Goal: Task Accomplishment & Management: Manage account settings

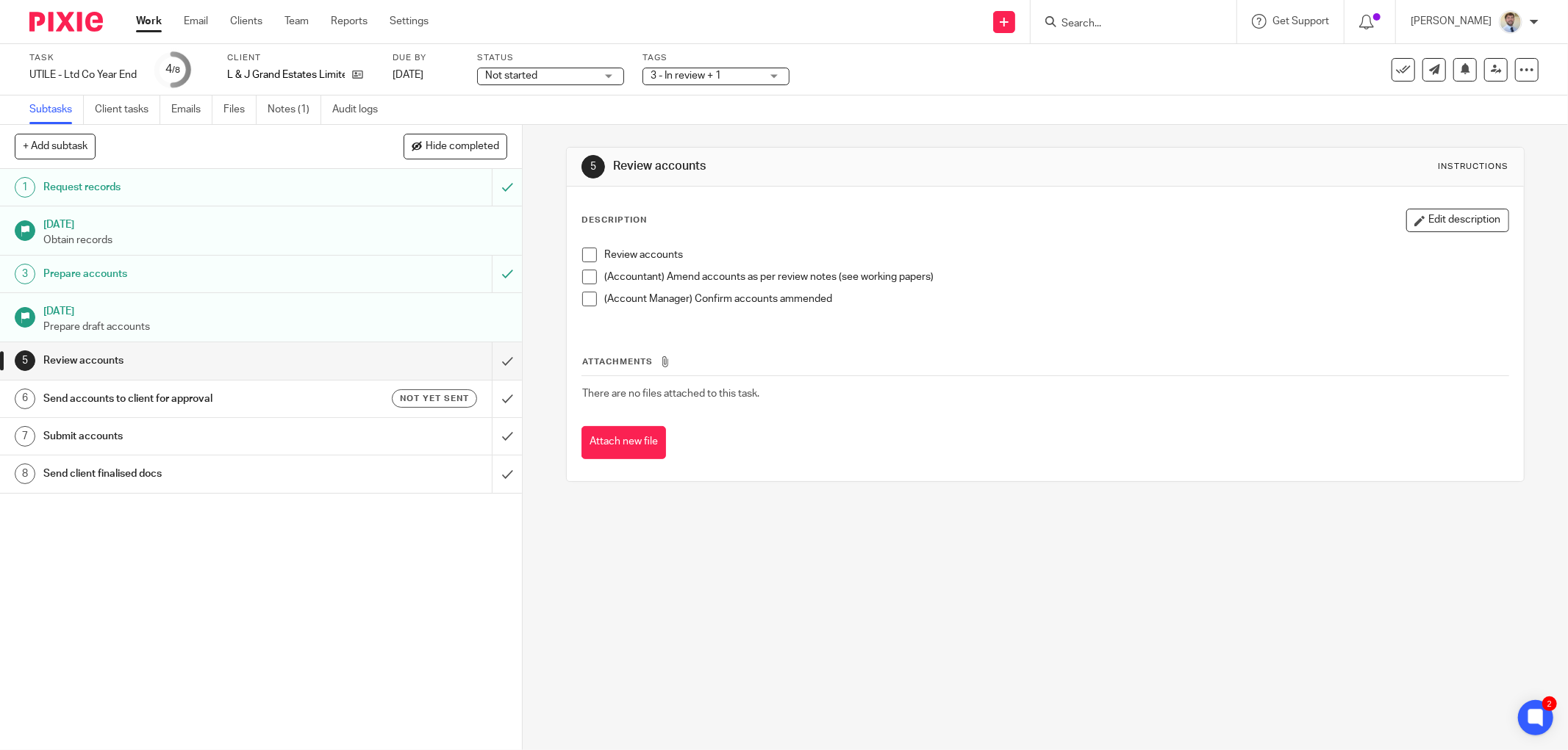
click at [1113, 22] on input "Search" at bounding box center [1126, 25] width 133 height 14
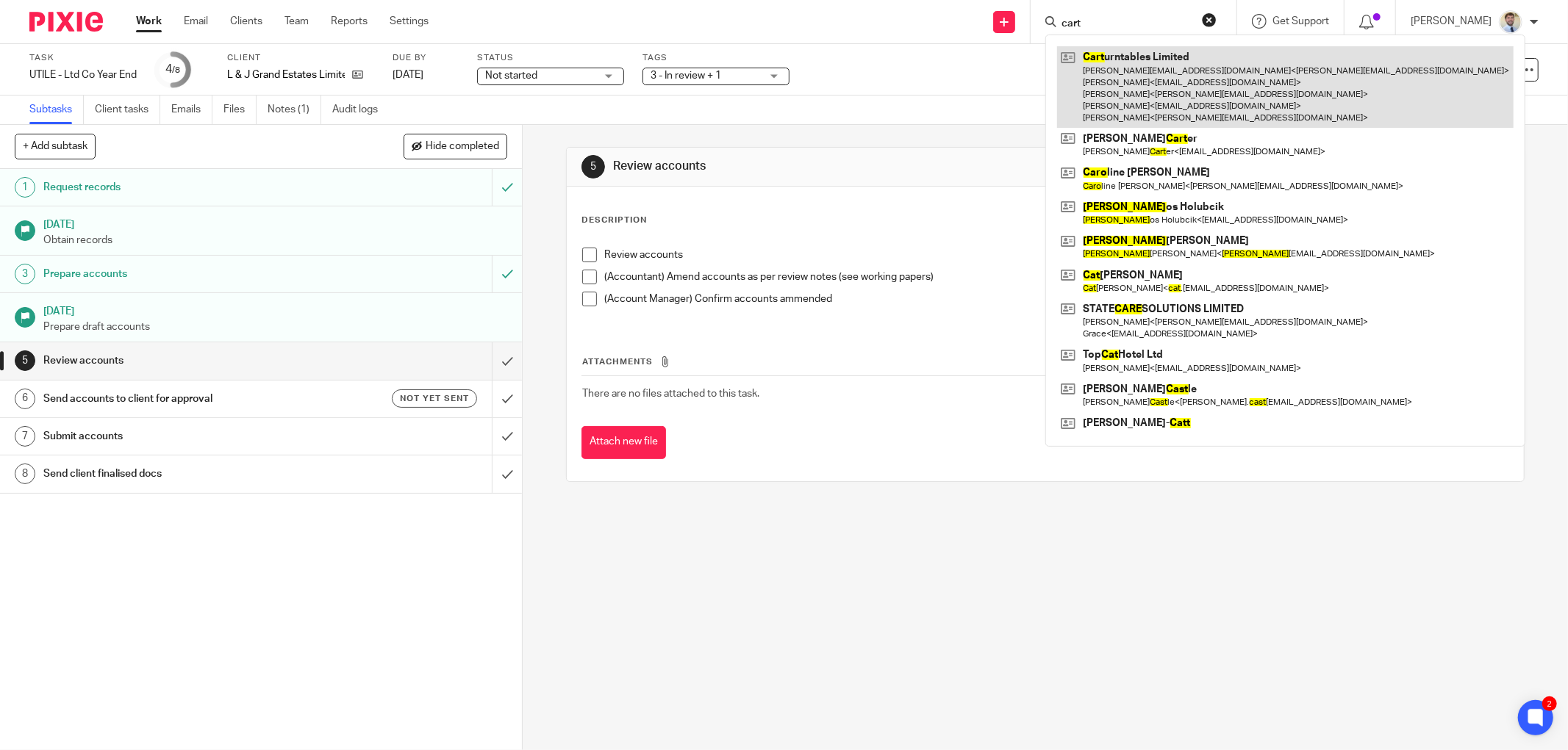
type input "cart"
click at [1129, 75] on link at bounding box center [1285, 87] width 456 height 82
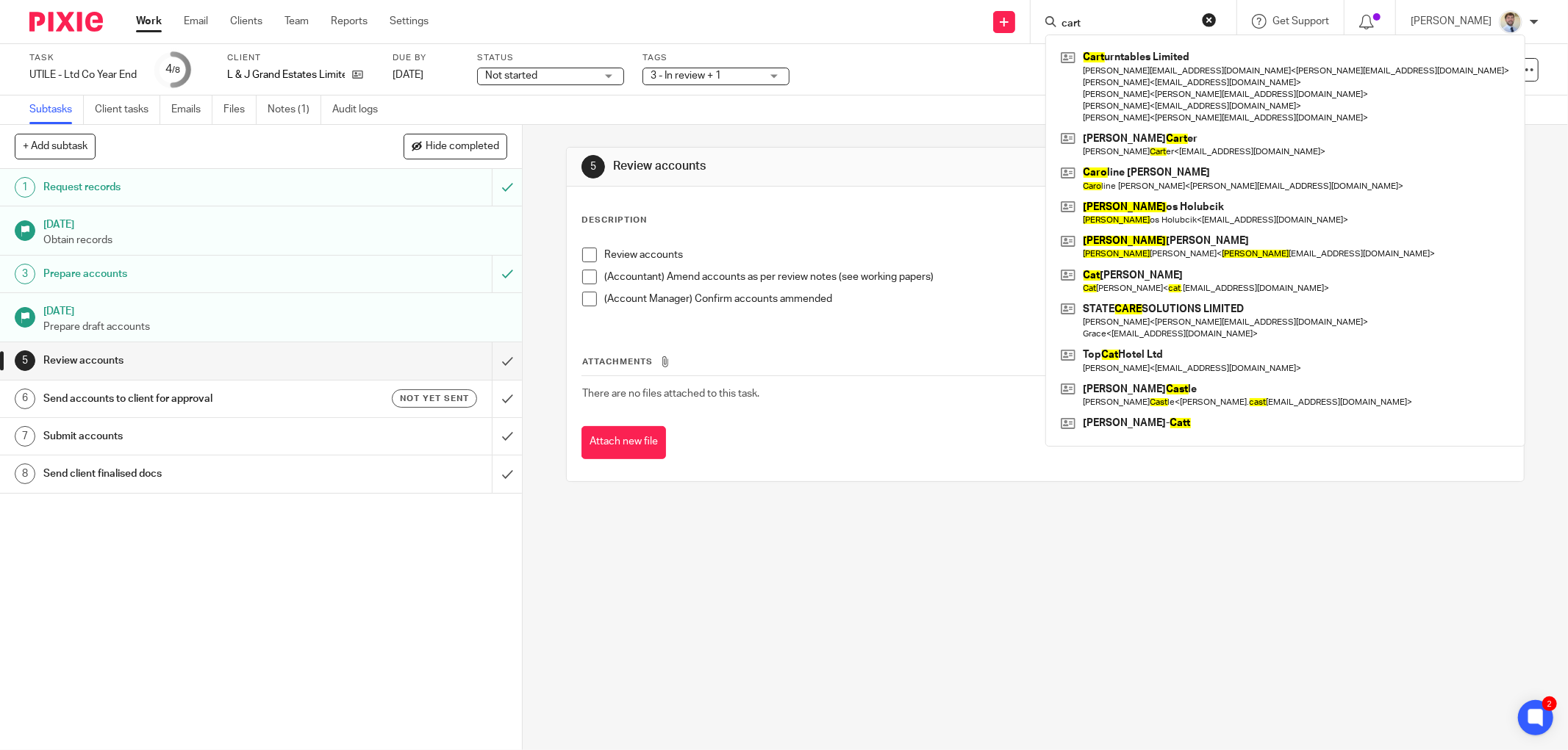
click at [585, 258] on span at bounding box center [589, 254] width 14 height 14
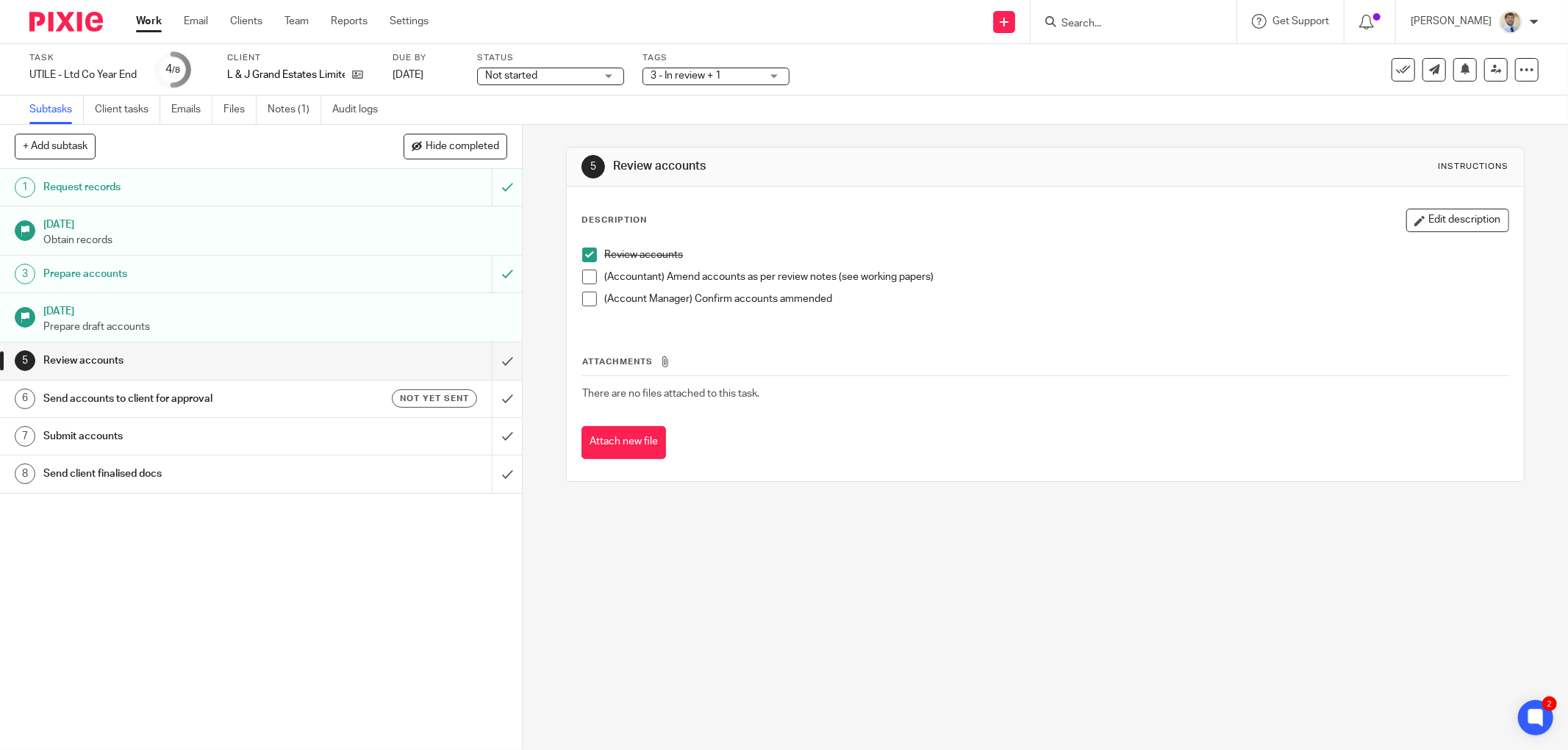
click at [582, 274] on span at bounding box center [589, 276] width 14 height 14
click at [586, 302] on span at bounding box center [589, 298] width 14 height 14
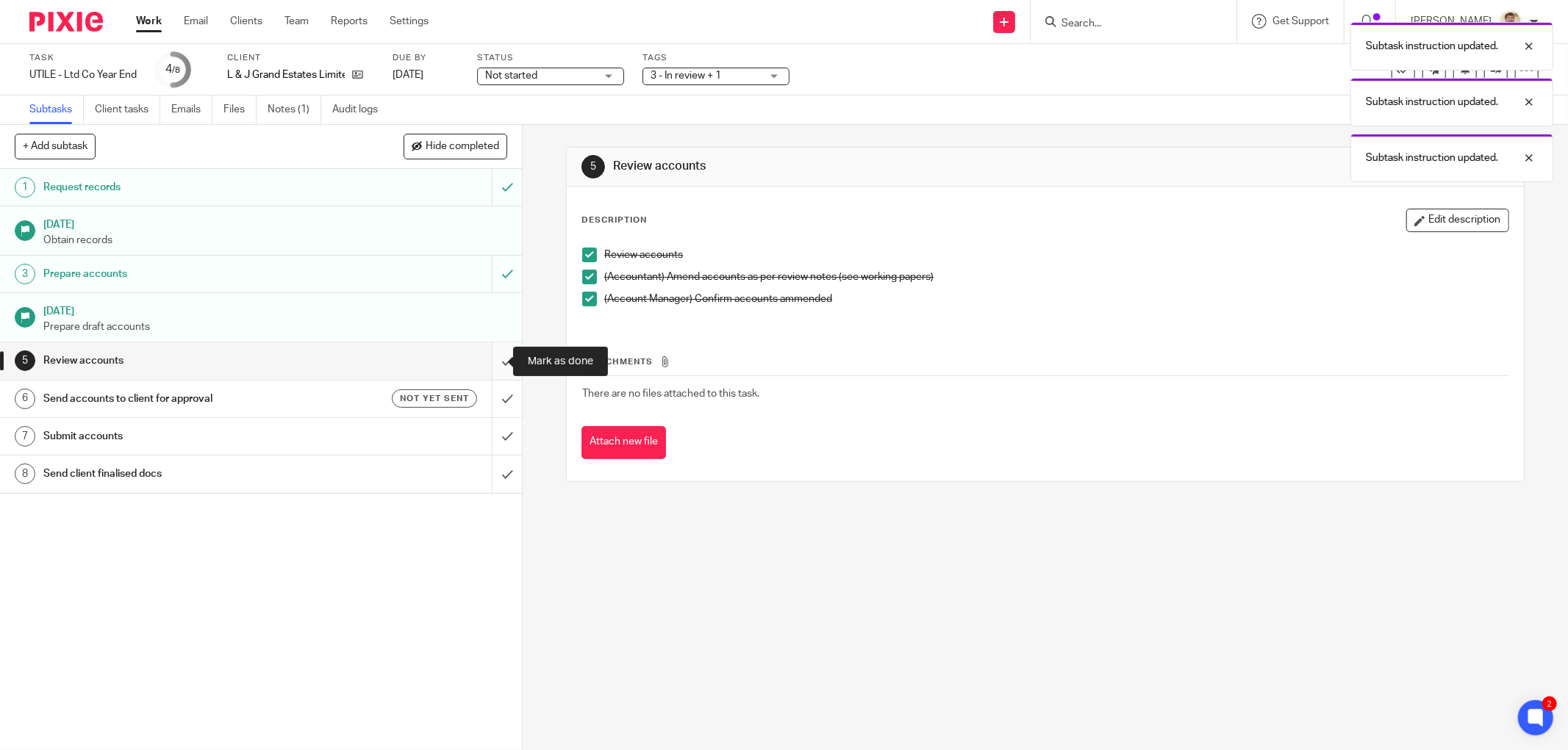
click at [495, 364] on input "submit" at bounding box center [261, 360] width 522 height 37
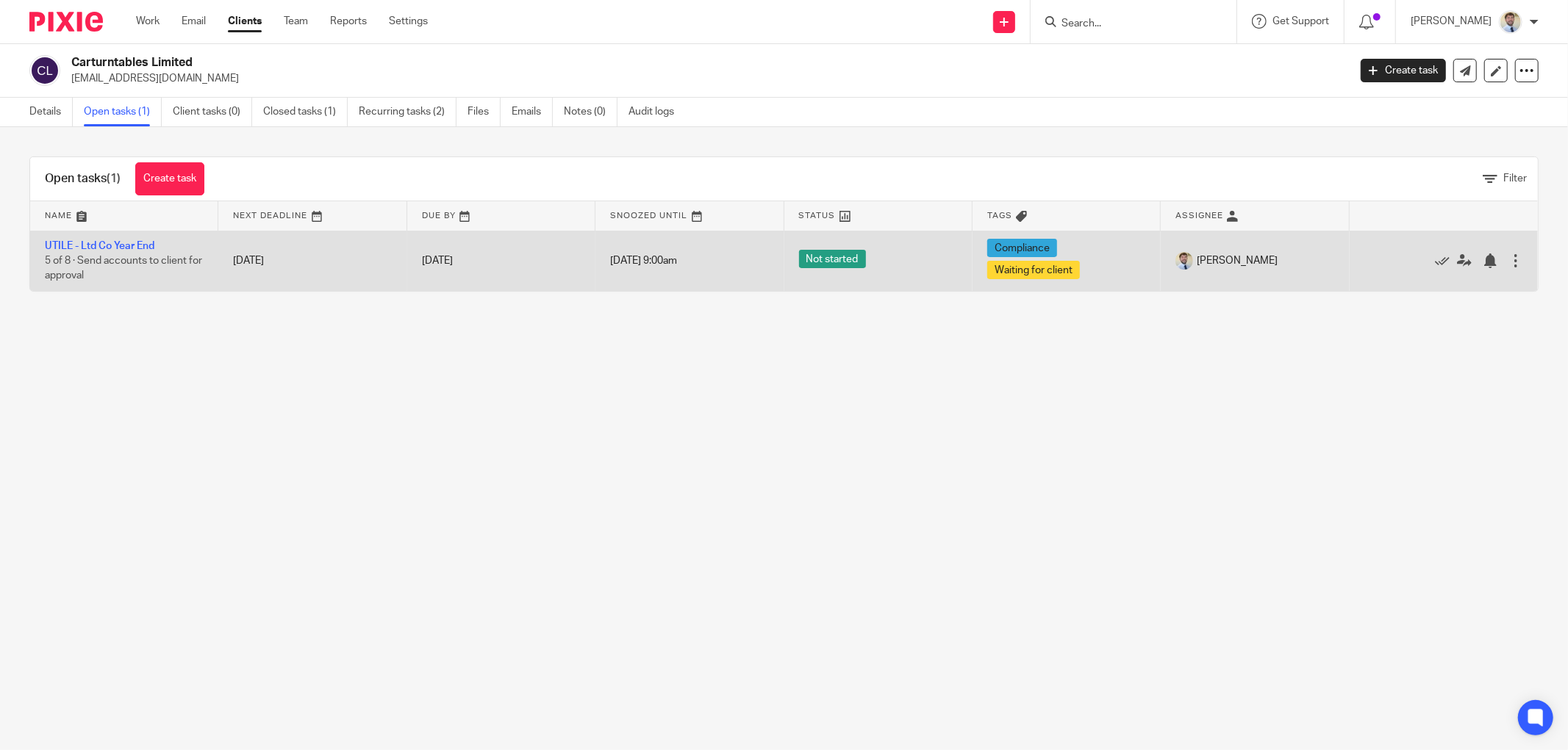
click at [115, 239] on td "UTILE - Ltd Co Year End 5 of 8 · Send accounts to client for approval" at bounding box center [123, 261] width 188 height 60
click at [114, 243] on link "UTILE - Ltd Co Year End" at bounding box center [99, 246] width 110 height 10
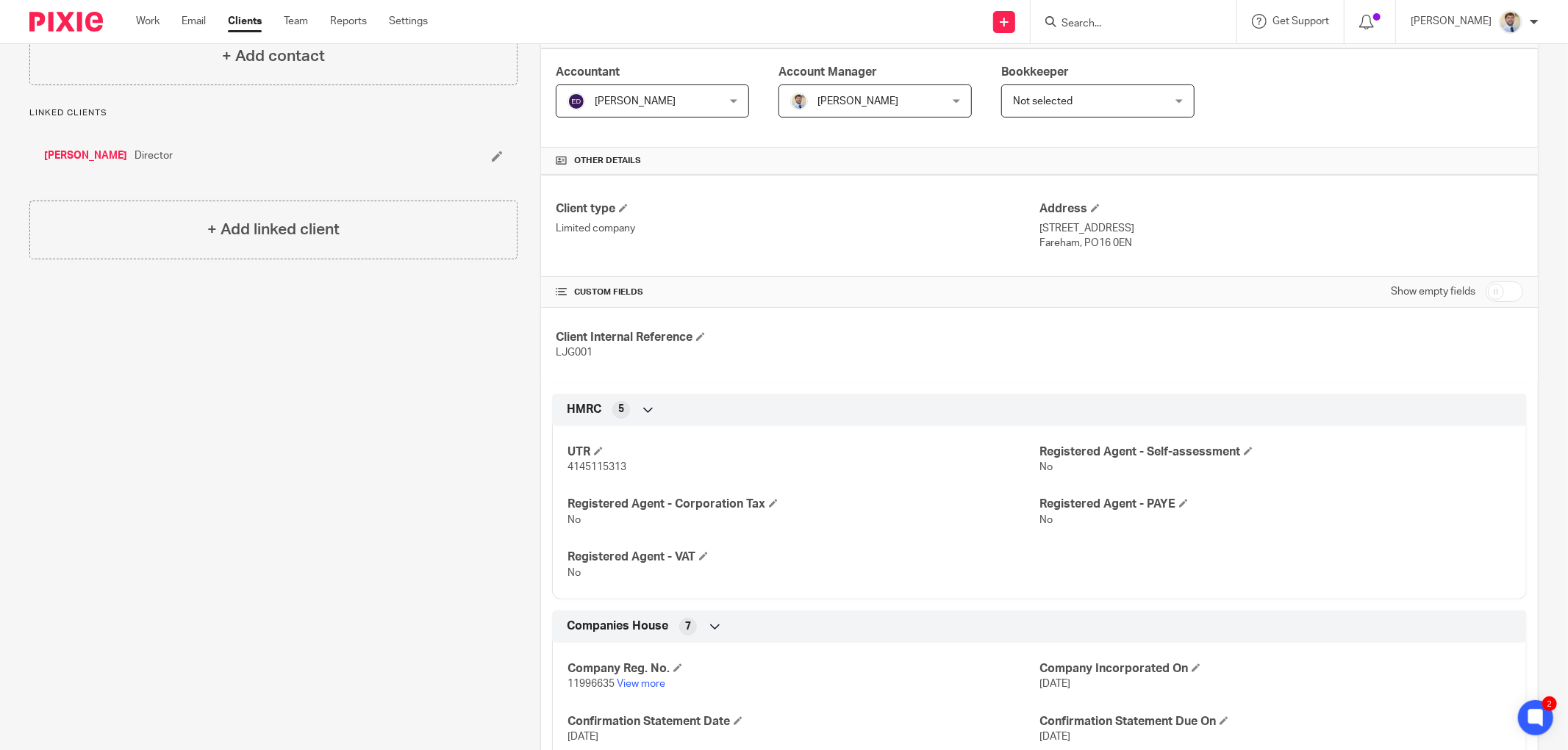
scroll to position [408, 0]
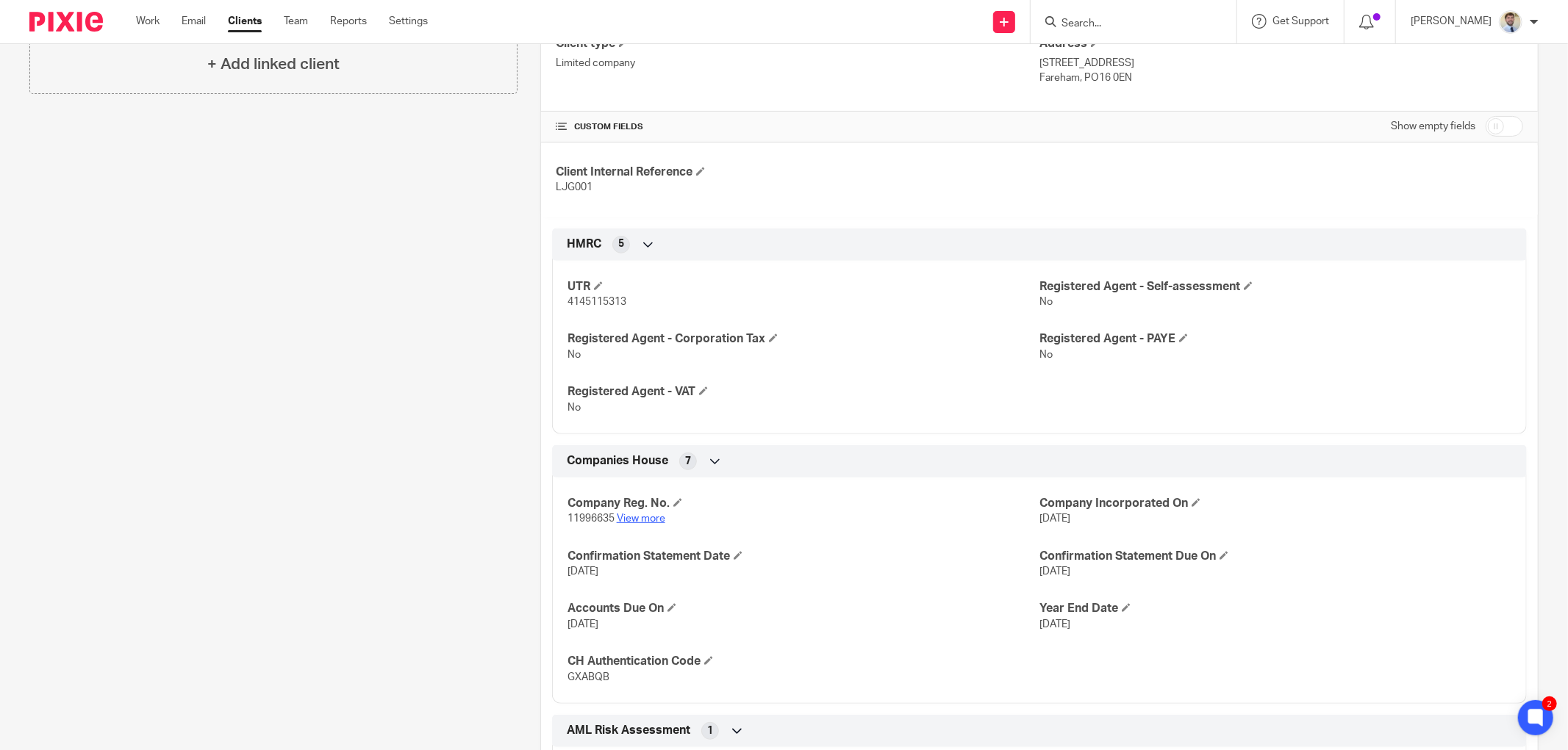
click at [637, 519] on link "View more" at bounding box center [641, 518] width 48 height 10
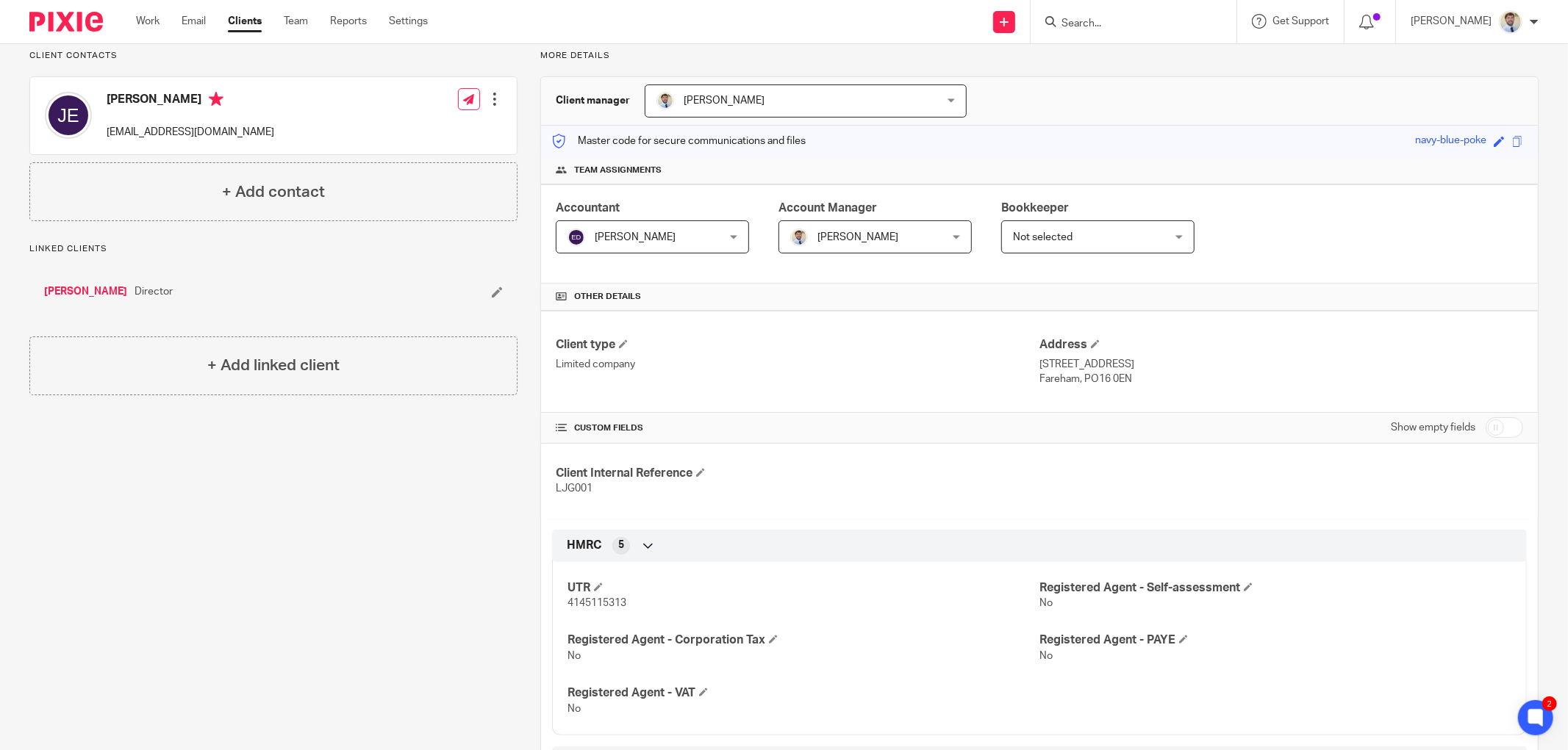
scroll to position [0, 0]
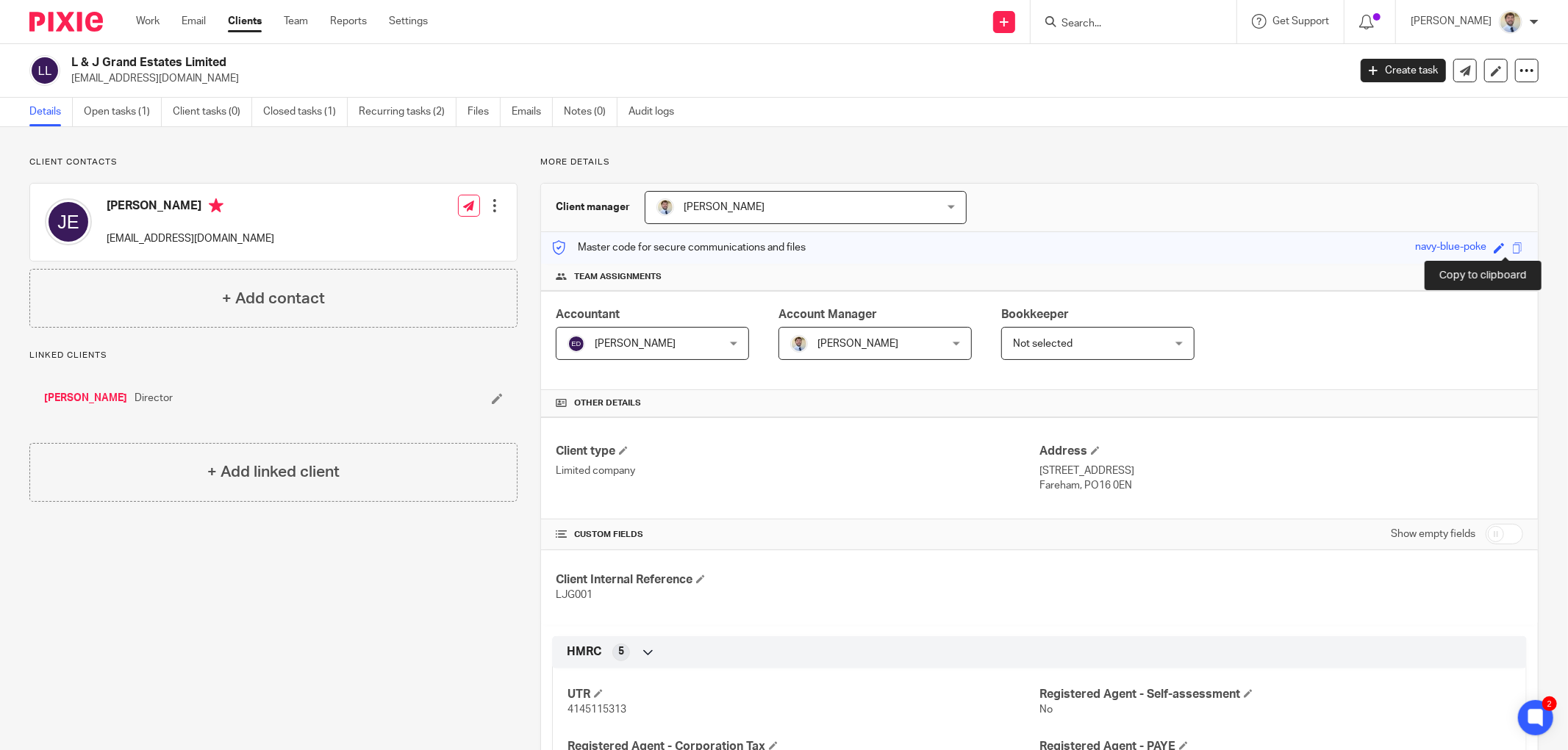
click at [1512, 250] on span at bounding box center [1517, 247] width 11 height 11
click at [212, 578] on div "Client contacts James Edmonds james21jan@gmail.com Edit contact Create client f…" at bounding box center [262, 739] width 511 height 1165
click at [97, 111] on link "Open tasks (1)" at bounding box center [123, 112] width 78 height 29
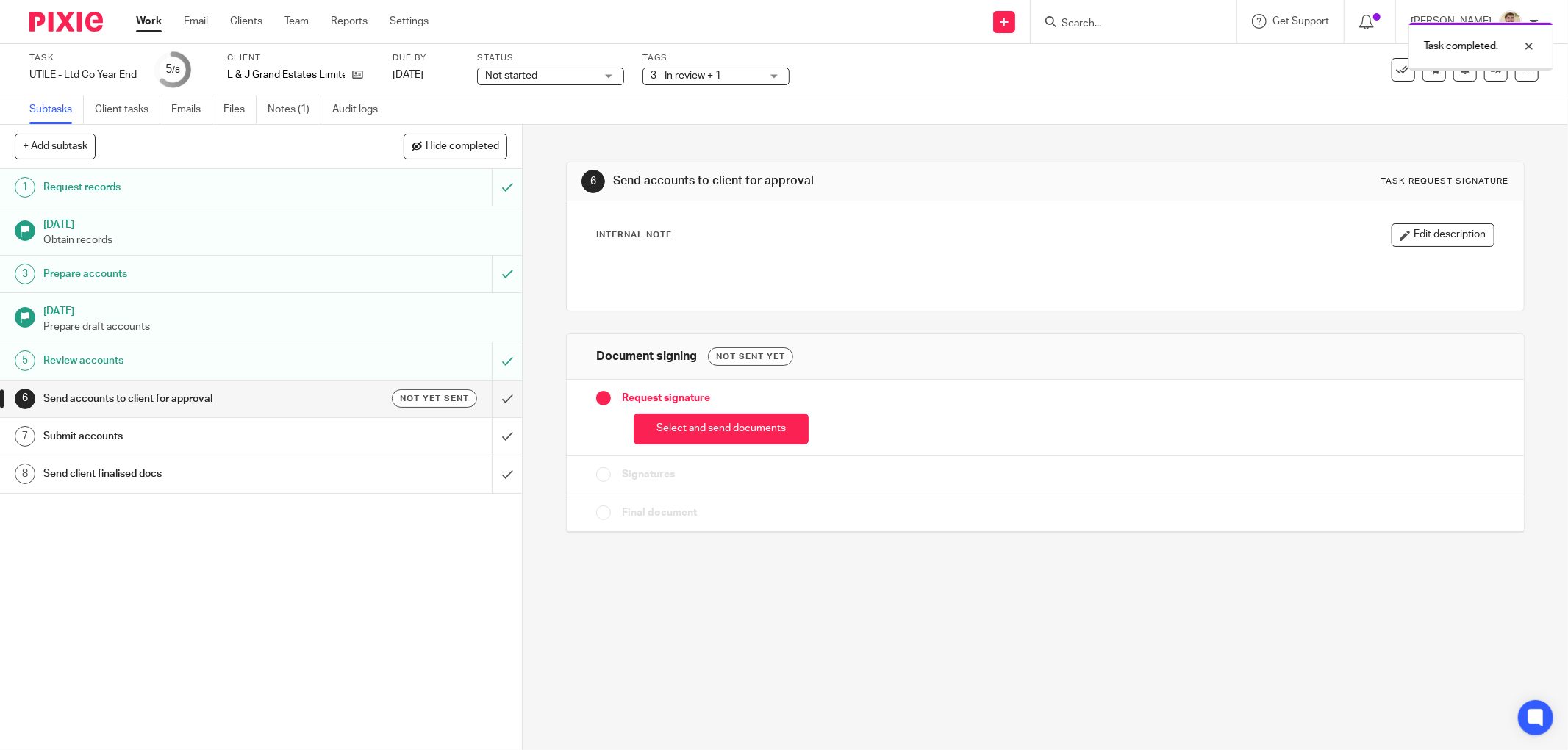
click at [665, 417] on button "Select and send documents" at bounding box center [721, 429] width 175 height 31
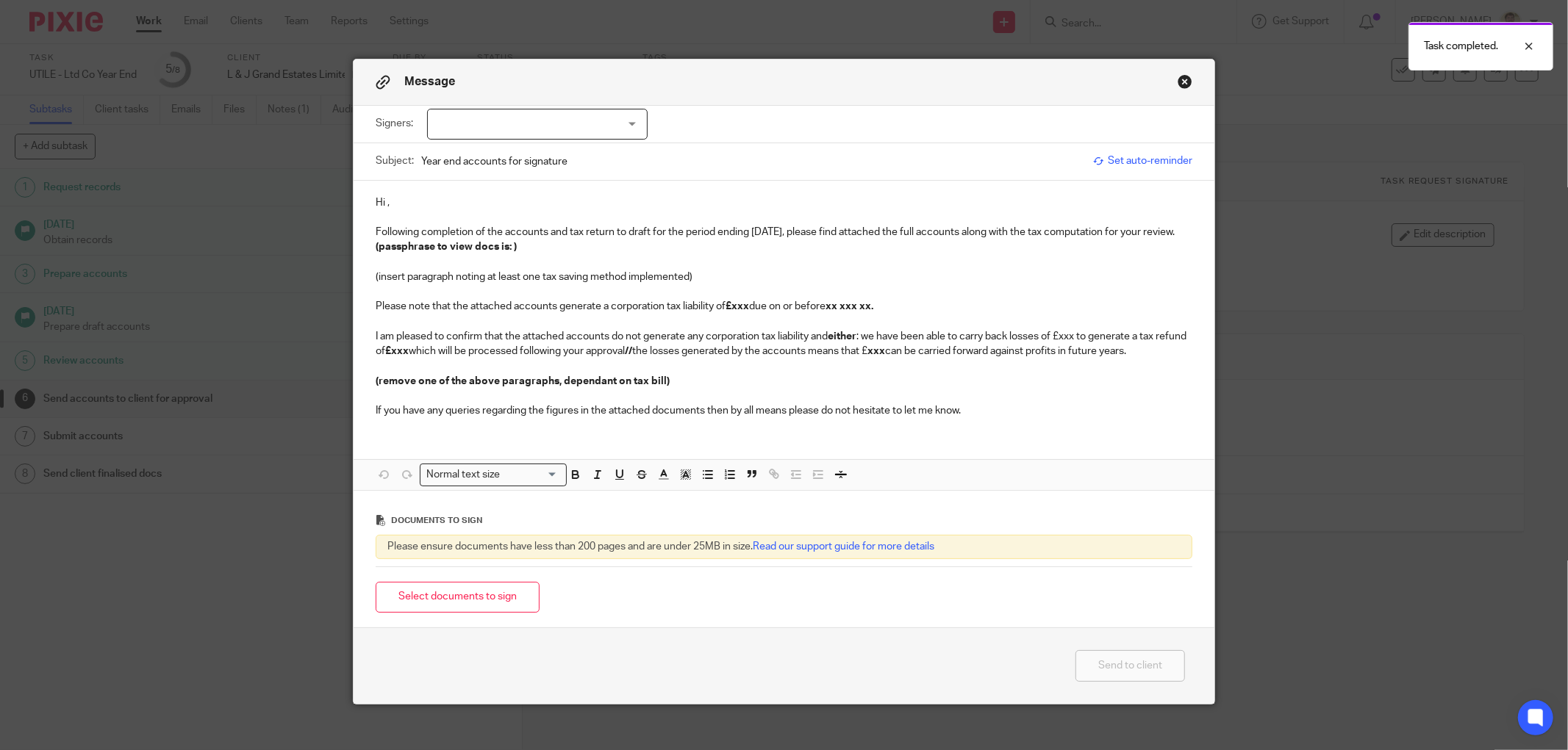
click at [525, 149] on input "Year end accounts for signature" at bounding box center [754, 161] width 665 height 33
click at [516, 119] on div at bounding box center [536, 124] width 220 height 31
click at [443, 149] on input "checkbox" at bounding box center [438, 155] width 28 height 28
checkbox input "true"
click at [411, 273] on p "(insert paragraph noting at least one tax saving method implemented)" at bounding box center [784, 276] width 817 height 14
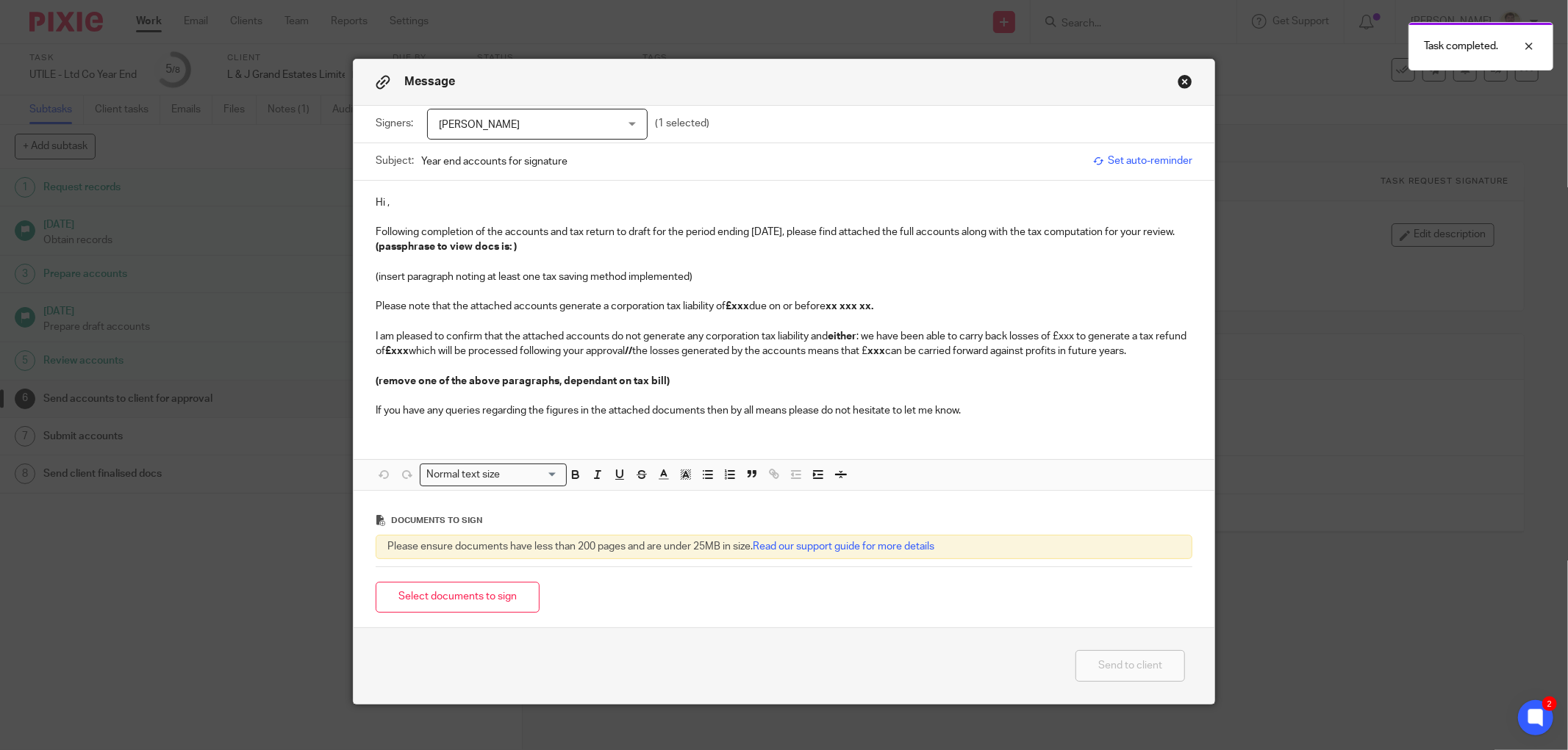
drag, startPoint x: 378, startPoint y: 204, endPoint x: 375, endPoint y: 233, distance: 29.2
click at [377, 206] on p "Hi ," at bounding box center [784, 202] width 817 height 14
click at [671, 239] on p "Following completion of the accounts and tax return to draft for the period end…" at bounding box center [784, 240] width 817 height 30
click at [888, 236] on p "Following completion of the accounts and tax return to draft for the period end…" at bounding box center [784, 240] width 817 height 30
click at [1053, 241] on p "Following completion of the accounts and tax return to draft for the period end…" at bounding box center [784, 240] width 817 height 30
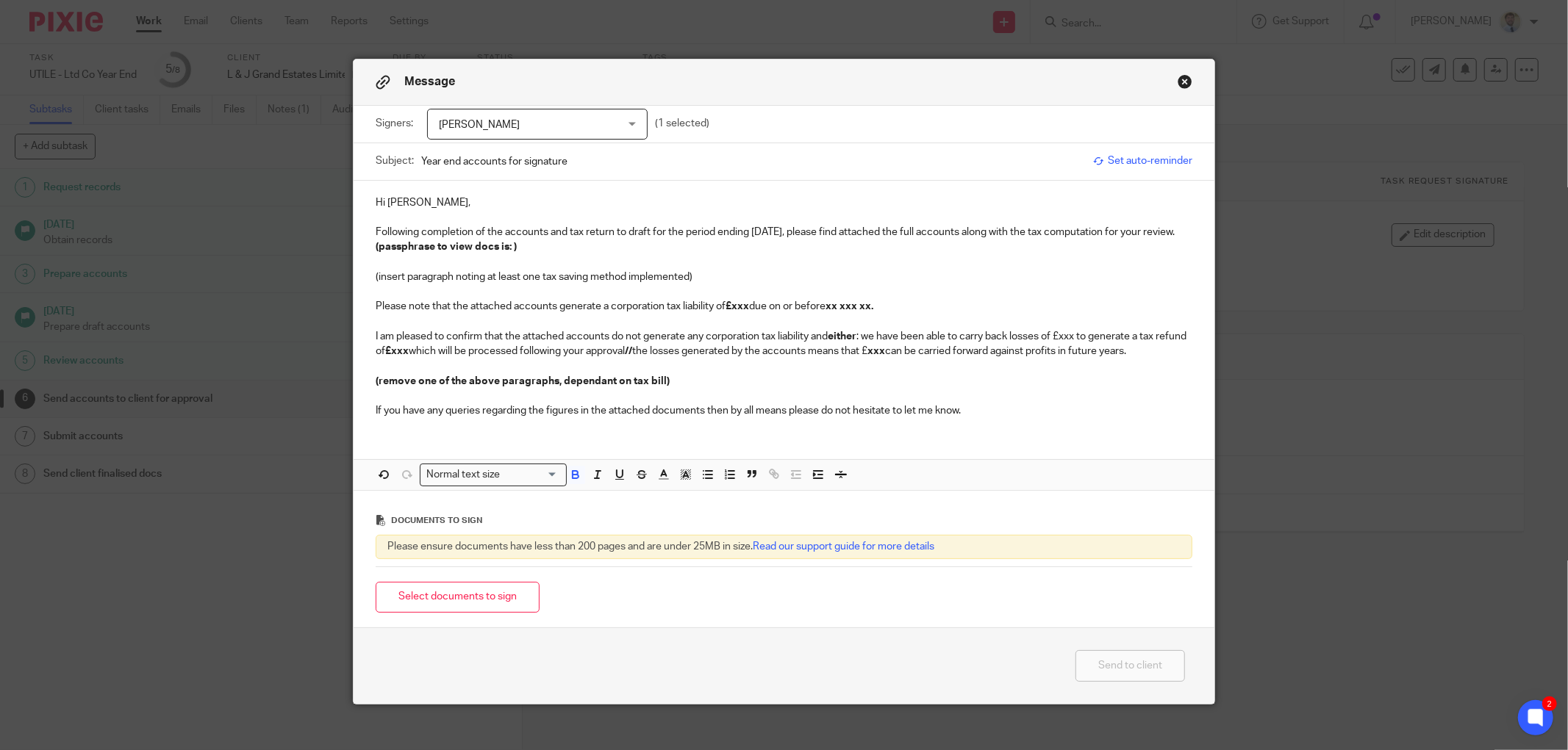
click at [1157, 239] on p "Following completion of the accounts and tax return to draft for the period end…" at bounding box center [784, 240] width 817 height 30
drag, startPoint x: 564, startPoint y: 252, endPoint x: 557, endPoint y: 247, distance: 8.6
click at [564, 252] on p "Following completion of the accounts and tax return to draft for the period end…" at bounding box center [784, 240] width 817 height 30
click at [545, 246] on p "Following completion of the accounts and tax return to draft for the period end…" at bounding box center [784, 240] width 817 height 30
click at [517, 246] on strong "(passphrase to view docs is: )" at bounding box center [446, 247] width 141 height 10
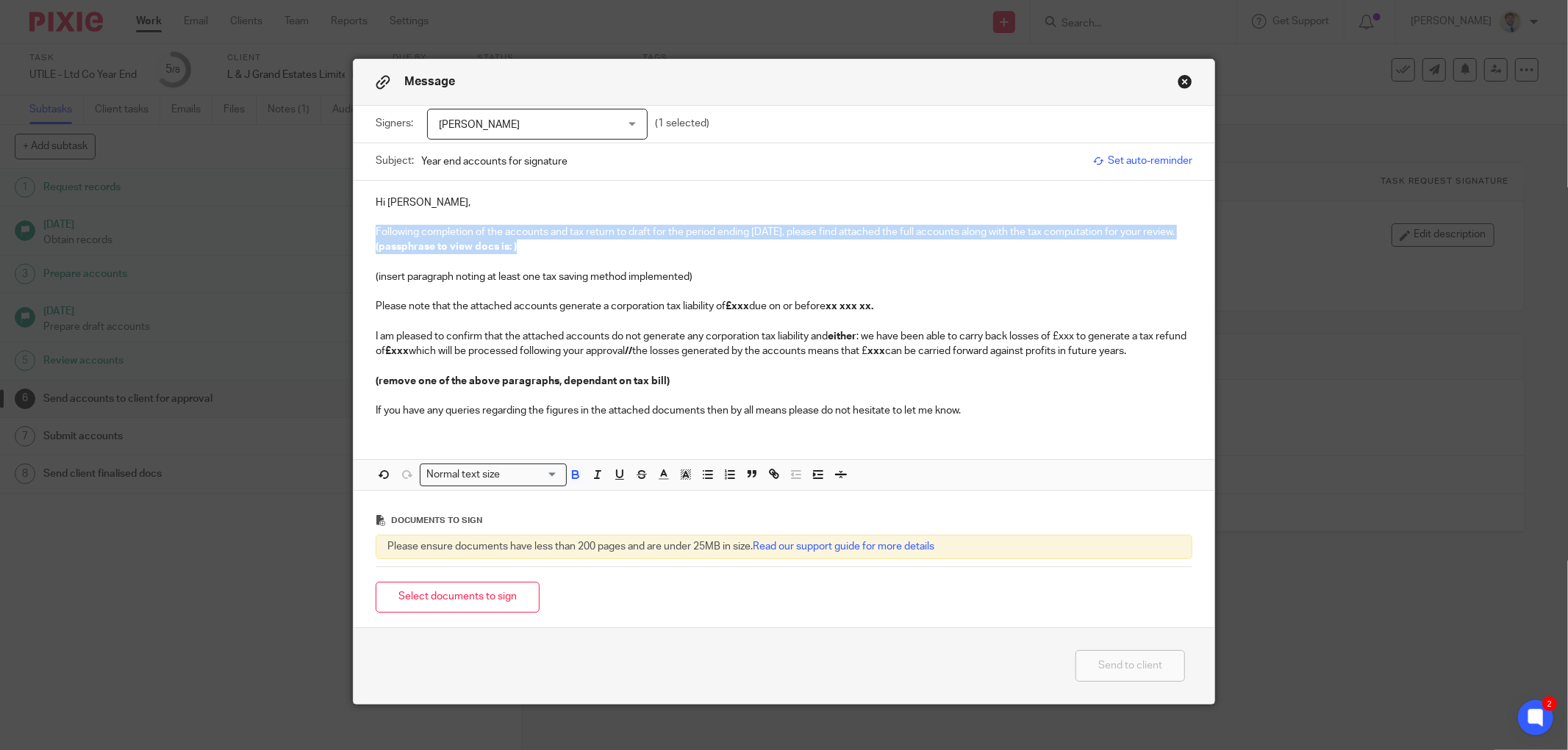
click at [517, 247] on strong "(passphrase to view docs is: )" at bounding box center [446, 247] width 141 height 10
click at [517, 251] on strong "(passphrase to view docs is: )" at bounding box center [446, 247] width 141 height 10
click at [517, 247] on strong "(passphrase to view docs is: )" at bounding box center [446, 247] width 141 height 10
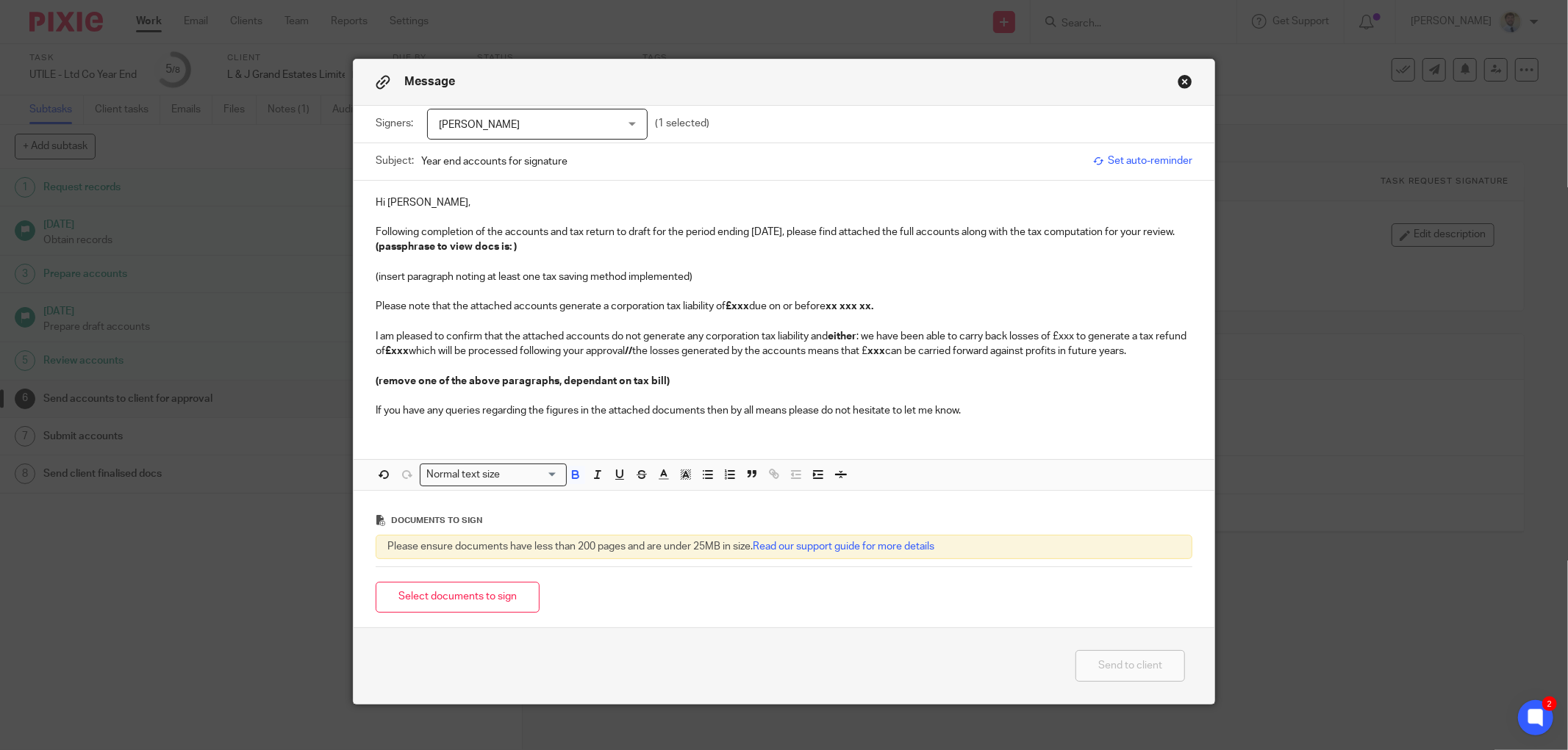
click at [517, 247] on strong "(passphrase to view docs is: )" at bounding box center [446, 247] width 141 height 10
click at [628, 251] on p "Following completion of the accounts and tax return to draft for the period end…" at bounding box center [784, 240] width 817 height 30
click at [633, 244] on p "Following completion of the accounts and tax return to draft for the period end…" at bounding box center [784, 240] width 817 height 30
click at [682, 394] on p at bounding box center [784, 395] width 817 height 14
click at [516, 256] on div "Hi James, Following completion of the accounts and tax return to draft for the …" at bounding box center [784, 305] width 861 height 249
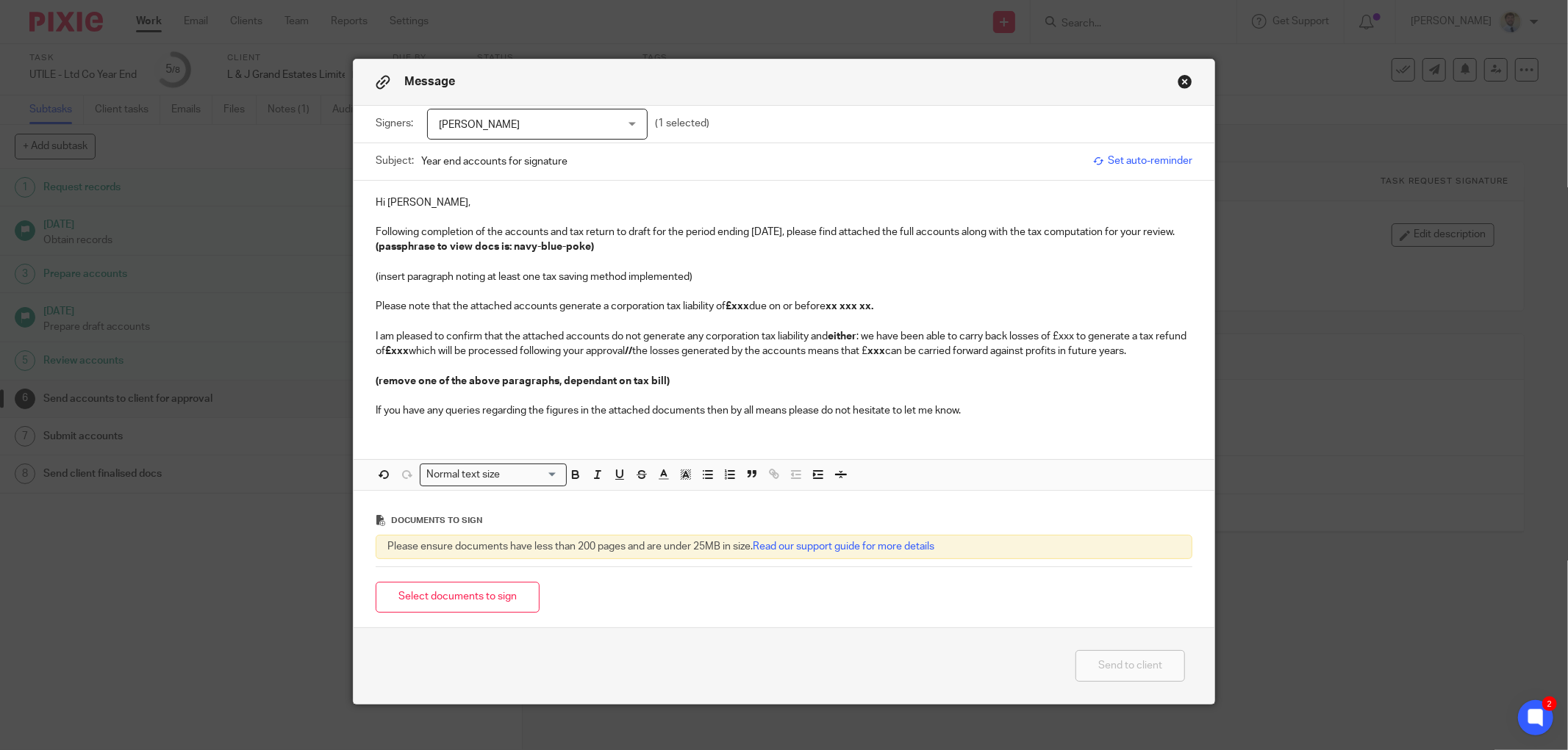
click at [377, 274] on p "(insert paragraph noting at least one tax saving method implemented)" at bounding box center [784, 276] width 817 height 14
drag, startPoint x: 754, startPoint y: 280, endPoint x: 303, endPoint y: 274, distance: 451.0
click at [303, 274] on div "Message Signers: James Edmonds James Edmonds (1 selected) Subject: Year end acc…" at bounding box center [784, 375] width 1568 height 750
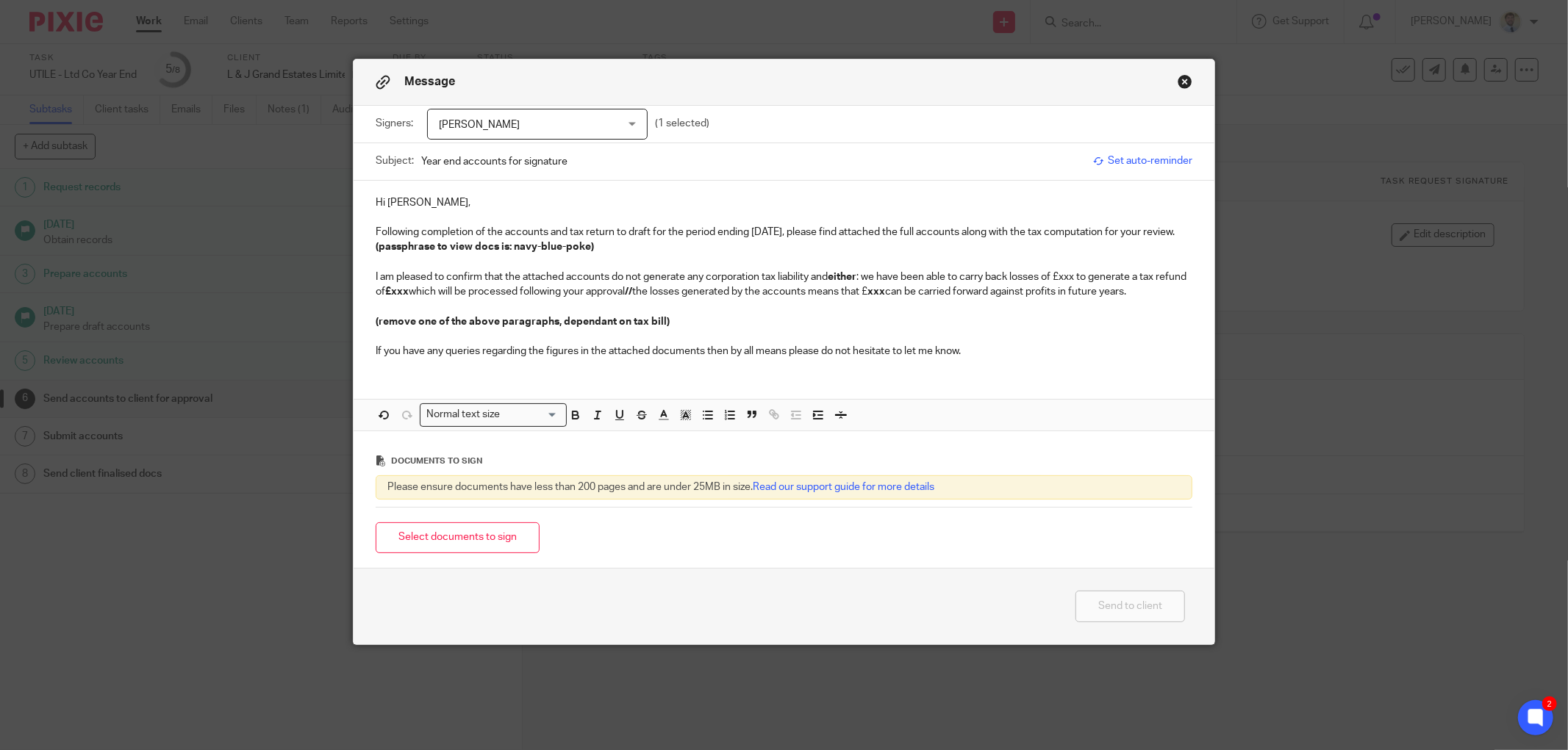
click at [832, 278] on strong "either" at bounding box center [842, 277] width 29 height 10
click at [1050, 281] on p "I am pleased to confirm that the attached accounts do not generate any corporat…" at bounding box center [784, 284] width 817 height 30
click at [388, 311] on p at bounding box center [784, 306] width 817 height 14
drag, startPoint x: 387, startPoint y: 287, endPoint x: 393, endPoint y: 302, distance: 16.2
click at [387, 290] on strong "generate a tax refund of £xxx" at bounding box center [779, 284] width 808 height 25
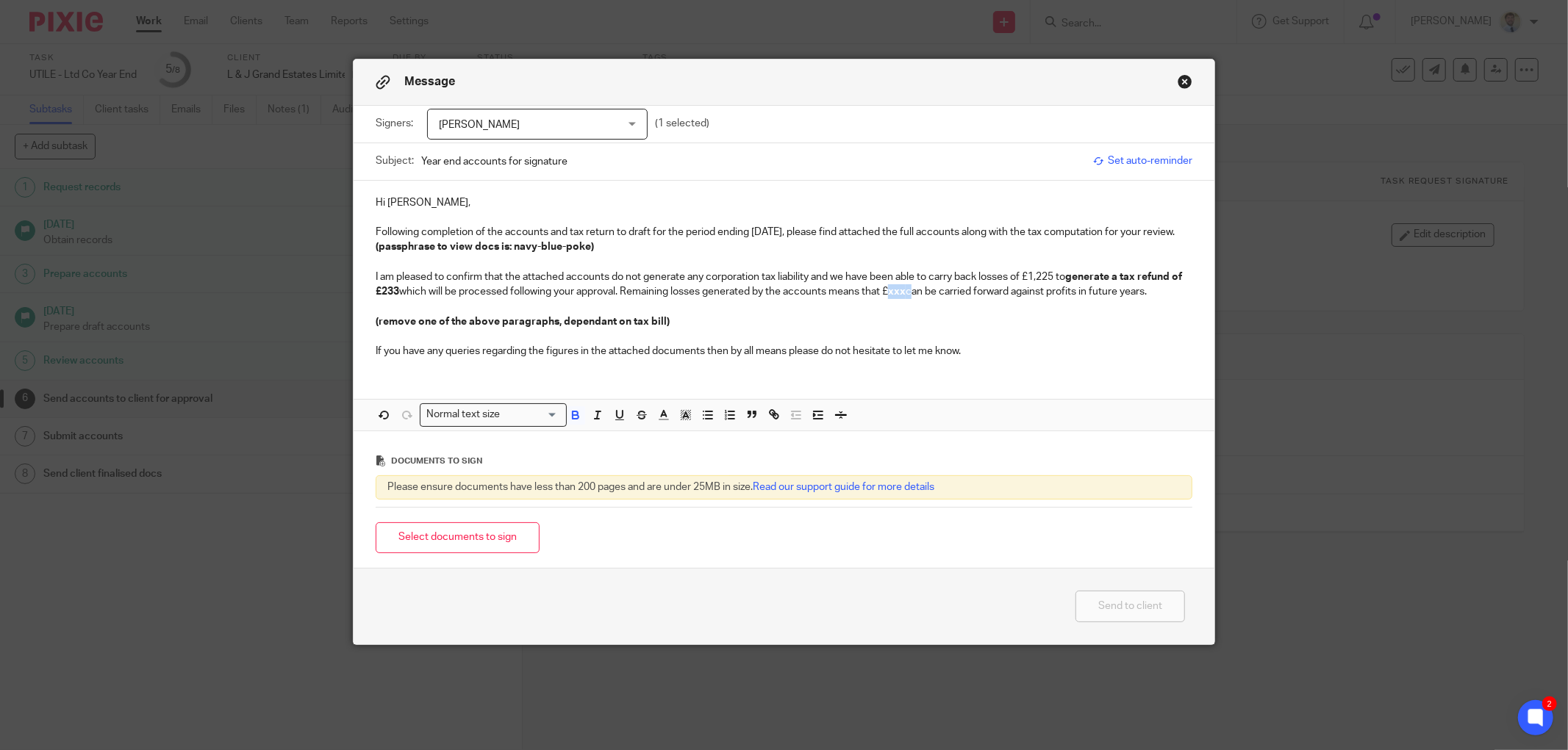
click at [905, 296] on strong "xxx" at bounding box center [897, 291] width 18 height 10
click at [905, 296] on strong "xxx" at bounding box center [897, 291] width 18 height 10
click at [901, 292] on strong "xxx" at bounding box center [897, 291] width 18 height 10
click at [474, 538] on button "Select documents to sign" at bounding box center [457, 538] width 164 height 31
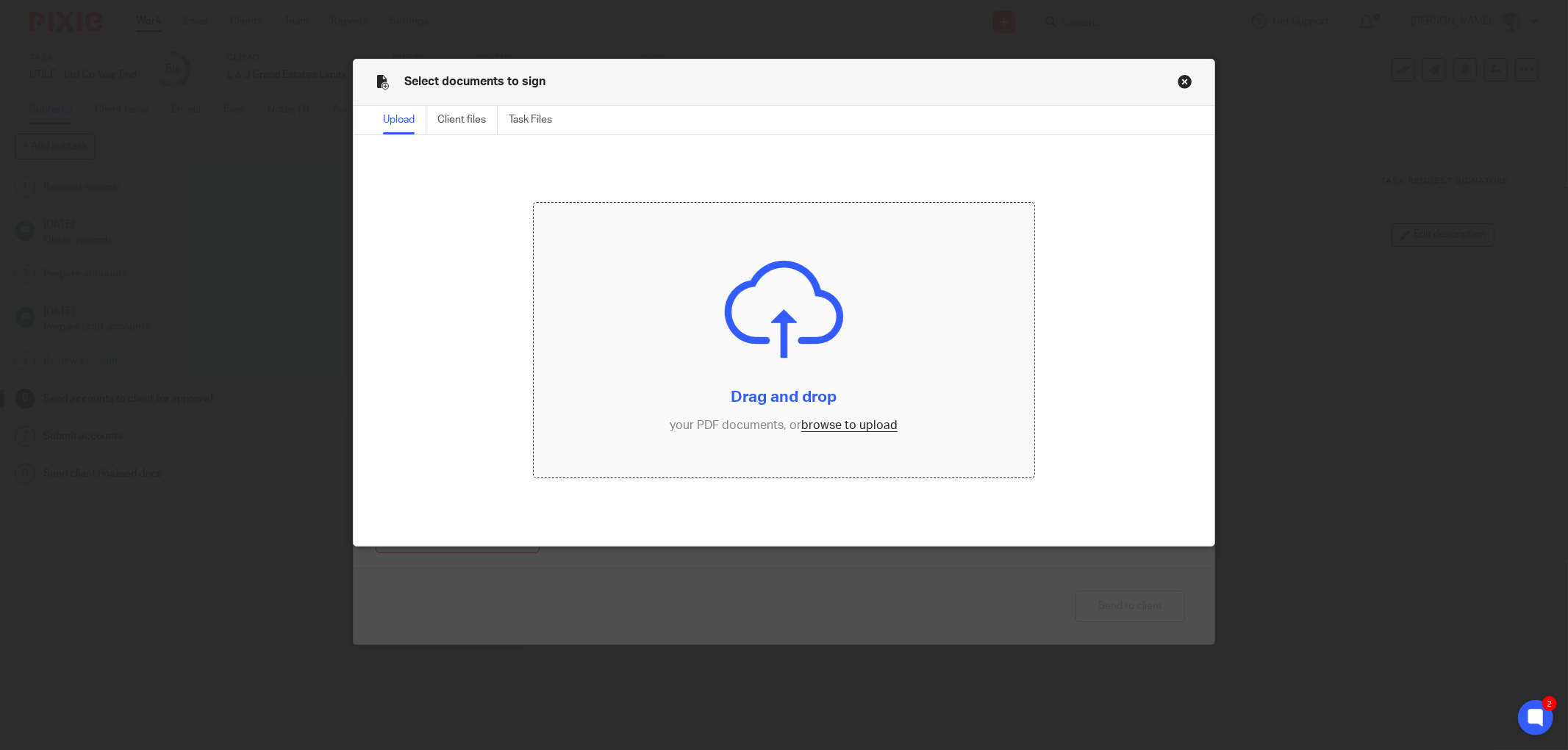
click at [702, 314] on input "file" at bounding box center [784, 341] width 501 height 275
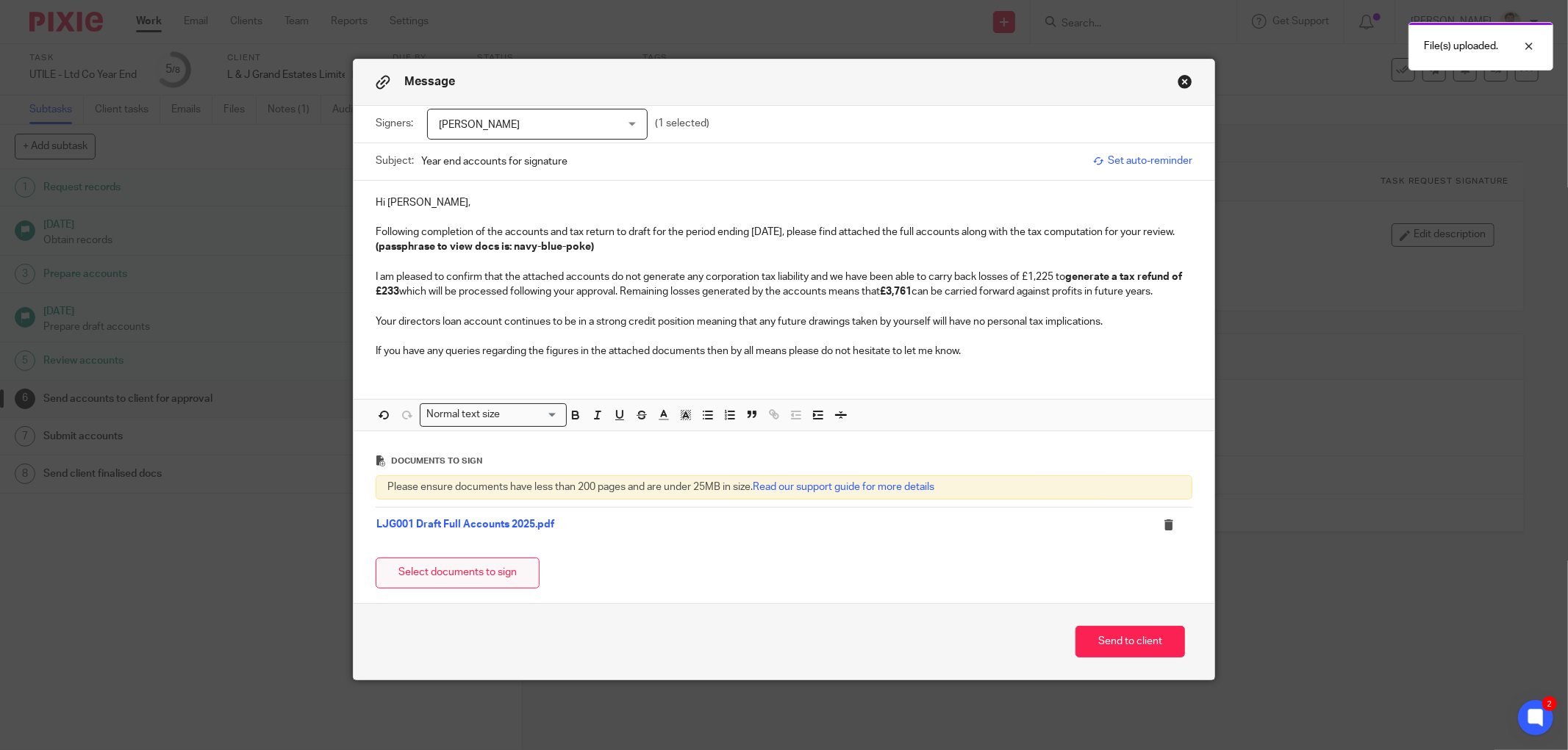
click at [450, 562] on button "Select documents to sign" at bounding box center [457, 572] width 164 height 31
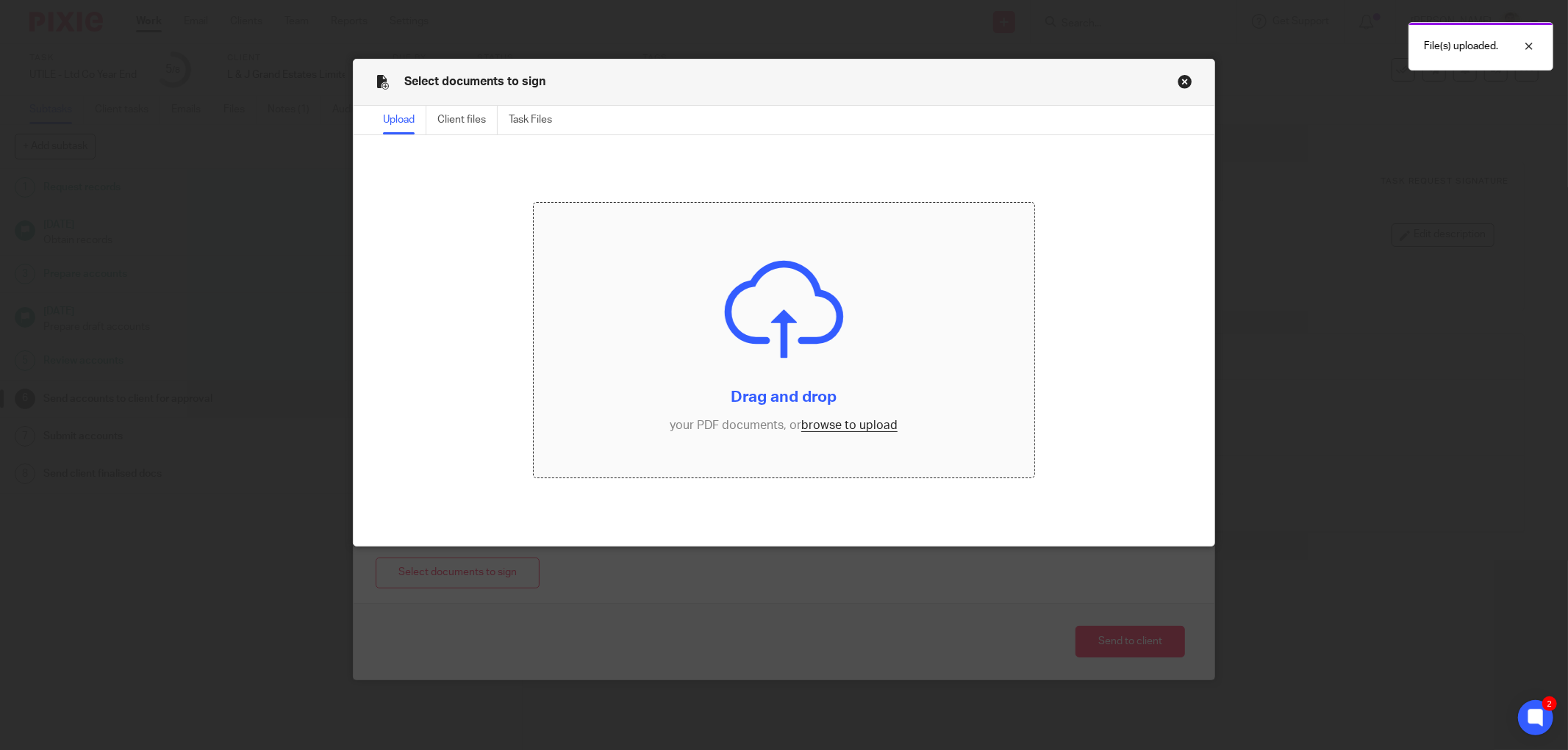
click at [651, 459] on input "file" at bounding box center [784, 341] width 501 height 275
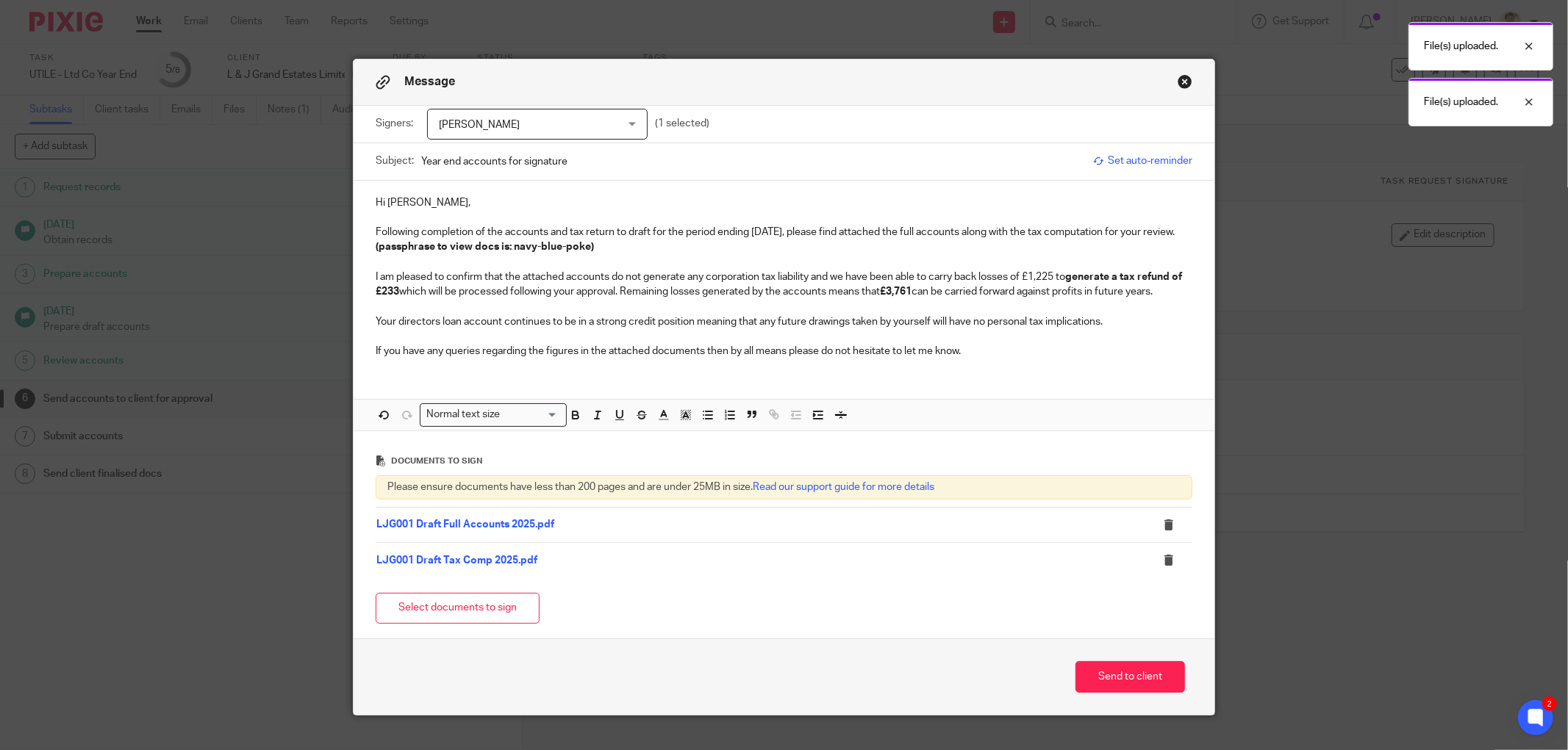
click at [516, 361] on div "Hi James, Following completion of the accounts and tax return to draft for the …" at bounding box center [784, 275] width 861 height 189
click at [409, 211] on p at bounding box center [784, 217] width 817 height 14
click at [429, 197] on p "Hi James," at bounding box center [784, 202] width 817 height 14
click at [528, 229] on p "Following completion of the accounts and tax return to draft for the period end…" at bounding box center [784, 240] width 817 height 30
click at [688, 224] on p at bounding box center [784, 217] width 817 height 14
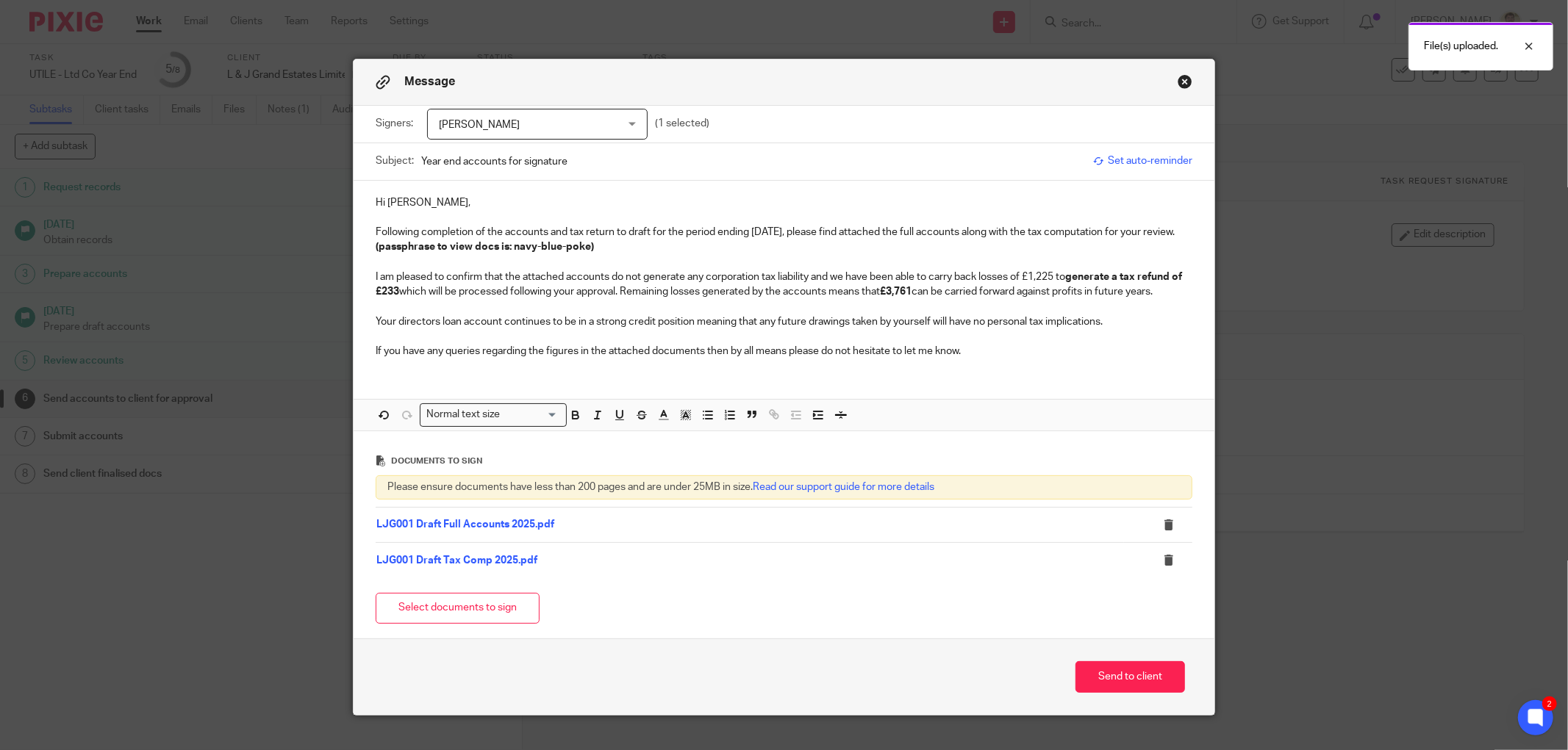
click at [699, 229] on p "Following completion of the accounts and tax return to draft for the period end…" at bounding box center [784, 240] width 817 height 30
click at [900, 287] on strong "£3,761" at bounding box center [895, 291] width 31 height 10
drag, startPoint x: 878, startPoint y: 294, endPoint x: 929, endPoint y: 287, distance: 51.5
click at [929, 287] on p "I am pleased to confirm that the attached accounts do not generate any corporat…" at bounding box center [784, 284] width 817 height 30
click at [923, 324] on p "Your directors loan account continues to be in a strong credit position meaning…" at bounding box center [784, 321] width 817 height 14
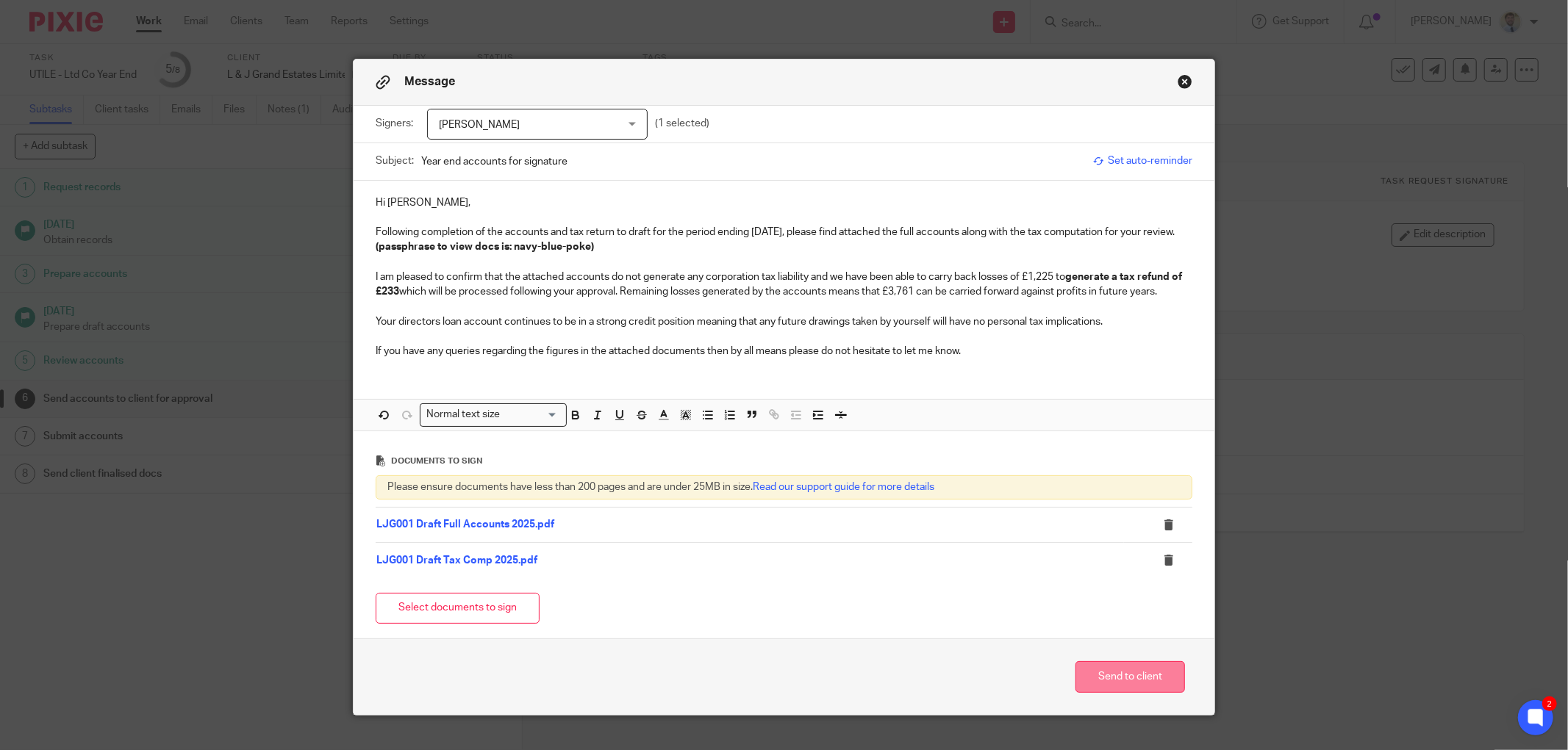
click at [1075, 670] on button "Send to client" at bounding box center [1129, 676] width 110 height 31
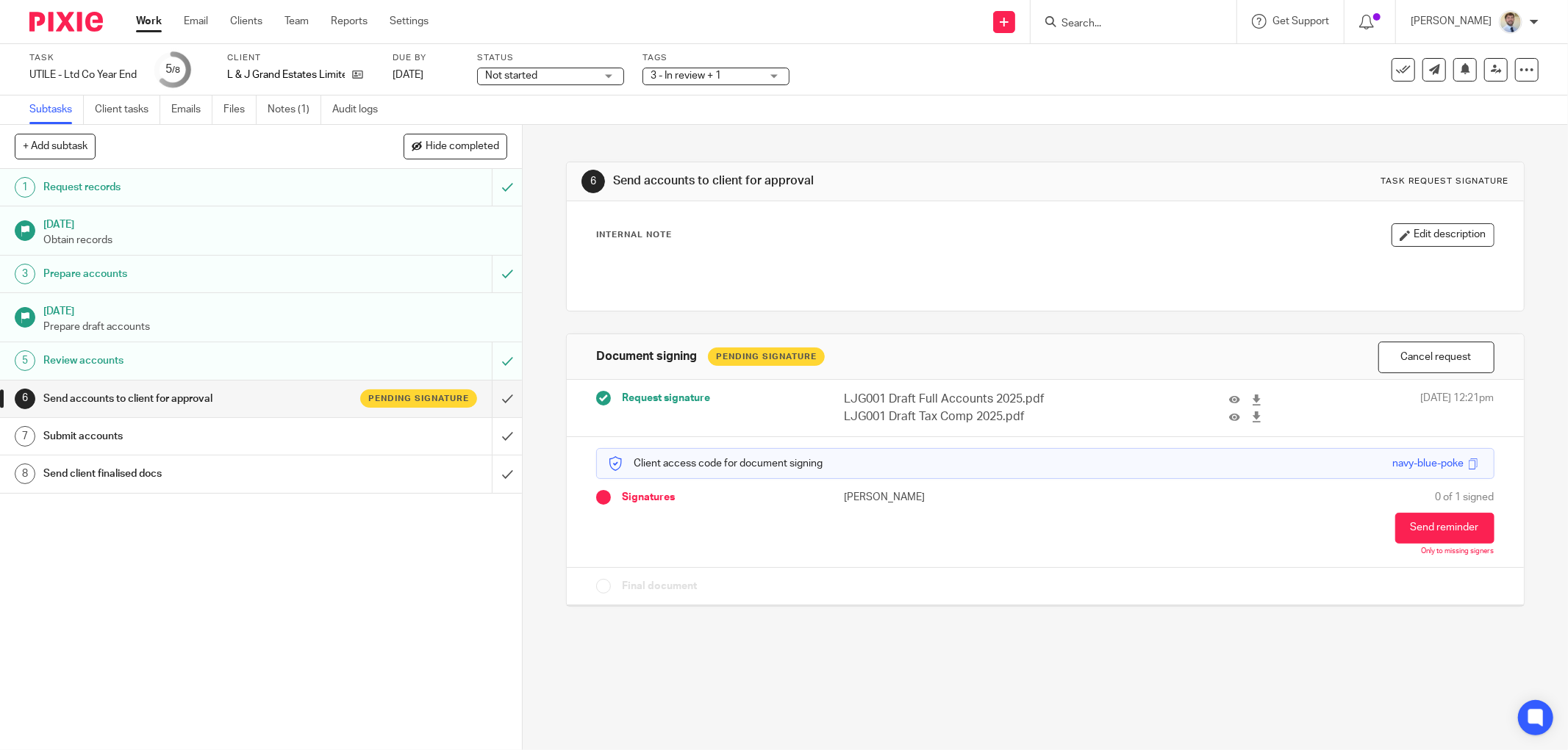
click at [671, 76] on span "3 - In review + 1" at bounding box center [685, 76] width 71 height 10
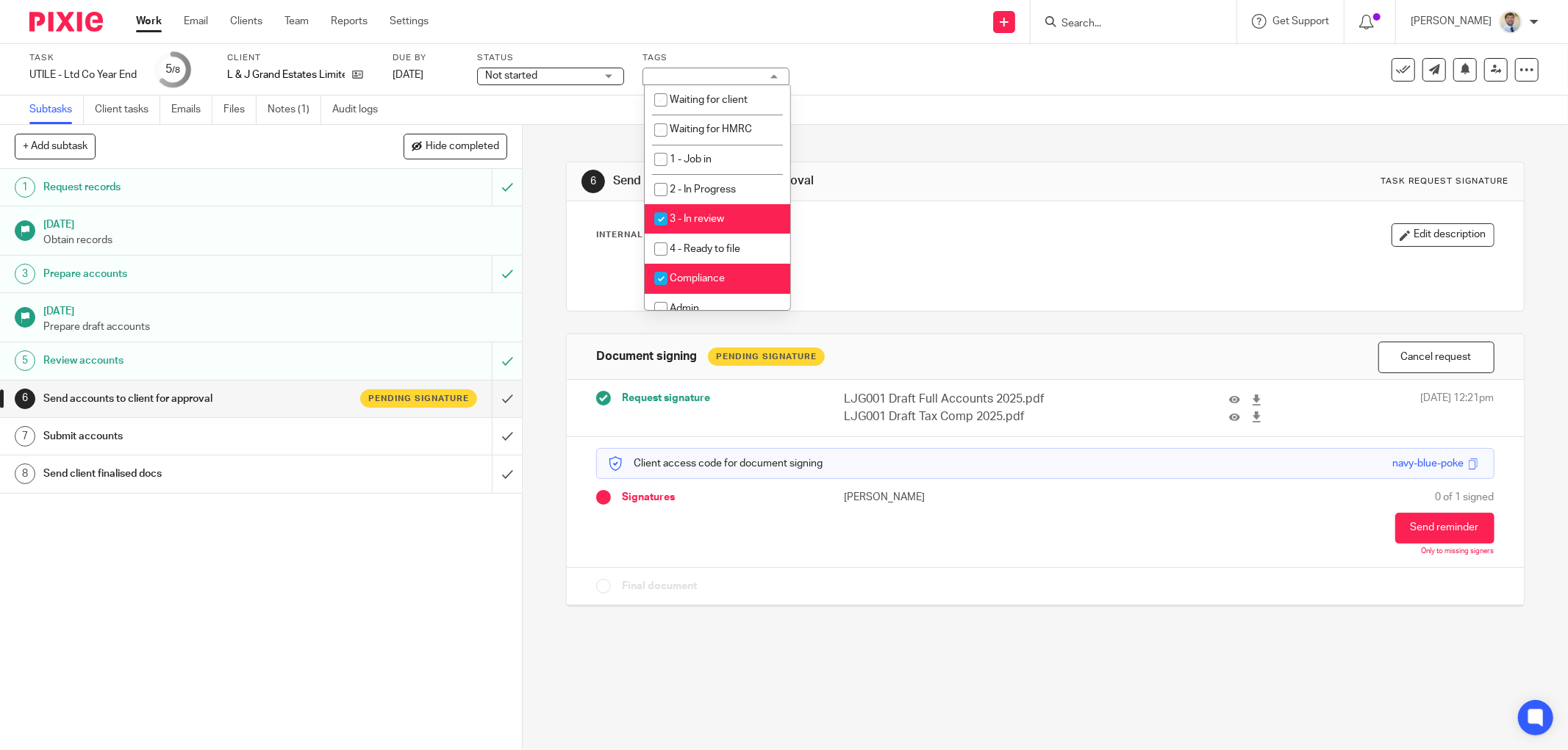
click at [671, 92] on input "checkbox" at bounding box center [660, 99] width 28 height 28
checkbox input "true"
click at [710, 215] on li "3 - In review" at bounding box center [716, 218] width 145 height 30
checkbox input "false"
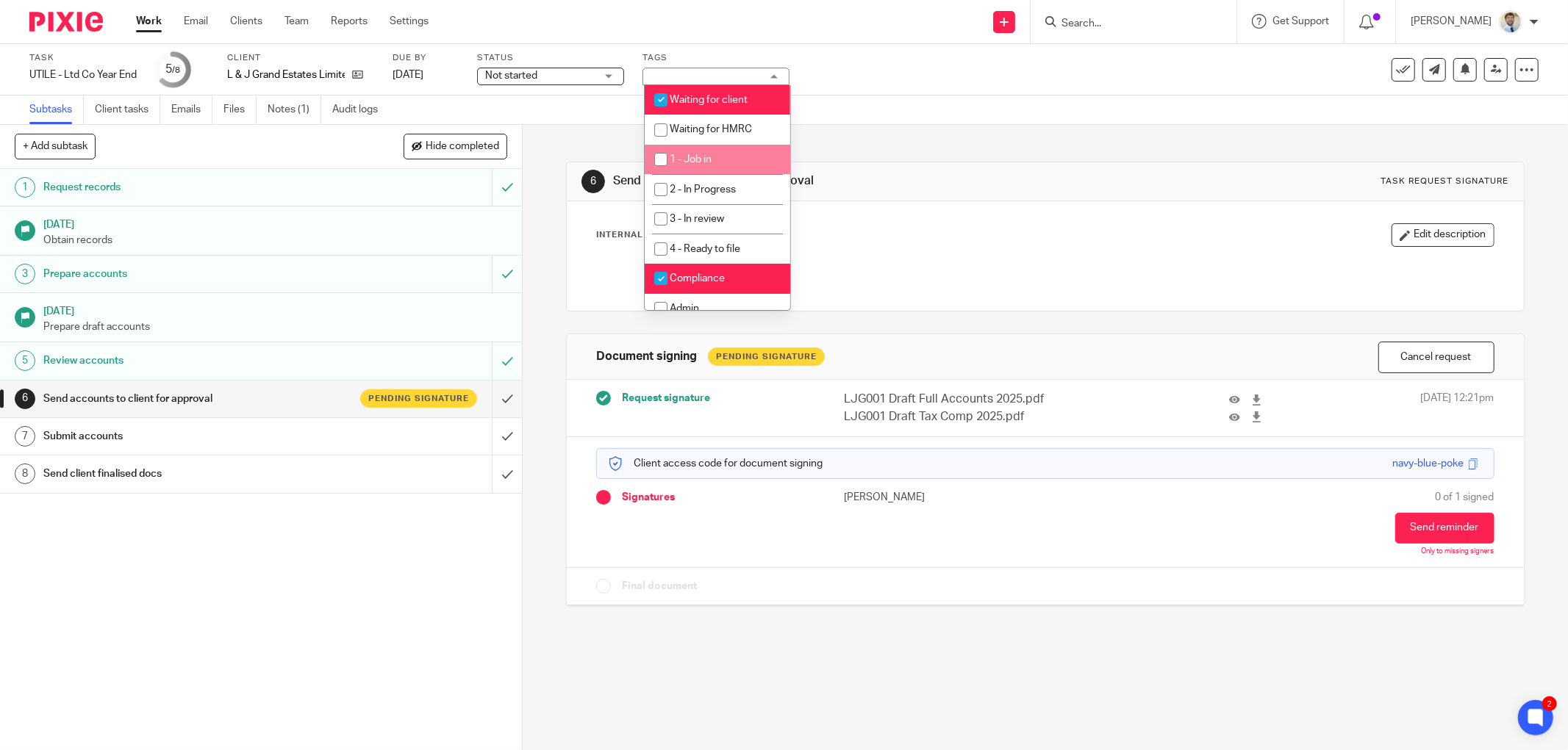
click at [894, 127] on div "6 Send accounts to client for approval Task request signature Internal Note Edi…" at bounding box center [1045, 373] width 959 height 497
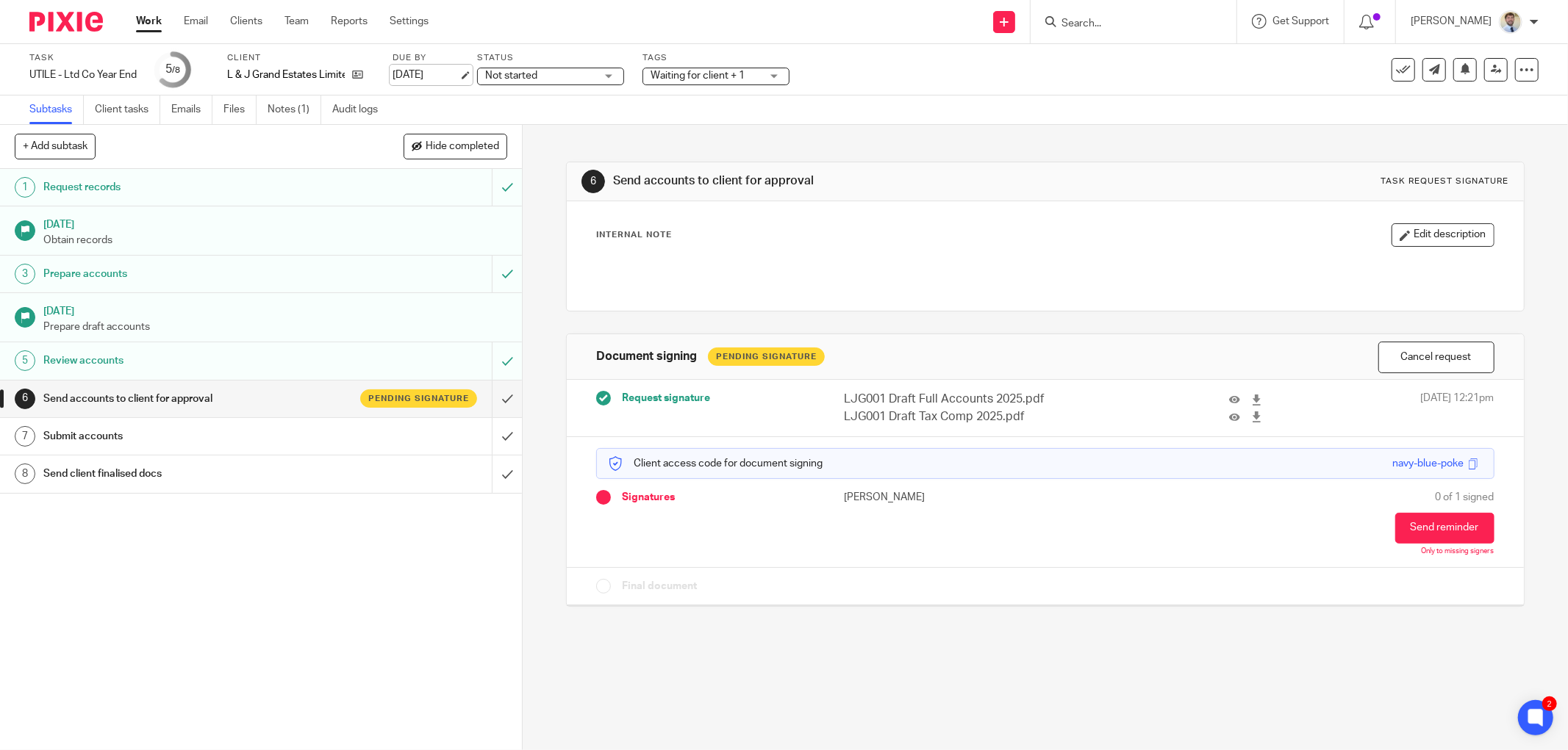
click at [454, 79] on link "29 Nov 2025" at bounding box center [426, 76] width 66 height 15
click at [1526, 47] on div at bounding box center [1517, 46] width 40 height 18
click at [1459, 77] on button at bounding box center [1465, 70] width 24 height 24
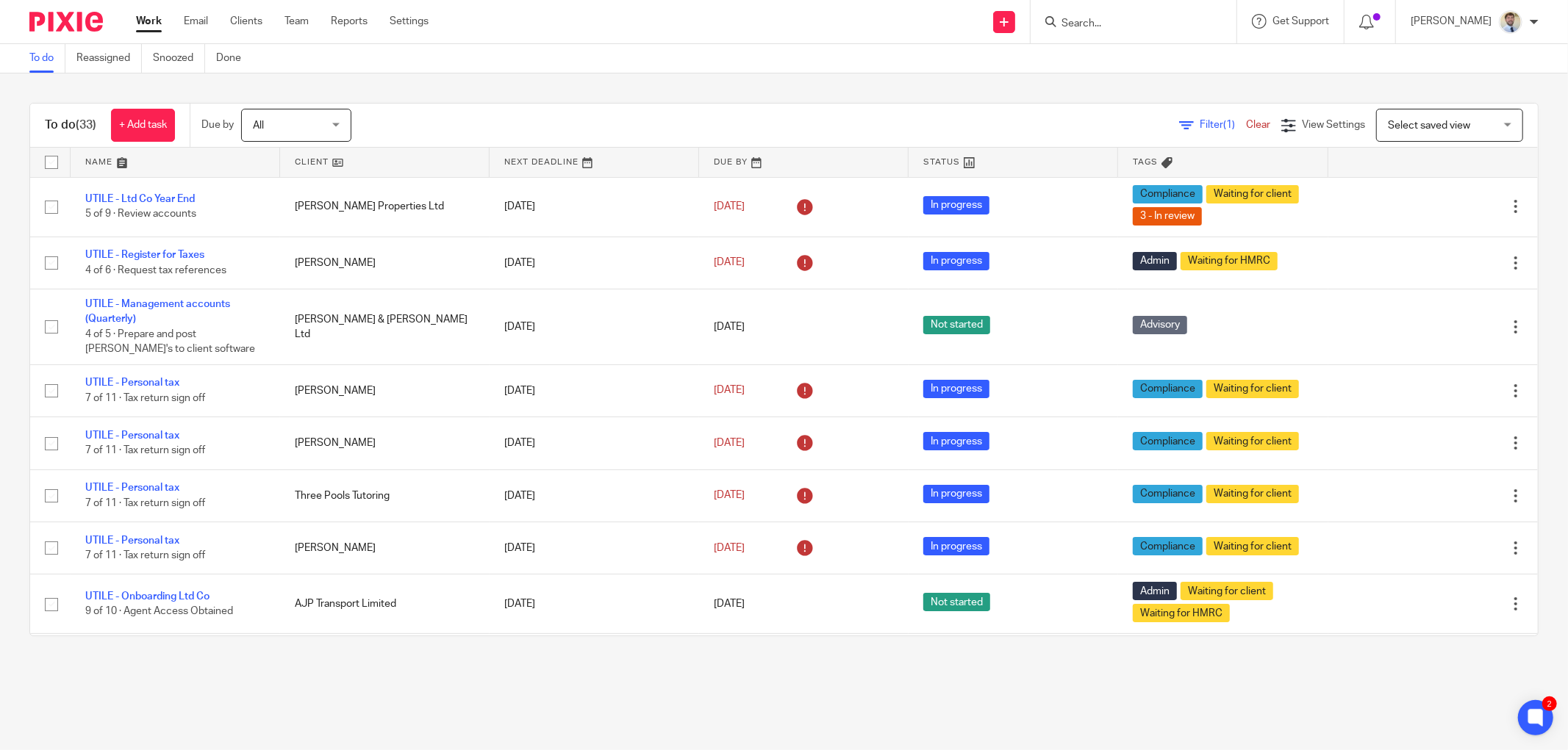
scroll to position [735, 0]
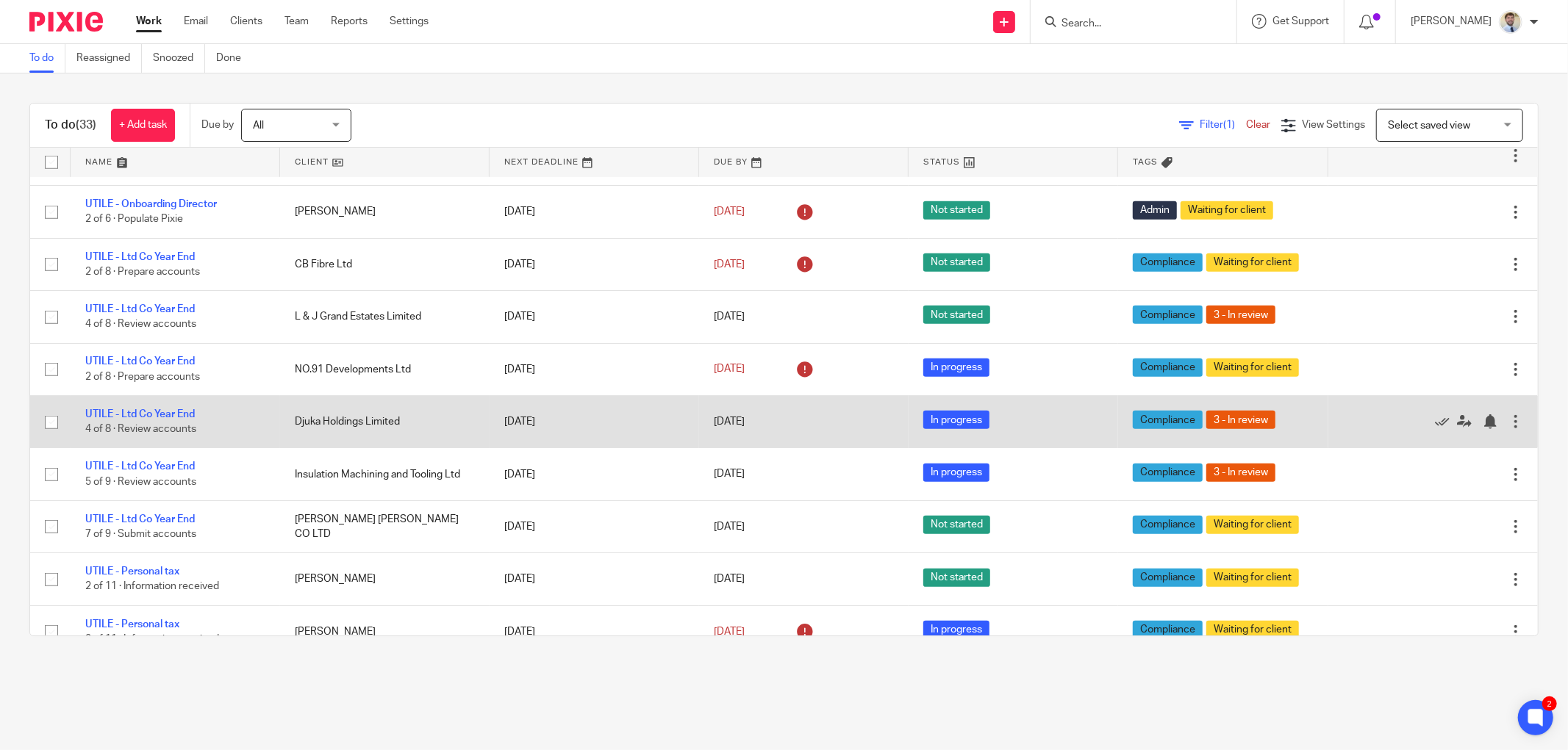
click at [331, 437] on td "Djuka Holdings Limited" at bounding box center [384, 421] width 209 height 52
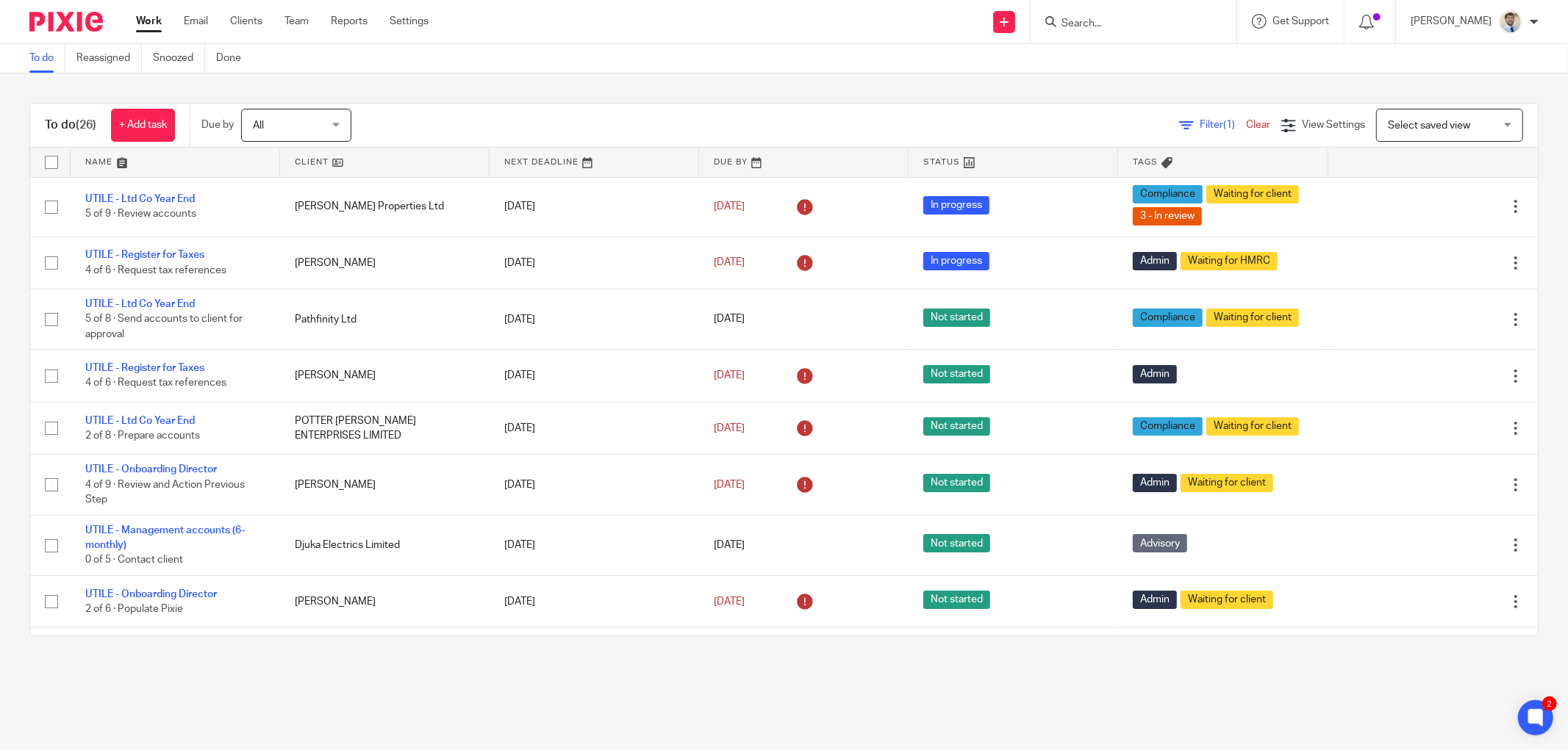
click at [846, 100] on div "To do (26) + Add task Due by All All Today Tomorrow This week Next week This mo…" at bounding box center [784, 369] width 1568 height 592
click at [324, 736] on main "To do Reassigned Snoozed Done To do (26) + Add task Due by All All Today Tomorr…" at bounding box center [784, 375] width 1568 height 750
click at [1116, 19] on input "Search" at bounding box center [1126, 25] width 133 height 14
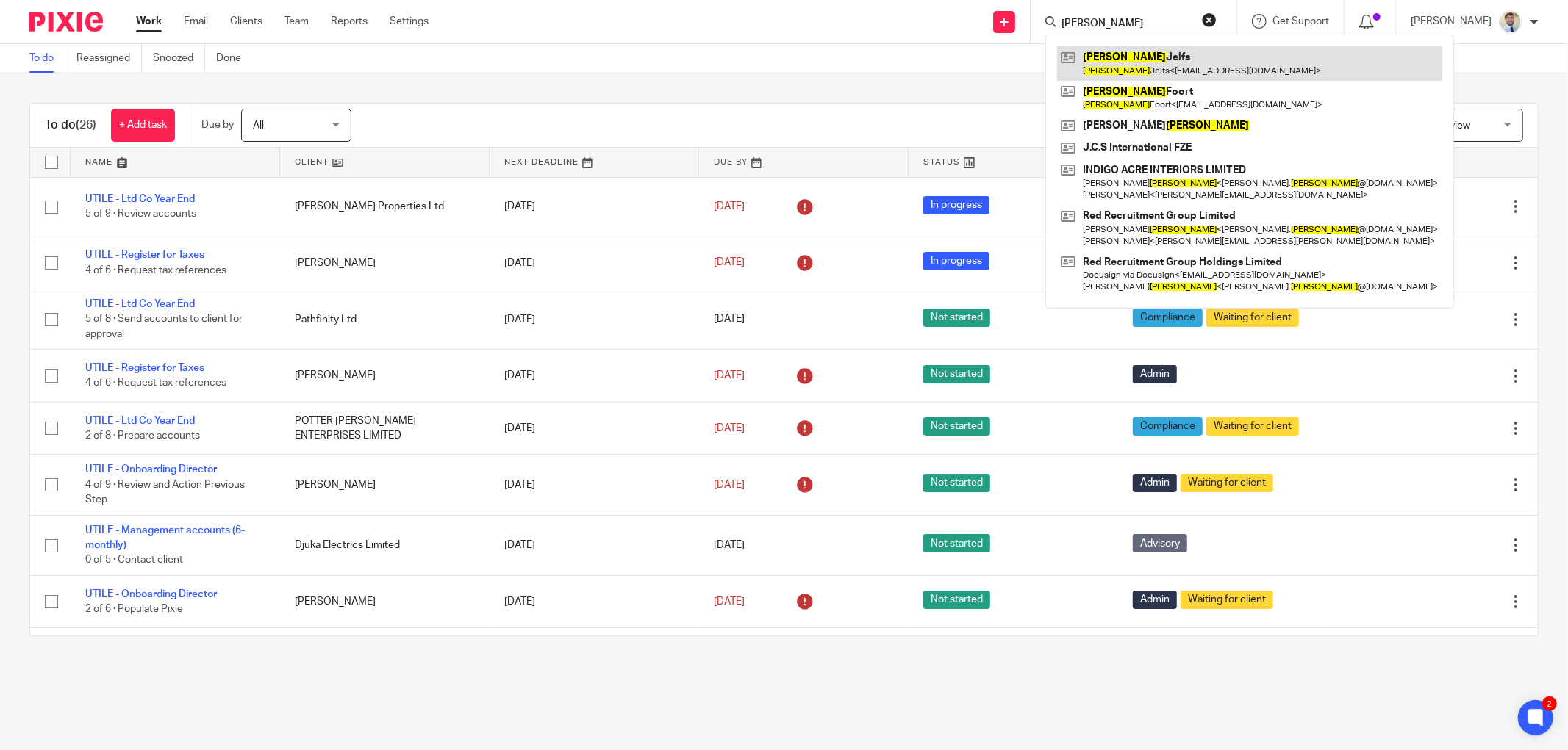
type input "martin"
click at [1152, 63] on link at bounding box center [1249, 63] width 385 height 34
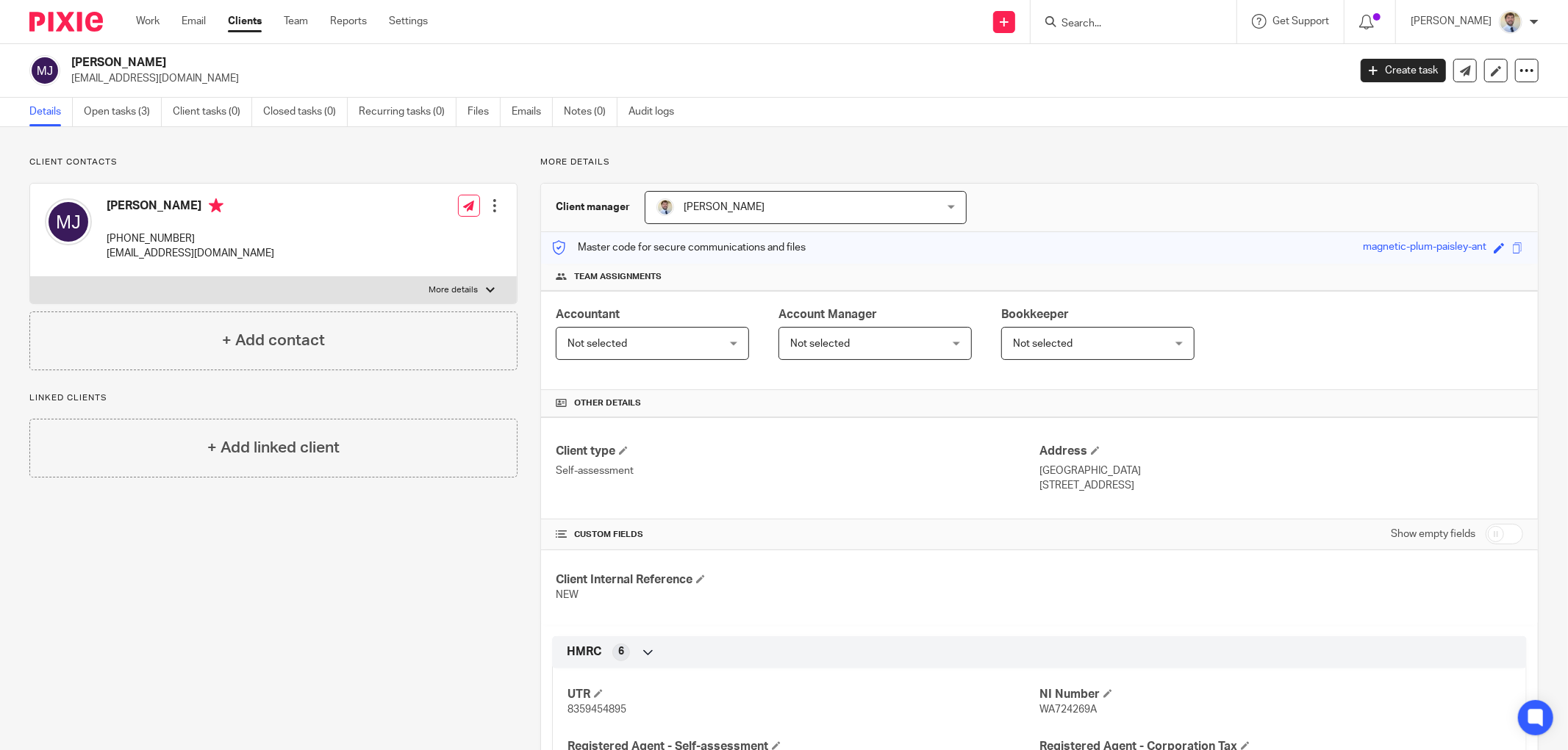
click at [606, 713] on span "8359454895" at bounding box center [597, 709] width 59 height 10
click at [607, 711] on span "8359454895" at bounding box center [597, 709] width 59 height 10
copy span "8359454895"
click at [420, 657] on div "Client contacts [PERSON_NAME] [PHONE_NUMBER] [EMAIL_ADDRESS][DOMAIN_NAME] Edit …" at bounding box center [262, 582] width 511 height 852
click at [570, 713] on span "8359454895" at bounding box center [597, 709] width 59 height 10
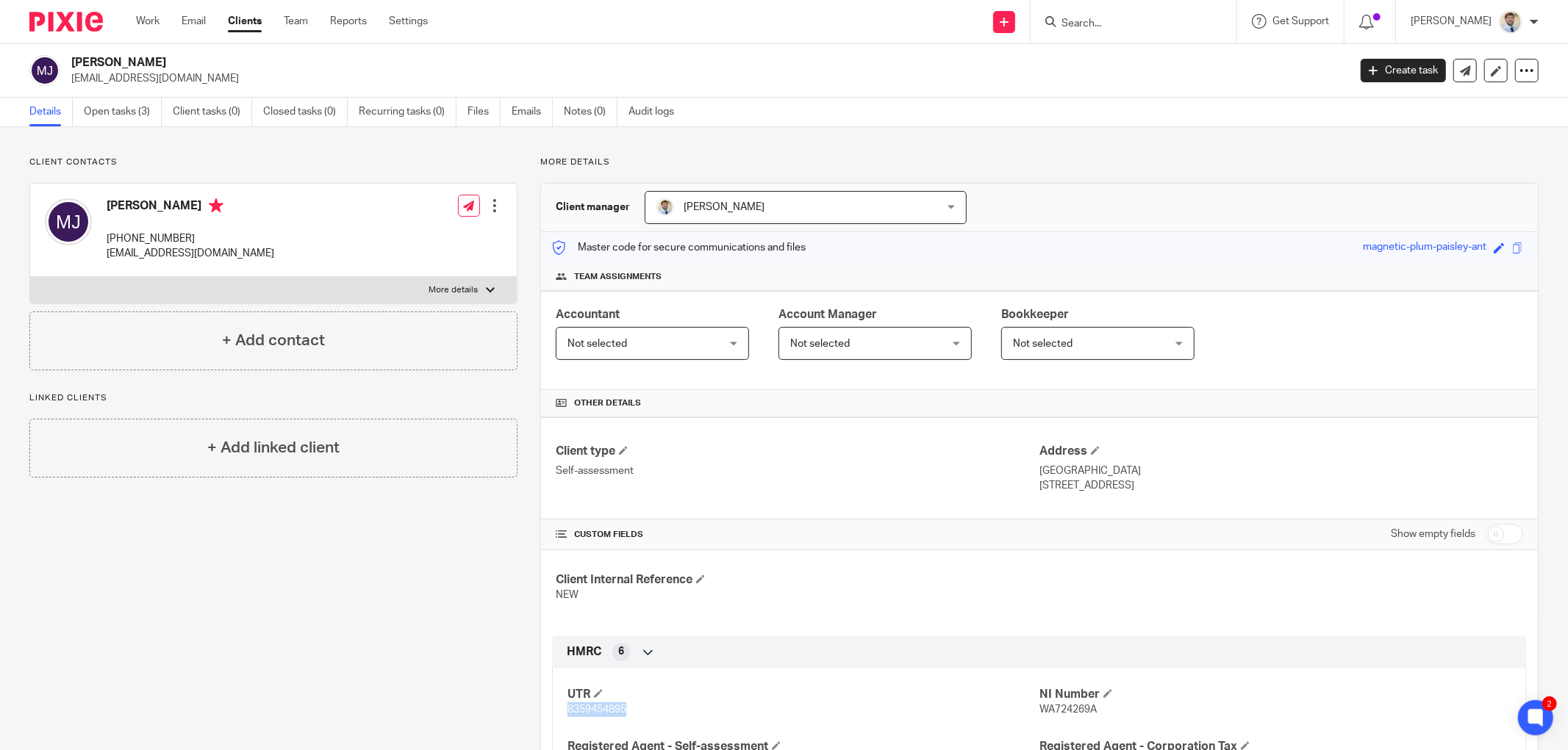
click at [570, 713] on span "8359454895" at bounding box center [597, 709] width 59 height 10
copy span "8359454895"
click at [1060, 721] on div "UTR 8359454895 NI Number WA724269A Registered Agent - Self-assessment No Regist…" at bounding box center [1039, 749] width 975 height 184
click at [1060, 717] on p "WA724269A" at bounding box center [1275, 709] width 472 height 14
click at [1062, 711] on span "WA724269A" at bounding box center [1067, 709] width 57 height 10
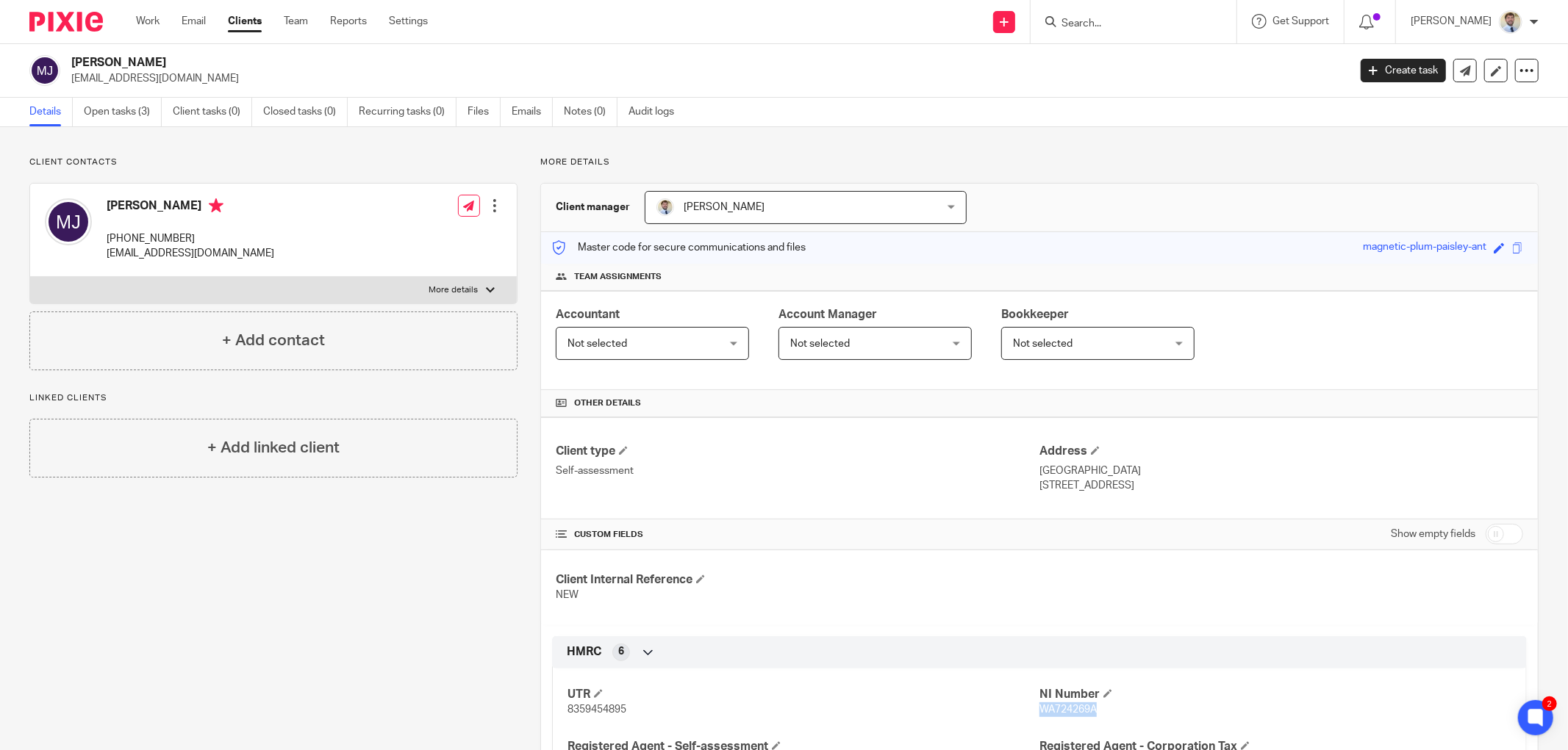
click at [1062, 711] on span "WA724269A" at bounding box center [1067, 709] width 57 height 10
copy span "WA724269A"
drag, startPoint x: 1144, startPoint y: 486, endPoint x: 1080, endPoint y: 487, distance: 64.0
click at [1080, 487] on p "Evesham, WR11 8UU" at bounding box center [1281, 485] width 484 height 14
copy p "WR11 8UU"
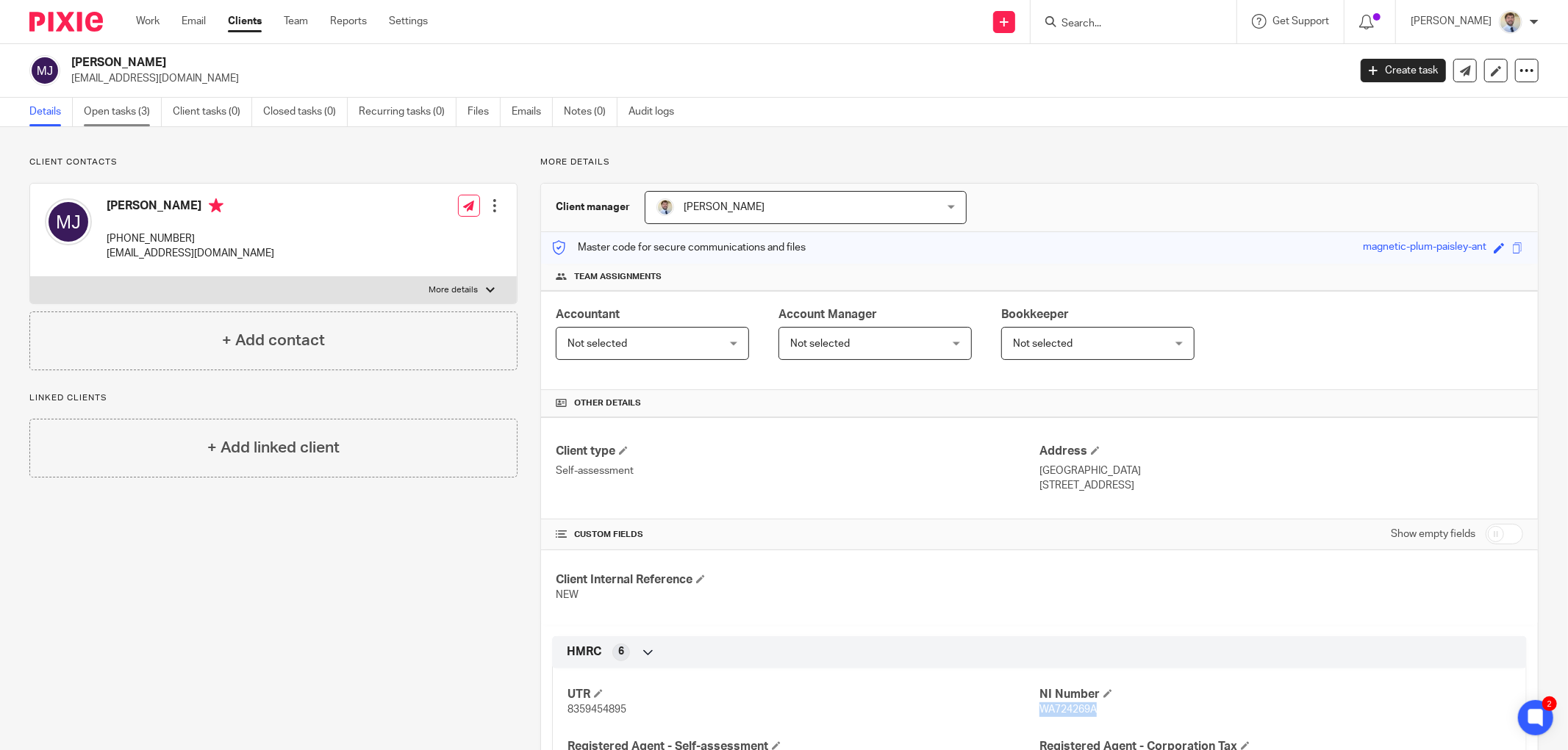
click at [96, 118] on link "Open tasks (3)" at bounding box center [123, 112] width 78 height 29
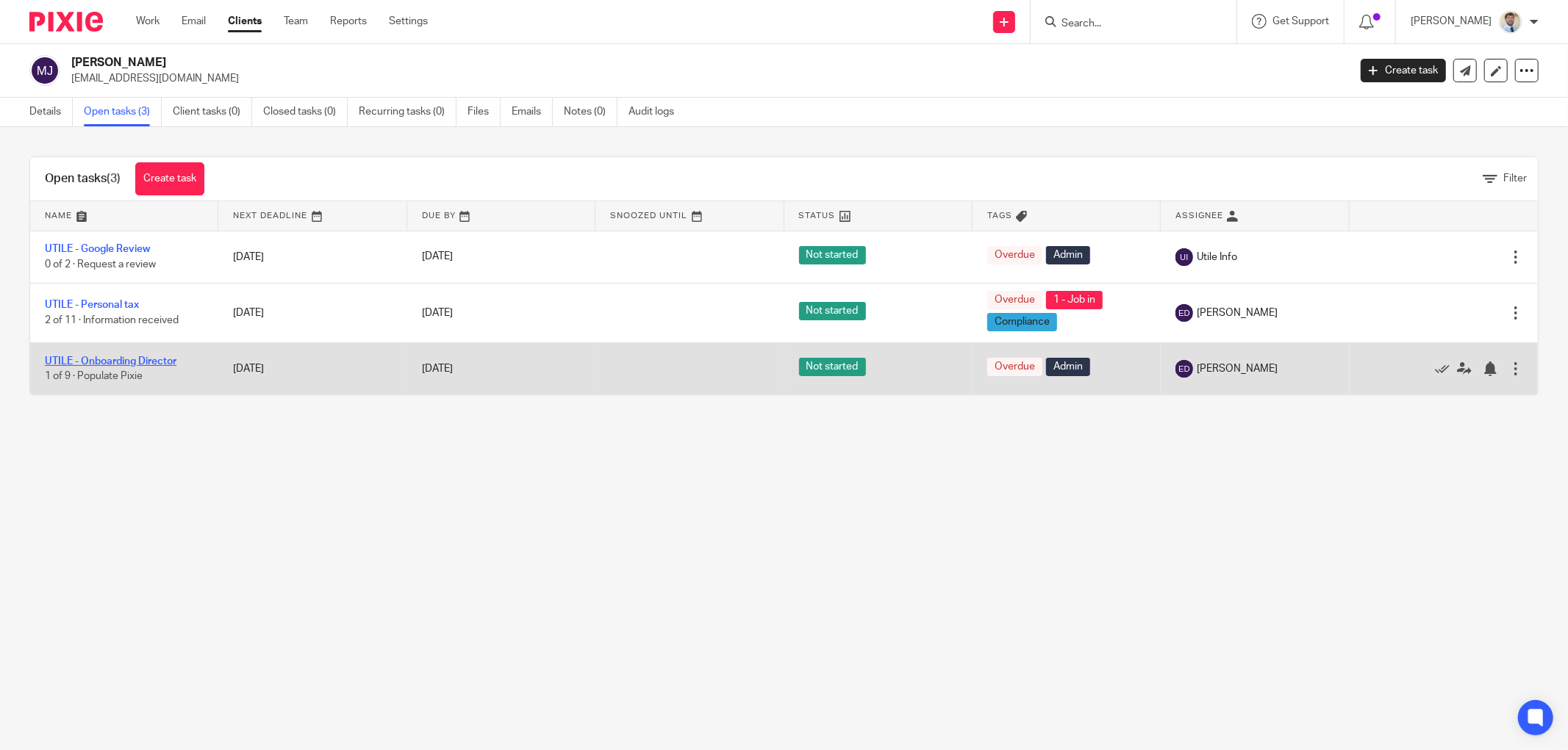
drag, startPoint x: 103, startPoint y: 302, endPoint x: 90, endPoint y: 360, distance: 59.4
click at [1457, 365] on icon at bounding box center [1463, 368] width 14 height 14
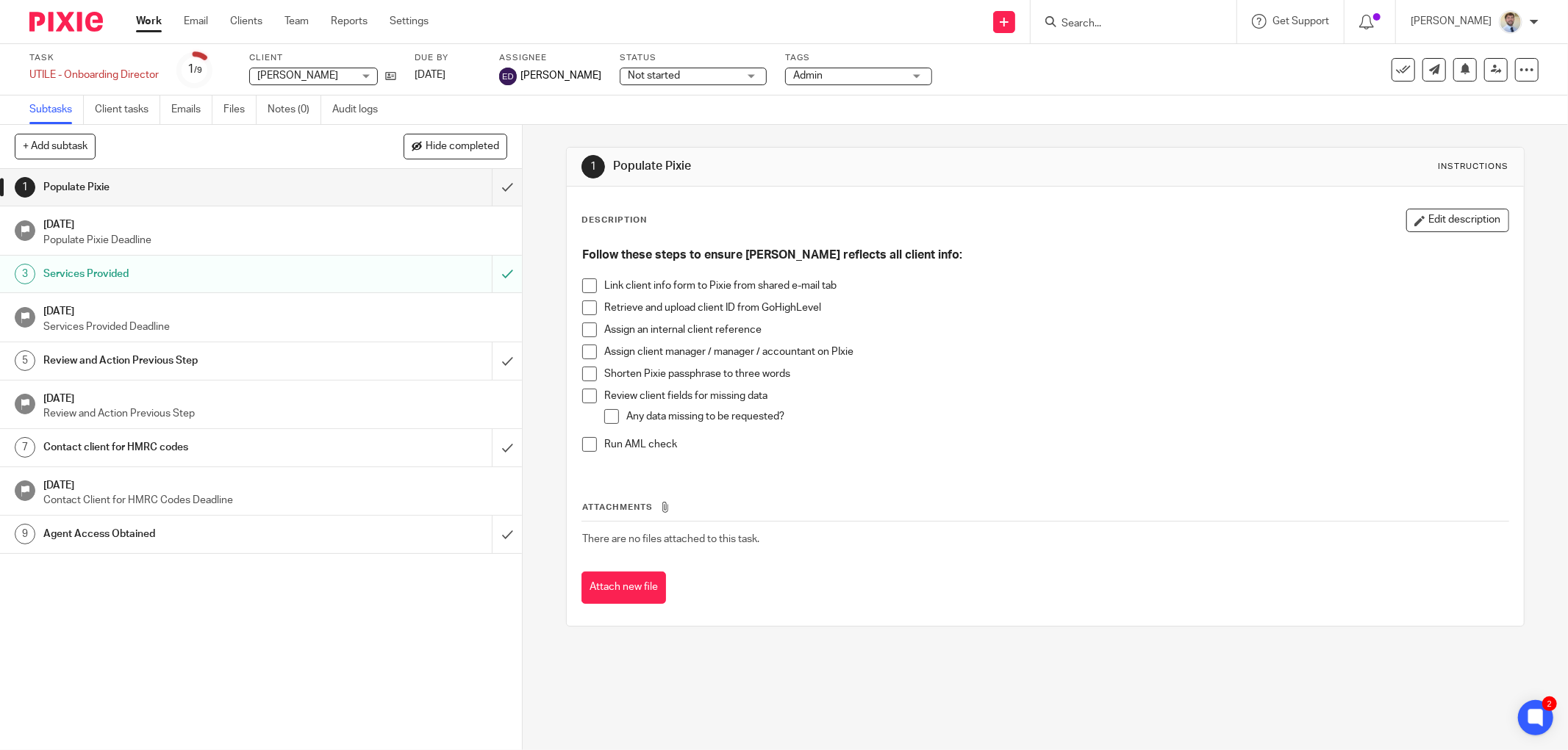
click at [582, 284] on span at bounding box center [589, 285] width 14 height 14
click at [268, 449] on h1 "Contact client for HMRC codes" at bounding box center [188, 448] width 290 height 22
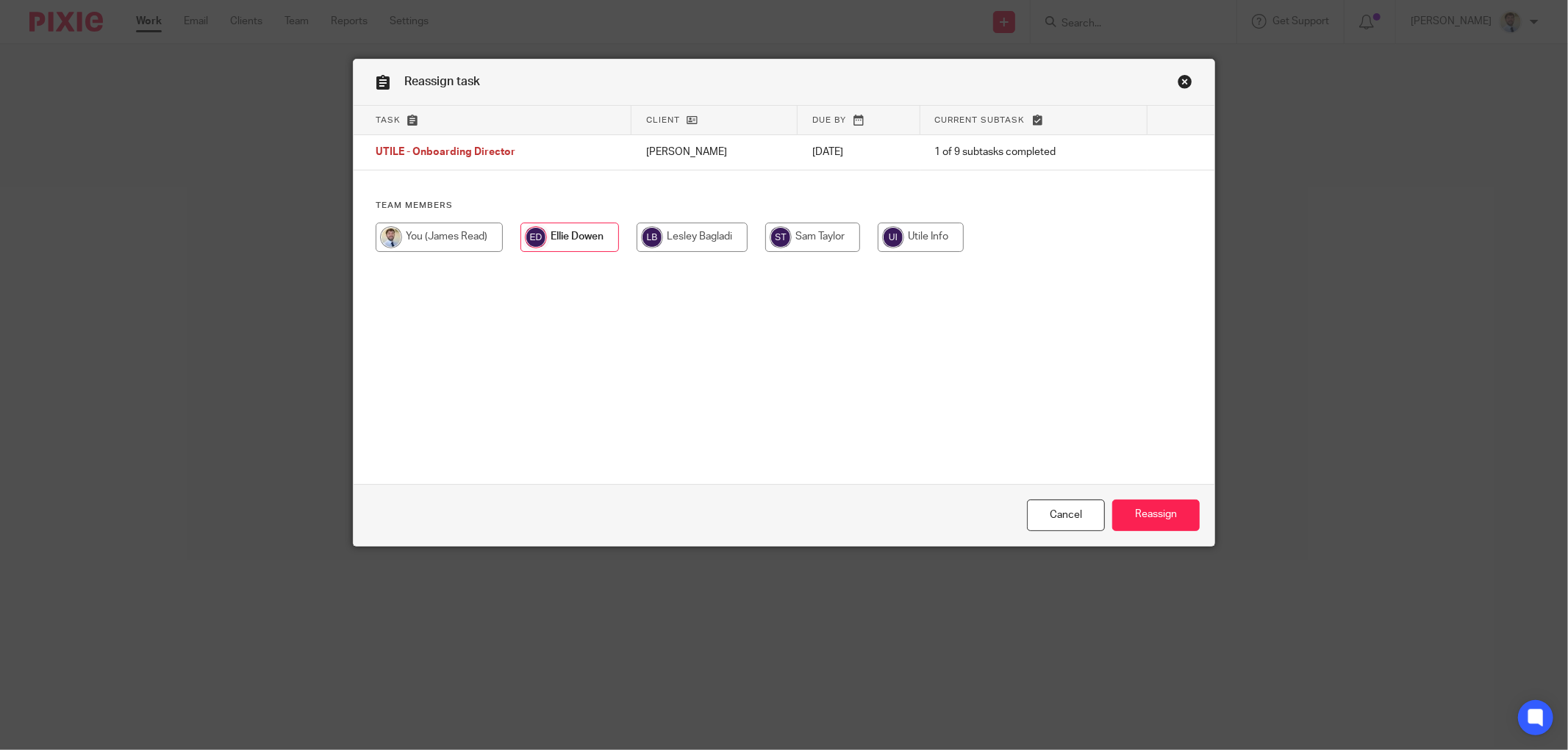
click at [492, 239] on input "radio" at bounding box center [439, 237] width 127 height 30
radio input "true"
click at [1159, 508] on input "Reassign" at bounding box center [1155, 515] width 88 height 31
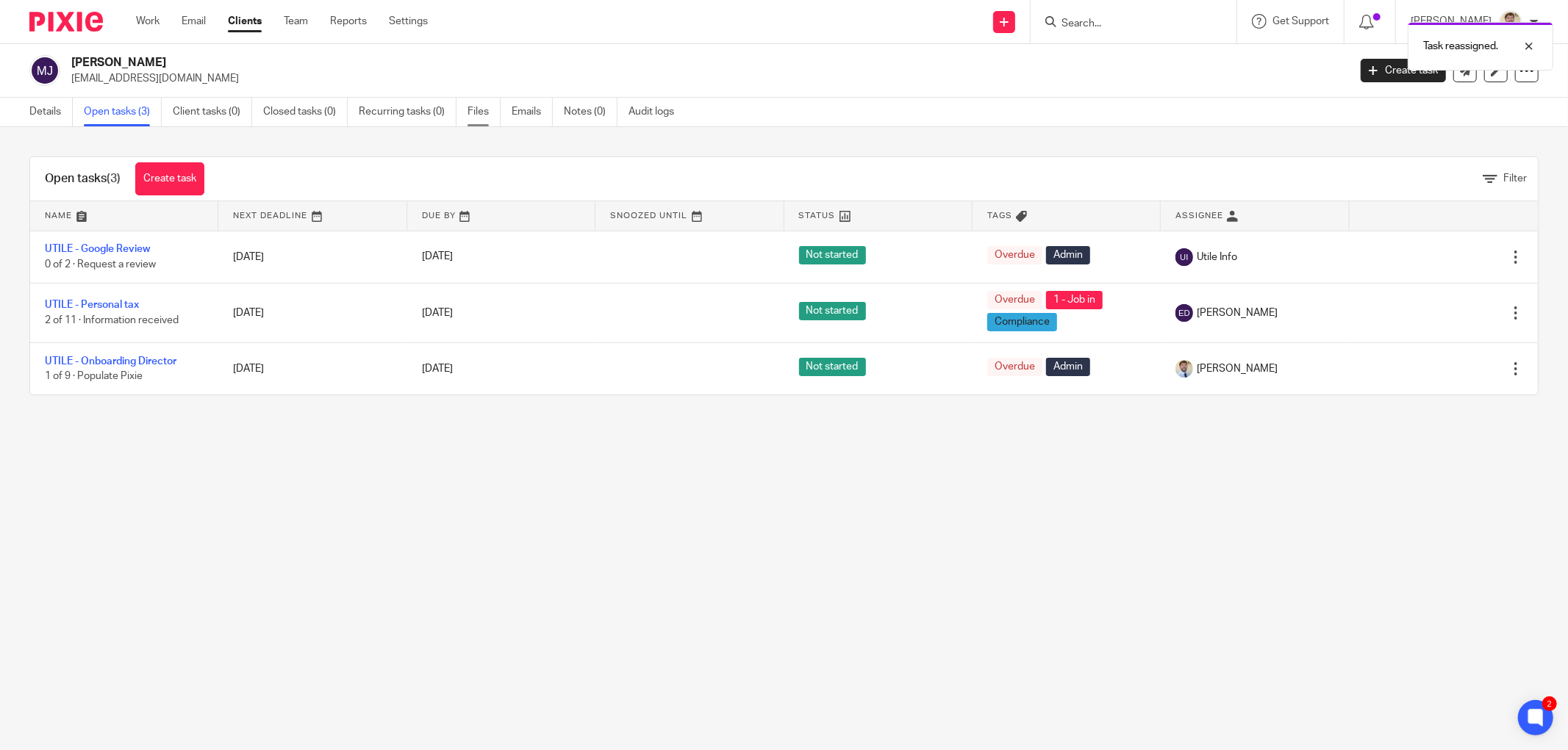
click at [473, 116] on link "Files" at bounding box center [484, 112] width 33 height 29
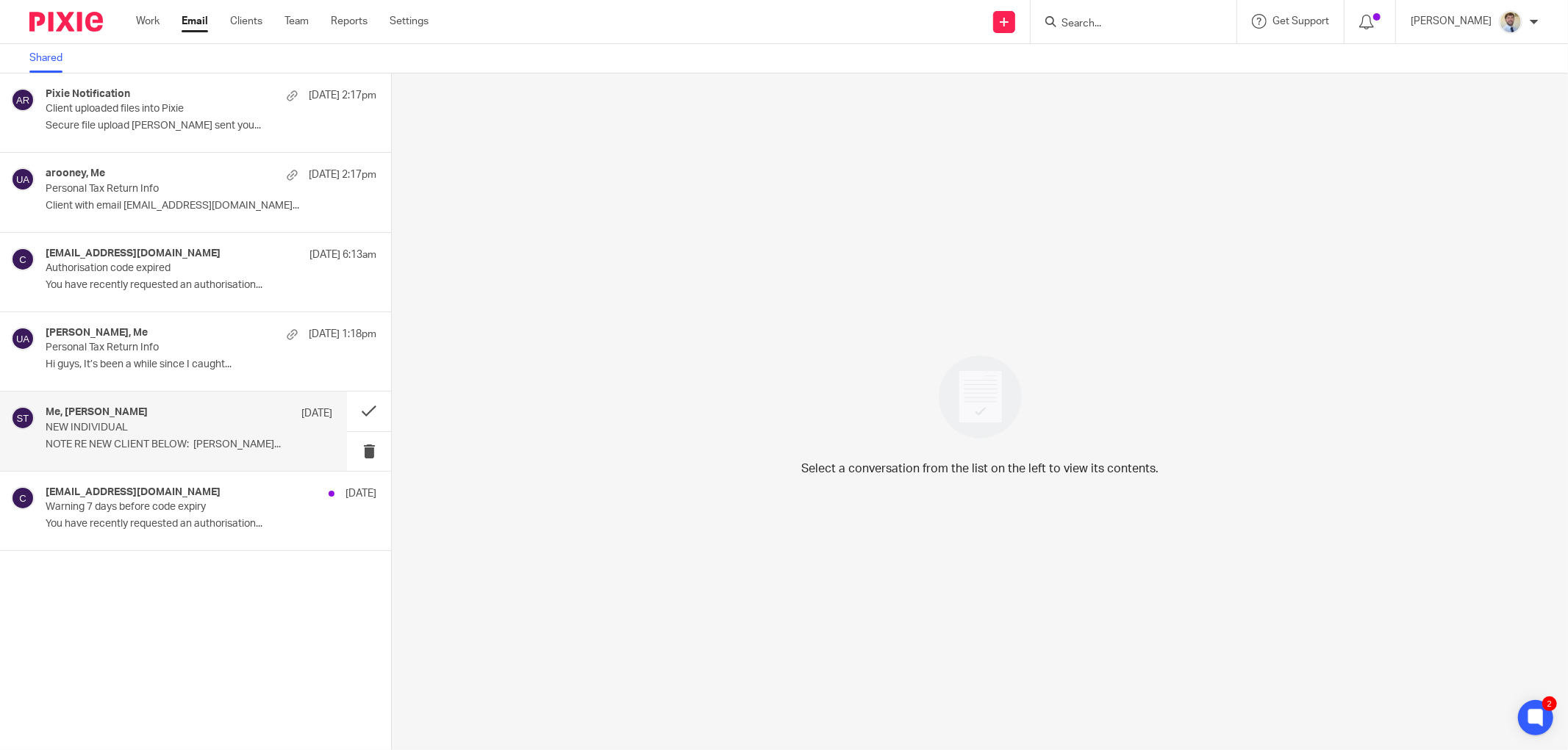
click at [144, 459] on div "Me, Sam Taylor 10 Oct NEW INDIVIDUAL NOTE RE NEW CLIENT BELOW: SAM..." at bounding box center [173, 431] width 347 height 79
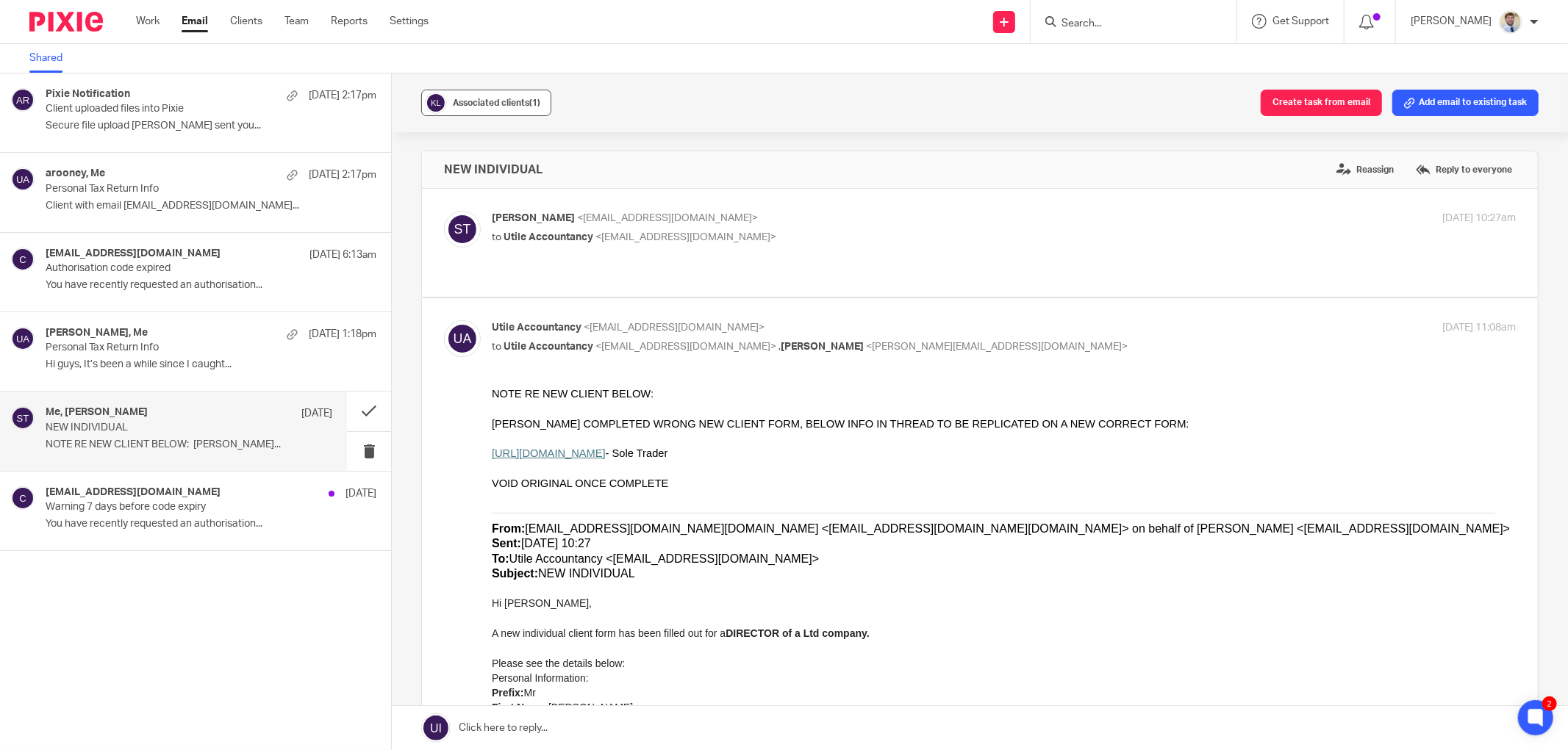
click at [481, 99] on span "Associated clients (1)" at bounding box center [496, 103] width 88 height 8
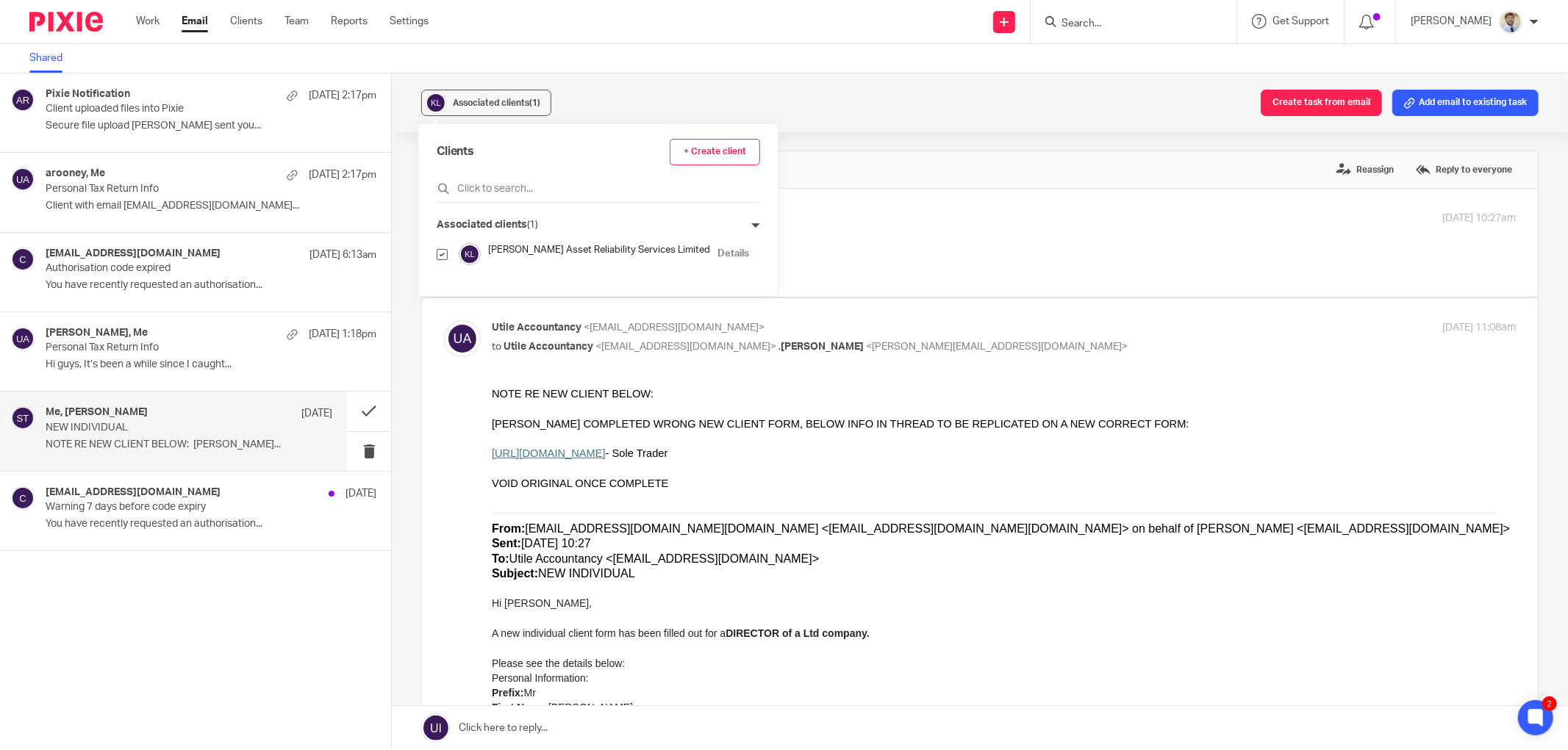
click at [443, 250] on input "checkbox" at bounding box center [442, 254] width 11 height 11
checkbox input "false"
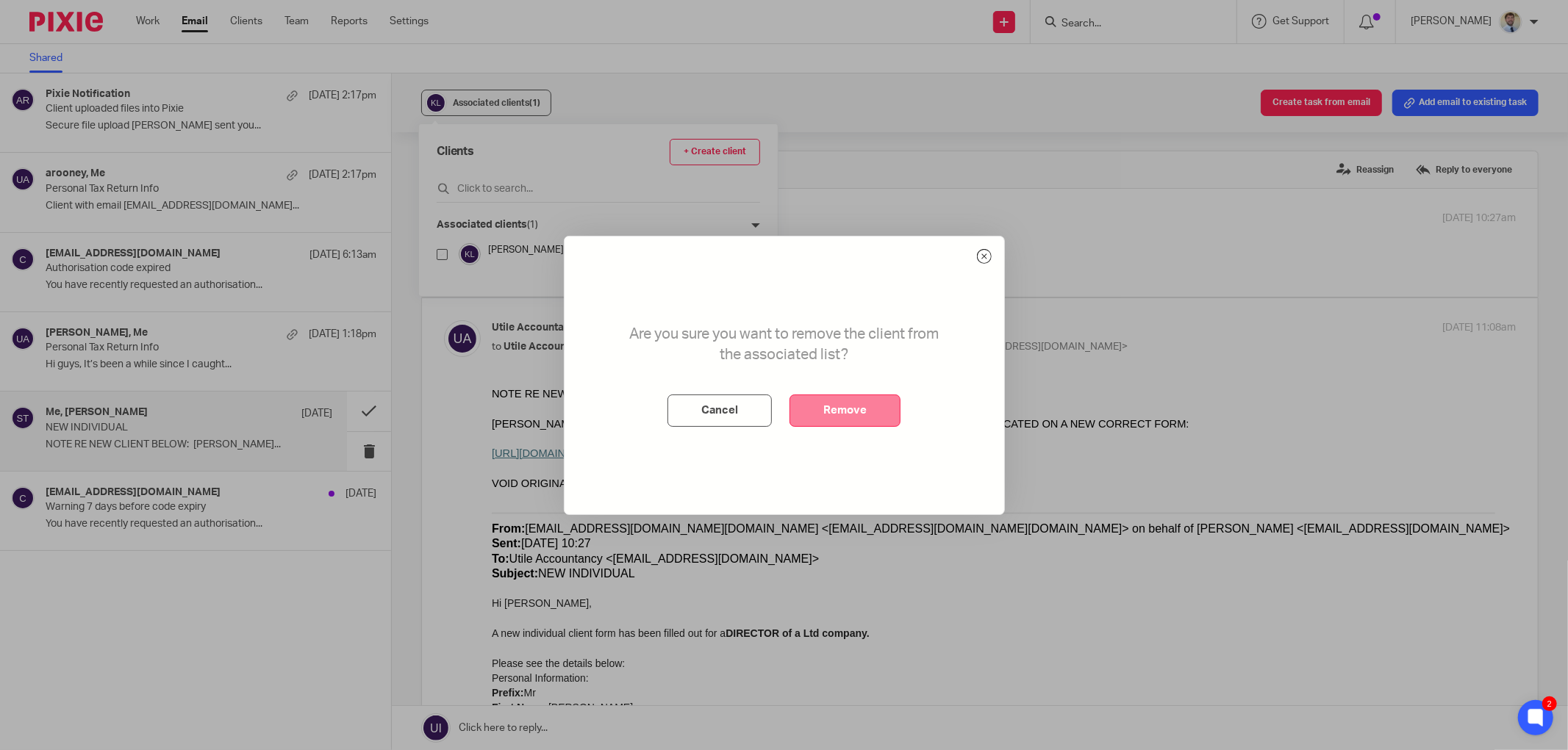
click at [813, 410] on button "Remove" at bounding box center [845, 410] width 111 height 32
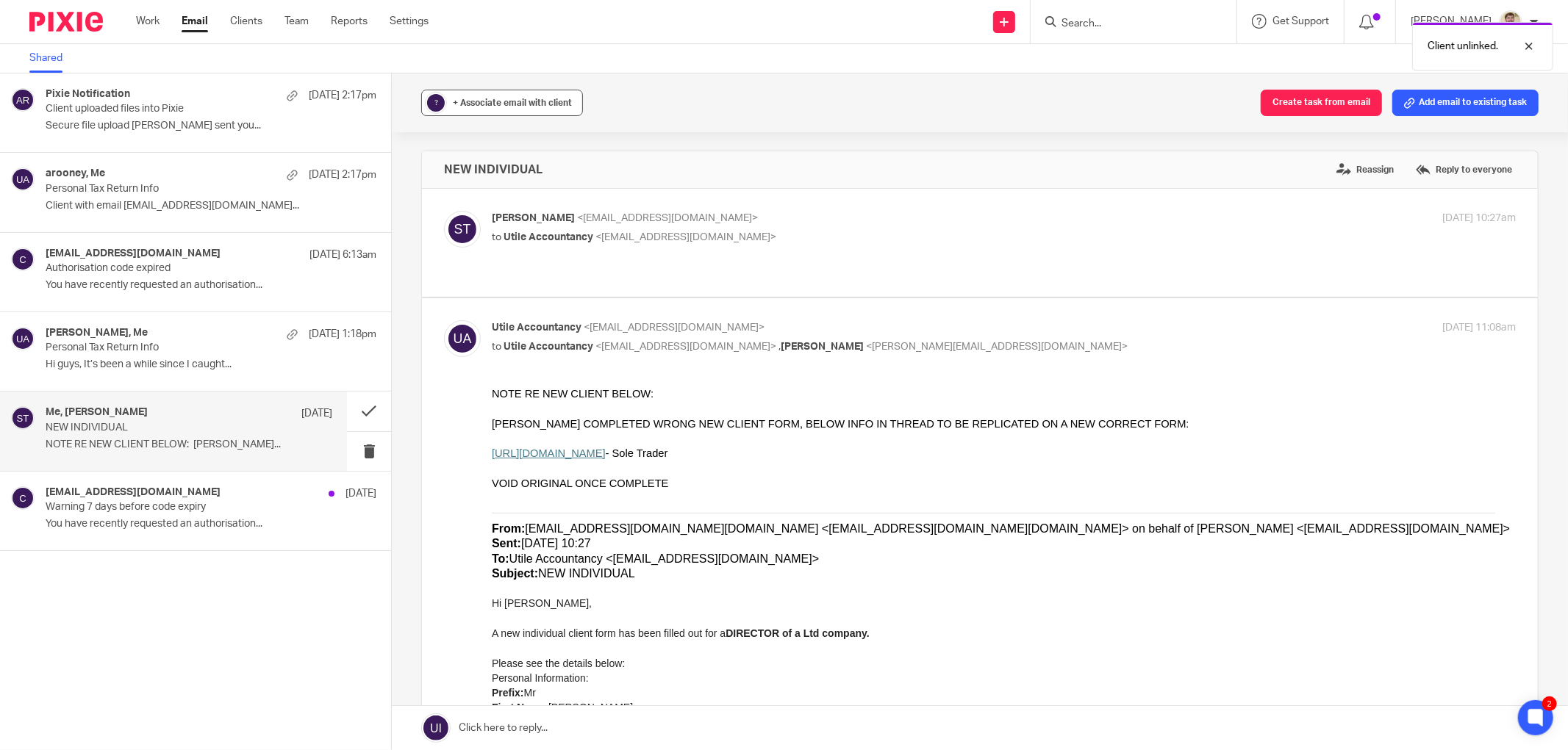
click at [482, 104] on span "+ Associate email with client" at bounding box center [512, 103] width 119 height 8
click at [494, 189] on input "text" at bounding box center [592, 189] width 311 height 14
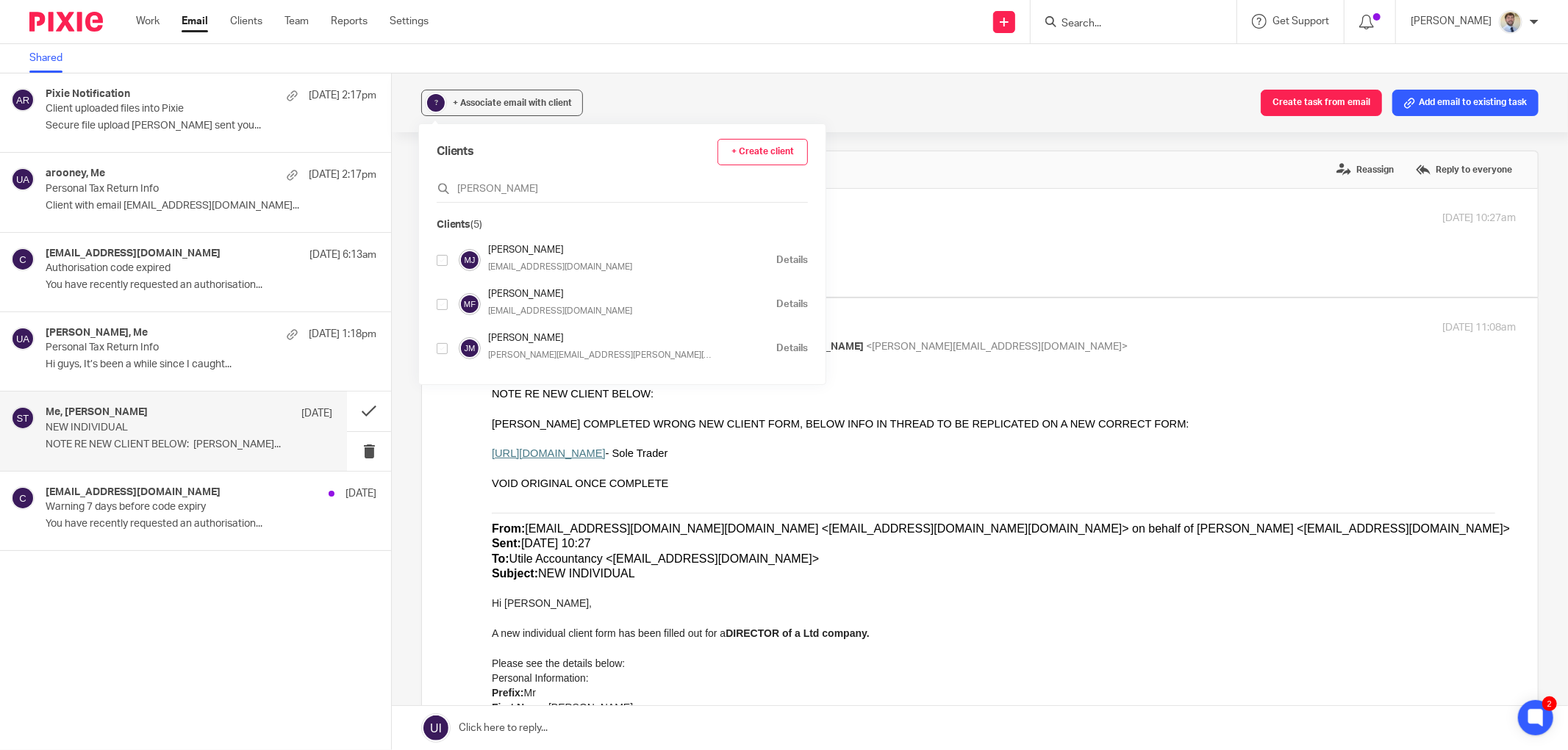
type input "MARTIN"
click at [439, 266] on input "checkbox" at bounding box center [442, 260] width 11 height 11
checkbox input "true"
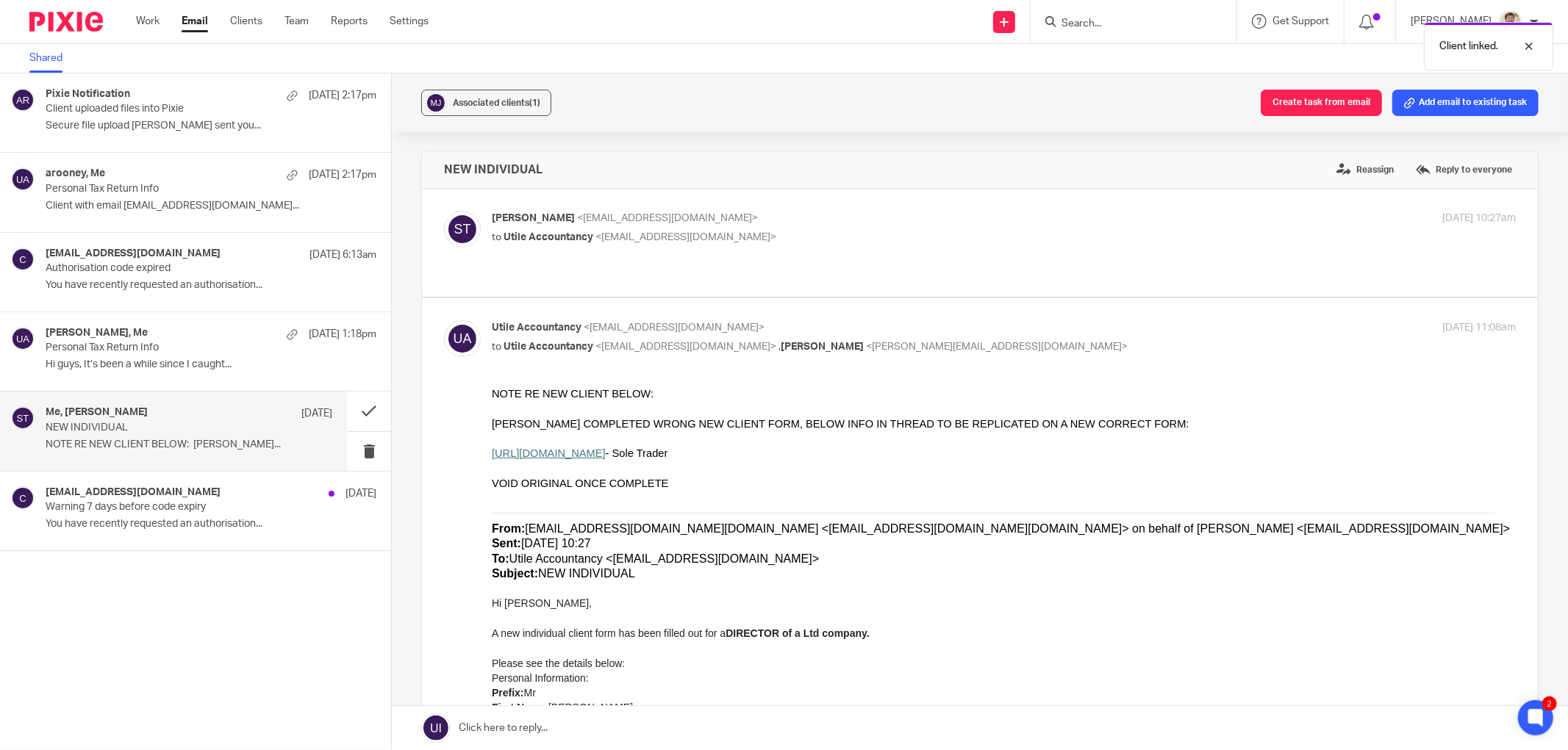
drag, startPoint x: 958, startPoint y: 144, endPoint x: 1259, endPoint y: 133, distance: 301.2
click at [969, 144] on div "Associated clients (1) Create task from email Add email to existing task NEW IN…" at bounding box center [980, 411] width 1176 height 676
click at [1413, 109] on button "Add email to existing task" at bounding box center [1465, 103] width 146 height 26
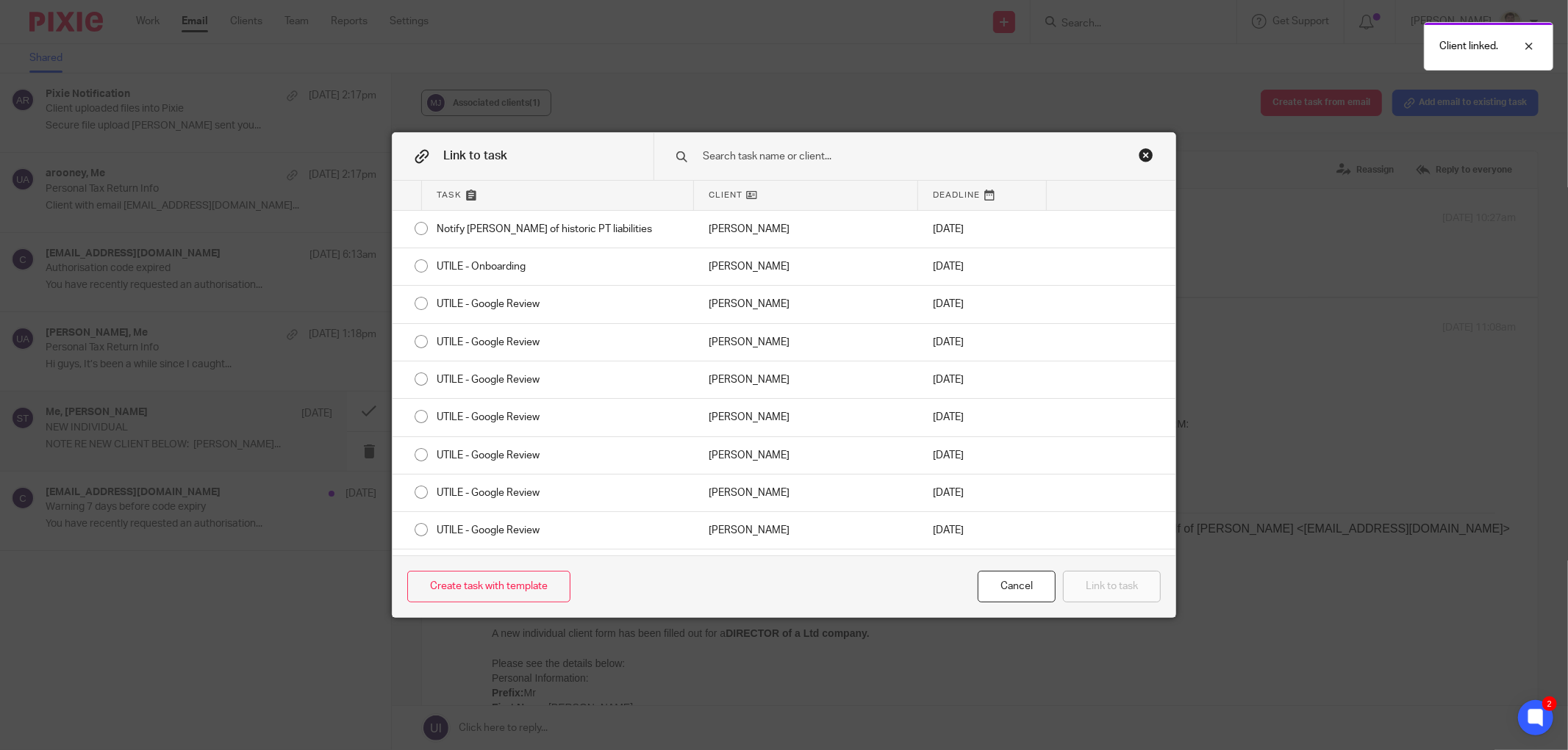
click at [746, 163] on input "text" at bounding box center [900, 156] width 398 height 16
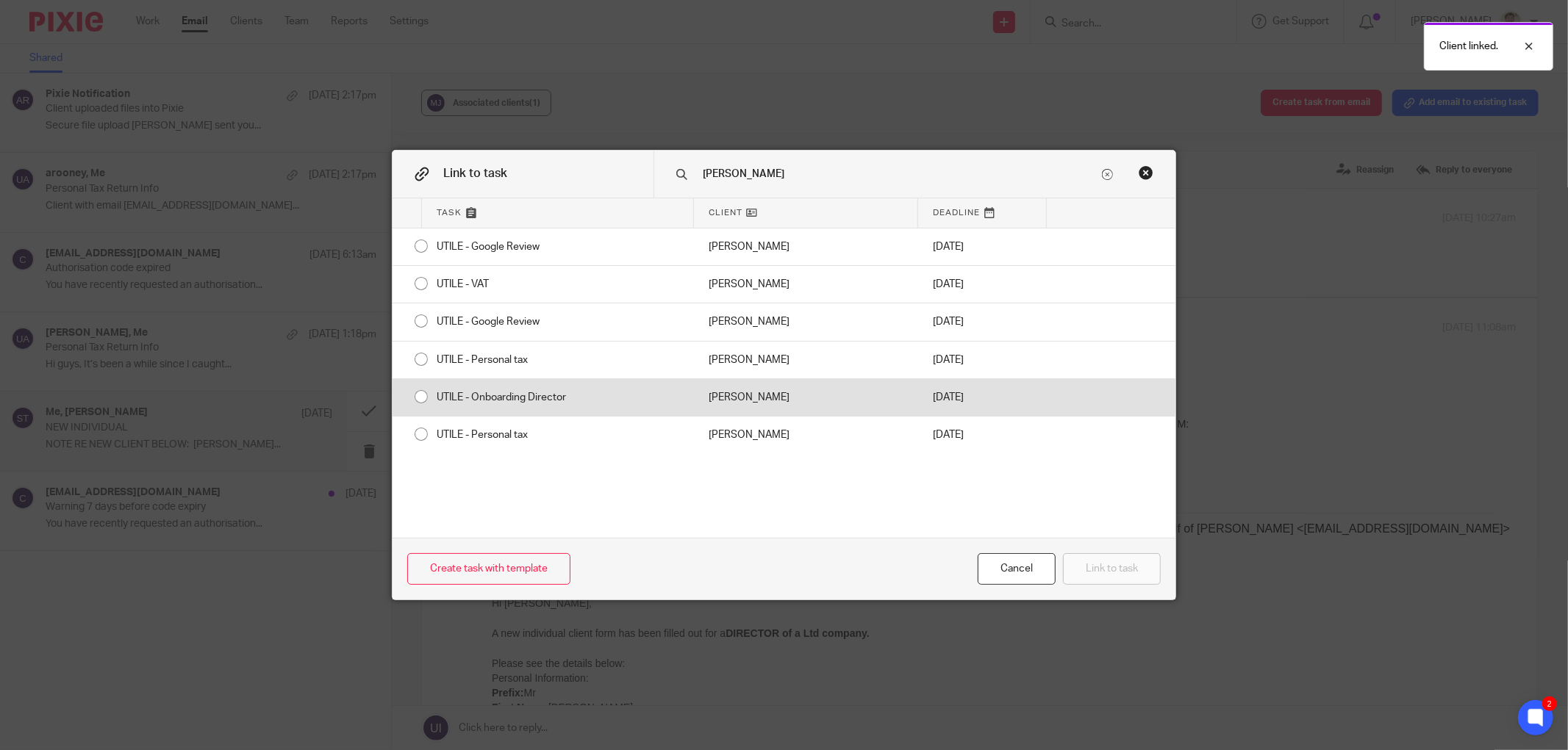
type input "MARTIN"
click at [486, 404] on div "UTILE - Onboarding Director" at bounding box center [558, 397] width 272 height 37
radio input "true"
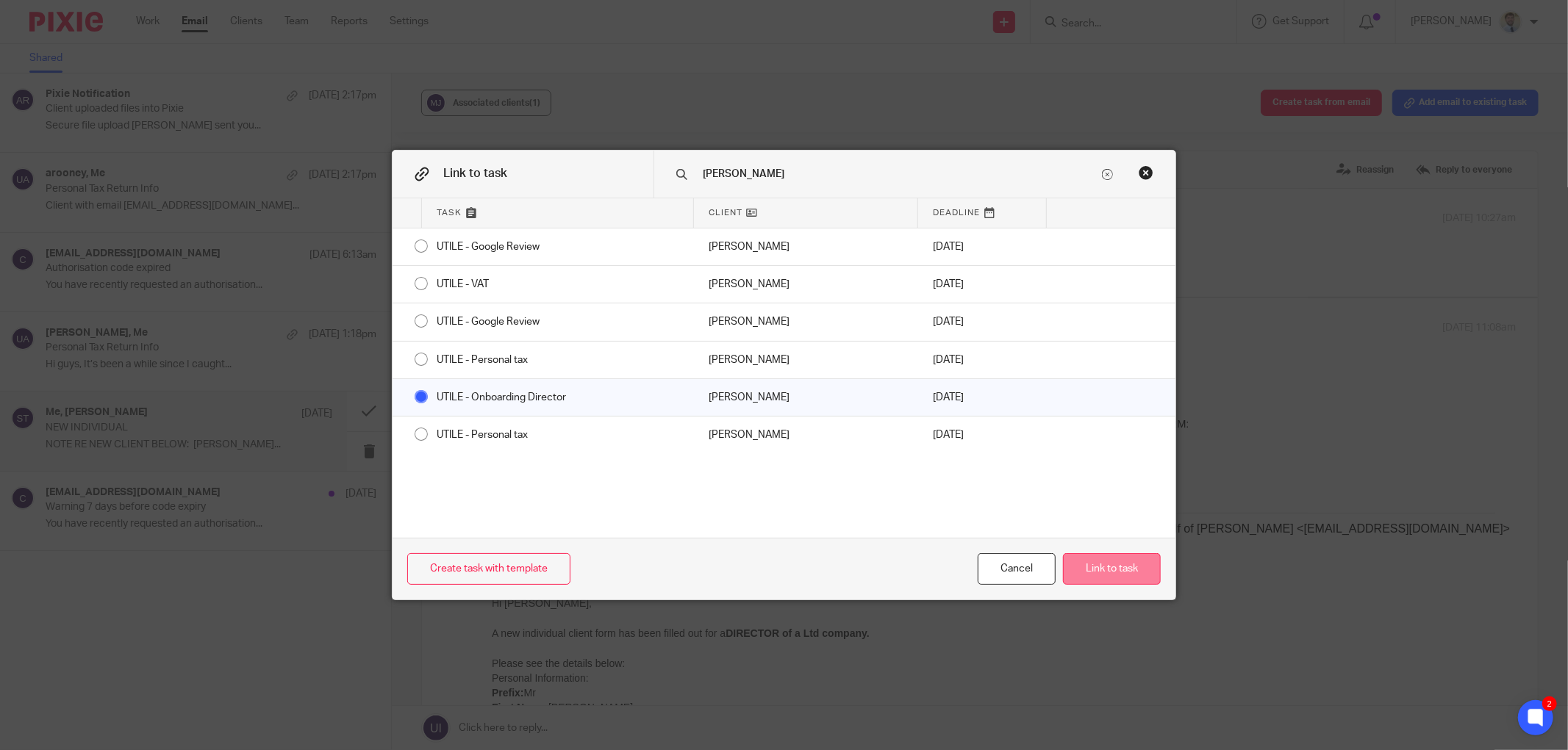
click at [1108, 568] on button "Link to task" at bounding box center [1111, 568] width 98 height 31
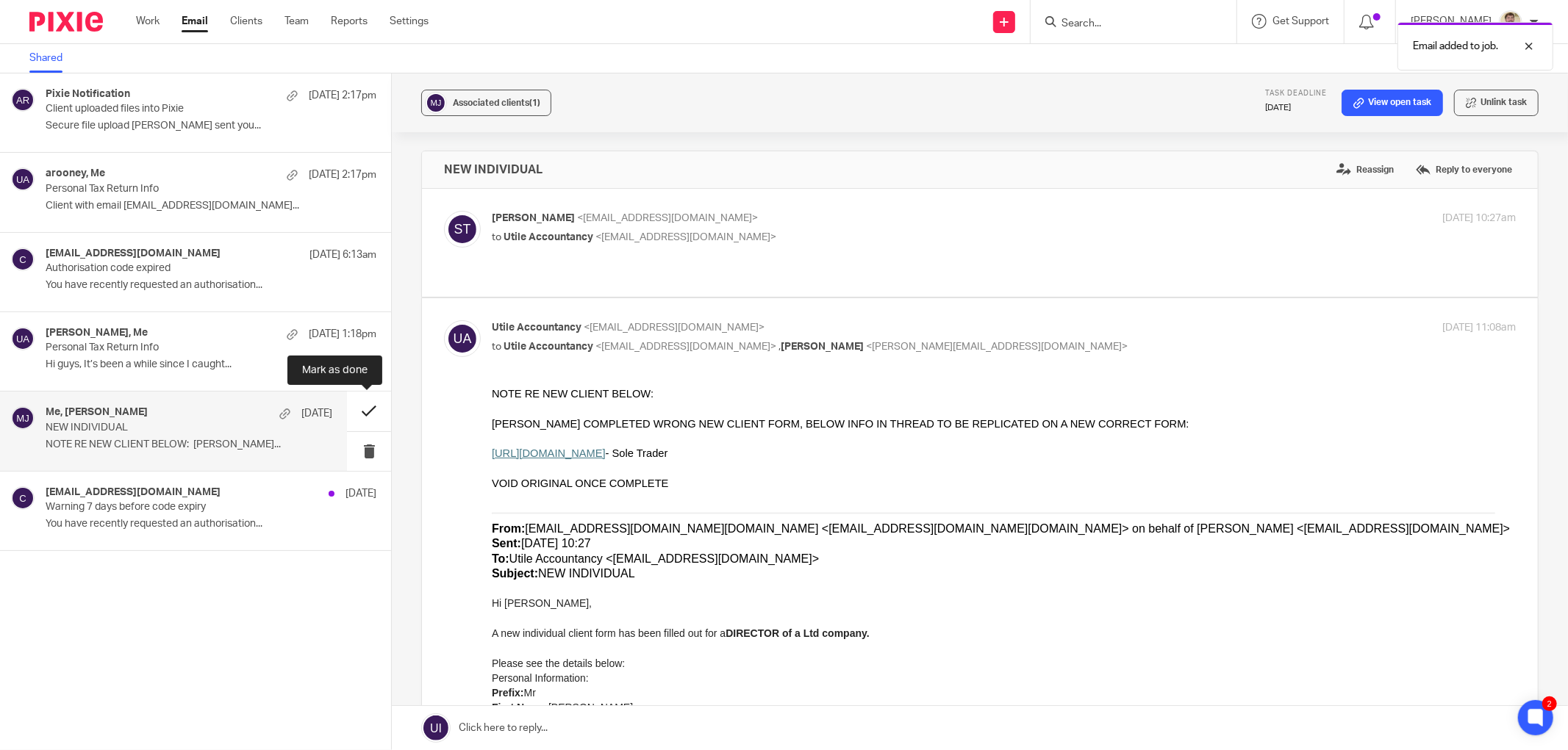
click at [362, 414] on button at bounding box center [369, 411] width 44 height 39
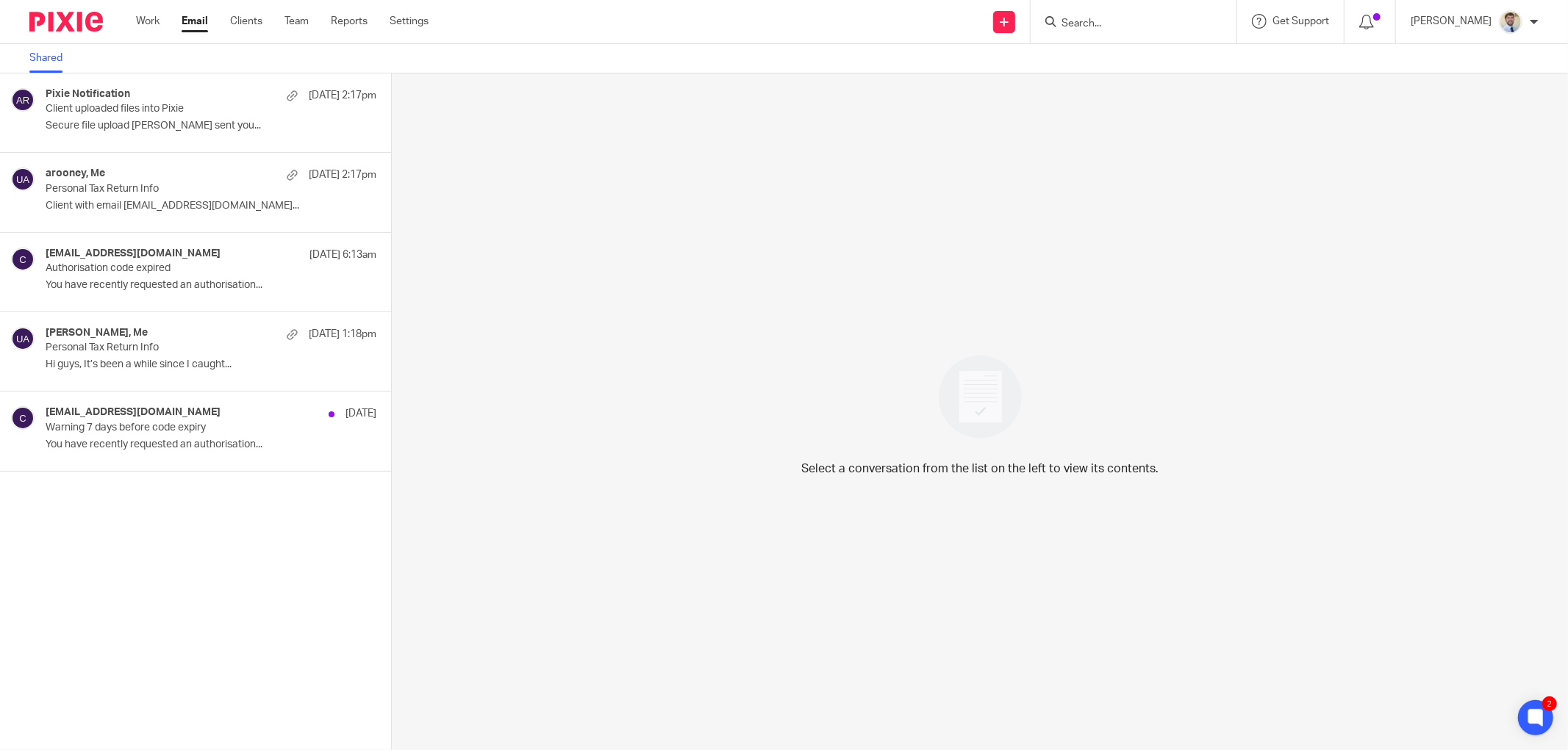
click at [163, 491] on div "Pixie Notification 12 Oct 2:17pm Client uploaded files into Pixie Secure file u…" at bounding box center [195, 411] width 391 height 676
click at [118, 123] on p "Secure file upload Anna-Marie Rooney sent you..." at bounding box center [189, 126] width 286 height 13
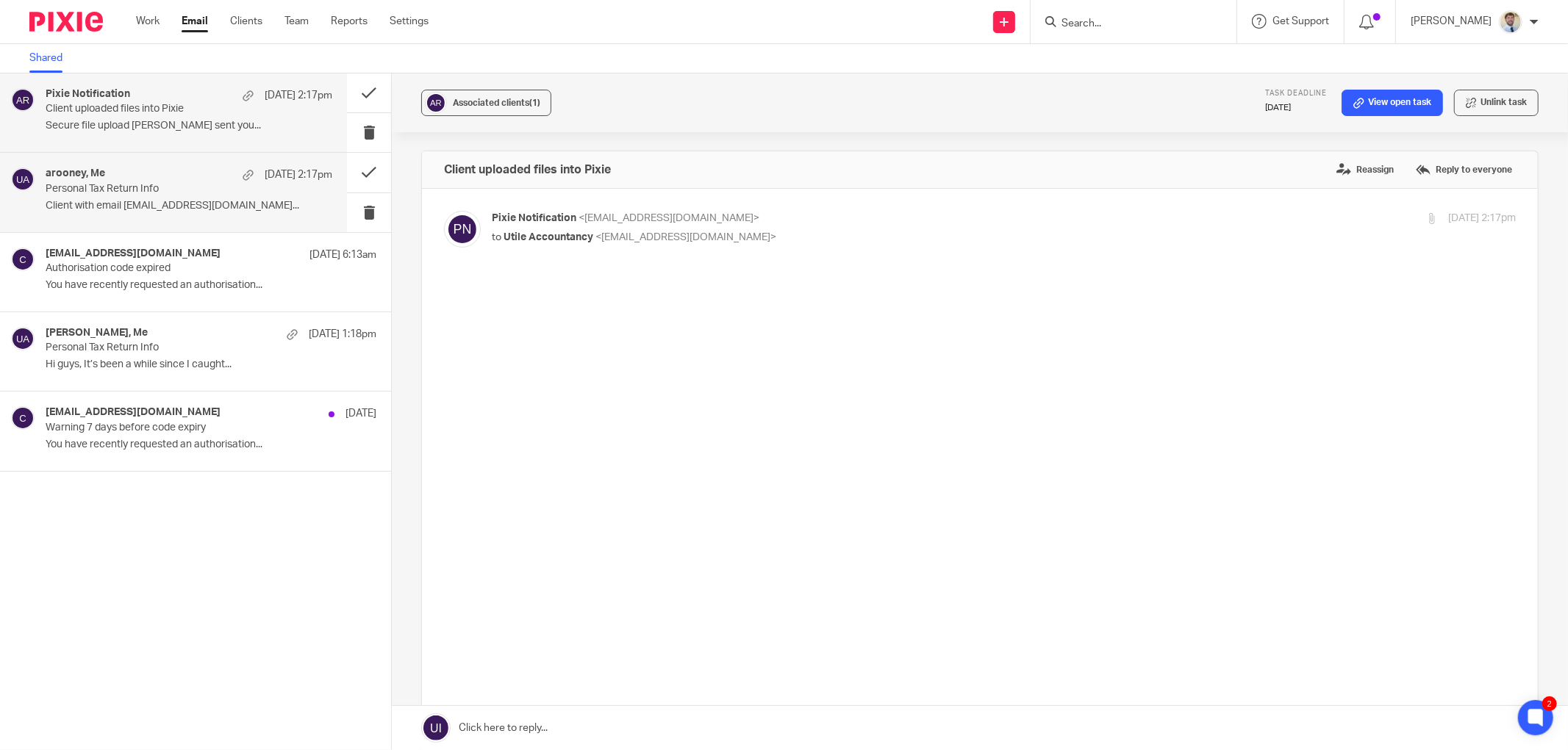
click at [131, 200] on p "Client with email arooney@stm.magnificat.org.uk..." at bounding box center [189, 206] width 286 height 13
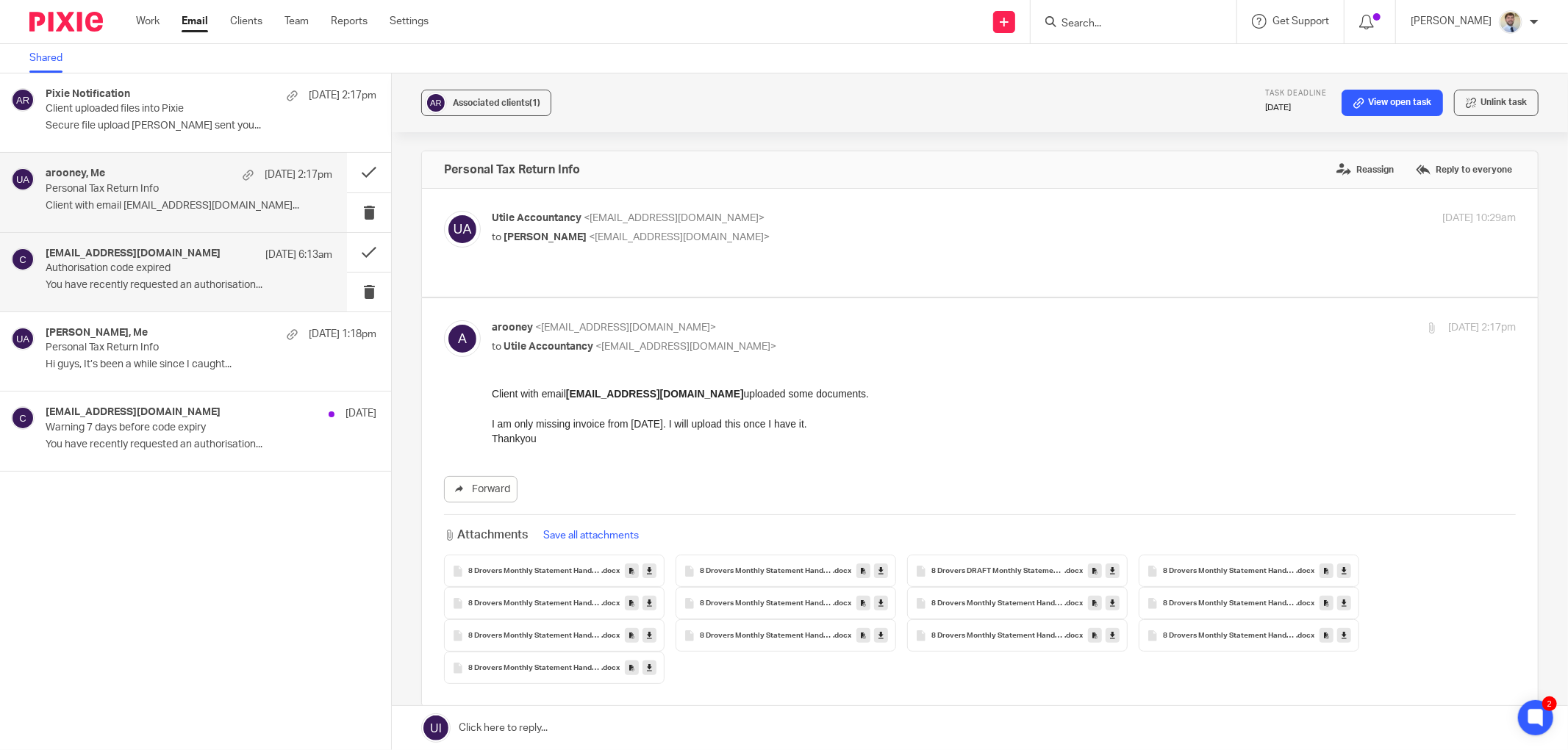
click at [161, 290] on p "You have recently requested an authorisation..." at bounding box center [189, 285] width 286 height 13
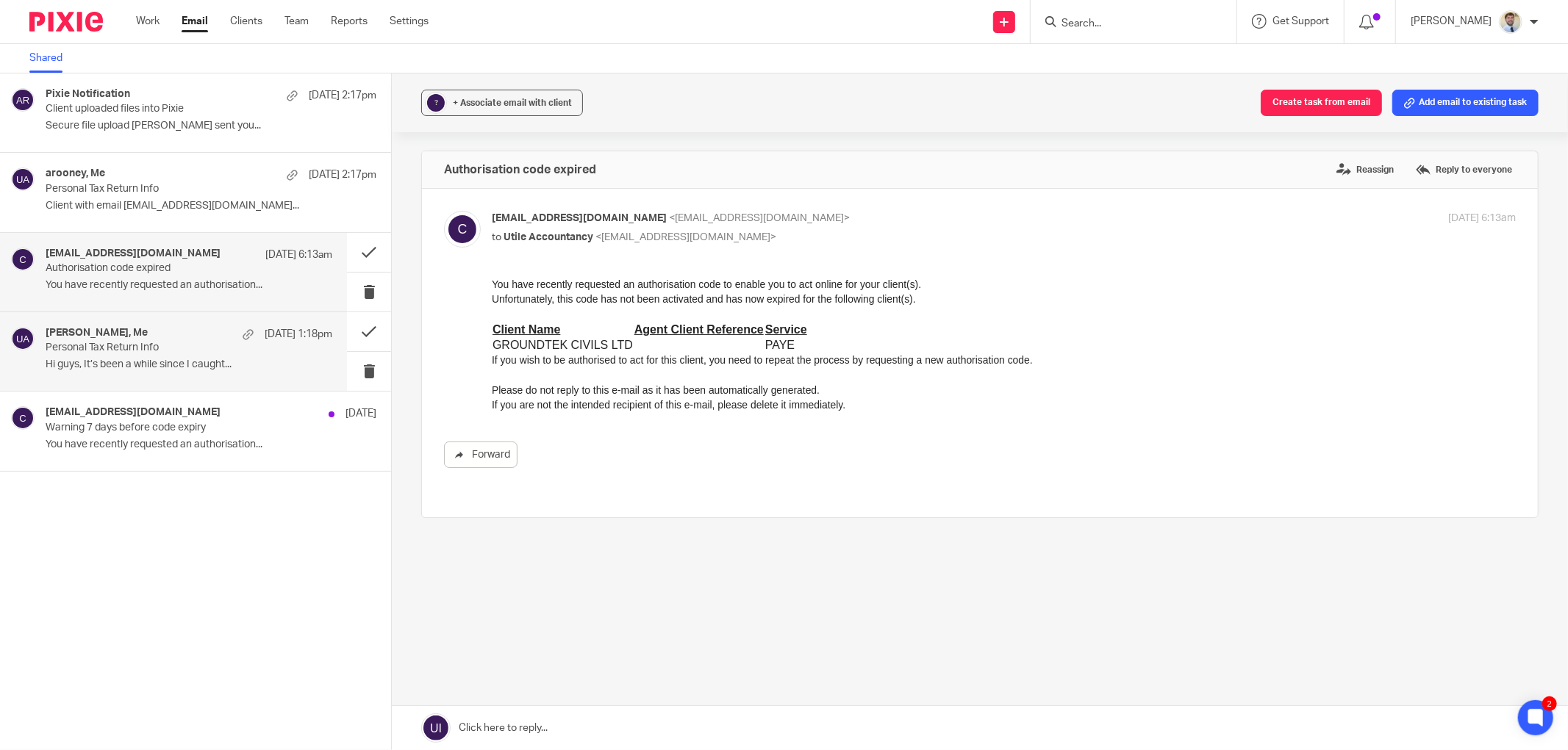
click at [172, 356] on div "Jordan Adams, Me 10 Oct 1:18pm Personal Tax Return Info Hi guys, It’s been a wh…" at bounding box center [189, 352] width 286 height 49
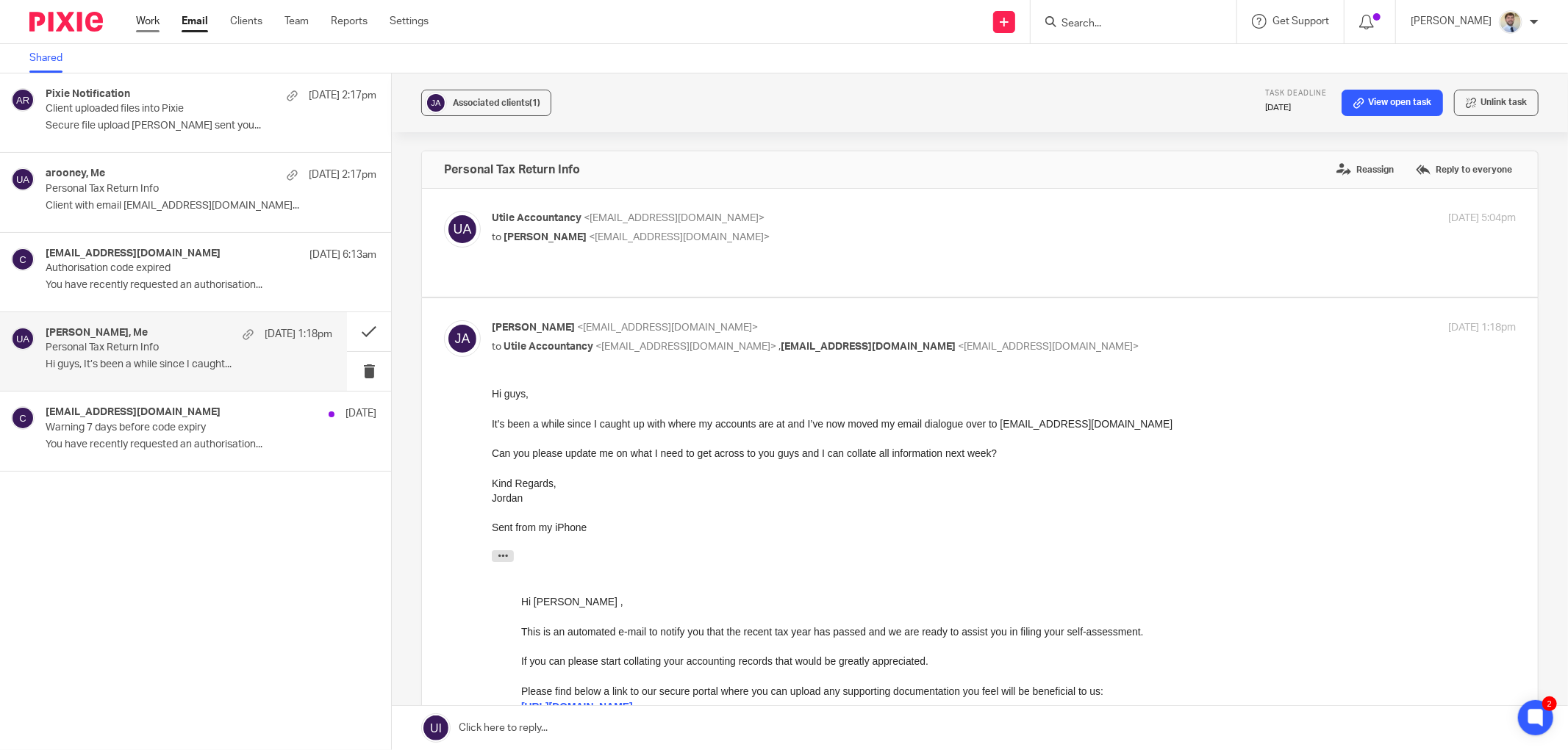
click at [147, 22] on link "Work" at bounding box center [148, 20] width 24 height 14
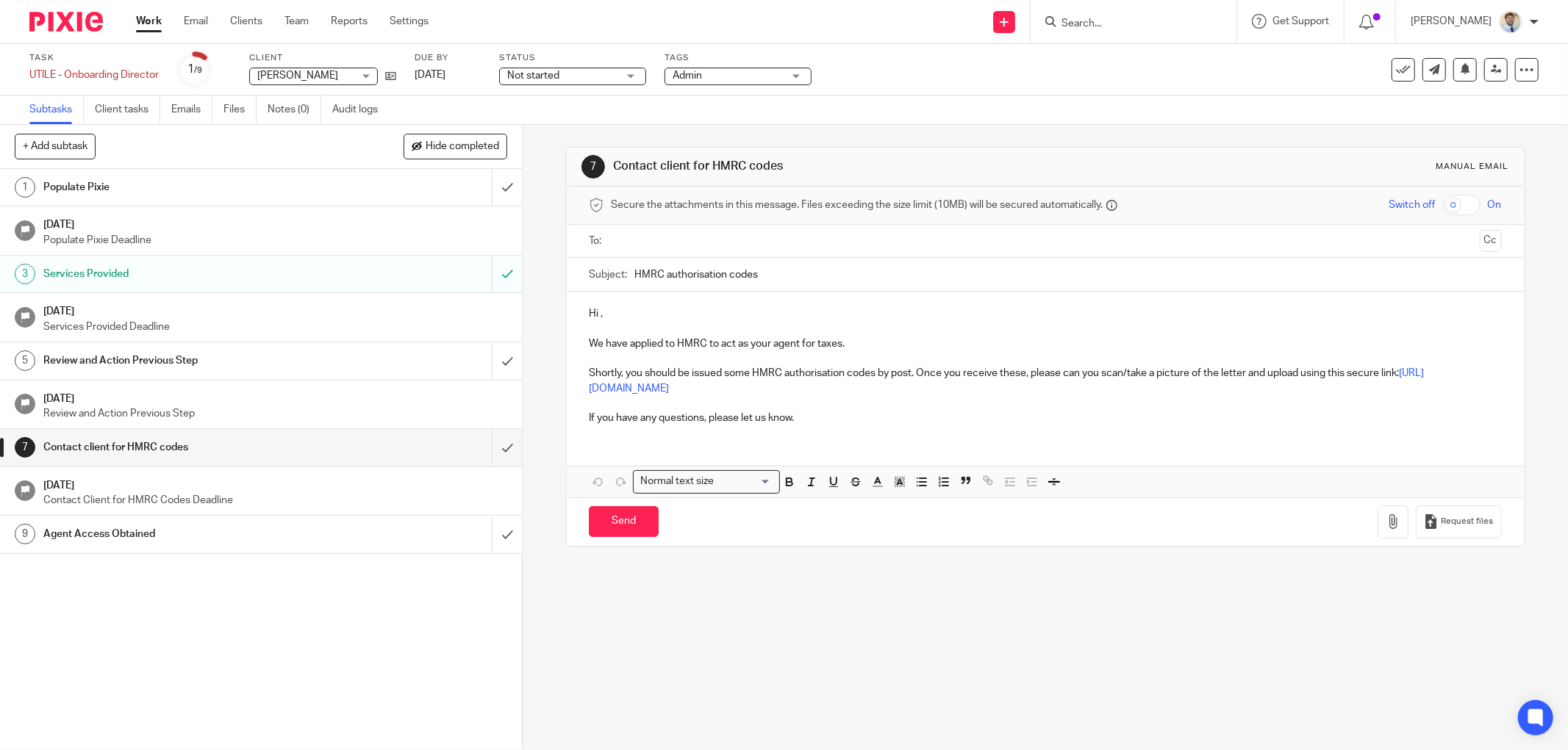
click at [659, 240] on input "text" at bounding box center [1044, 241] width 857 height 17
click at [601, 331] on p at bounding box center [1045, 331] width 913 height 14
click at [597, 318] on p "Hi ," at bounding box center [1045, 316] width 913 height 14
drag, startPoint x: 601, startPoint y: 317, endPoint x: 595, endPoint y: 325, distance: 10.0
click at [600, 318] on p "Hi ," at bounding box center [1045, 316] width 913 height 14
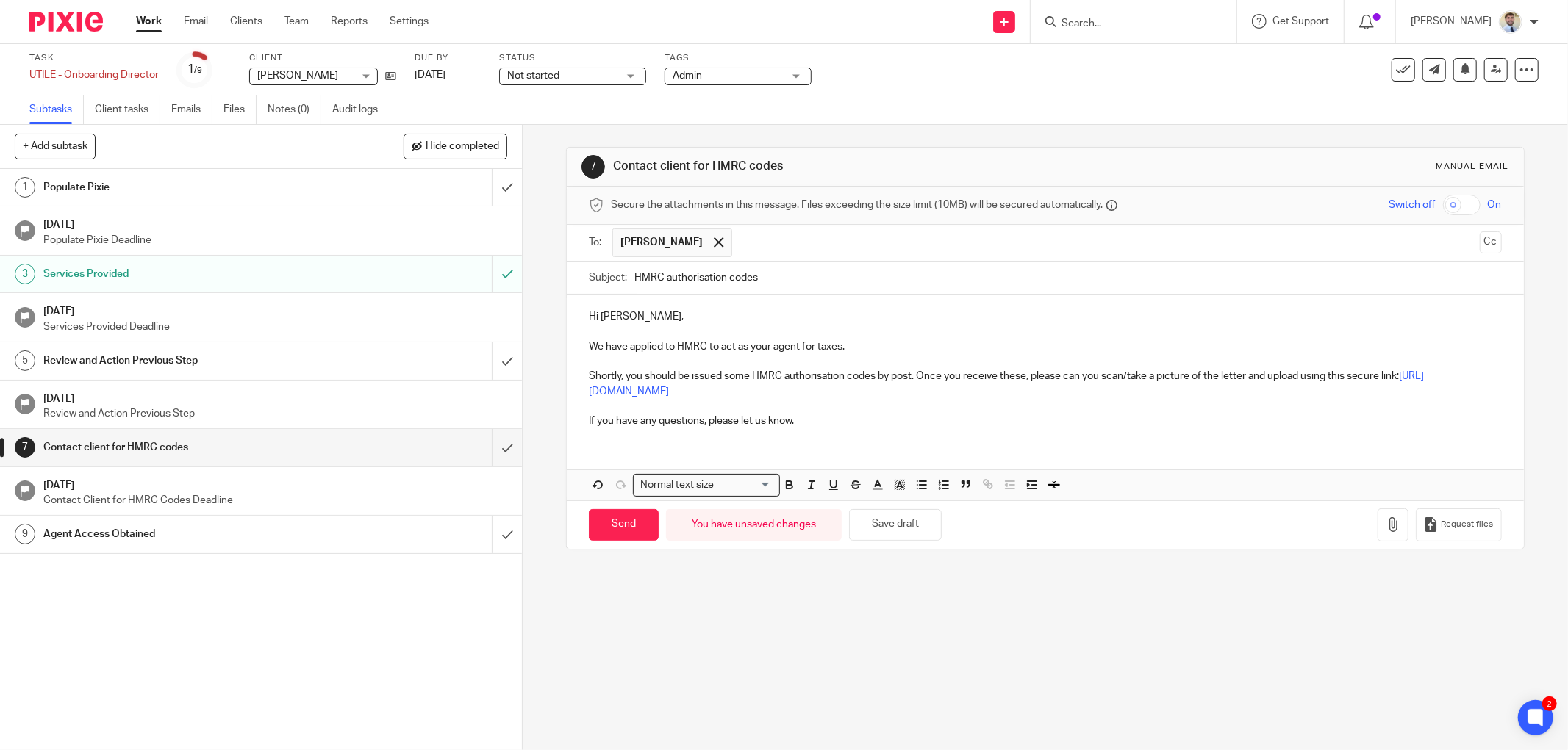
click at [755, 371] on p "Shortly, you should be issued some HMRC authorisation codes by post. Once you r…" at bounding box center [1045, 383] width 913 height 30
click at [845, 354] on p "We have applied to HMRC to act as your agent for taxes." at bounding box center [1045, 347] width 913 height 14
click at [840, 351] on p "We have applied to HMRC to act as your agent for taxes." at bounding box center [1045, 347] width 913 height 14
click at [688, 371] on p "Shortly, you should be issued some HMRC authorisation codes by post. Once you r…" at bounding box center [1045, 383] width 913 height 30
click at [728, 381] on p "Shortly, you should be issued some HMRC authorisation codes by post. Once you r…" at bounding box center [1045, 383] width 913 height 30
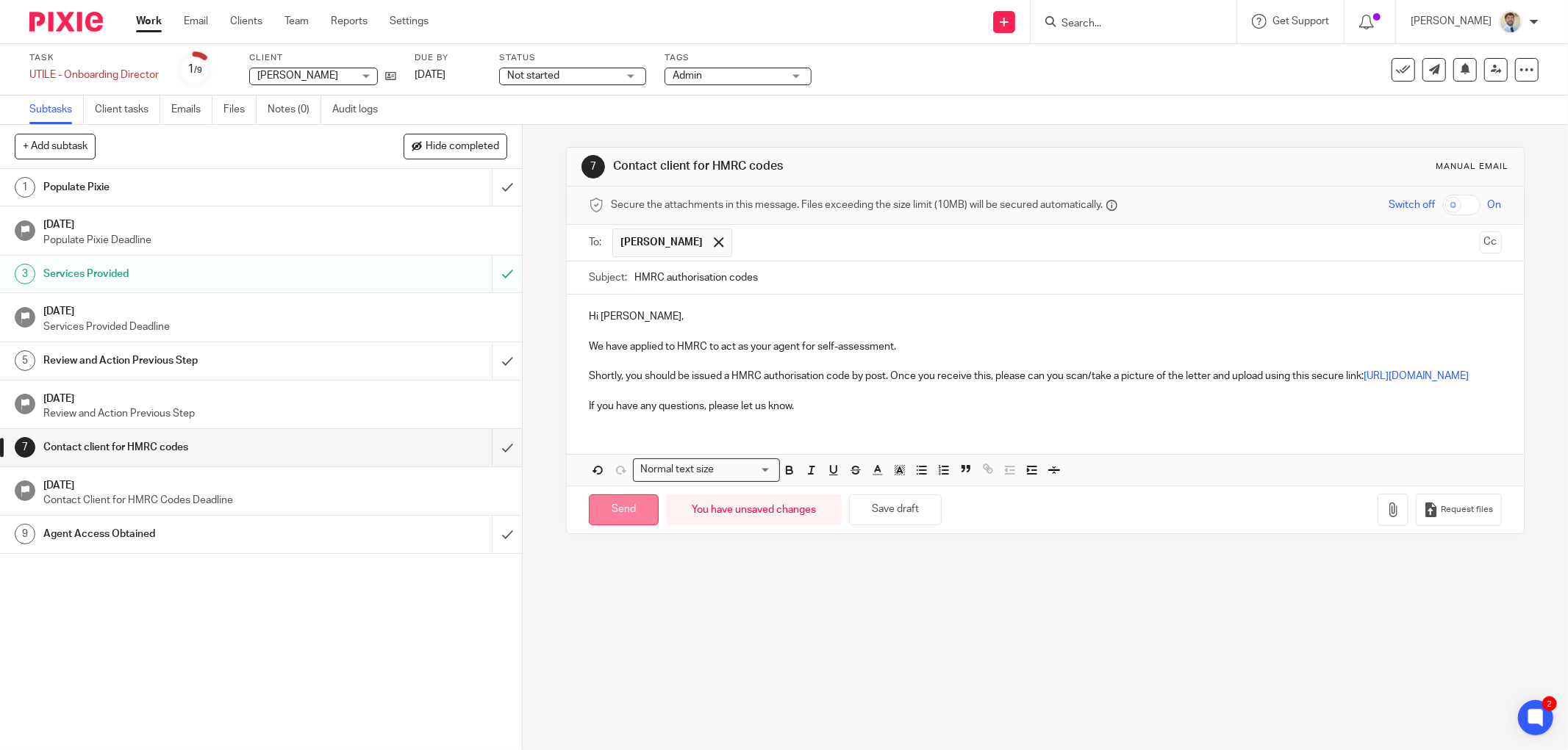
click at [606, 524] on input "Send" at bounding box center [624, 510] width 70 height 31
type input "Sent"
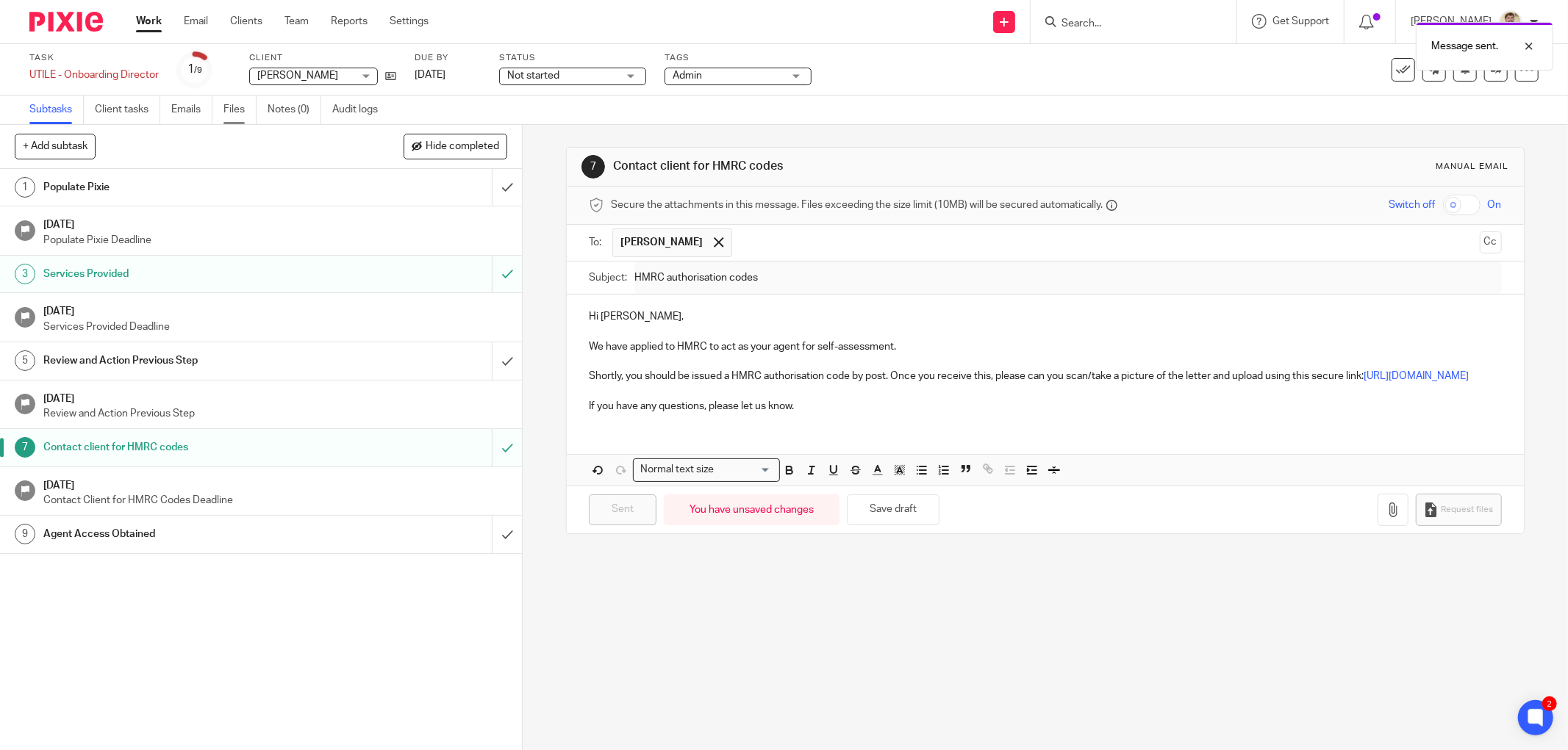
click at [238, 108] on link "Files" at bounding box center [240, 110] width 33 height 29
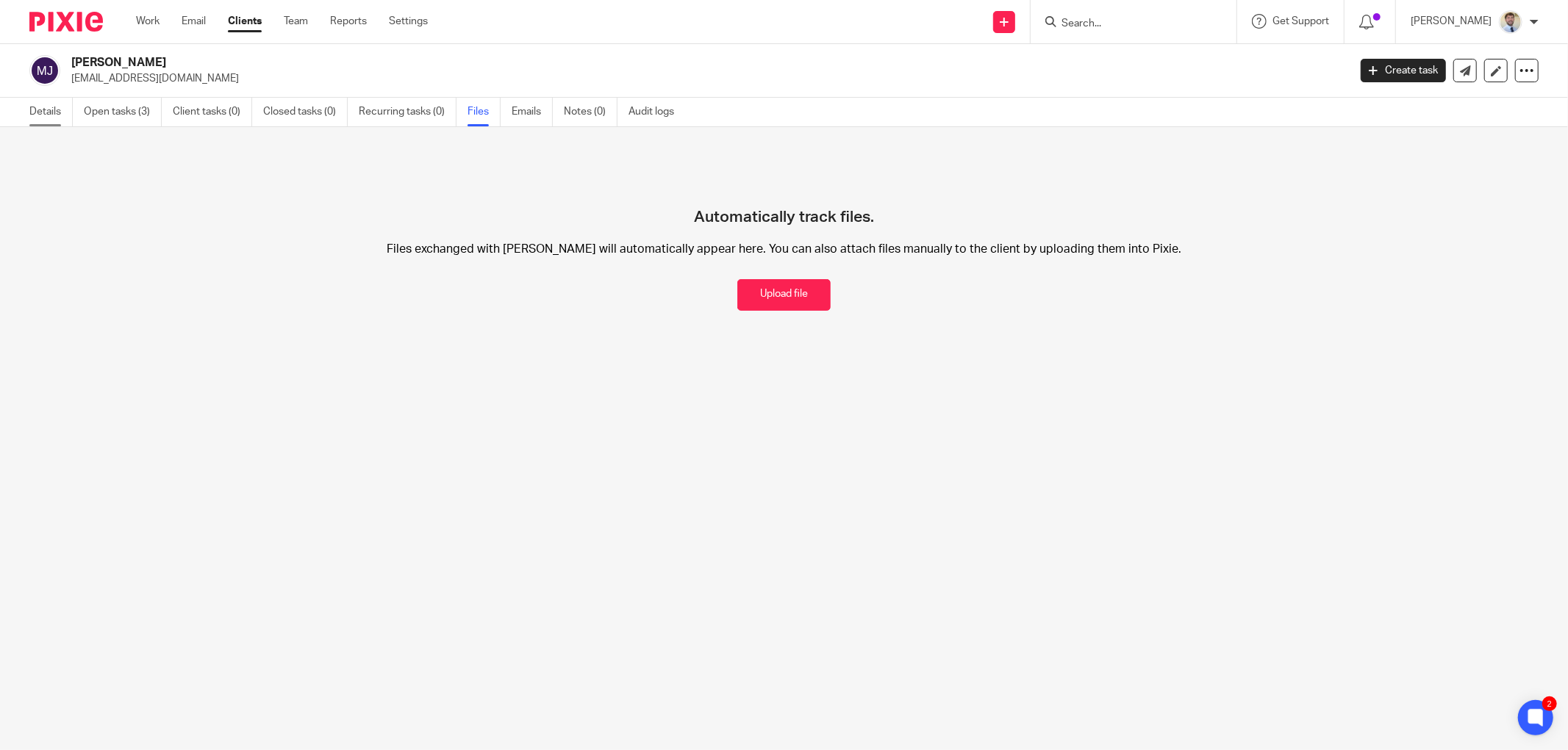
click at [47, 107] on link "Details" at bounding box center [51, 112] width 43 height 29
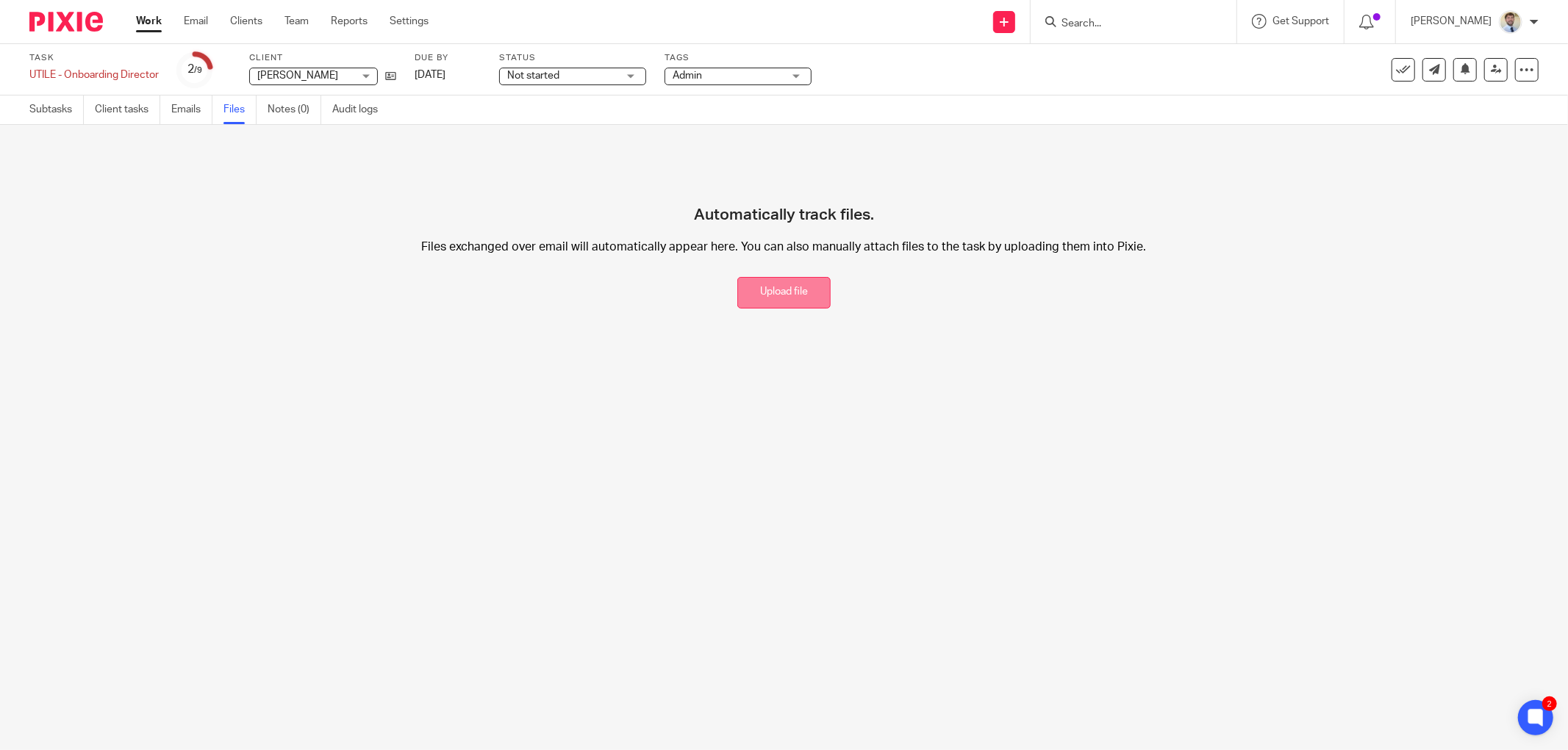
click at [778, 281] on button "Upload file" at bounding box center [784, 292] width 93 height 31
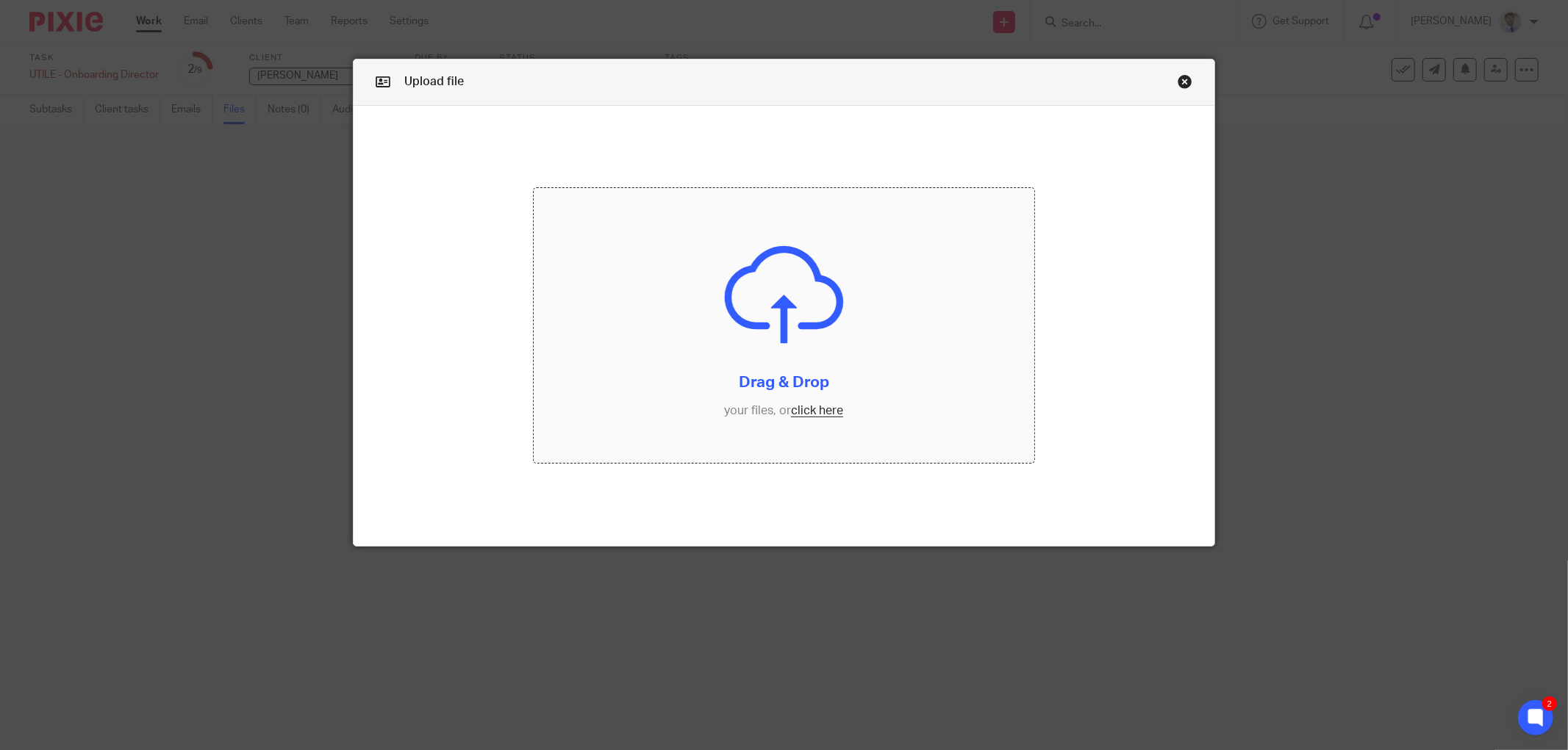
click at [763, 319] on input "file" at bounding box center [784, 325] width 501 height 275
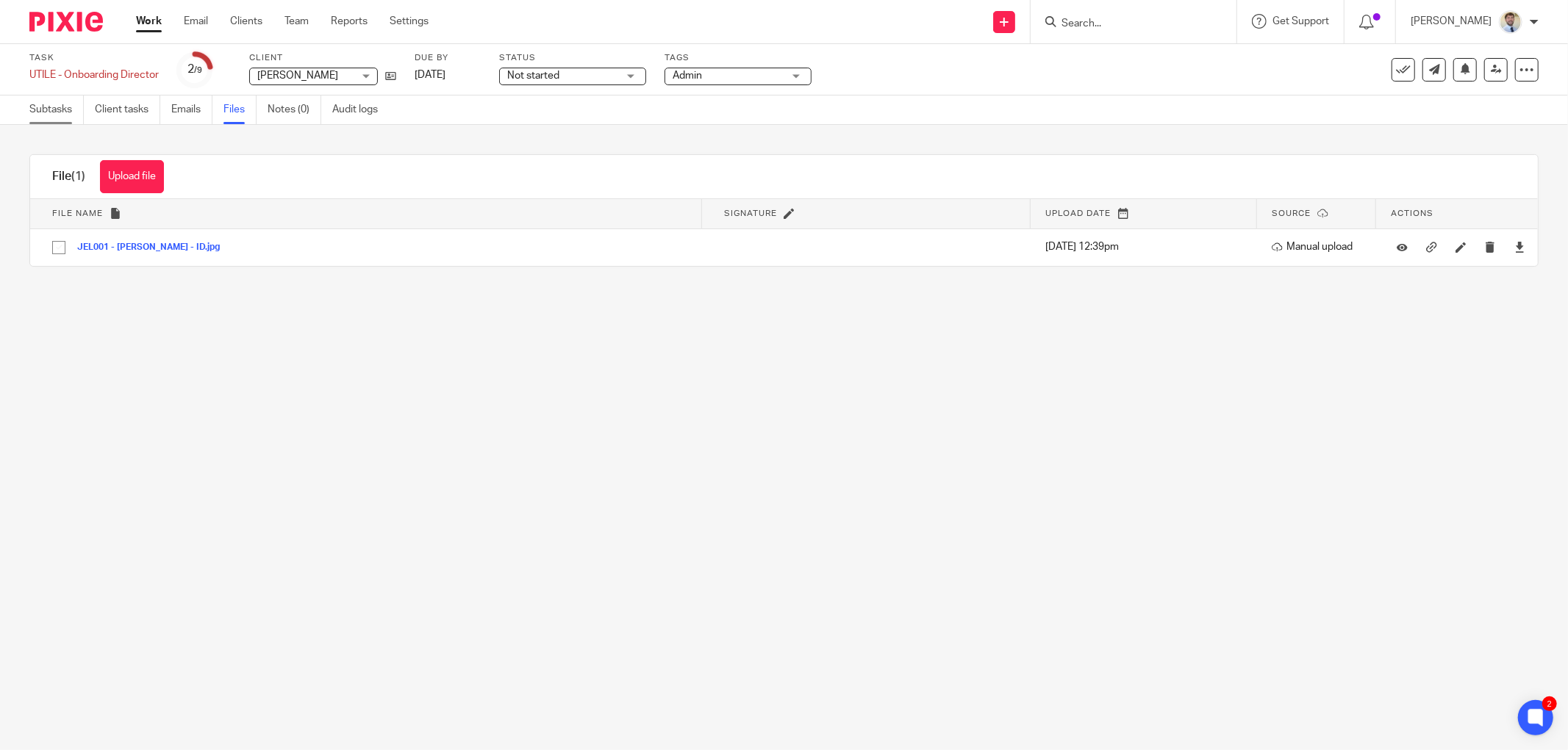
click at [53, 116] on link "Subtasks" at bounding box center [57, 110] width 54 height 29
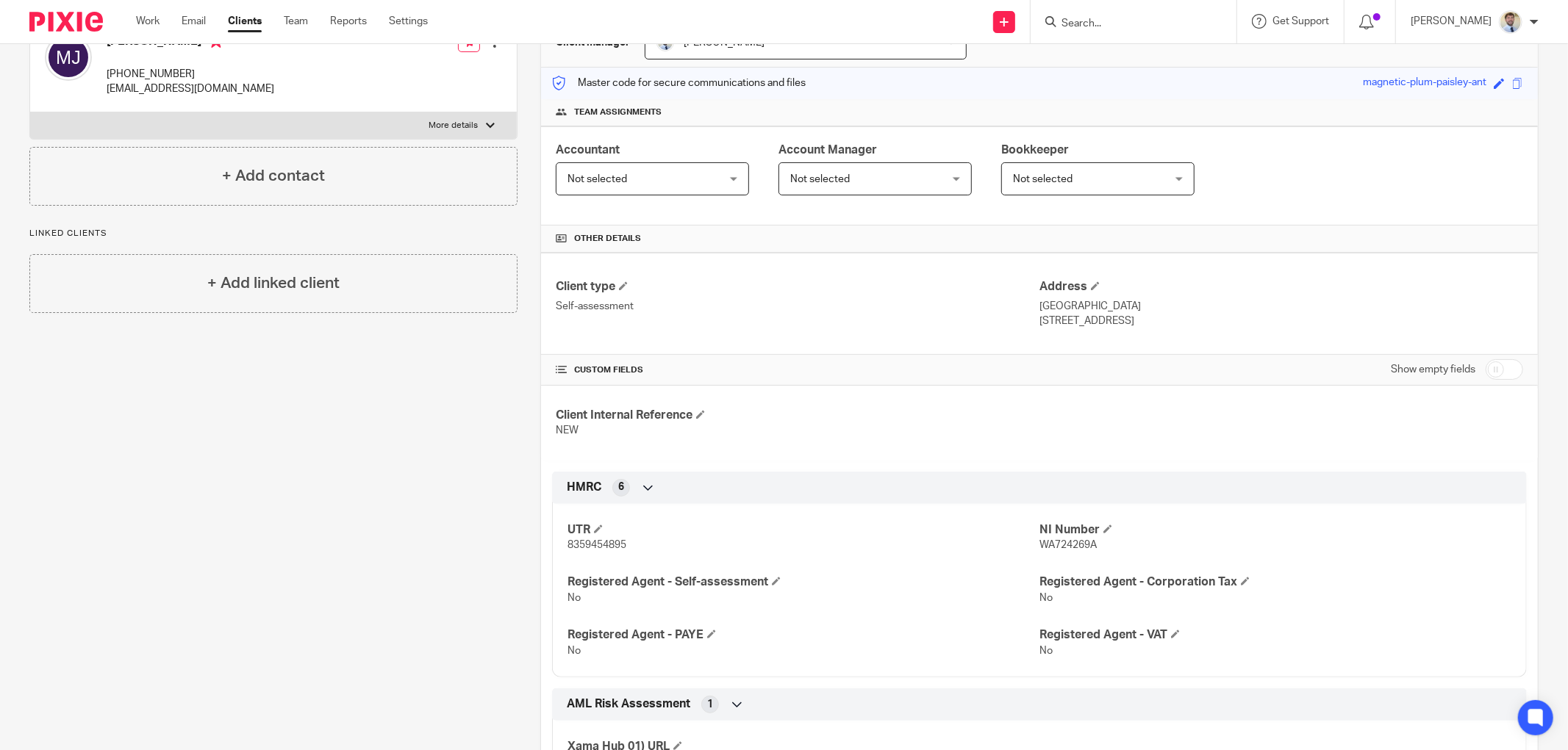
scroll to position [289, 0]
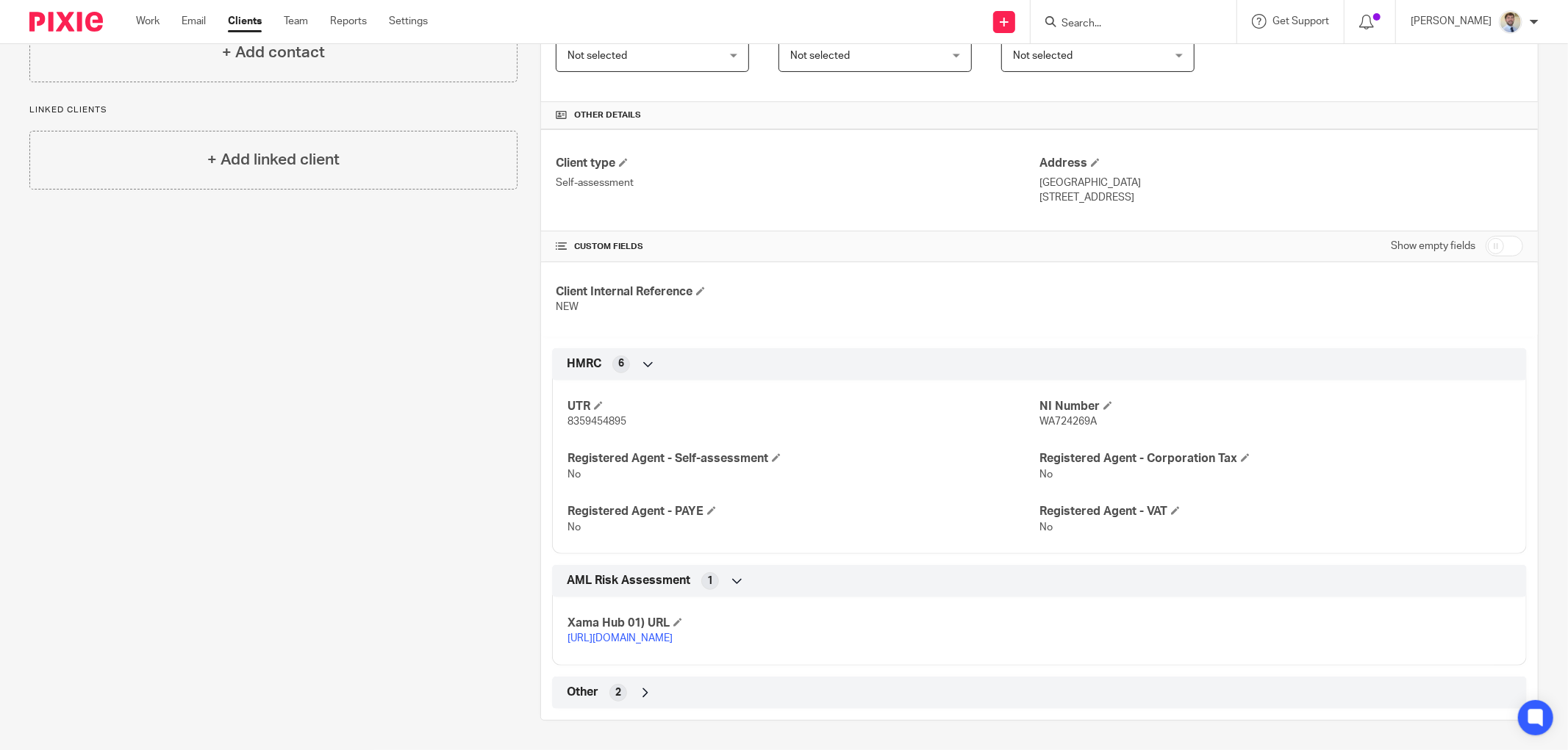
click at [838, 632] on p "[URL][DOMAIN_NAME]" at bounding box center [803, 638] width 472 height 14
click at [672, 640] on link "[URL][DOMAIN_NAME]" at bounding box center [620, 638] width 105 height 10
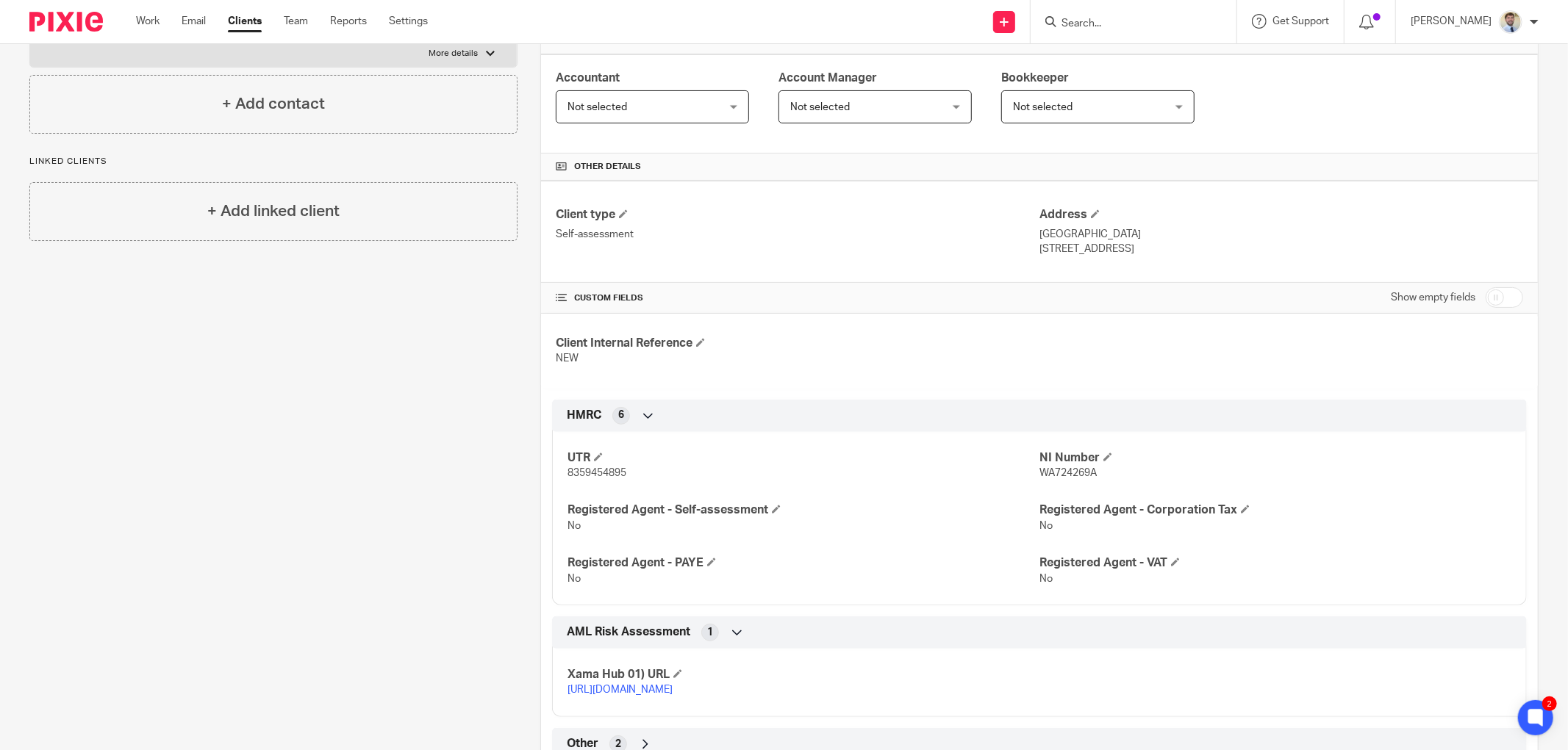
scroll to position [207, 0]
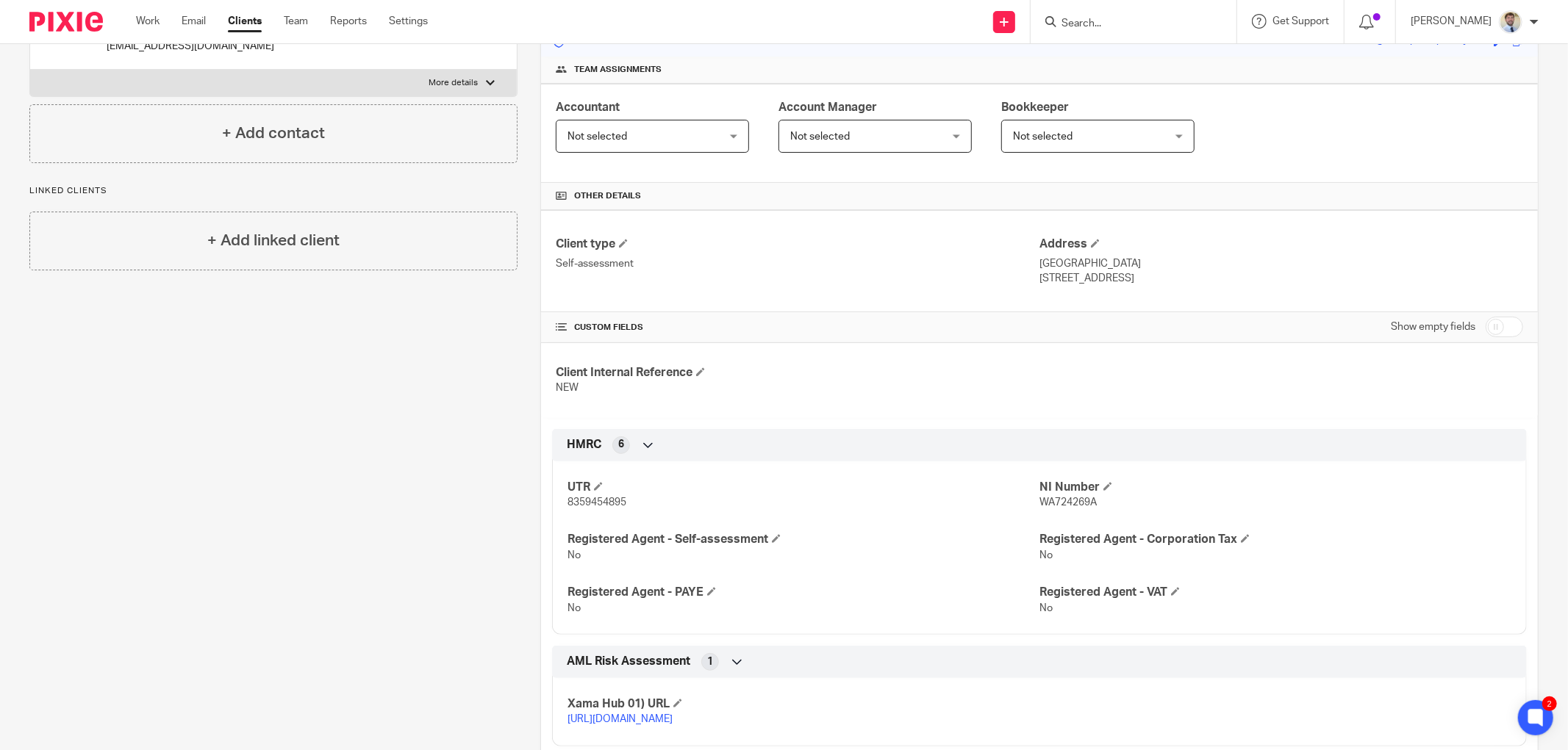
click at [464, 415] on div "Client contacts Martin Jelfs +447710437338 mhsjelfs@gmail.com Edit contact Crea…" at bounding box center [262, 375] width 511 height 852
click at [699, 372] on span at bounding box center [700, 371] width 8 height 8
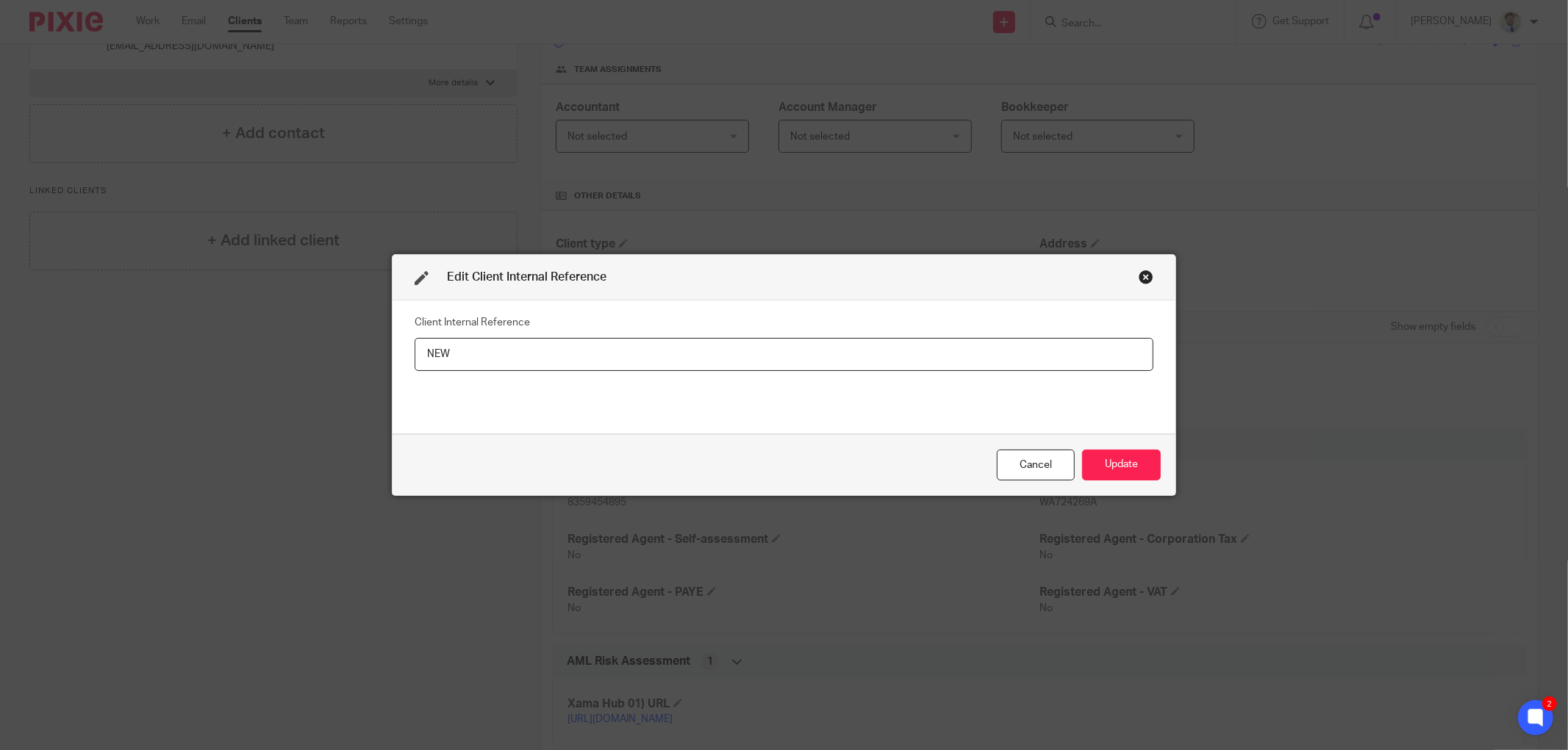
drag, startPoint x: 674, startPoint y: 352, endPoint x: 84, endPoint y: 328, distance: 590.5
click at [84, 328] on div "Edit Client Internal Reference Client Internal Reference NEW Cancel Update" at bounding box center [784, 375] width 1568 height 750
type input "j"
type input "JEL001"
click at [1118, 454] on button "Update" at bounding box center [1121, 465] width 79 height 31
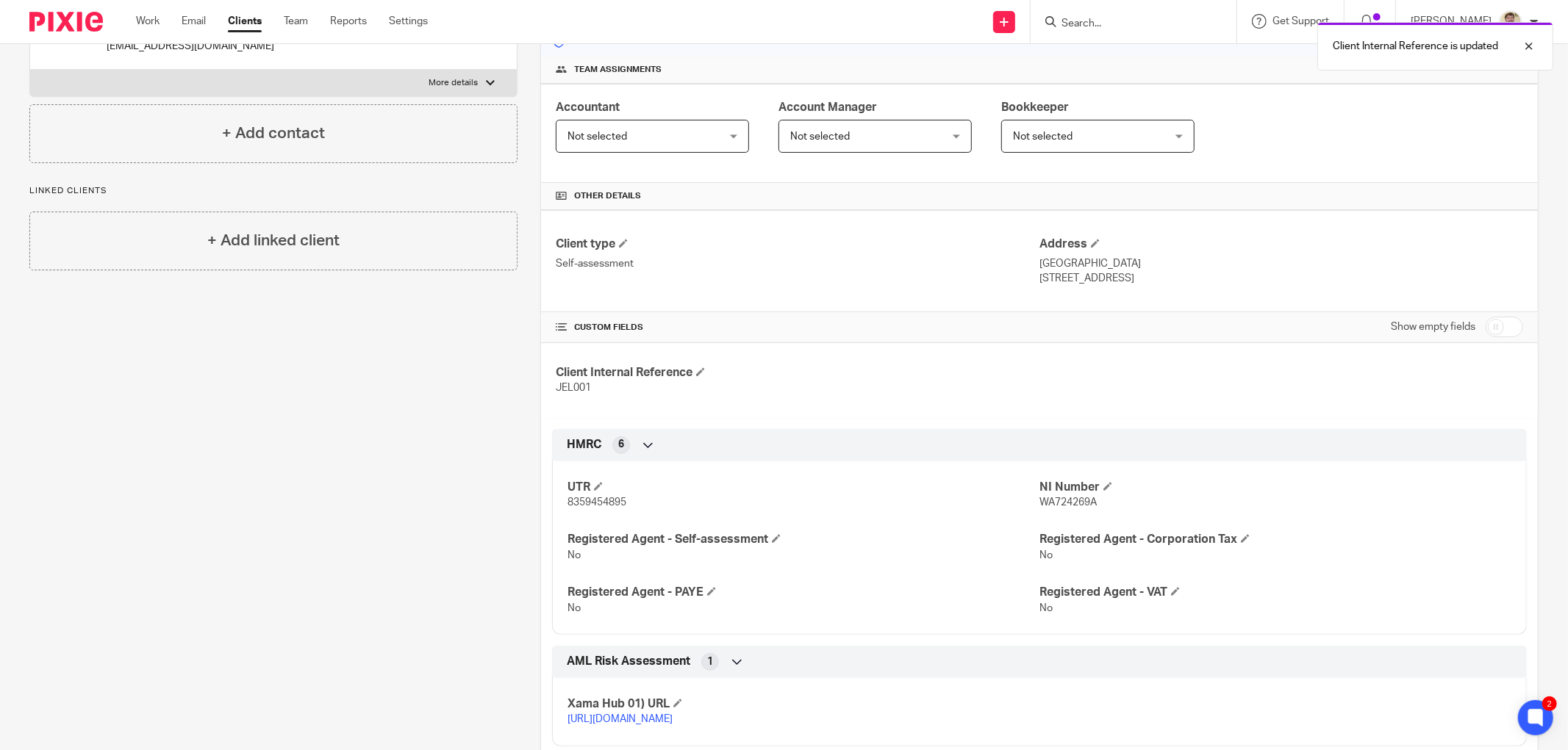
click at [648, 140] on span "Not selected" at bounding box center [640, 136] width 144 height 31
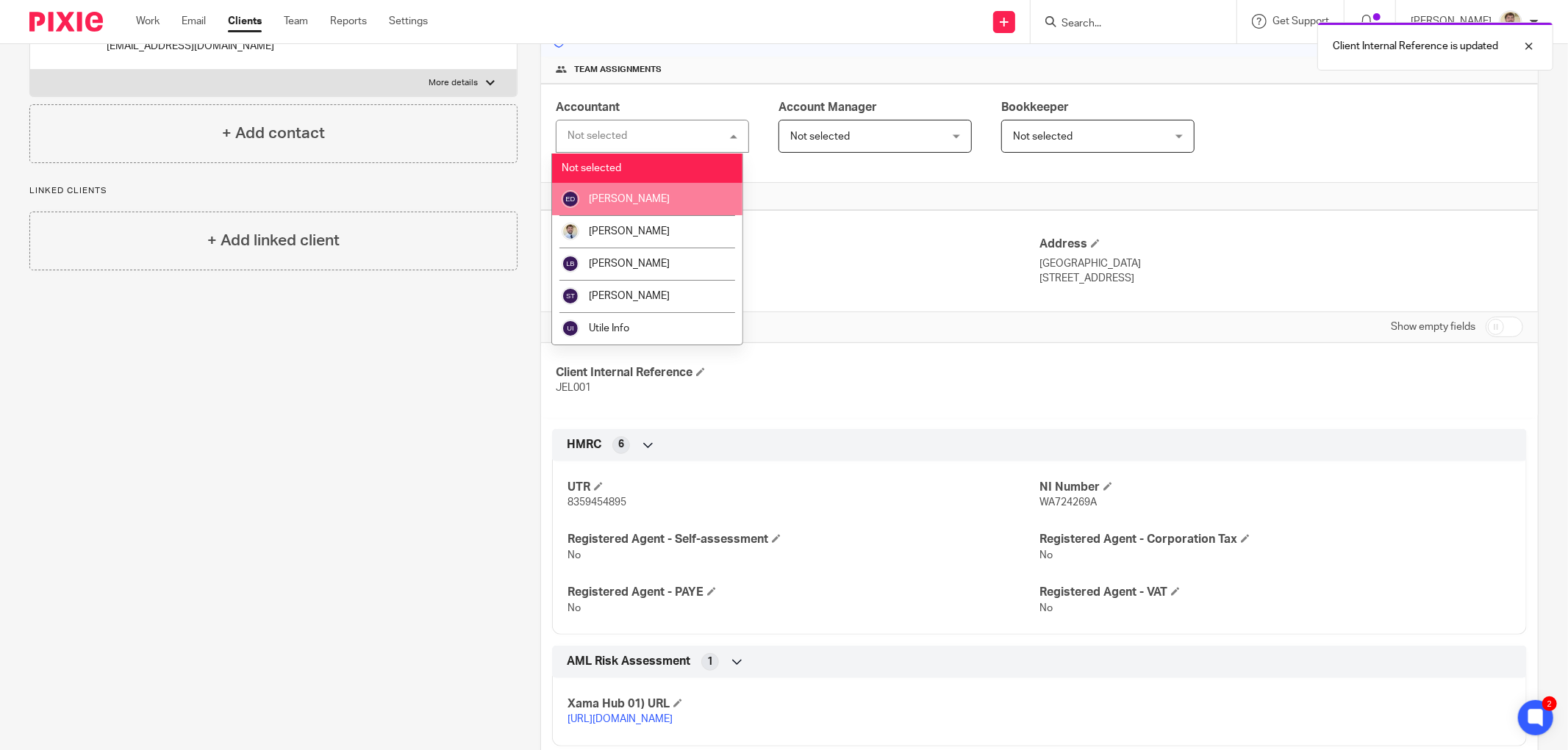
click at [611, 196] on span "[PERSON_NAME]" at bounding box center [629, 199] width 81 height 10
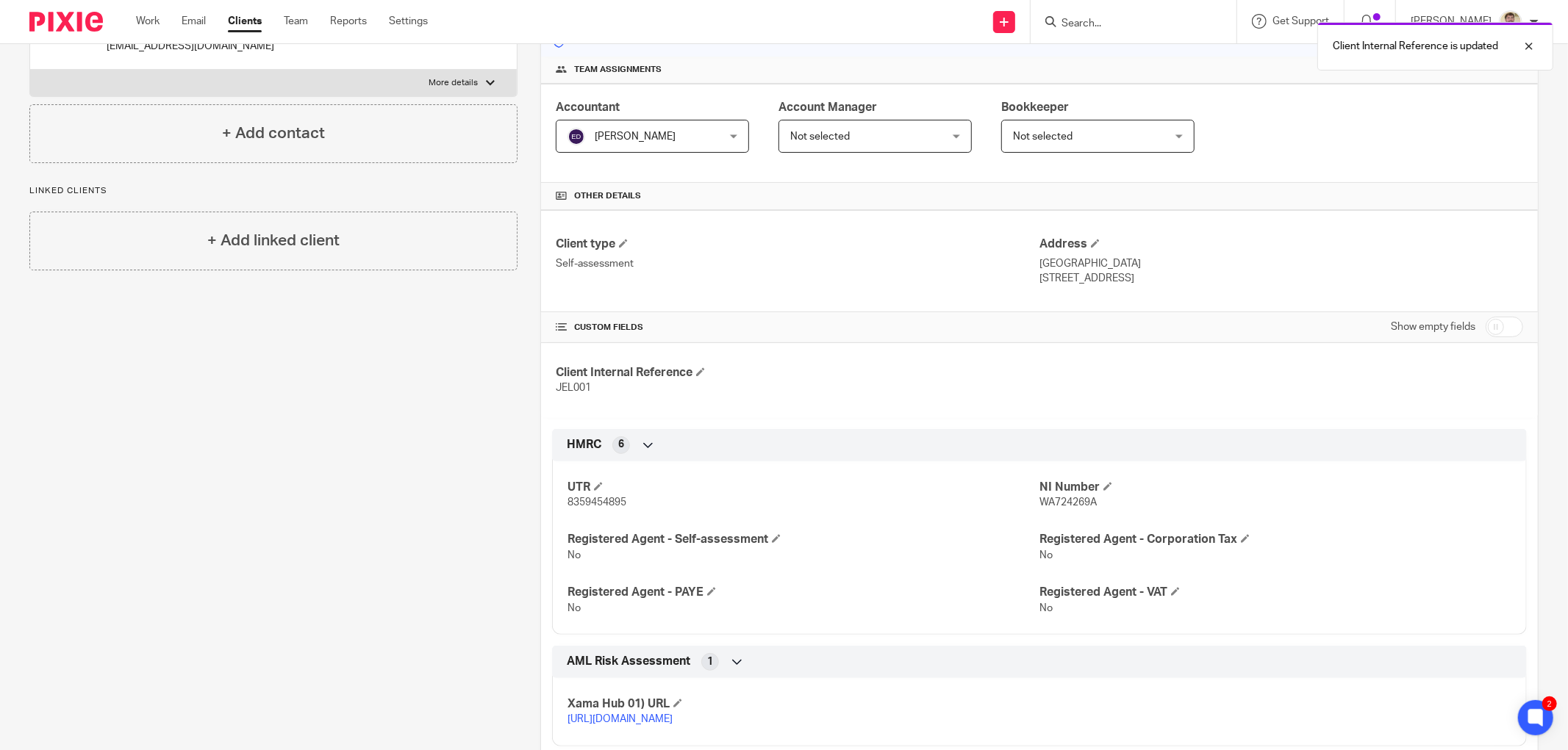
click at [827, 127] on span "Not selected" at bounding box center [863, 136] width 144 height 31
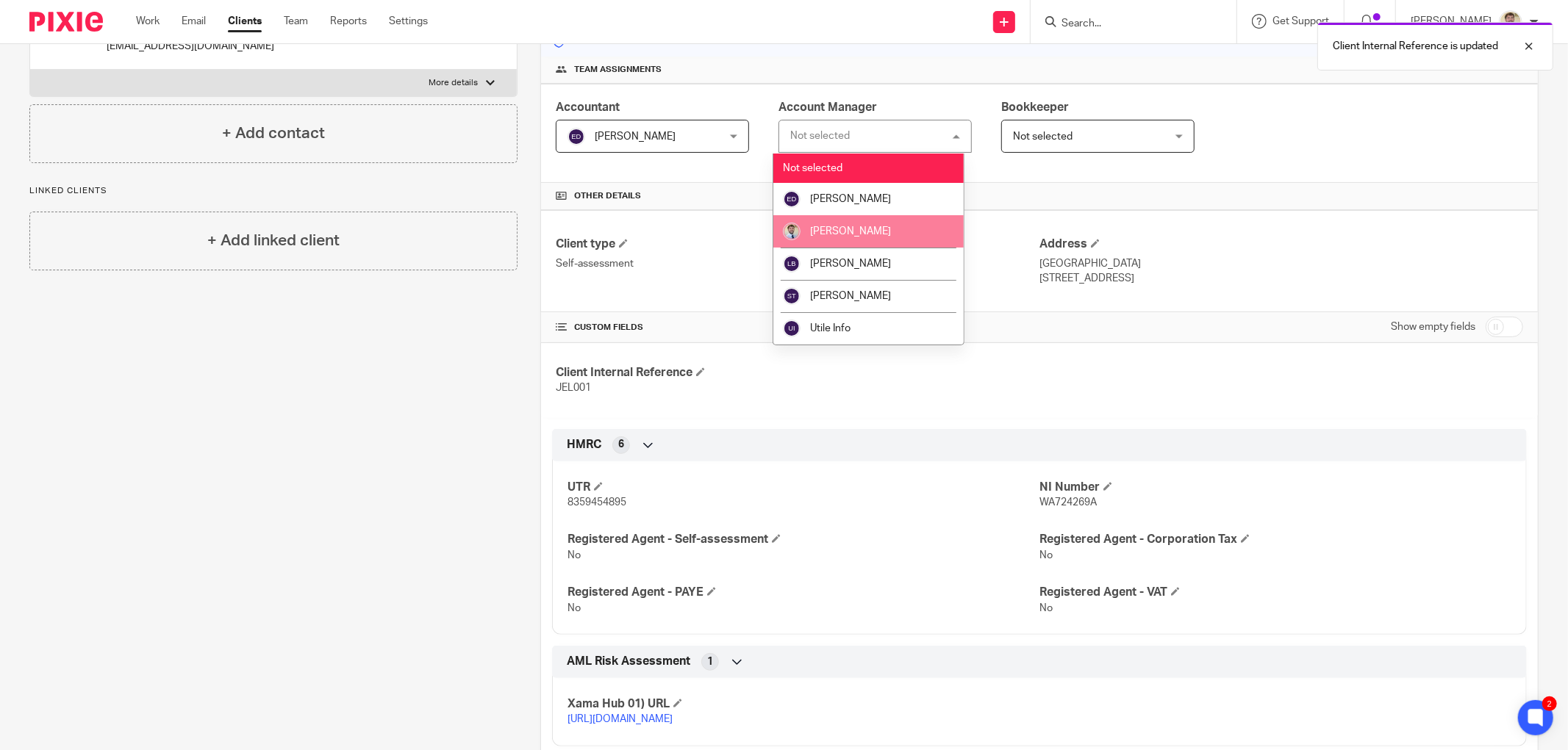
click at [826, 232] on span "[PERSON_NAME]" at bounding box center [850, 231] width 81 height 10
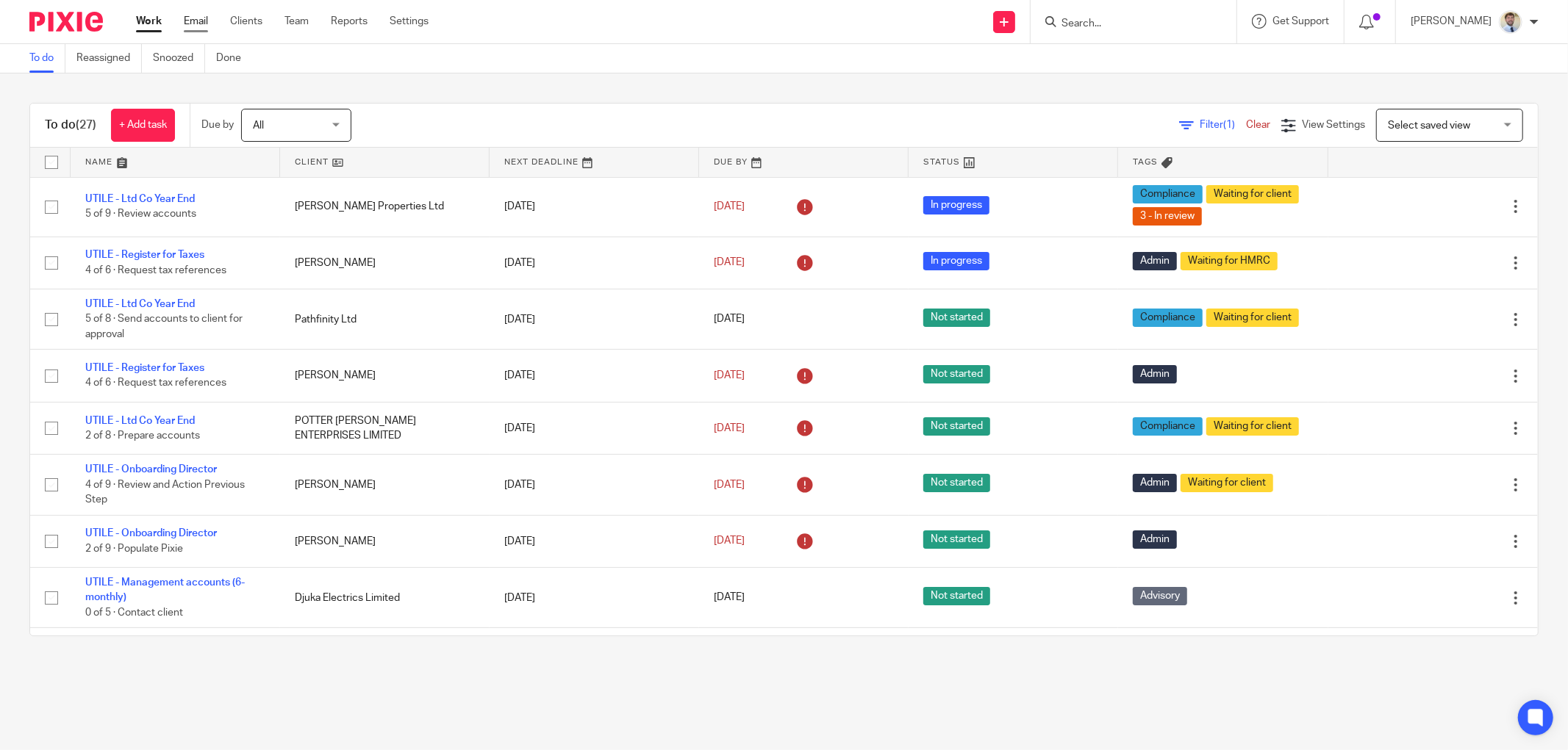
click at [195, 19] on link "Email" at bounding box center [195, 20] width 25 height 14
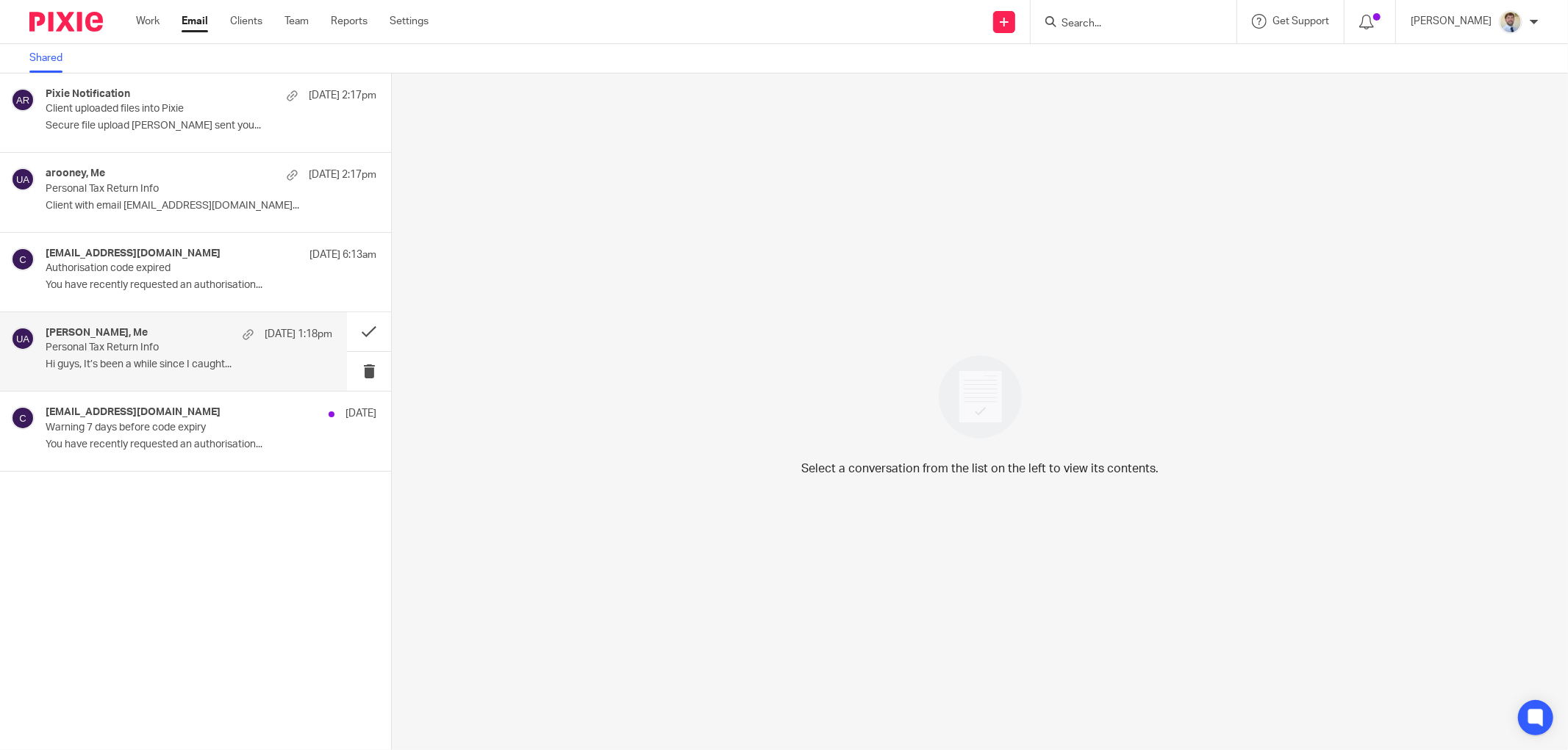
click at [207, 364] on p "Hi guys, It’s been a while since I caught..." at bounding box center [189, 364] width 286 height 13
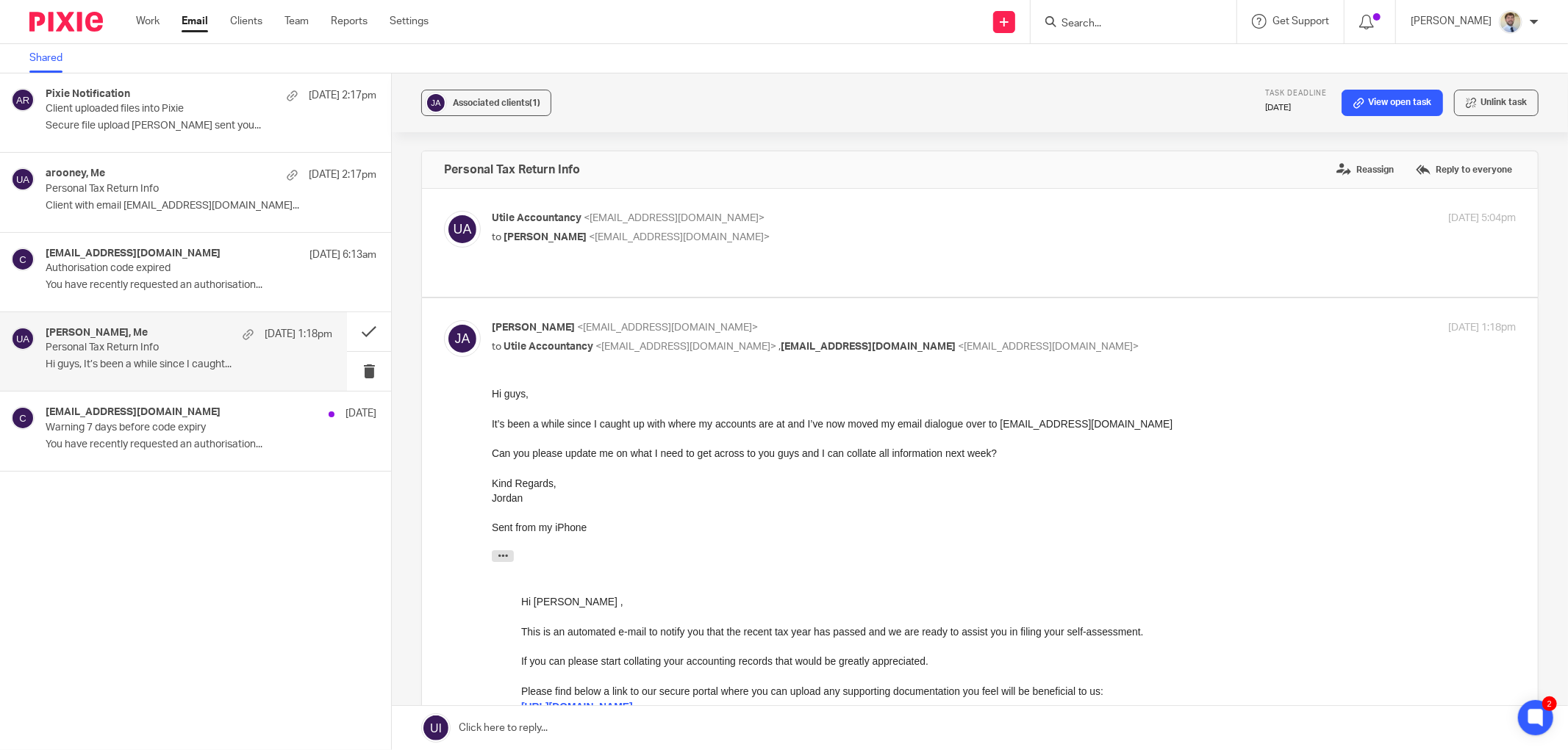
click at [791, 266] on div "Utile Accountancy <info@utileaccountancy.co.uk> to Jordan Adams <jordan_adams6@…" at bounding box center [979, 242] width 1072 height 64
click at [836, 237] on p "to Jordan Adams <jordan_adams6@hotmail.co.uk>" at bounding box center [833, 238] width 682 height 15
checkbox input "true"
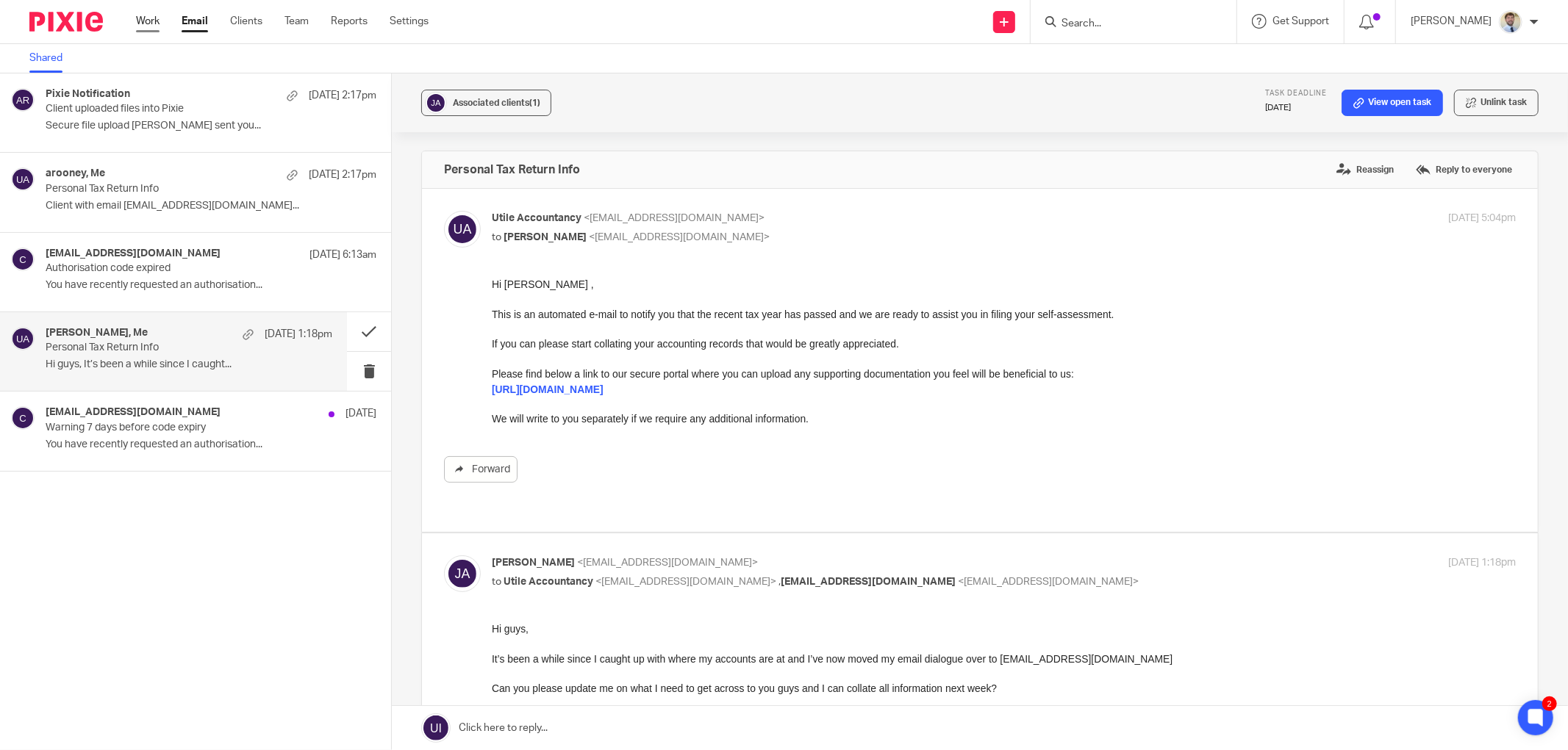
click at [144, 15] on link "Work" at bounding box center [148, 20] width 24 height 14
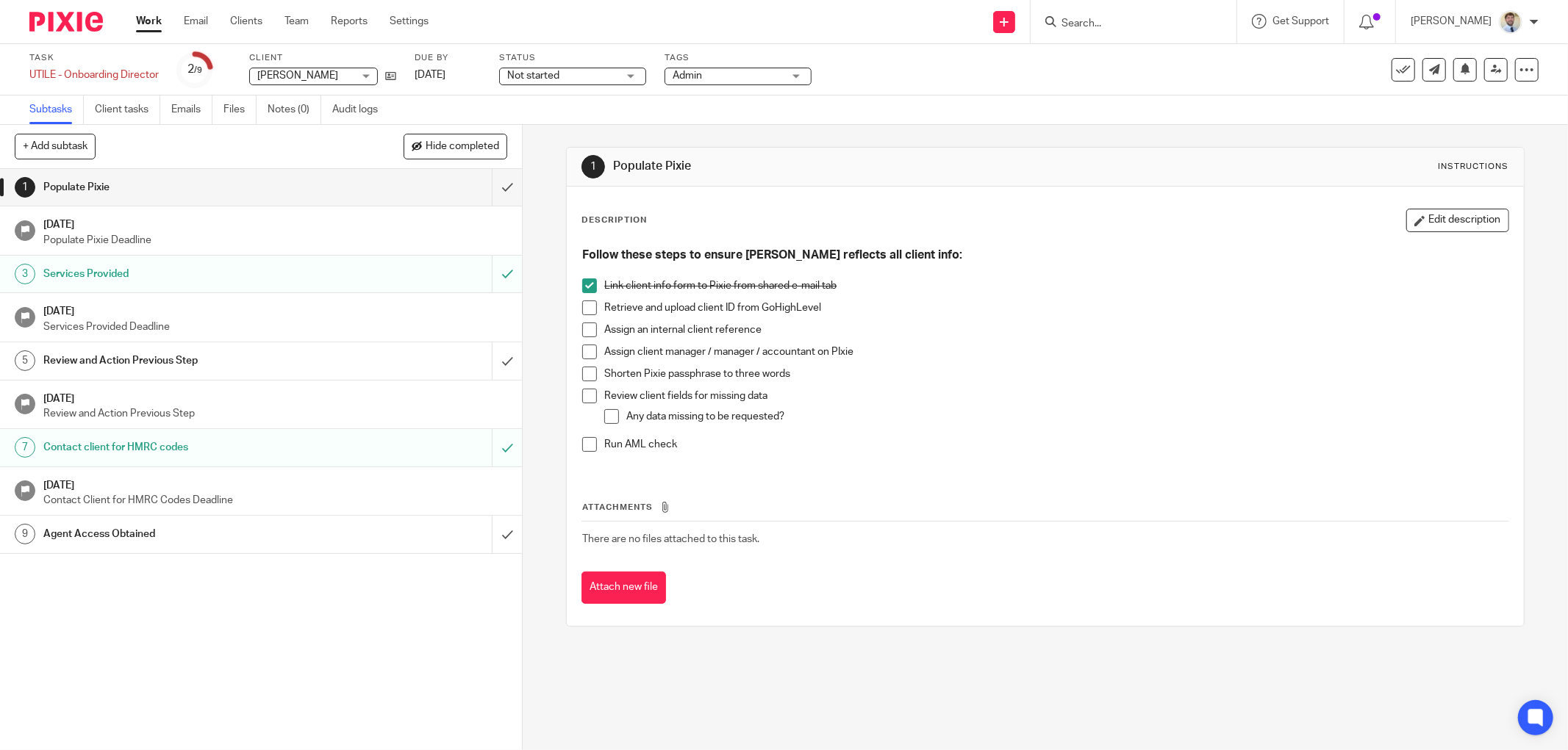
click at [585, 313] on span at bounding box center [589, 307] width 14 height 14
click at [586, 334] on span at bounding box center [589, 330] width 14 height 14
click at [590, 347] on span at bounding box center [589, 352] width 14 height 14
click at [582, 369] on span at bounding box center [589, 374] width 14 height 14
click at [582, 395] on span at bounding box center [589, 395] width 14 height 14
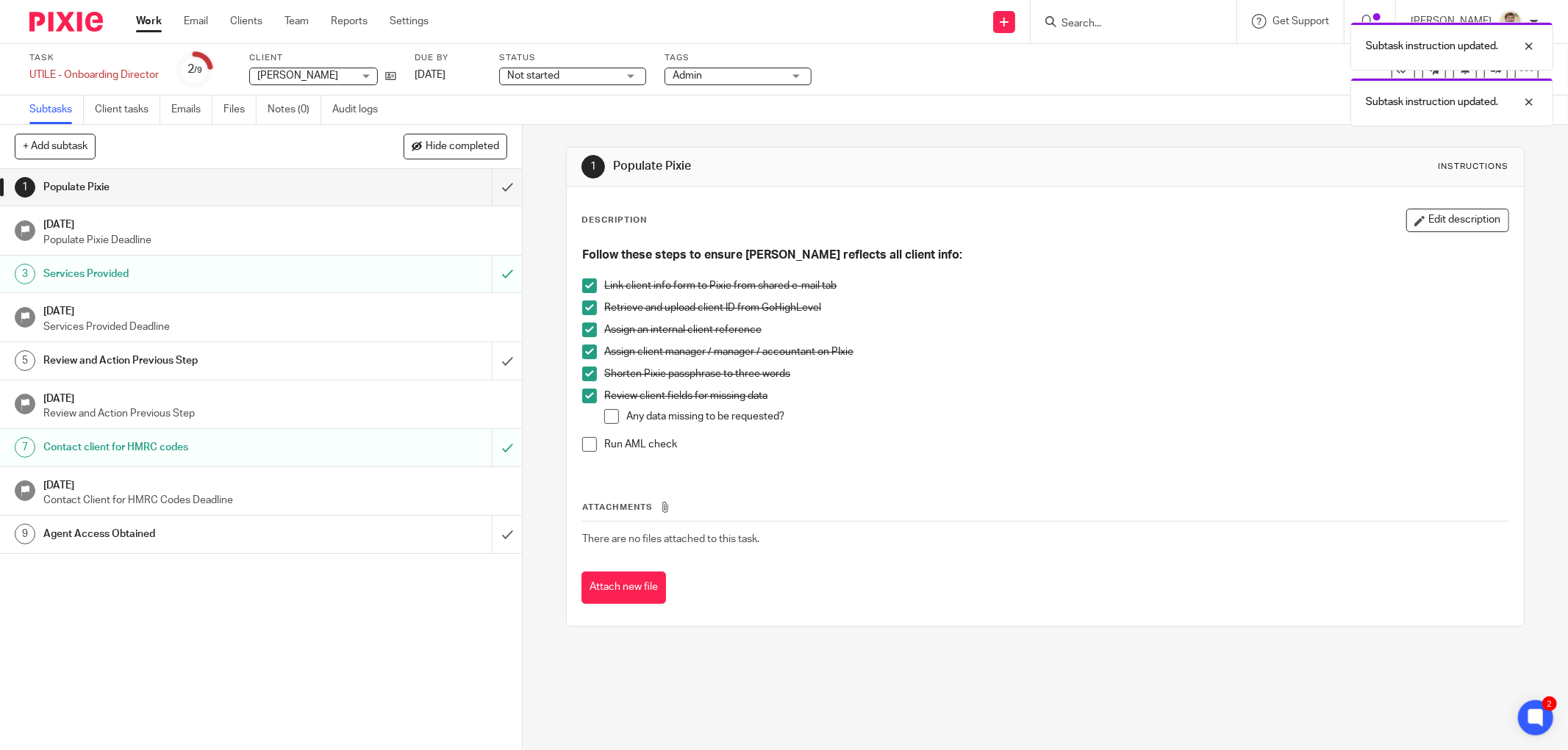
click at [604, 410] on span at bounding box center [611, 416] width 14 height 14
click at [589, 444] on span at bounding box center [589, 444] width 14 height 14
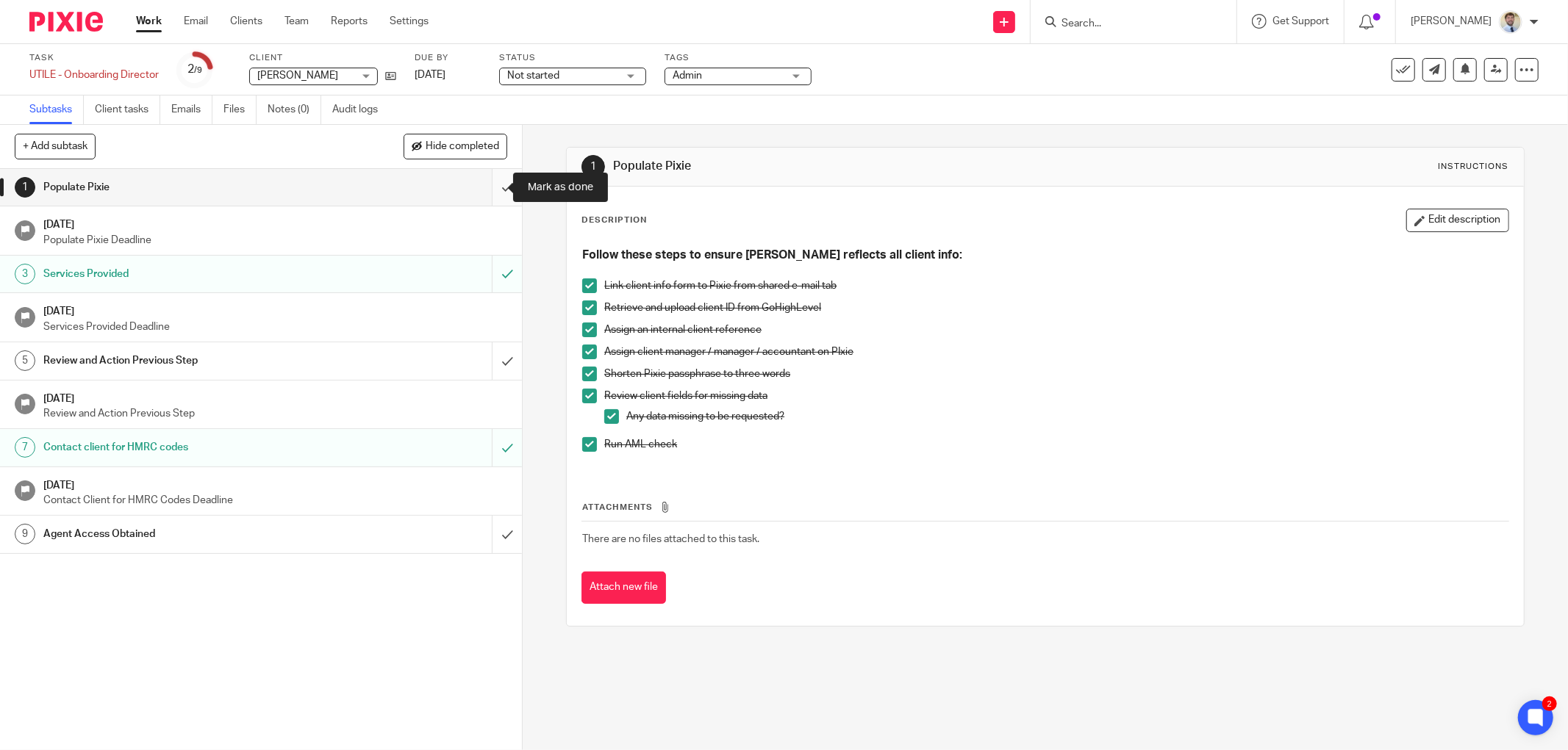
click at [480, 187] on input "submit" at bounding box center [261, 187] width 522 height 37
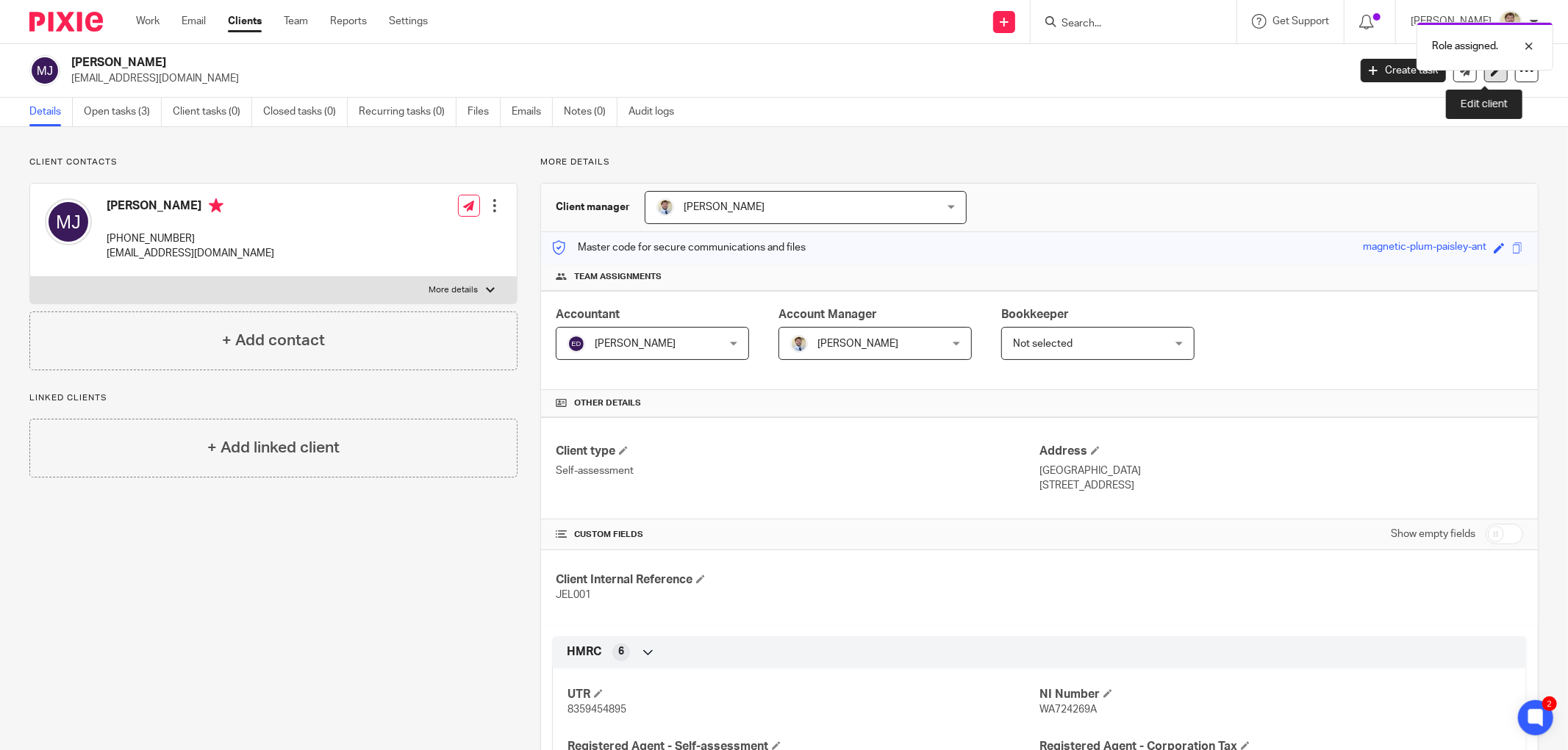
click at [1491, 76] on icon at bounding box center [1496, 70] width 11 height 11
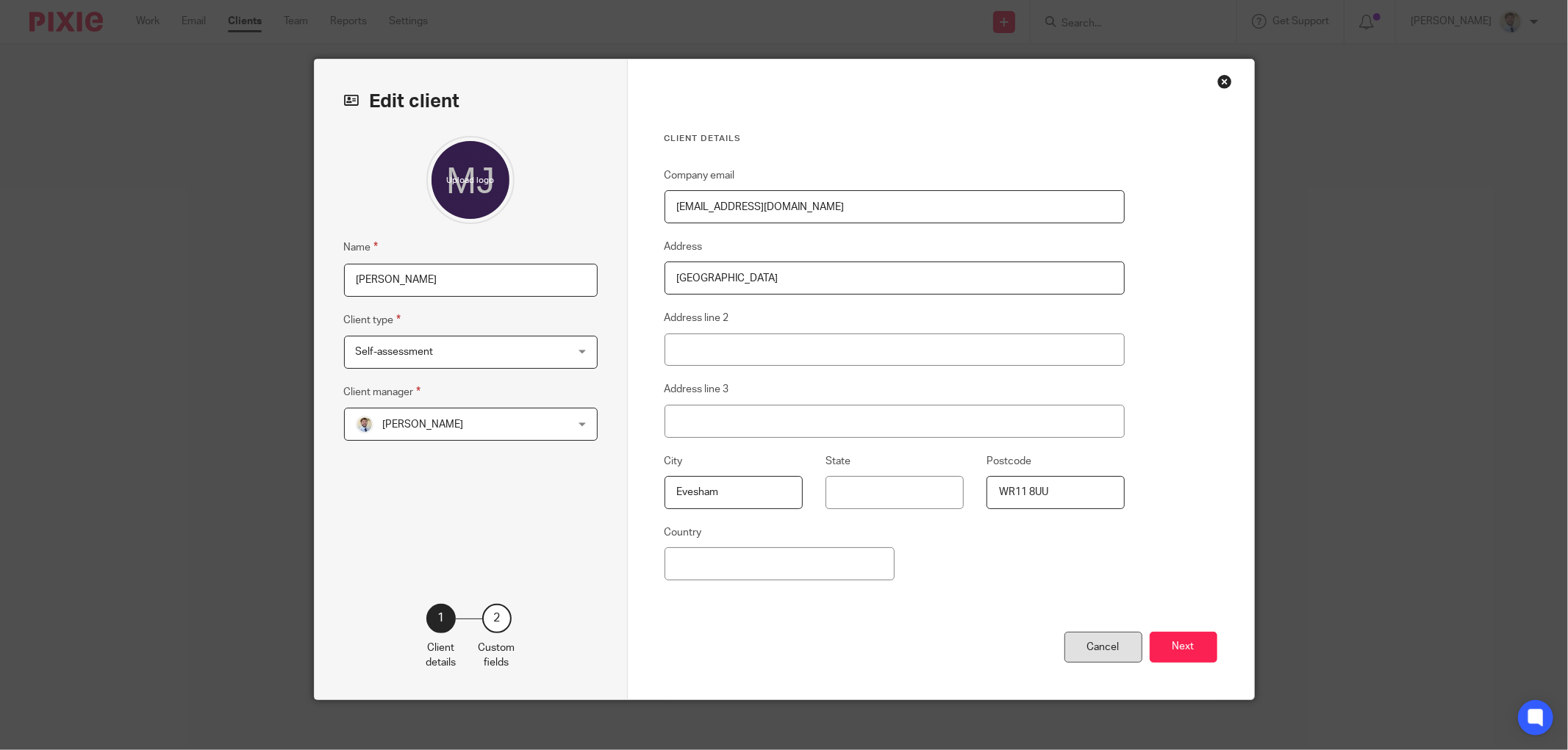
click at [1076, 638] on div "Cancel" at bounding box center [1103, 647] width 78 height 31
click at [1076, 639] on div "Cancel" at bounding box center [1103, 647] width 78 height 31
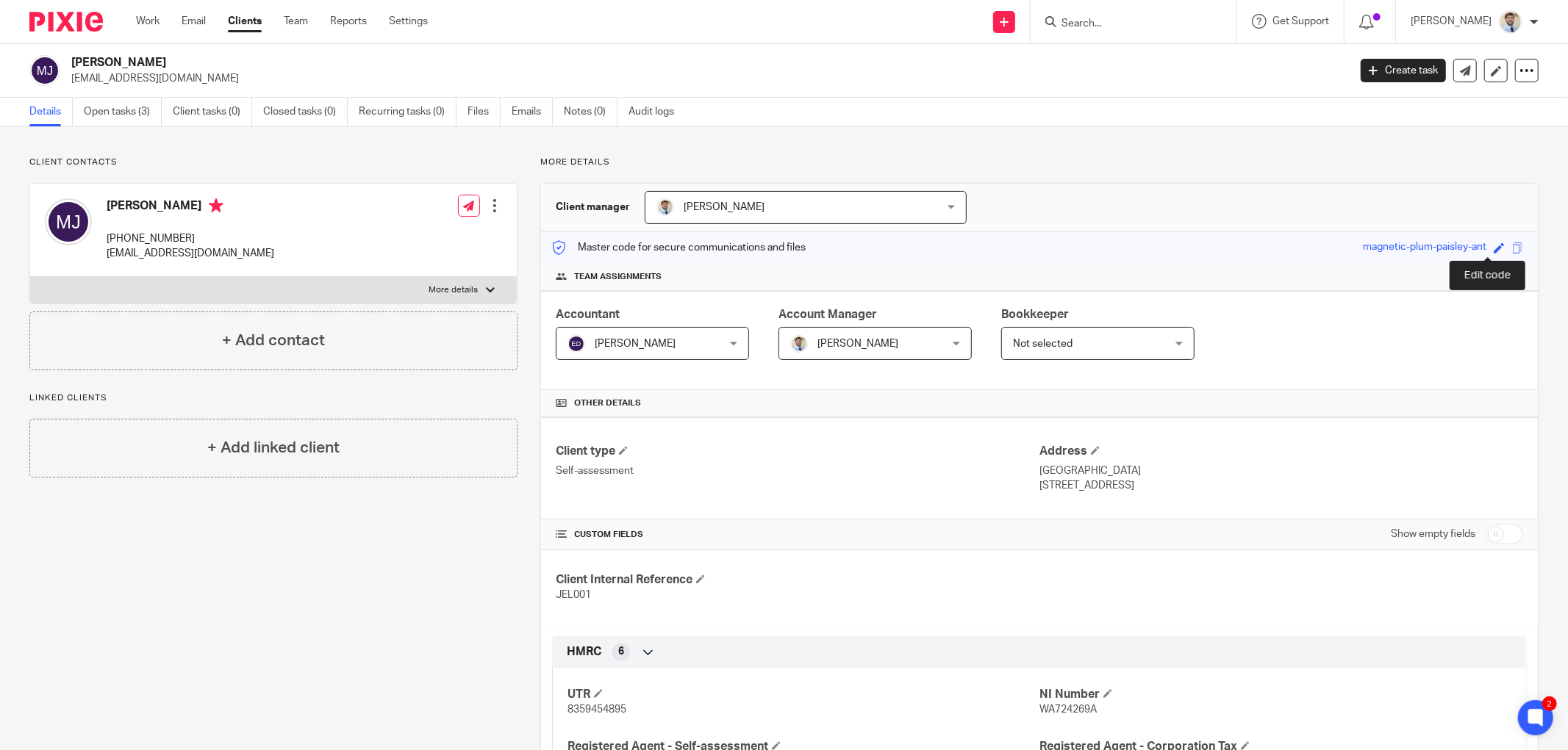
click at [1493, 245] on span at bounding box center [1498, 247] width 11 height 11
type input "plum-paisley-ant"
click at [1461, 246] on link "Save" at bounding box center [1472, 247] width 23 height 14
type input "plum-paisley-ant"
click at [1491, 70] on icon at bounding box center [1496, 70] width 11 height 11
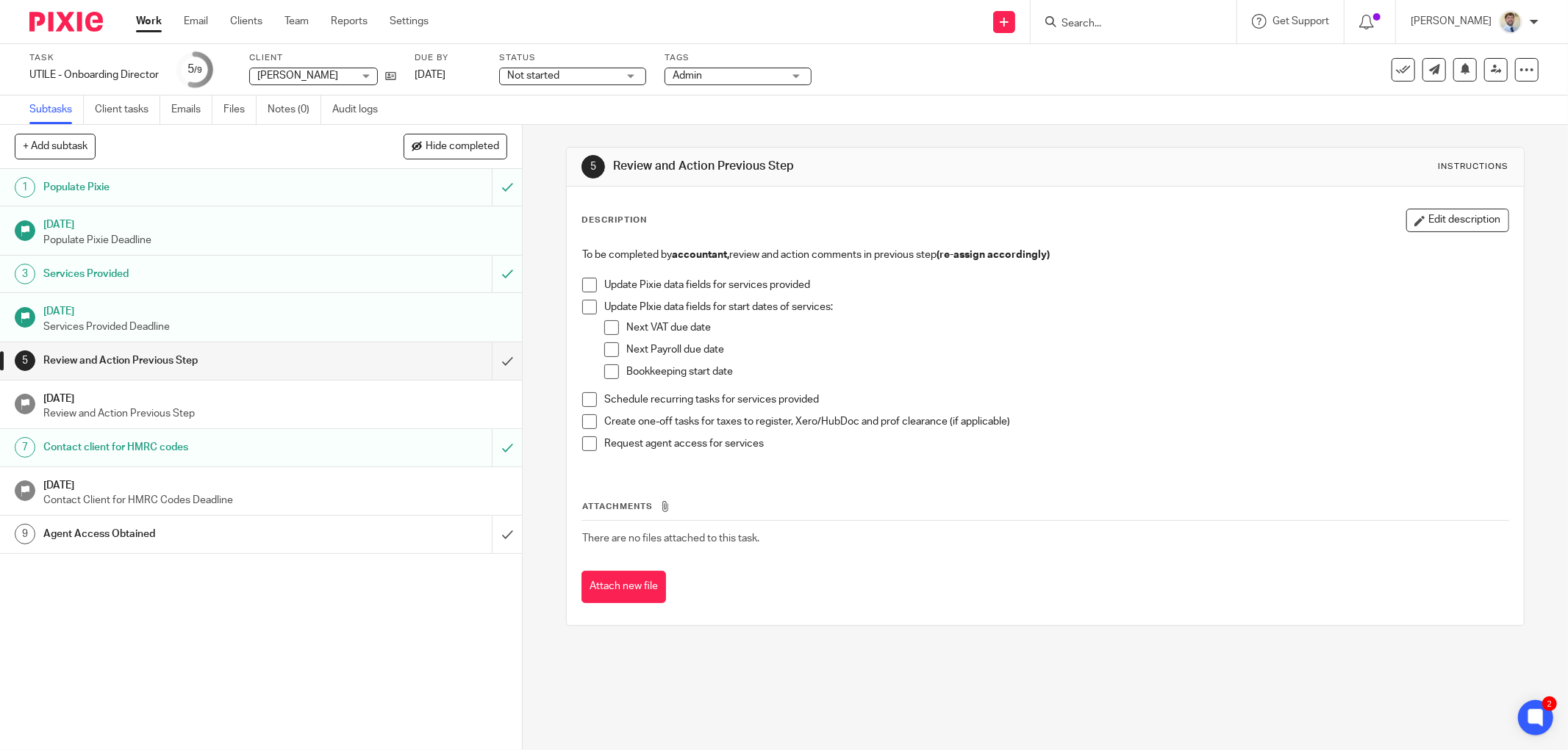
click at [582, 284] on span at bounding box center [589, 285] width 14 height 14
click at [584, 307] on span at bounding box center [589, 307] width 14 height 14
click at [583, 399] on span at bounding box center [589, 399] width 14 height 14
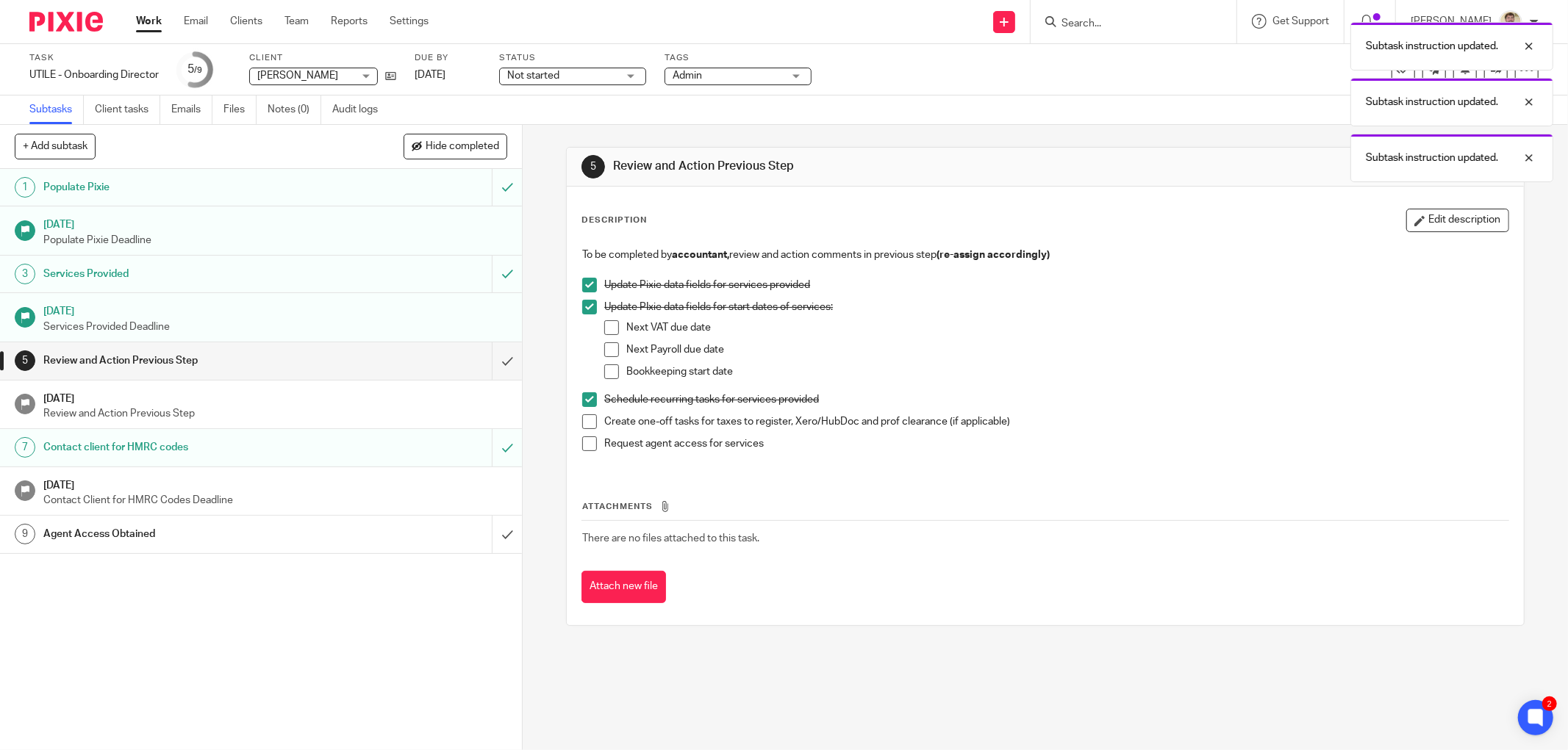
click at [582, 421] on span at bounding box center [589, 421] width 14 height 14
click at [584, 447] on span at bounding box center [589, 443] width 14 height 14
click at [478, 360] on input "submit" at bounding box center [261, 360] width 522 height 37
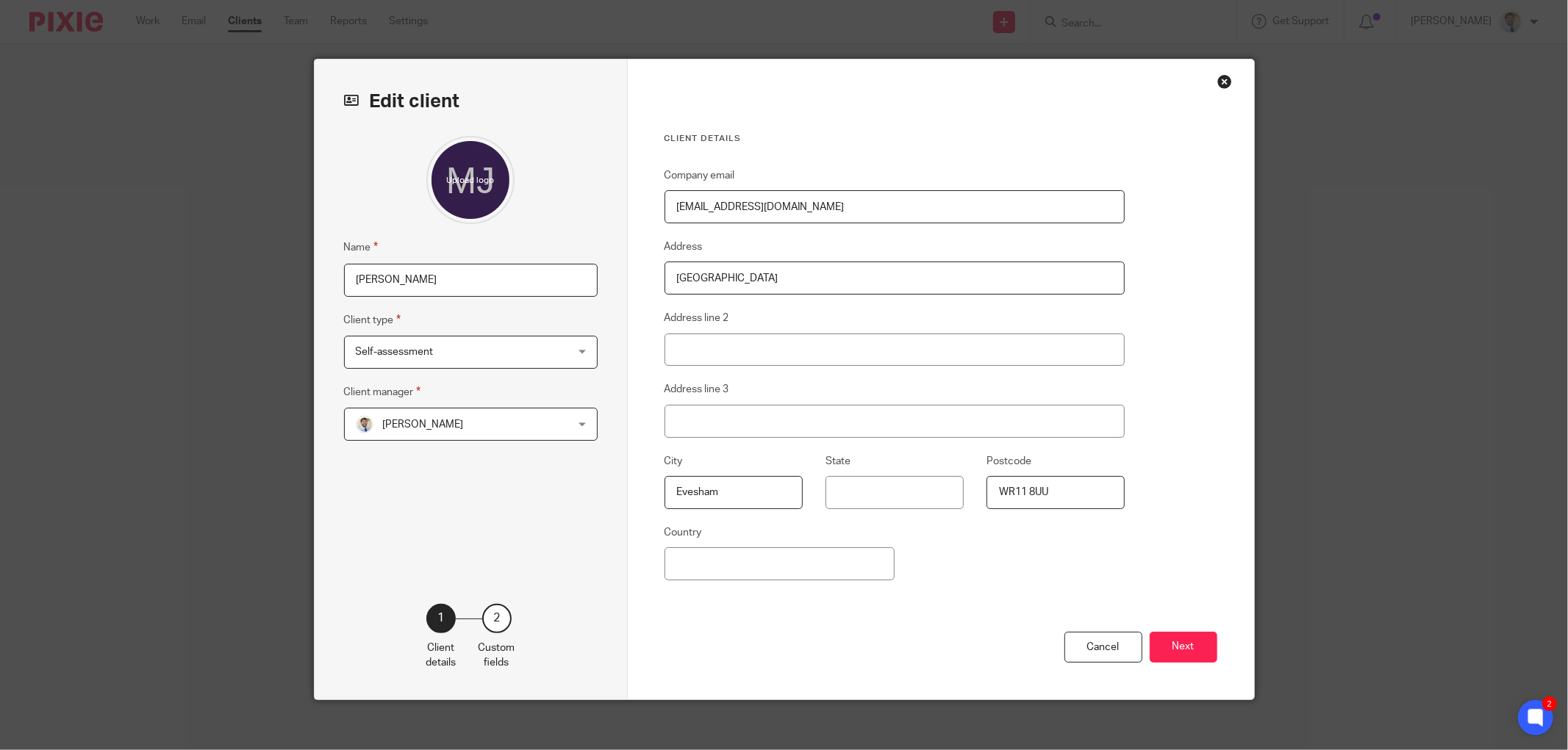
drag, startPoint x: 728, startPoint y: 279, endPoint x: 1390, endPoint y: 325, distance: 663.6
click at [1383, 326] on div "Edit client Name [PERSON_NAME] Client type Self-assessment Self-assessment Limi…" at bounding box center [784, 375] width 1568 height 750
type input "Homeland"
paste input "[GEOGRAPHIC_DATA]"
type input "[GEOGRAPHIC_DATA]"
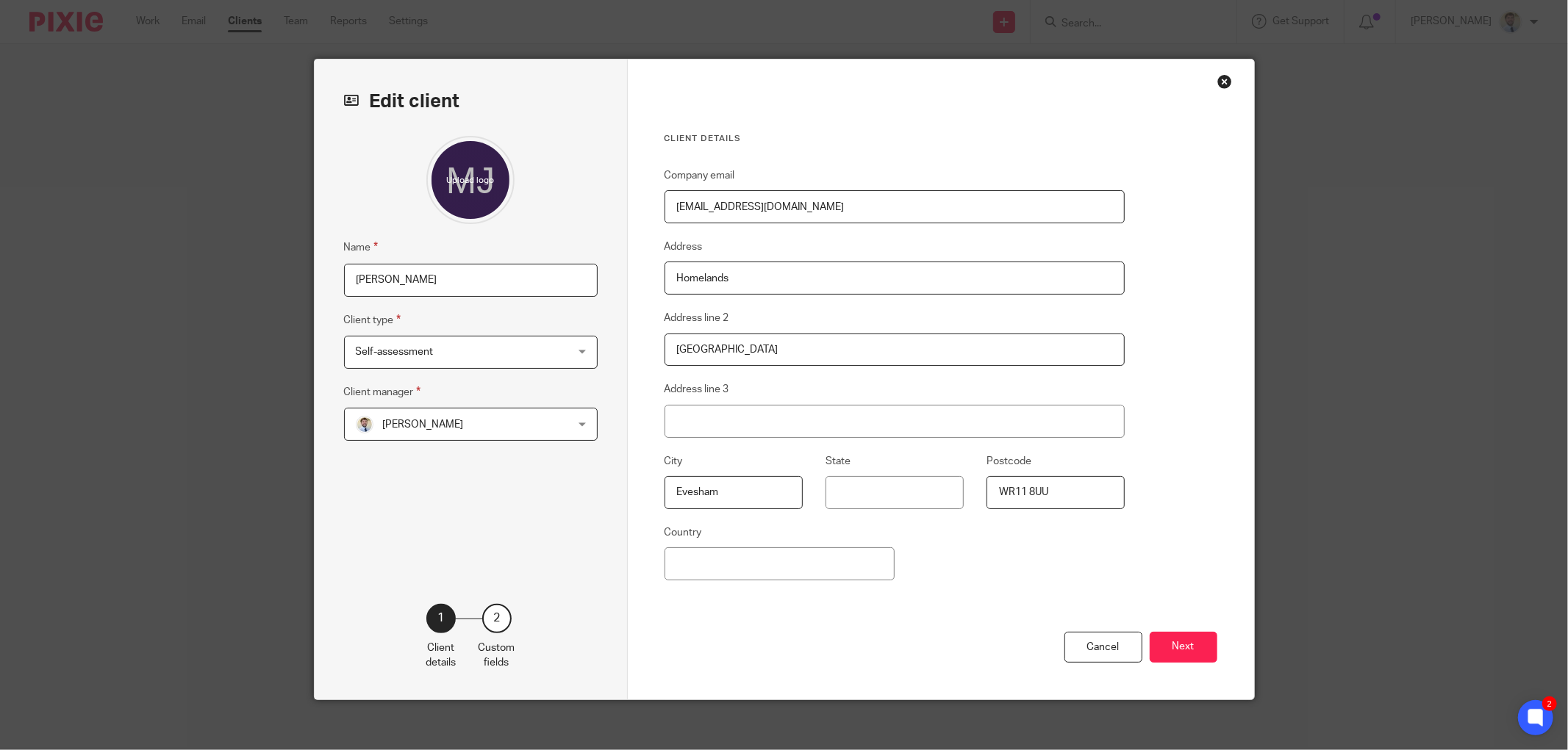
type input "Homelands"
click at [357, 347] on span "Self-assessment" at bounding box center [395, 352] width 78 height 10
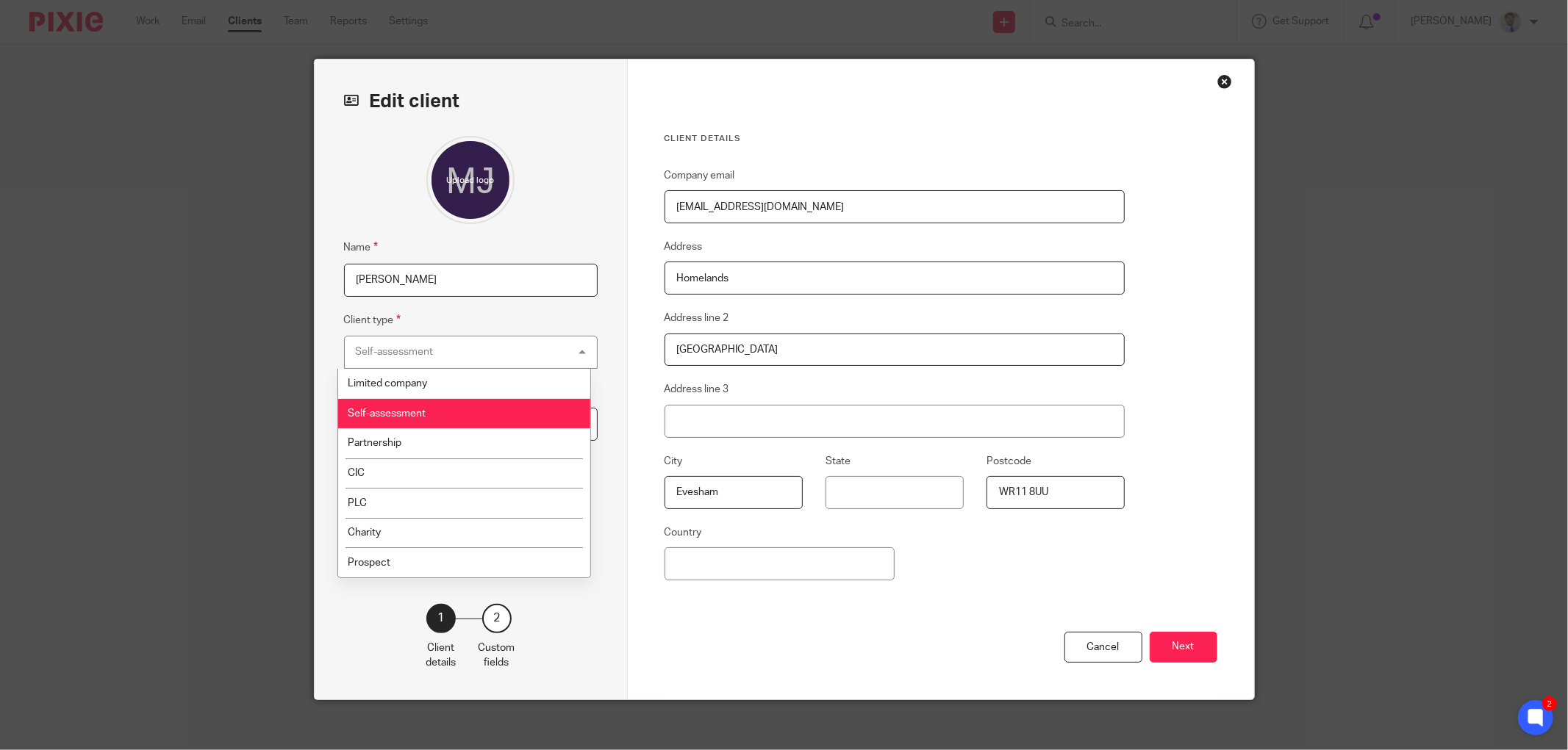
click at [832, 632] on div "Cancel Next" at bounding box center [941, 666] width 552 height 68
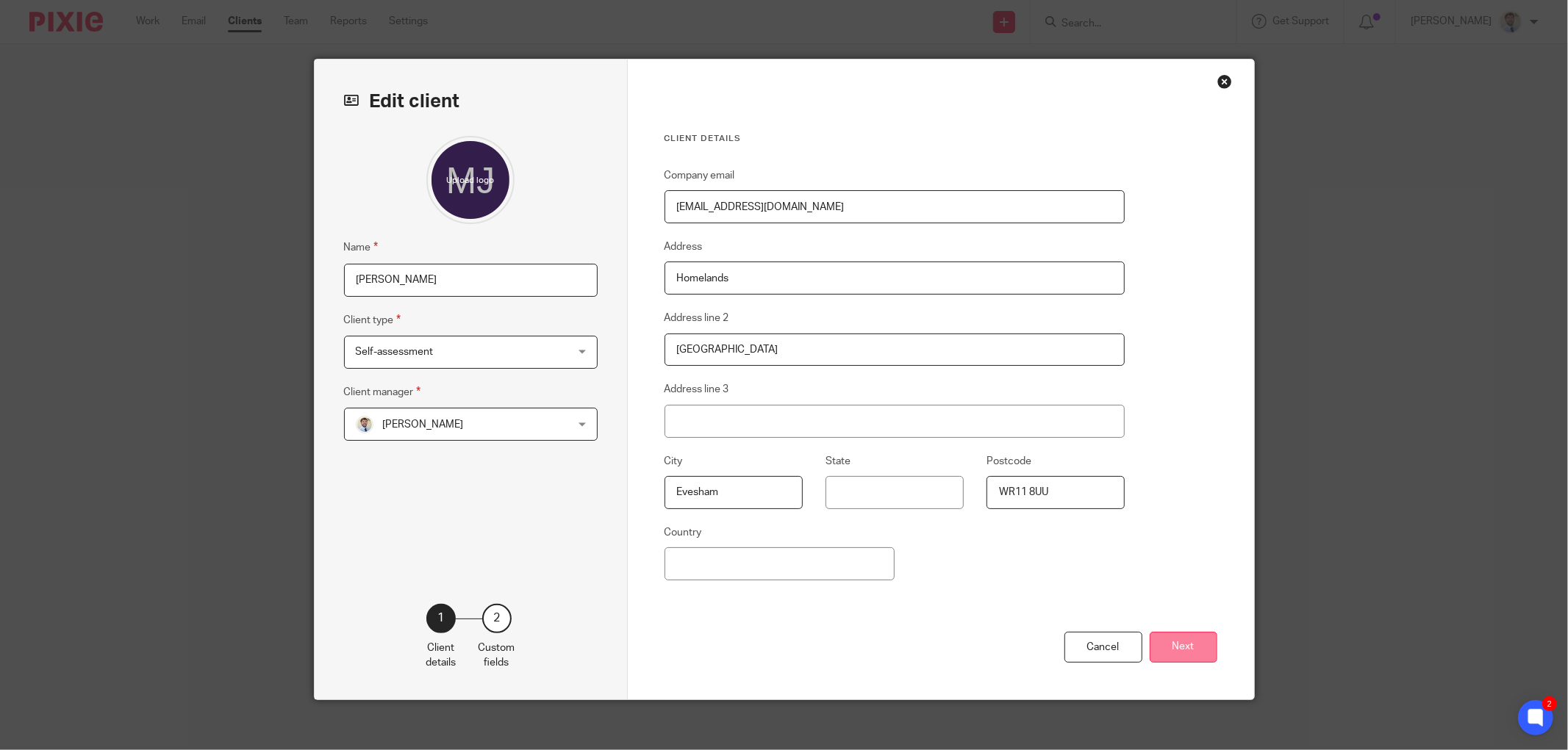
click at [1187, 650] on button "Next" at bounding box center [1184, 647] width 68 height 31
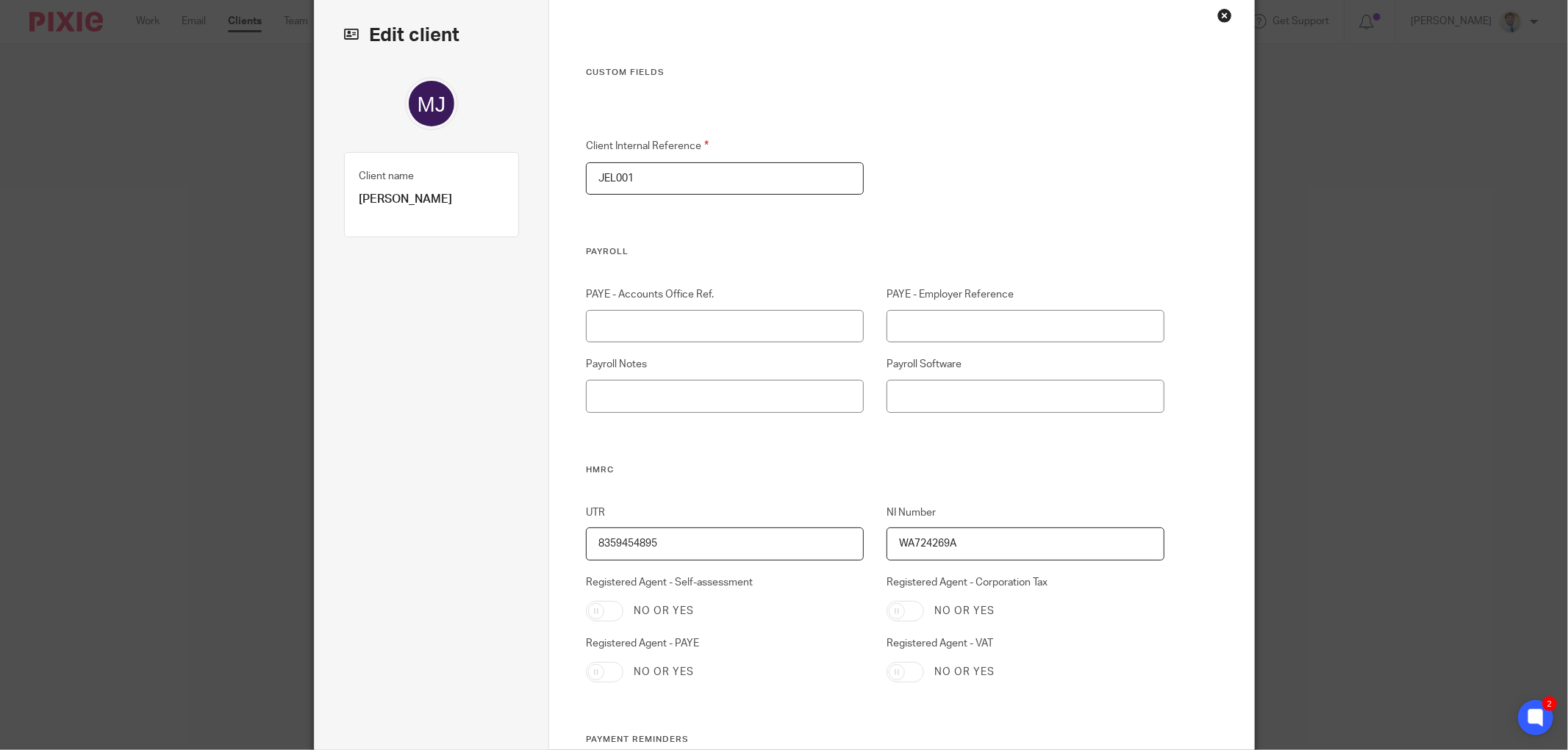
scroll to position [245, 0]
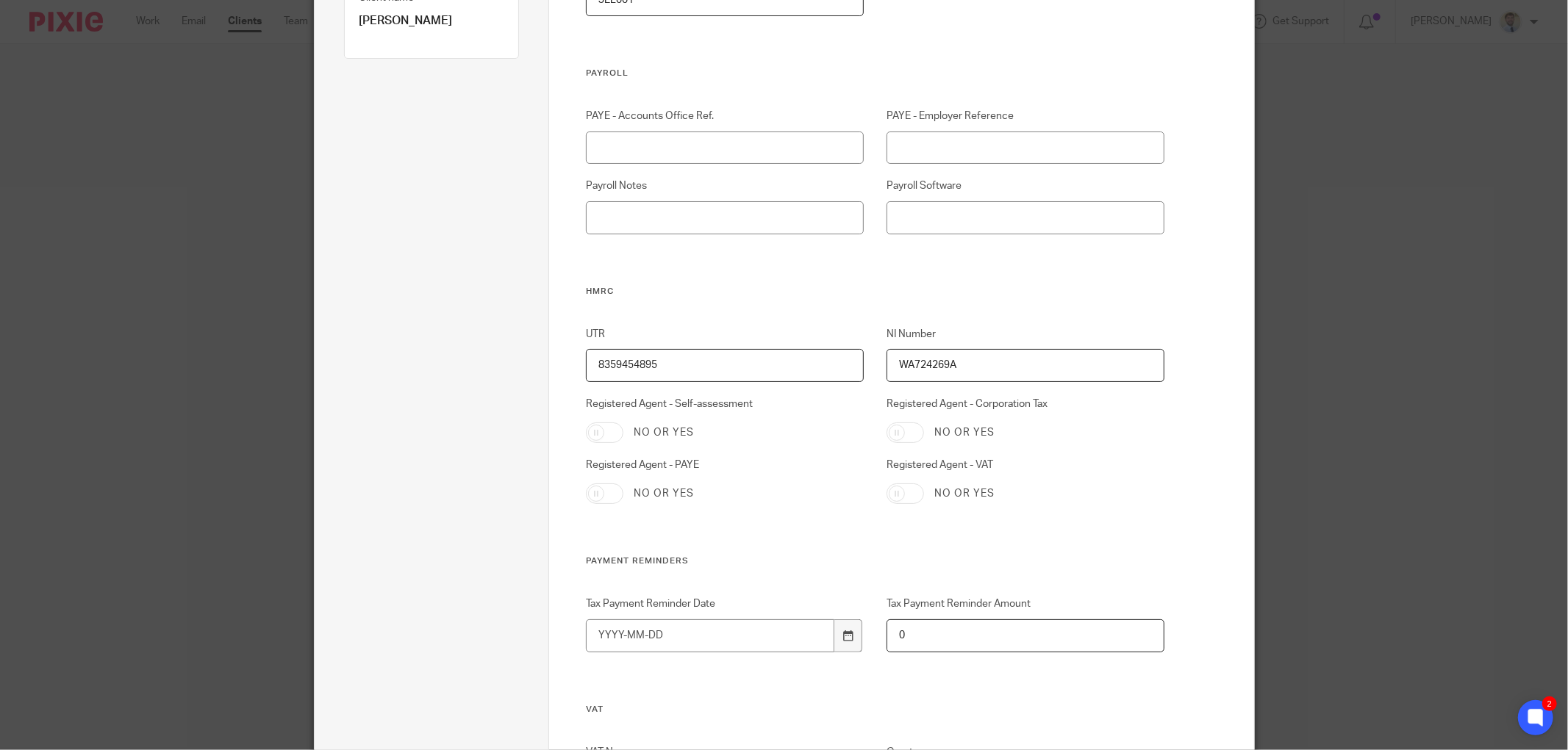
click at [605, 435] on input "Registered Agent - Self-assessment" at bounding box center [604, 432] width 37 height 20
checkbox input "true"
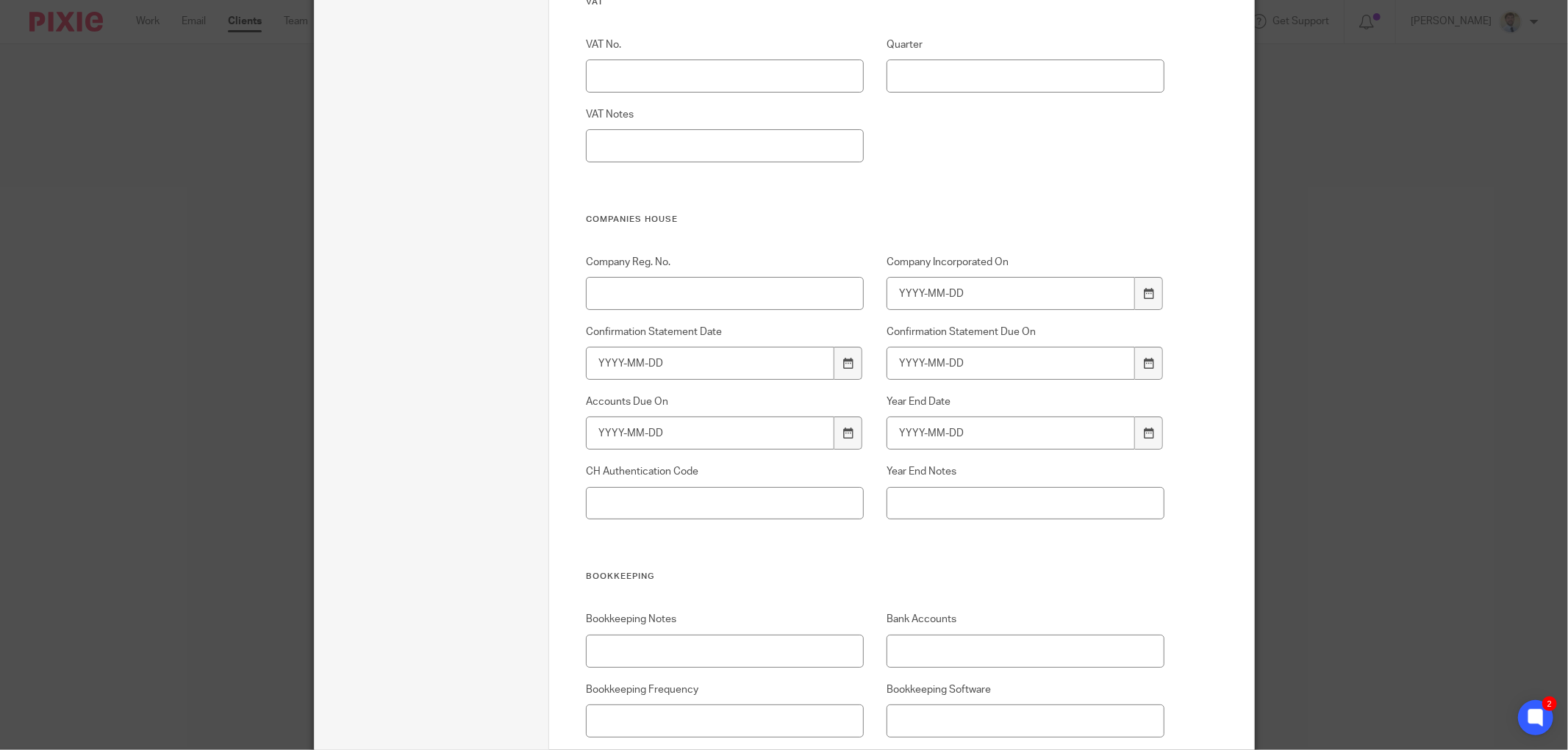
scroll to position [979, 0]
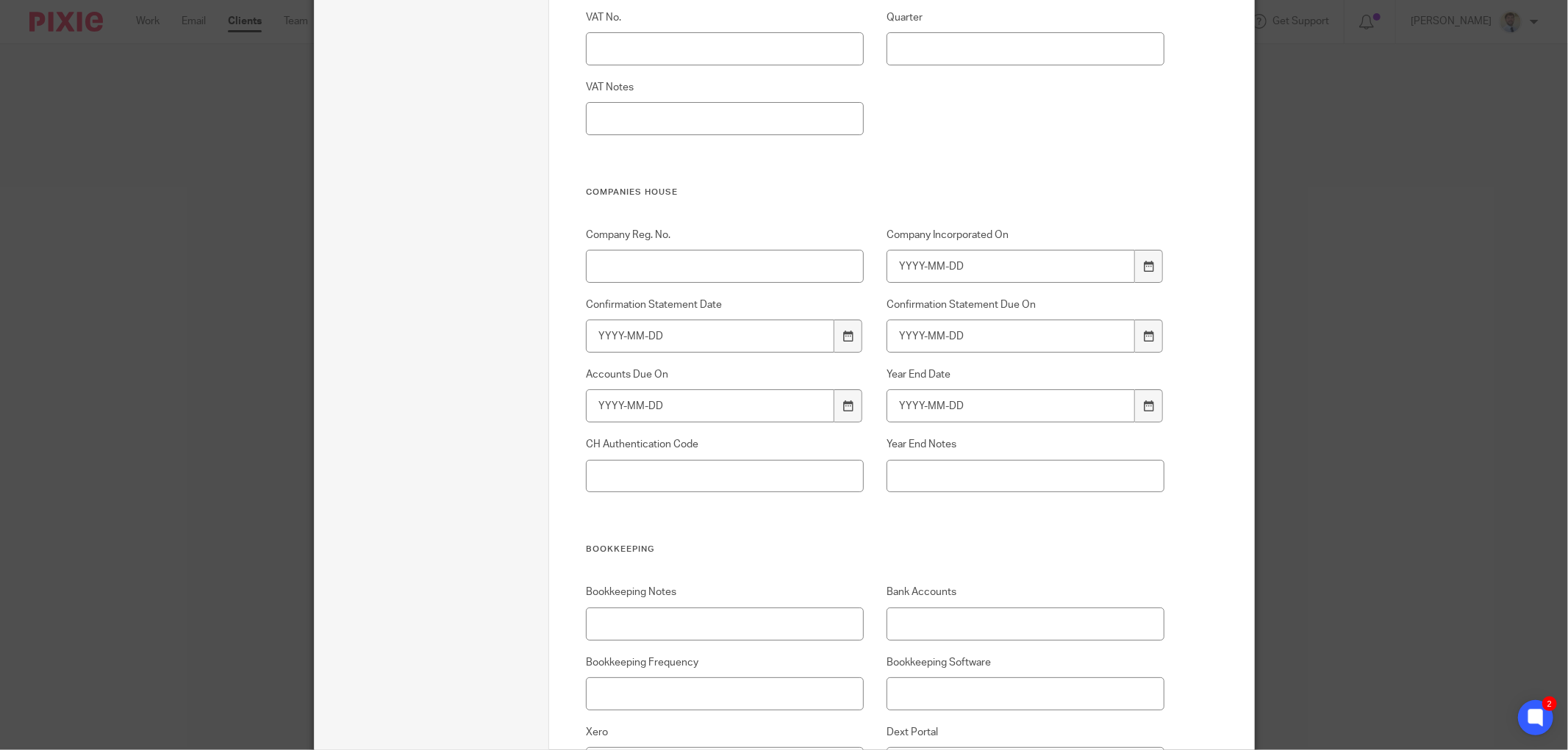
click at [878, 409] on div "Year End Date" at bounding box center [1014, 394] width 301 height 55
click at [901, 407] on input "Year End Date" at bounding box center [1010, 405] width 248 height 33
type input "2025-04-05"
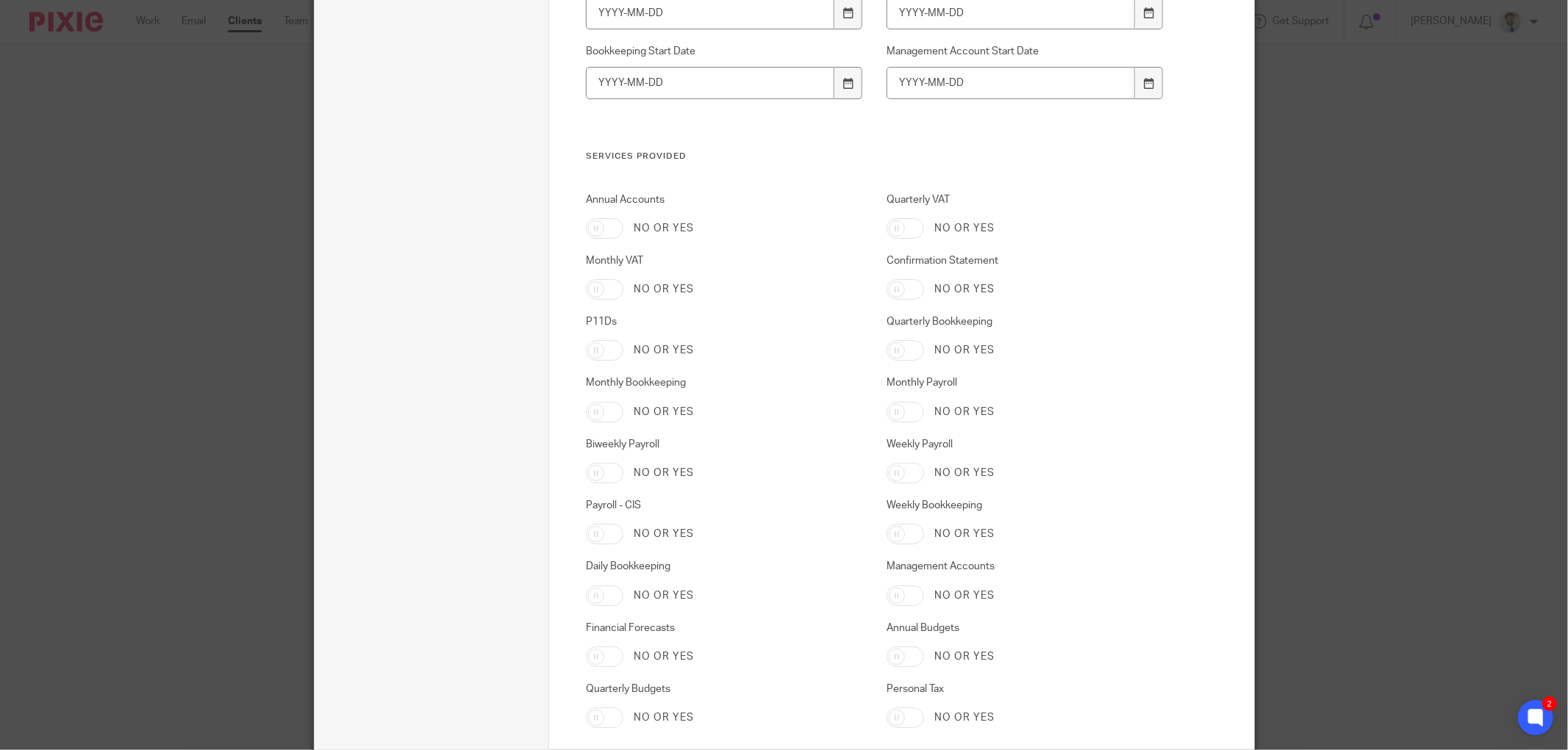
scroll to position [2366, 0]
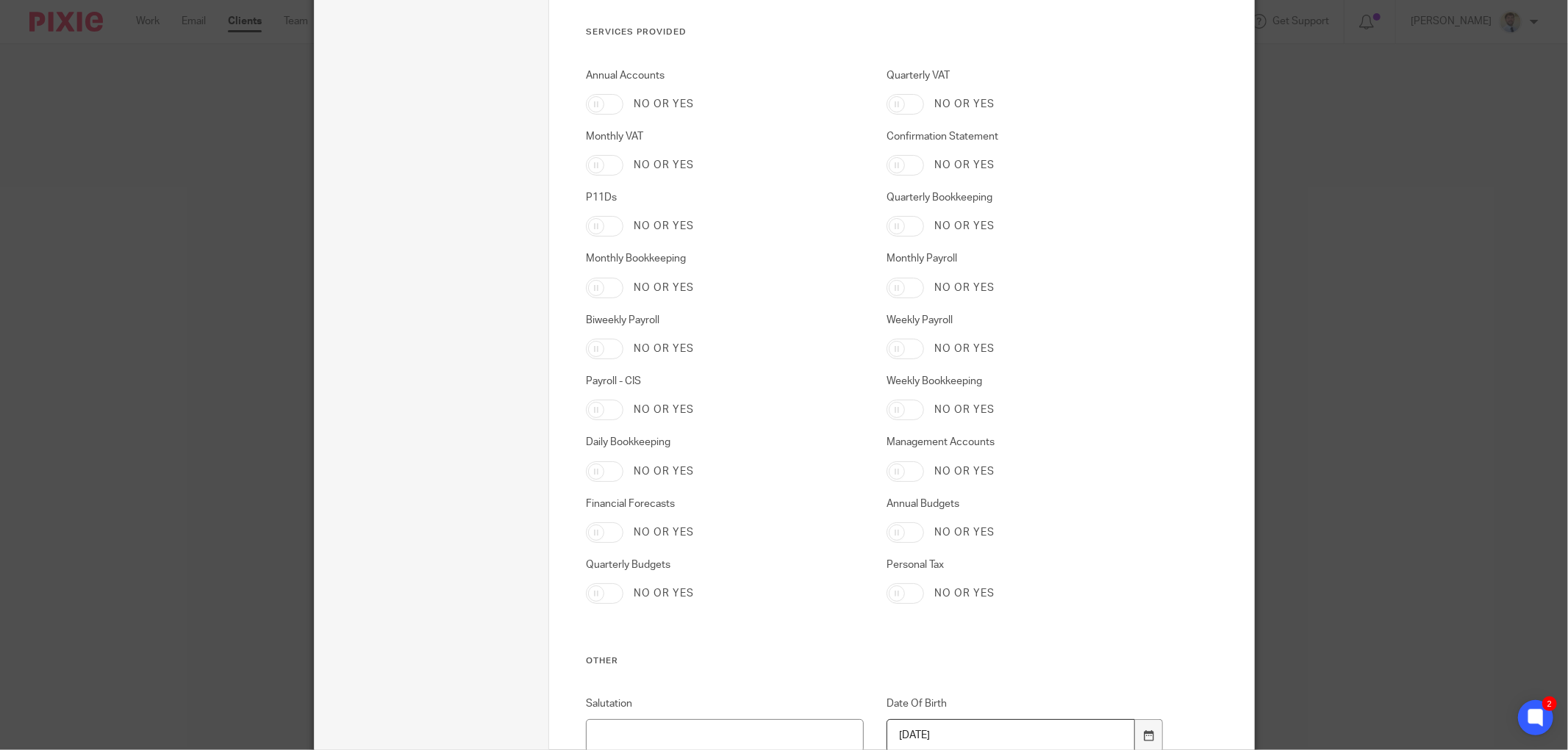
click at [891, 593] on input "Personal Tax" at bounding box center [905, 594] width 37 height 20
checkbox input "true"
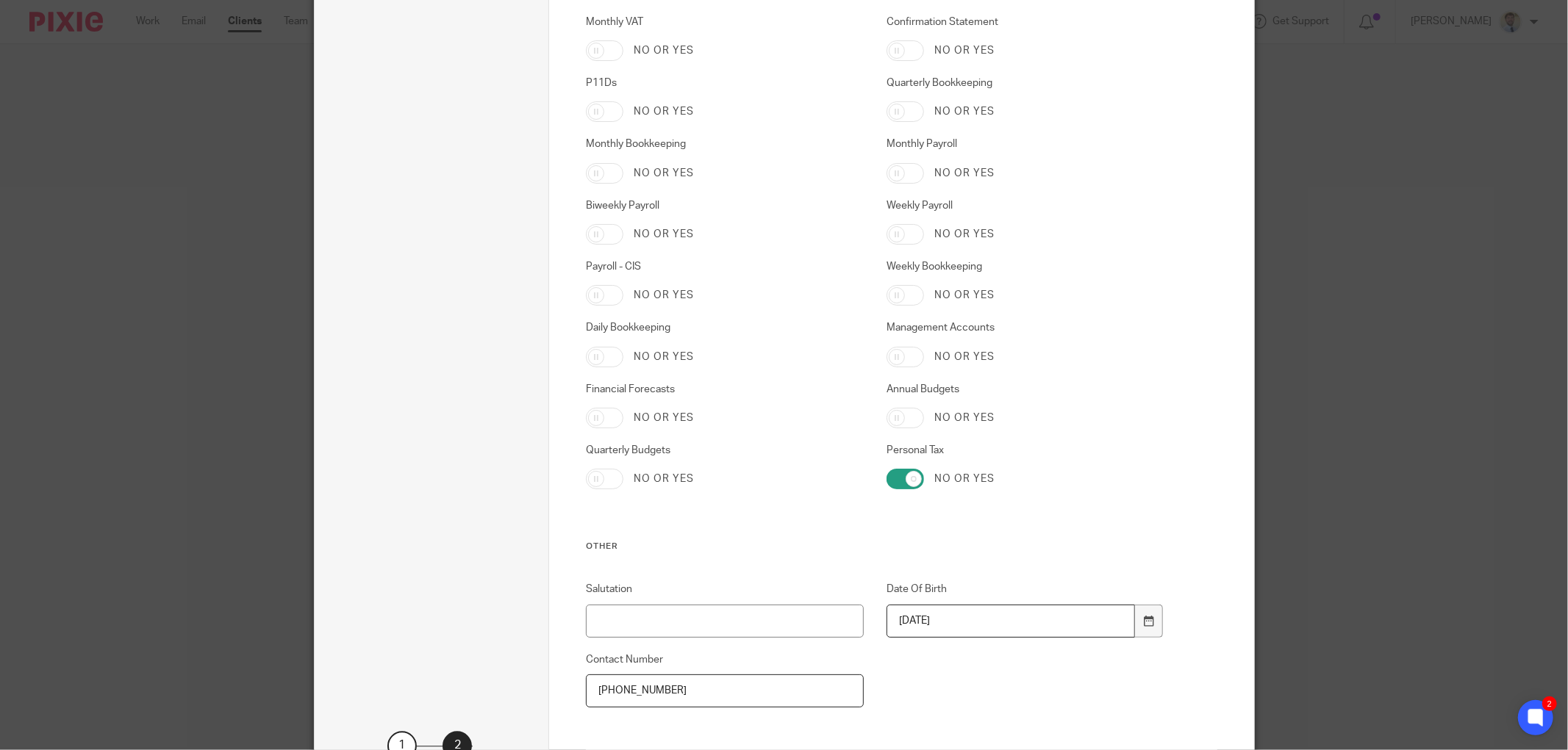
scroll to position [2617, 0]
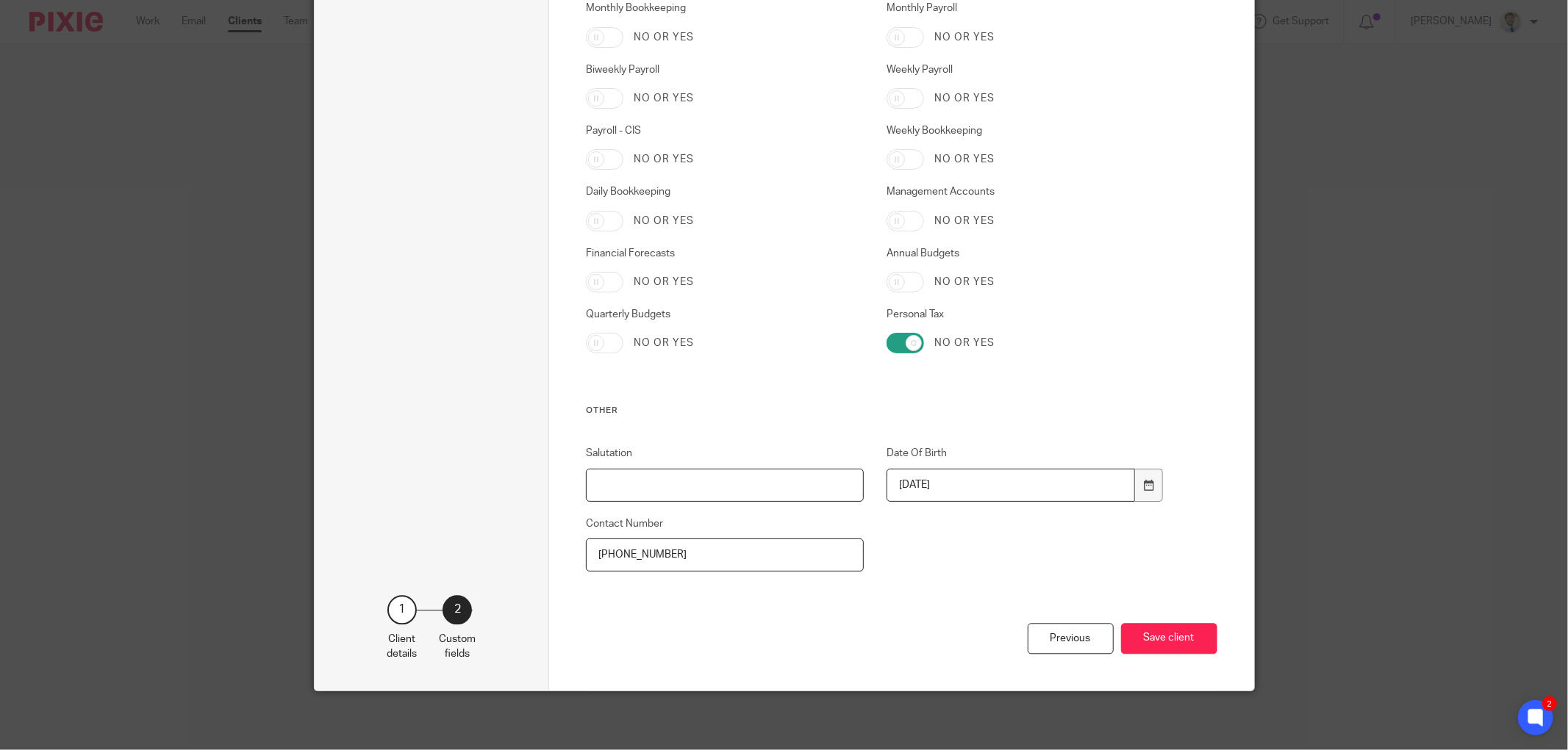
click at [654, 478] on input "Salutation" at bounding box center [724, 485] width 278 height 33
type input "Martin"
click at [1140, 635] on button "Save client" at bounding box center [1169, 638] width 96 height 31
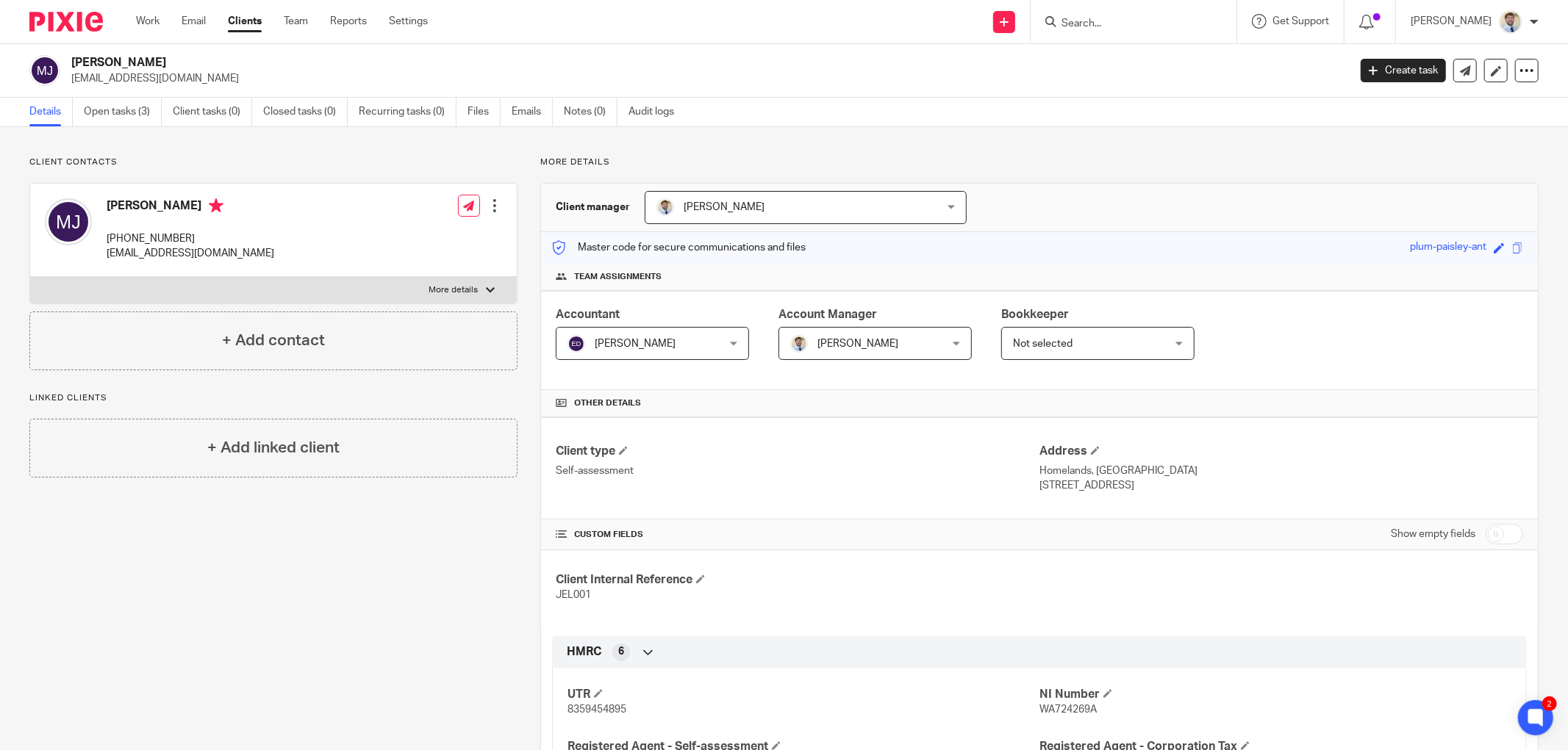
click at [971, 200] on div "Client manager James Read James Read Ellie Dowen James Read Lesley Bagladi Sam …" at bounding box center [1039, 207] width 997 height 48
click at [382, 159] on p "Client contacts" at bounding box center [274, 162] width 488 height 12
click at [373, 113] on link "Recurring tasks (0)" at bounding box center [407, 112] width 98 height 29
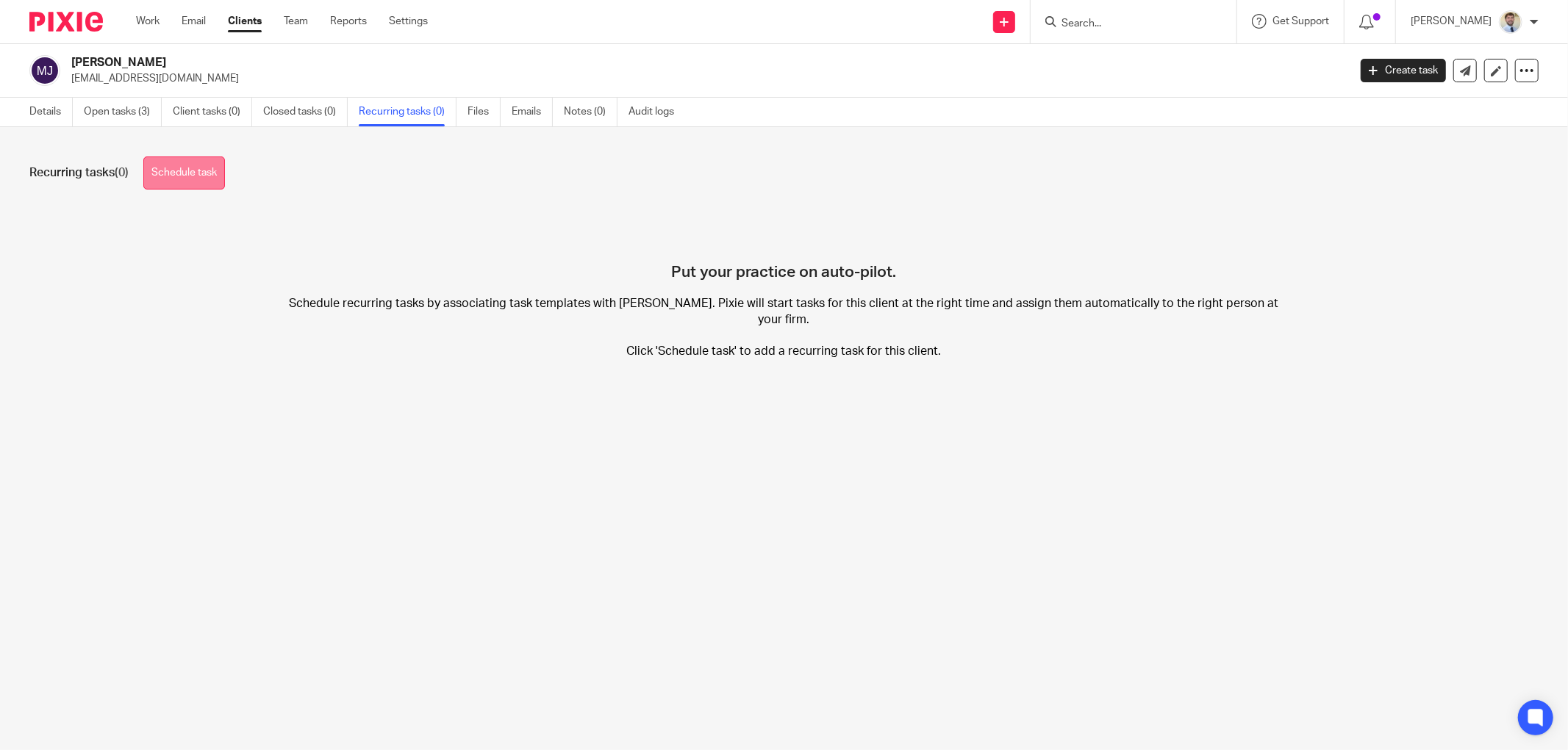
click at [182, 189] on link "Schedule task" at bounding box center [184, 172] width 82 height 33
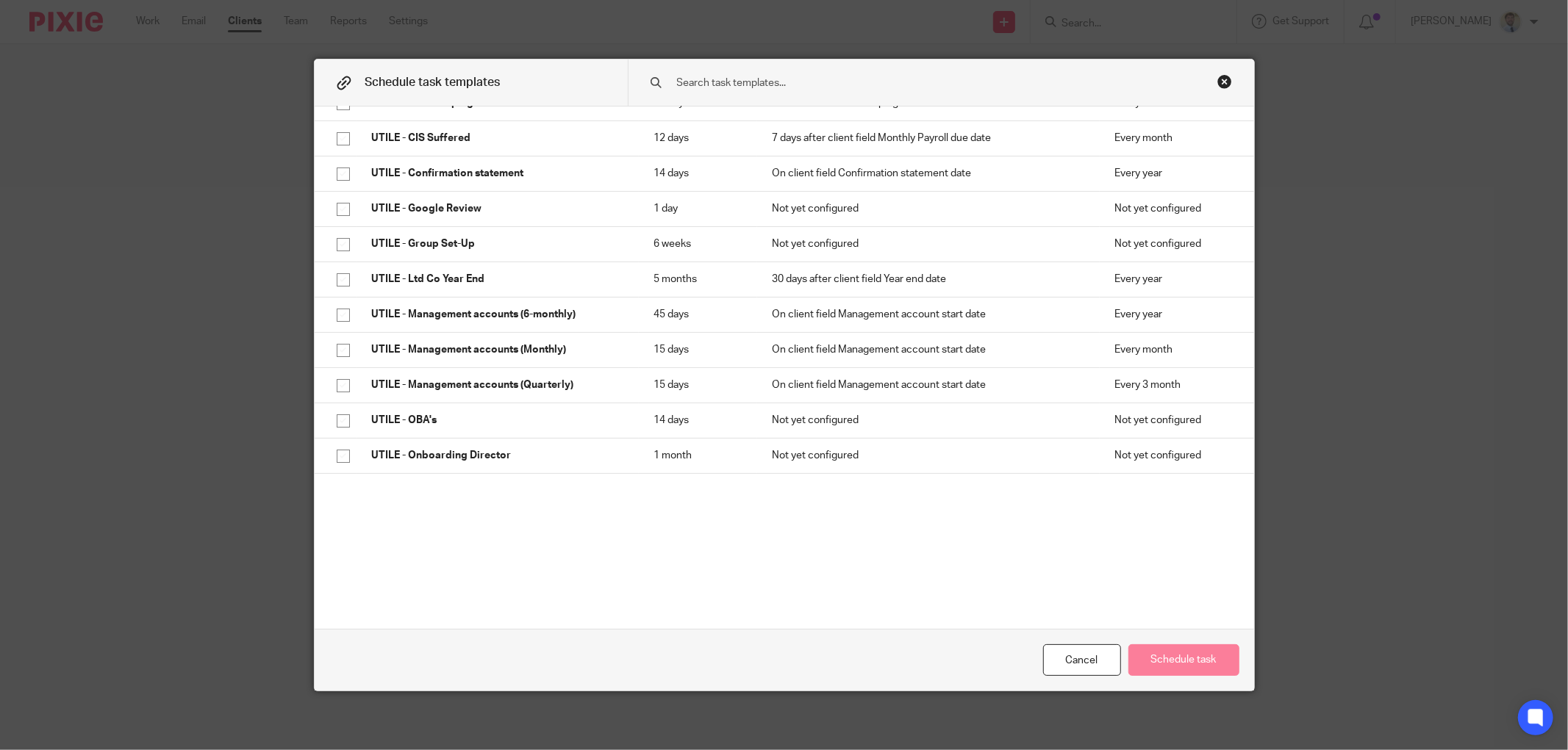
scroll to position [408, 0]
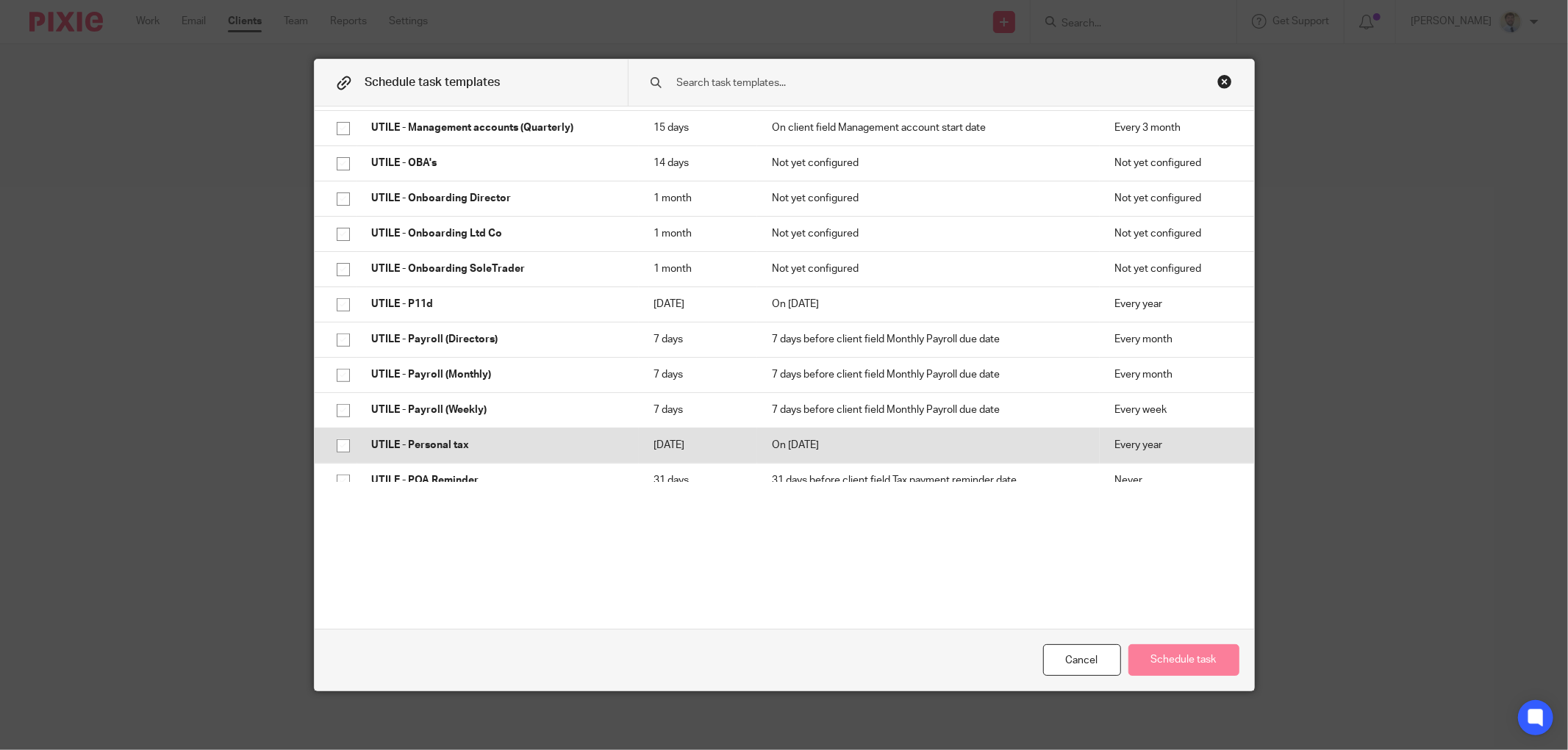
click at [405, 437] on p "UTILE - Personal tax" at bounding box center [498, 444] width 252 height 14
checkbox input "true"
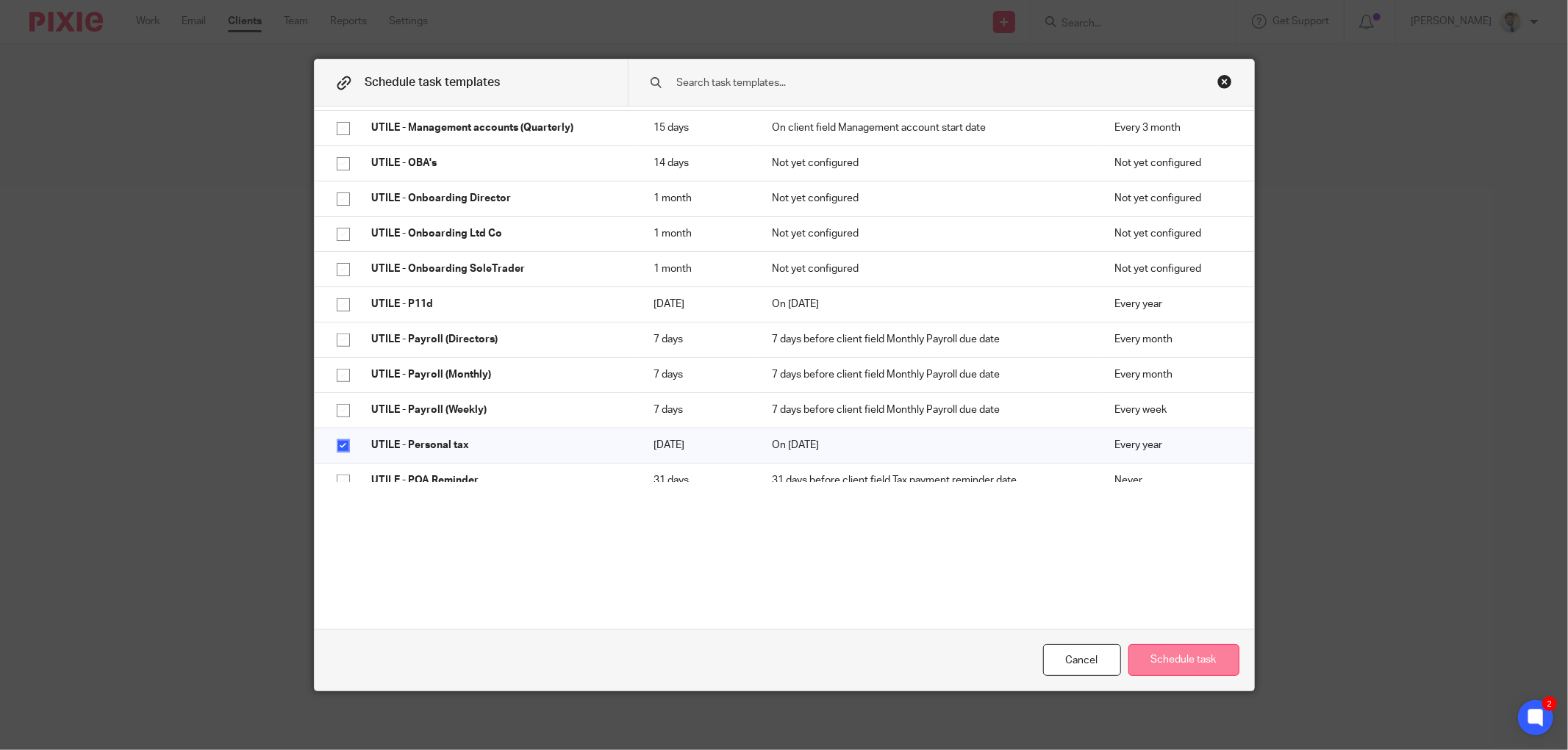
click at [1162, 659] on button "Schedule task" at bounding box center [1183, 659] width 111 height 31
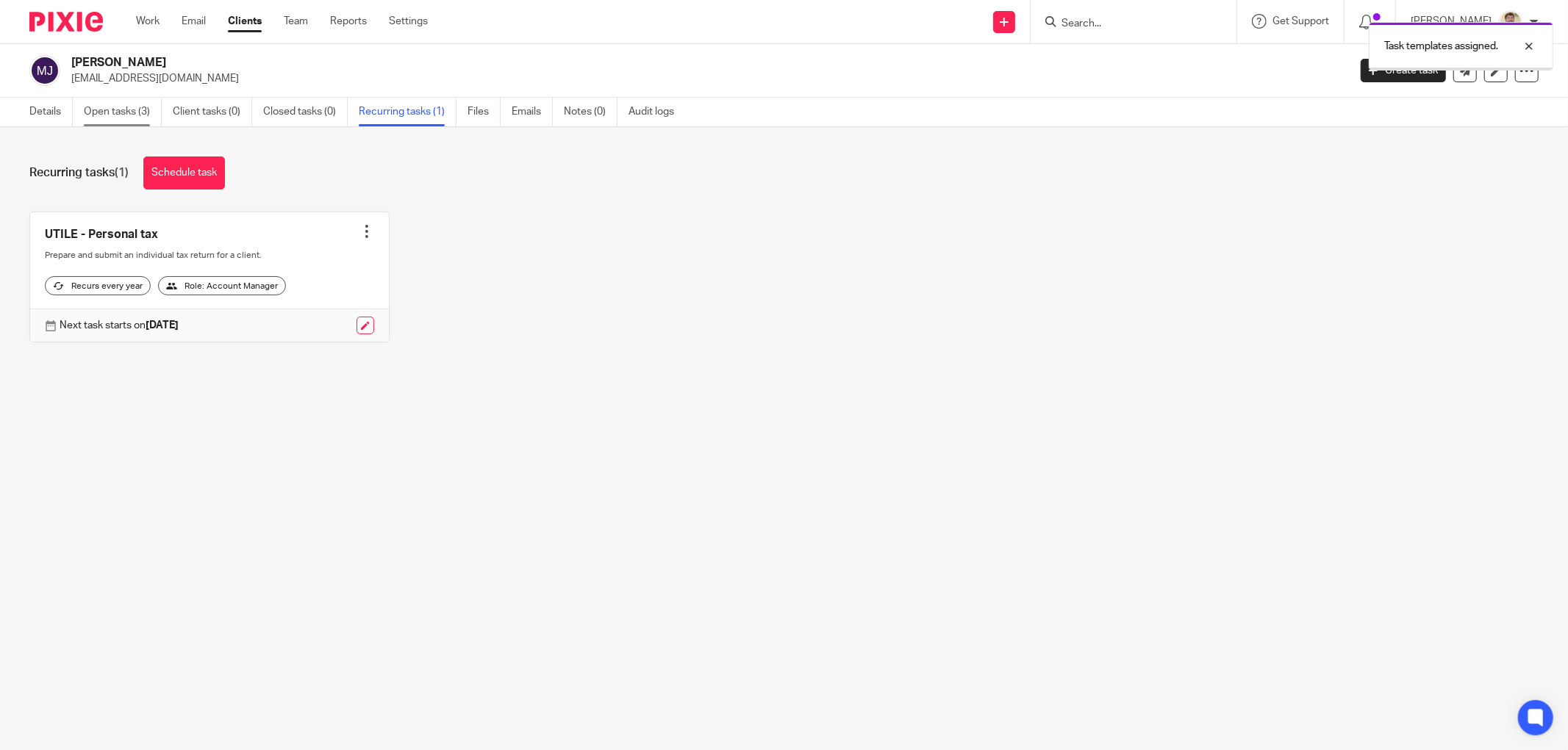
click at [113, 105] on link "Open tasks (3)" at bounding box center [123, 112] width 78 height 29
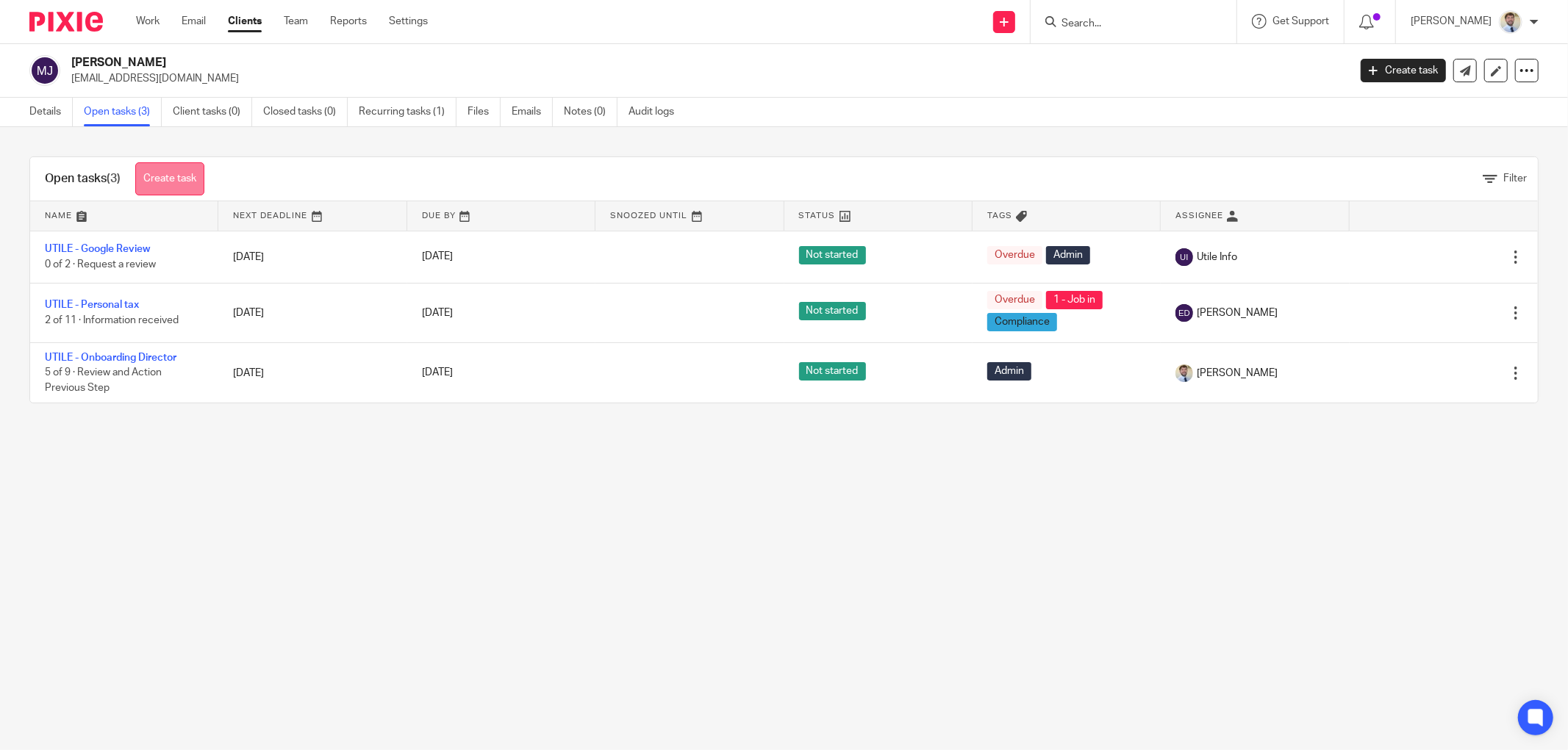
click at [172, 171] on link "Create task" at bounding box center [169, 178] width 69 height 33
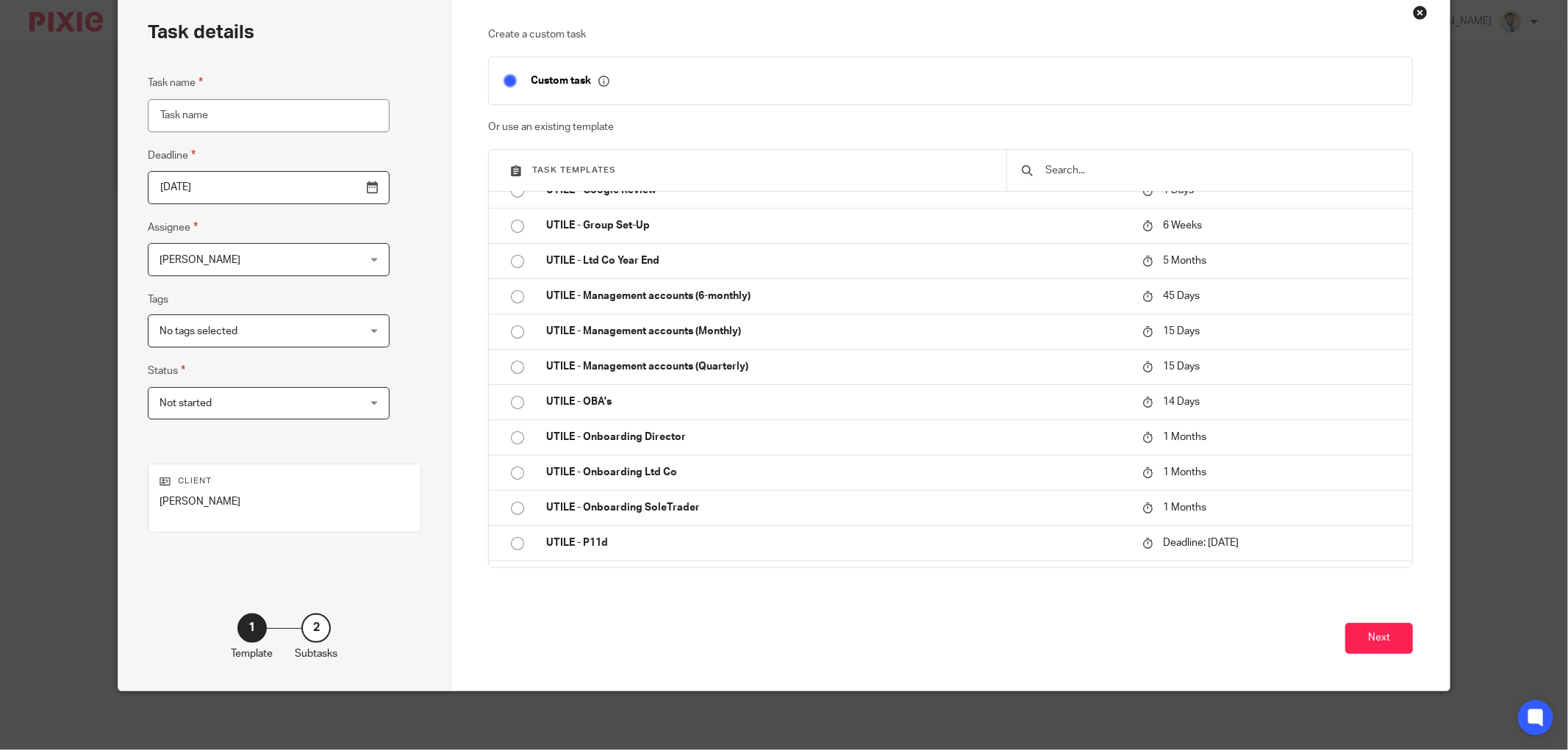
scroll to position [408, 0]
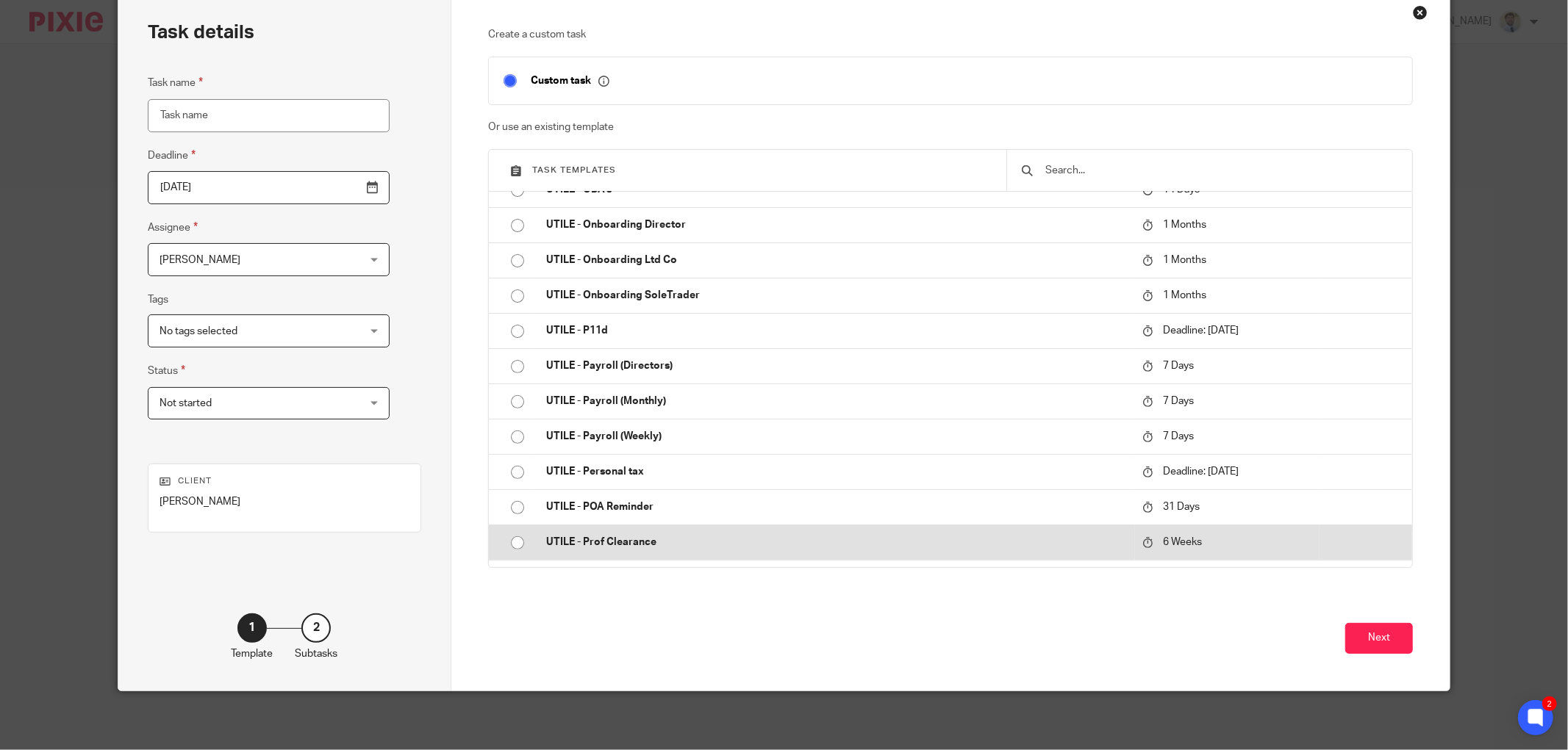
click at [581, 550] on td "UTILE - Prof Clearance" at bounding box center [833, 542] width 603 height 36
type input "2025-11-24"
type input "UTILE - Prof Clearance"
checkbox input "false"
radio input "true"
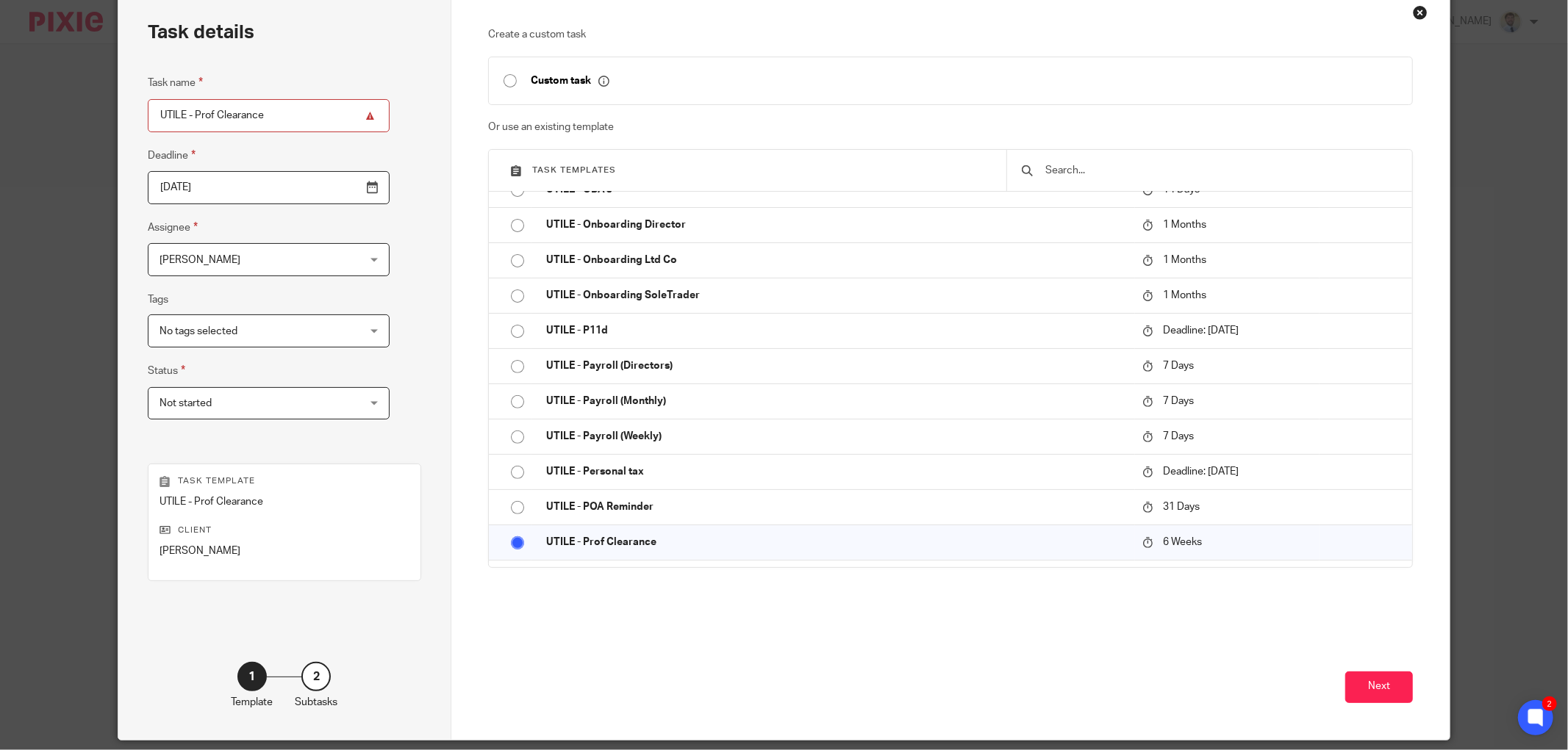
click at [251, 260] on span "[PERSON_NAME]" at bounding box center [252, 259] width 184 height 31
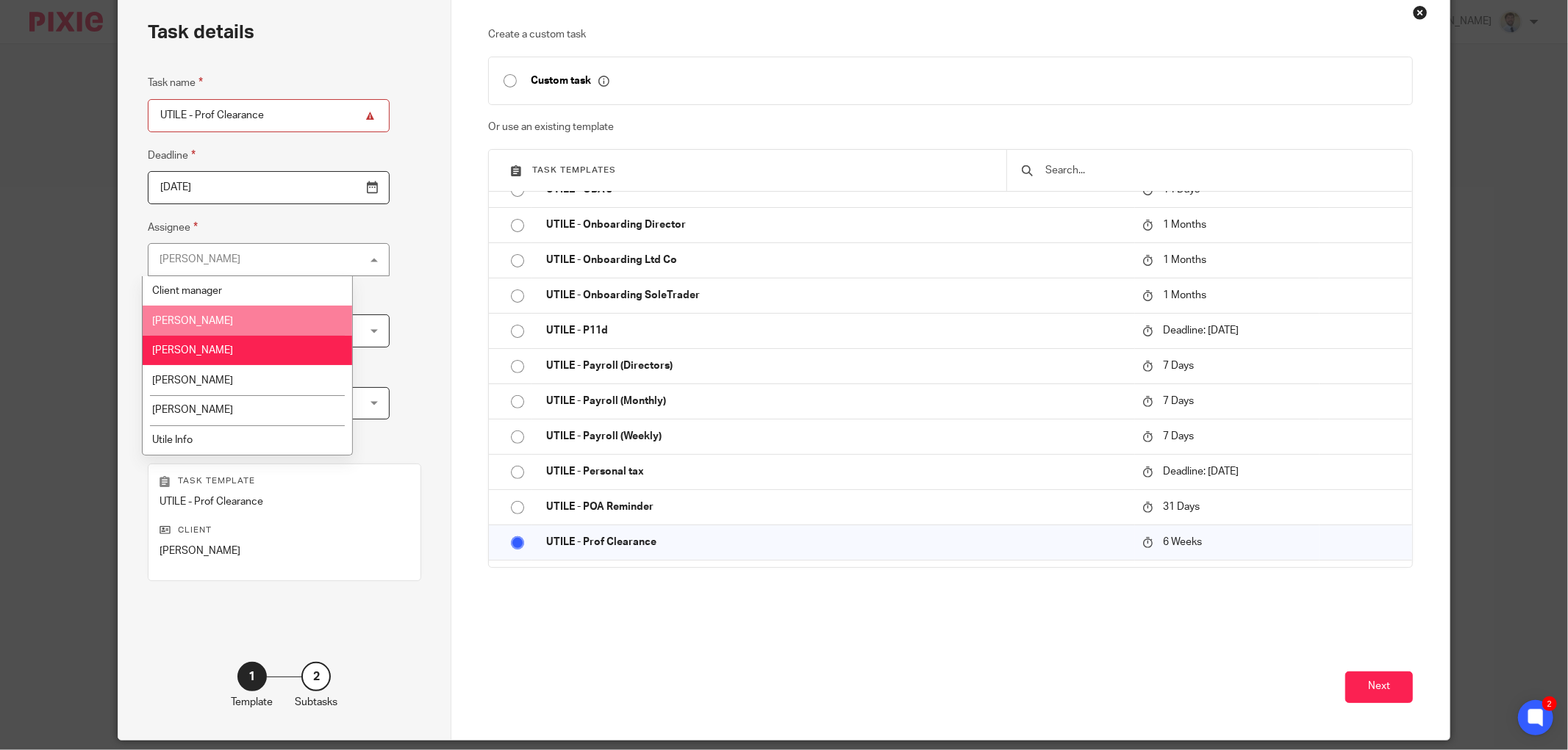
click at [218, 329] on li "[PERSON_NAME]" at bounding box center [247, 320] width 209 height 30
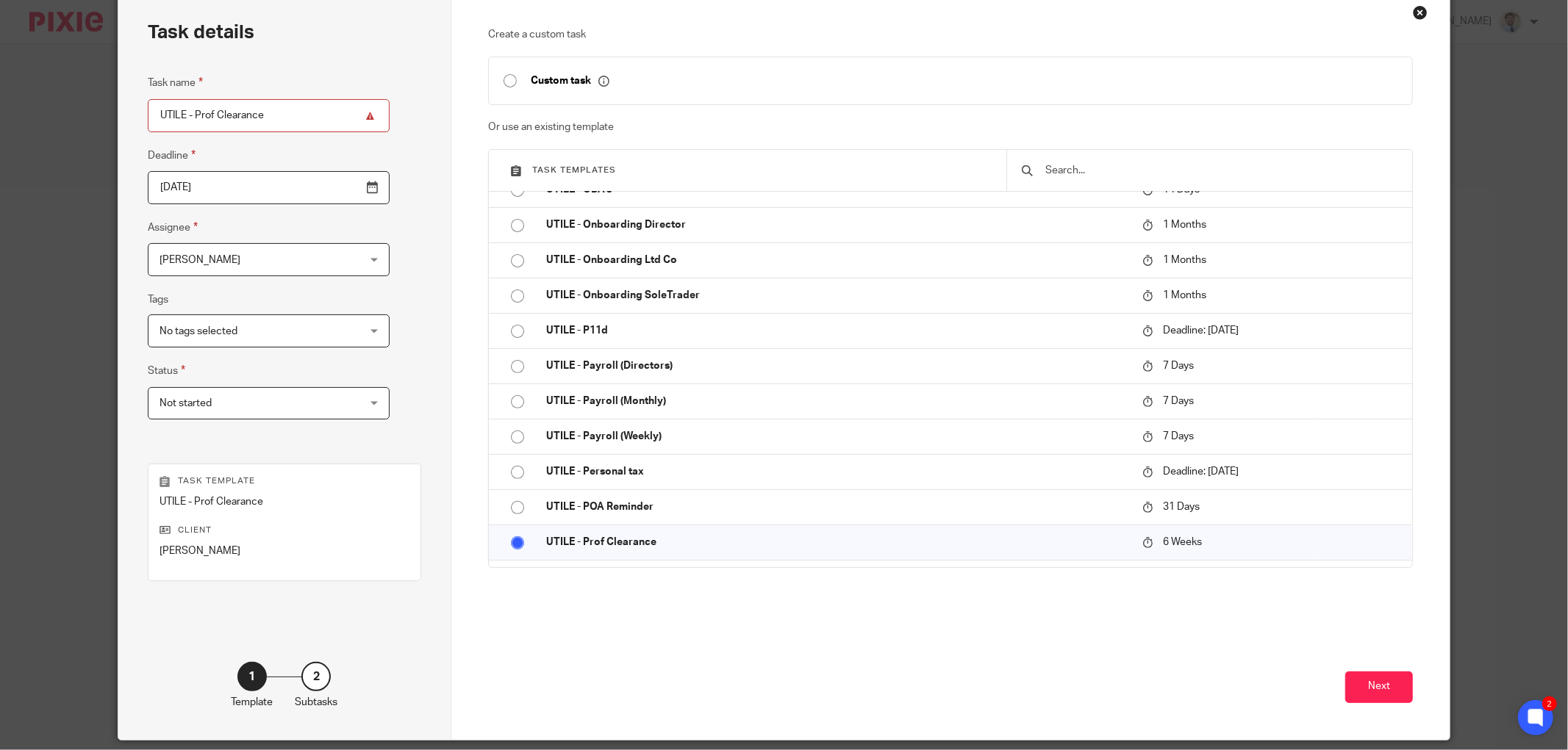
click at [223, 330] on span "No tags selected" at bounding box center [199, 331] width 78 height 10
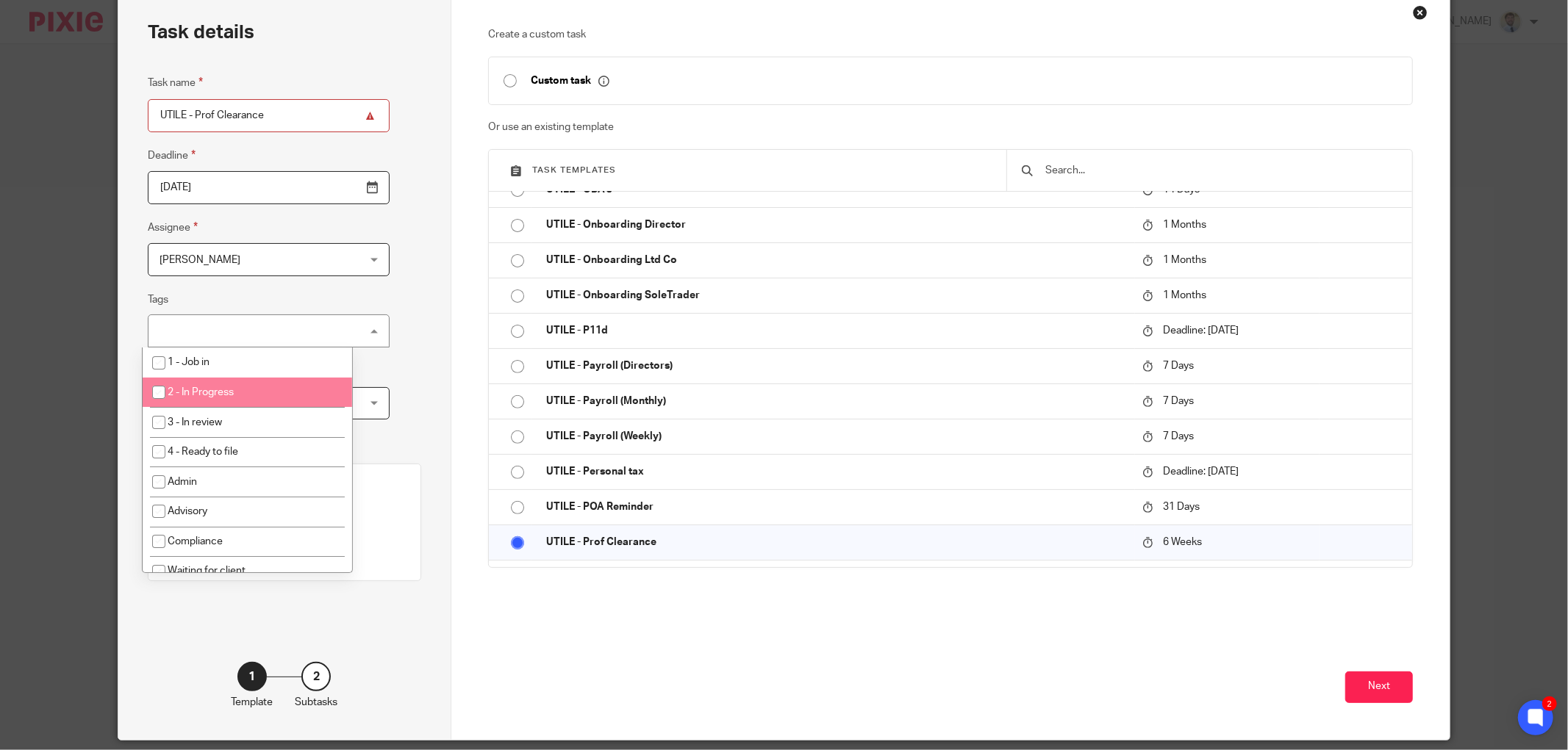
click at [212, 385] on li "2 - In Progress" at bounding box center [247, 392] width 209 height 30
click at [414, 362] on div "Task details Task name UTILE - Prof Clearance Deadline 2025-11-24 Assignee Elli…" at bounding box center [285, 365] width 333 height 749
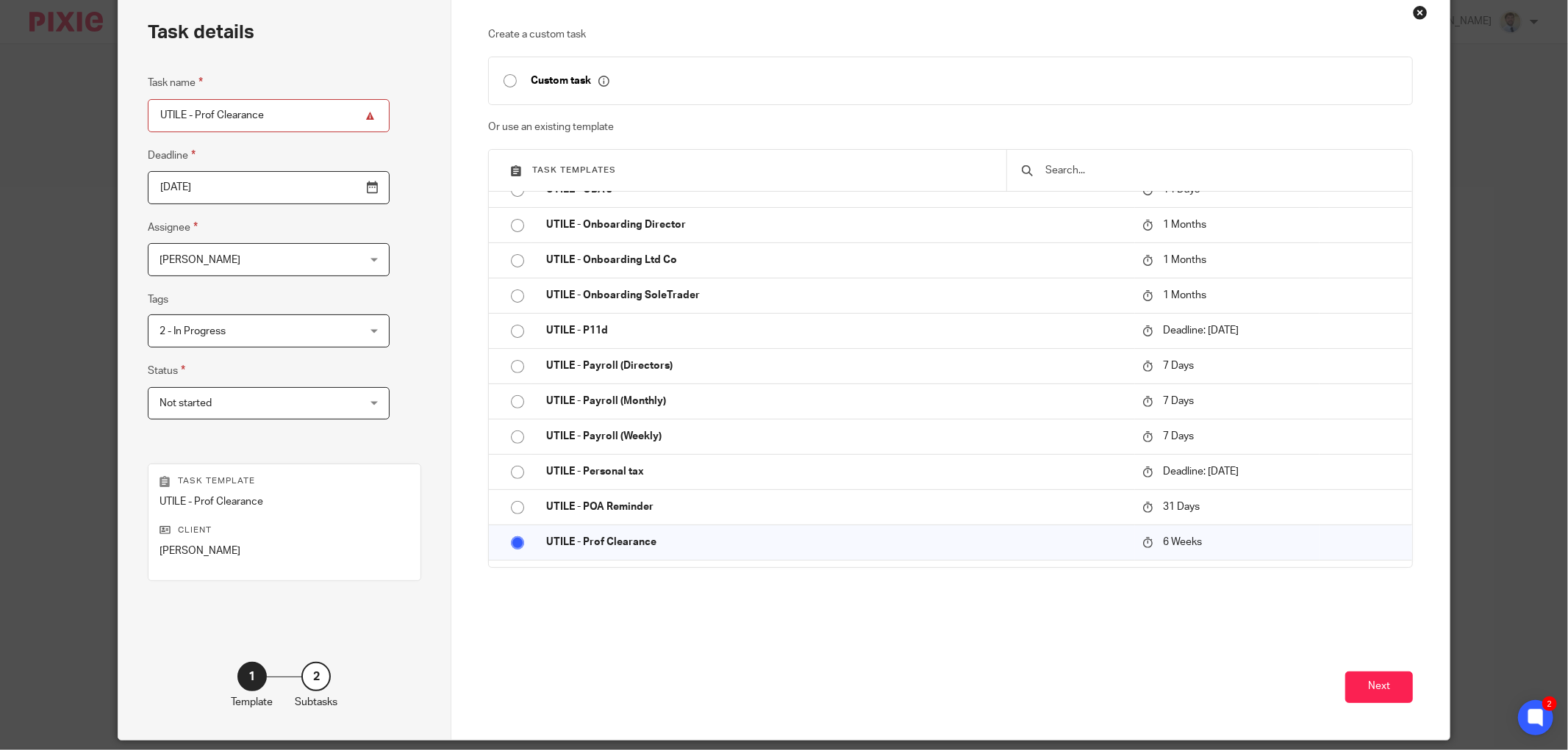
click at [263, 404] on span "Not started" at bounding box center [252, 403] width 184 height 31
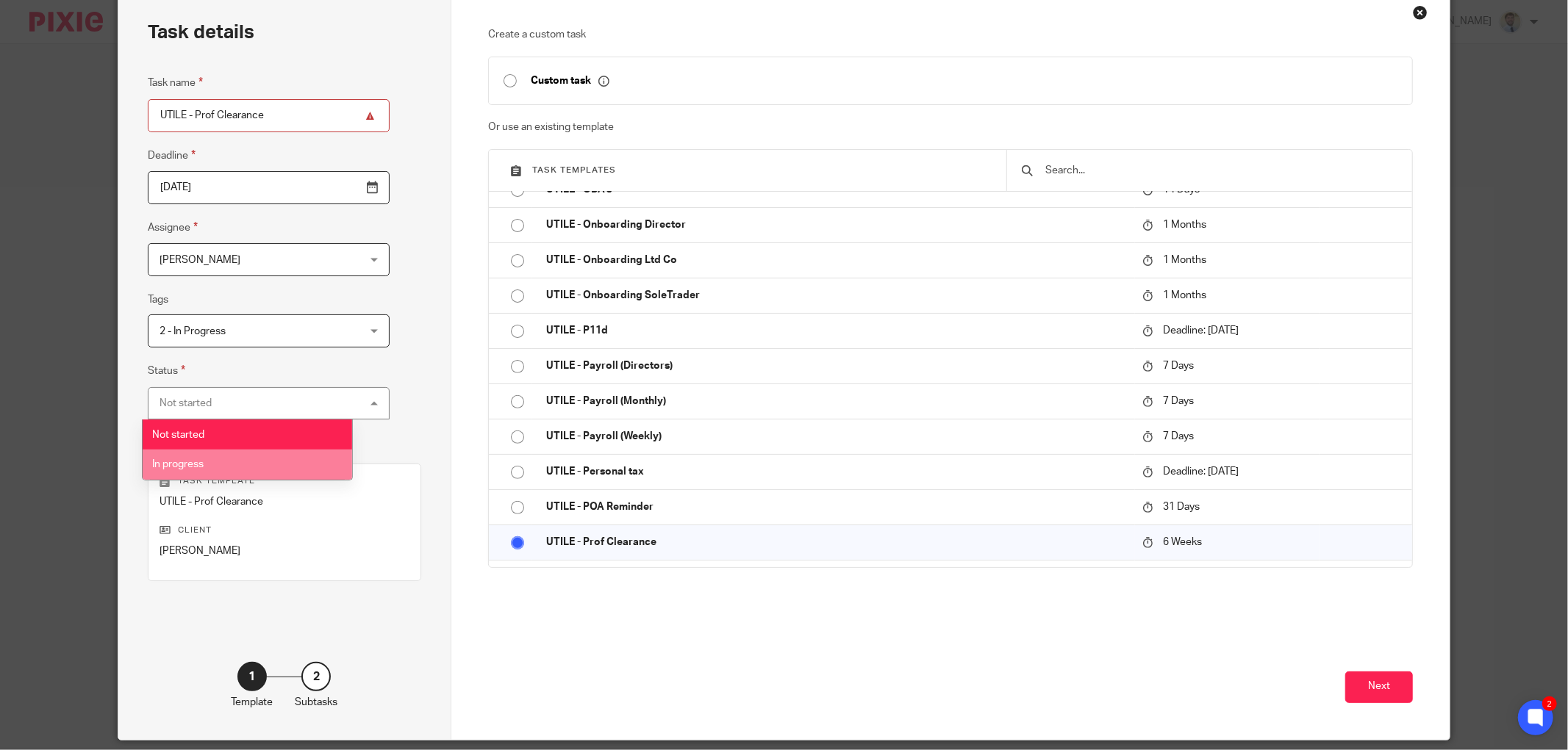
click at [238, 456] on li "In progress" at bounding box center [247, 464] width 209 height 30
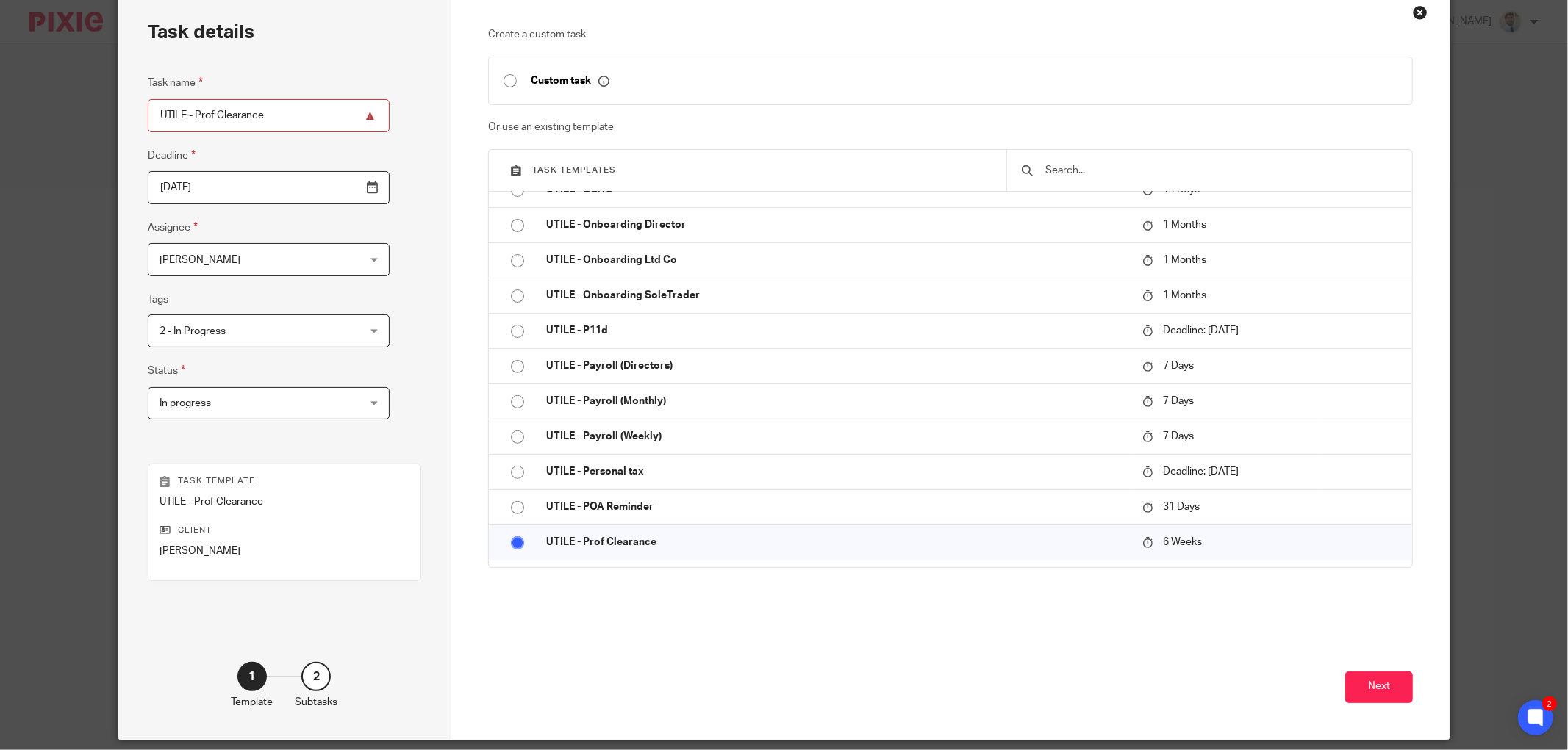
click at [213, 326] on span "2 - In Progress" at bounding box center [193, 331] width 66 height 10
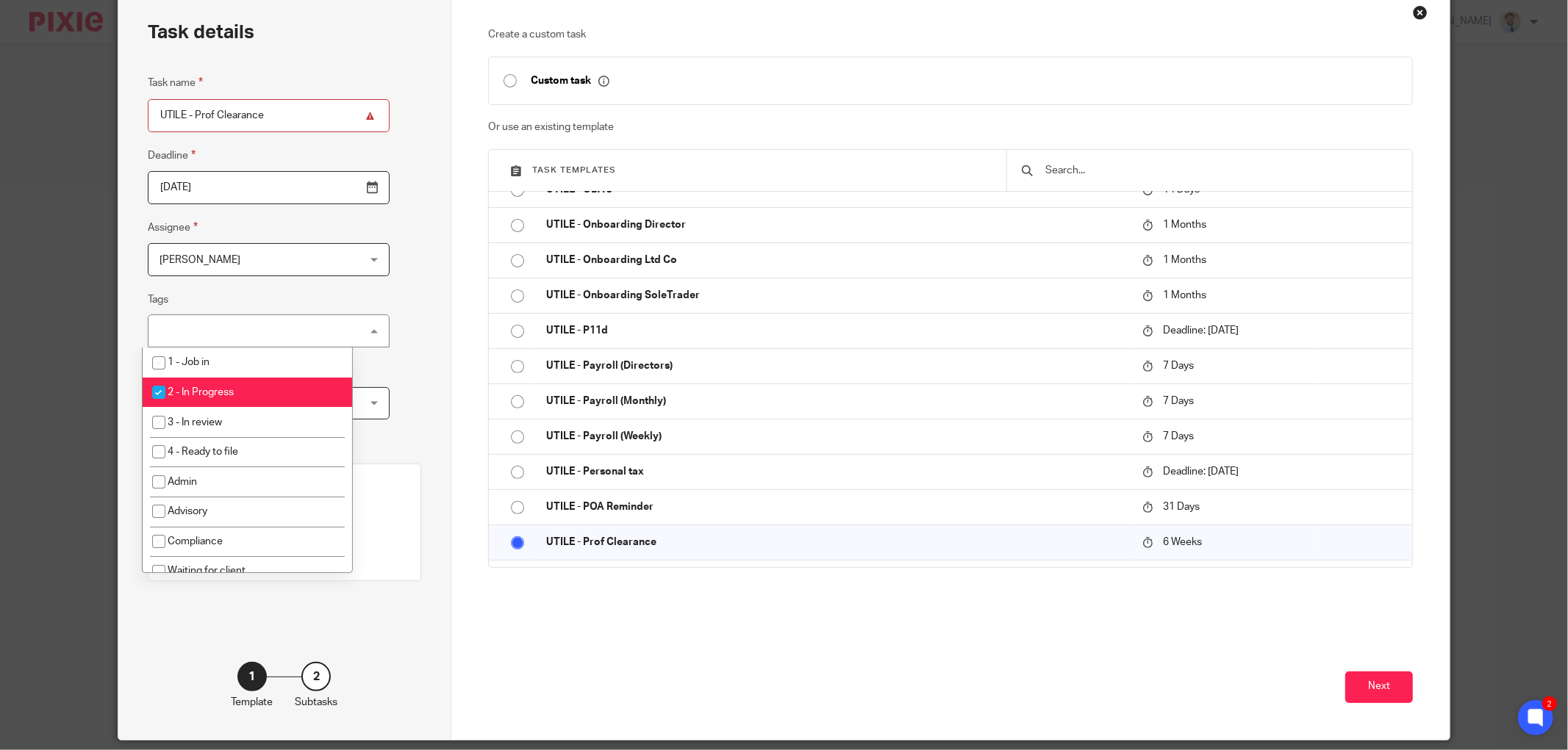
click at [207, 388] on span "2 - In Progress" at bounding box center [201, 392] width 66 height 10
checkbox input "false"
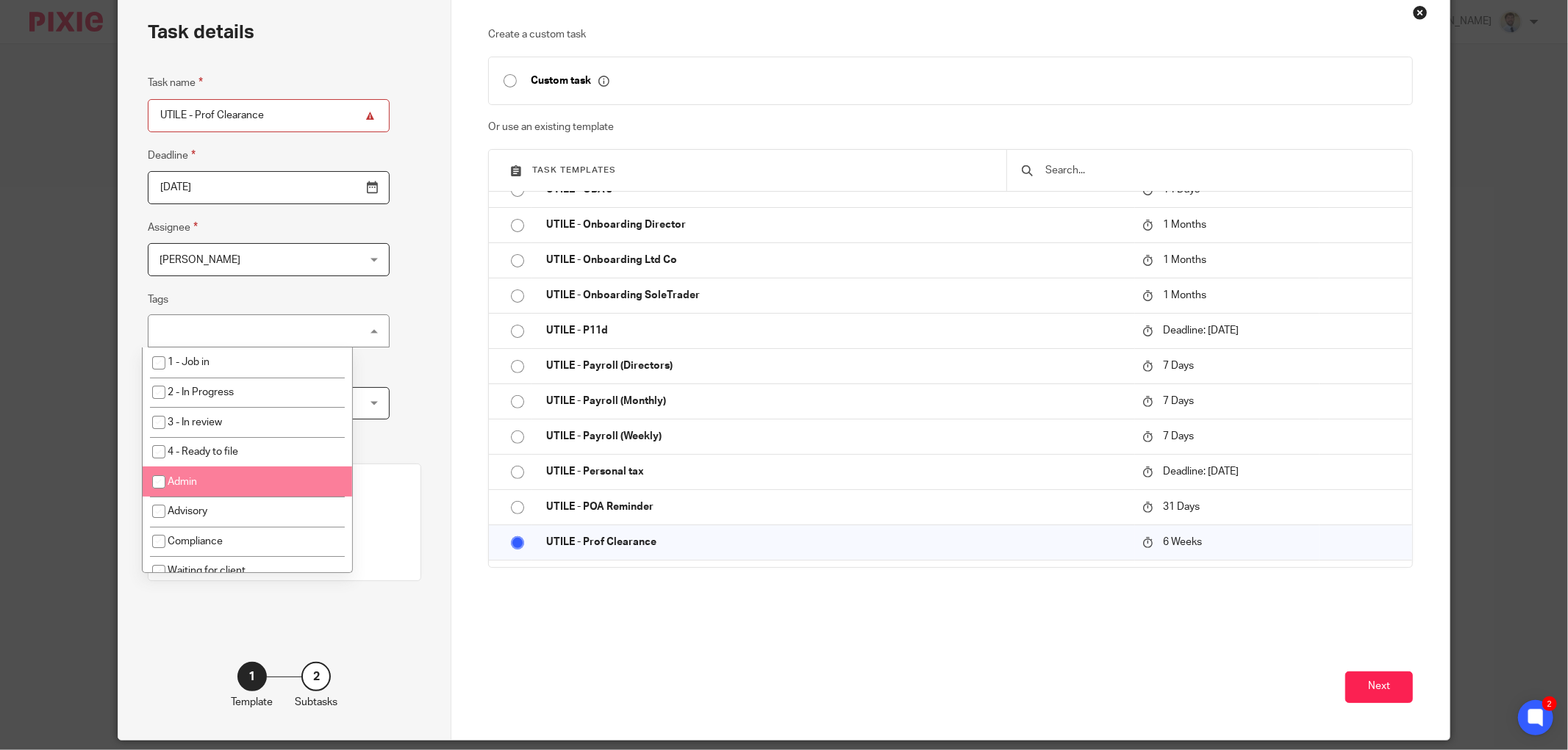
scroll to position [46, 0]
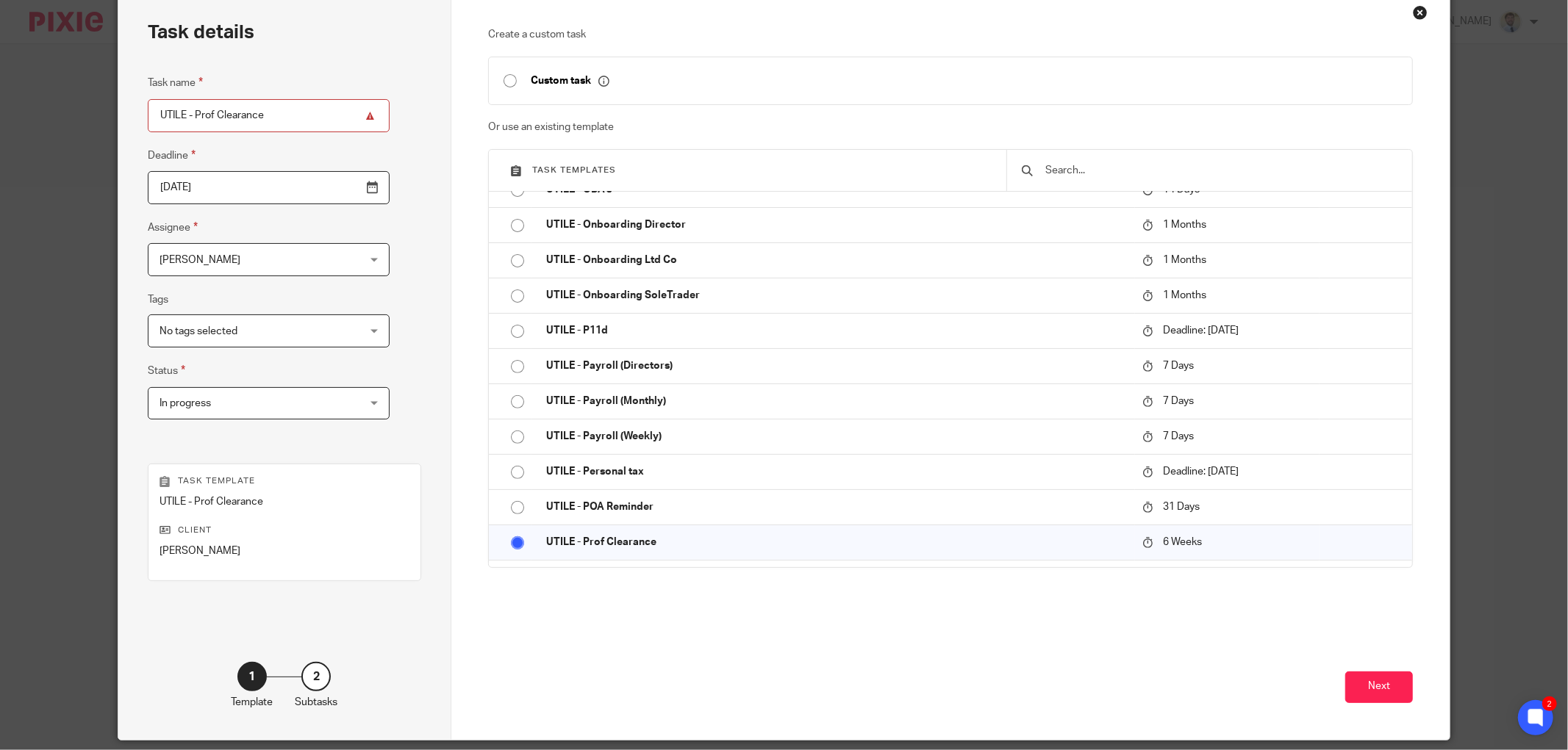
click at [400, 343] on div "Task details Task name UTILE - Prof Clearance Deadline 2025-11-24 Assignee Elli…" at bounding box center [285, 365] width 333 height 749
click at [1387, 699] on button "Next" at bounding box center [1379, 686] width 68 height 31
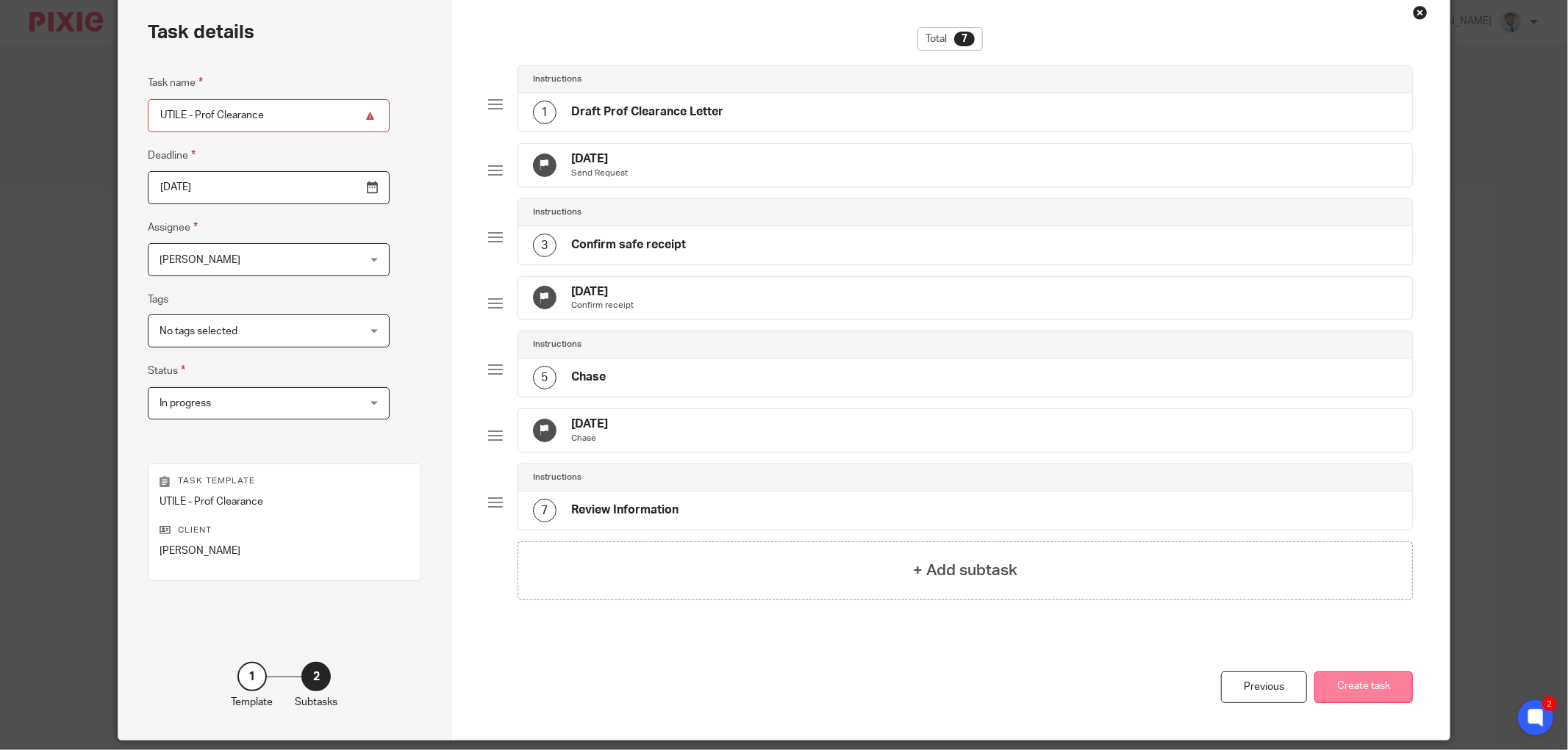
click at [1378, 692] on button "Create task" at bounding box center [1363, 686] width 99 height 31
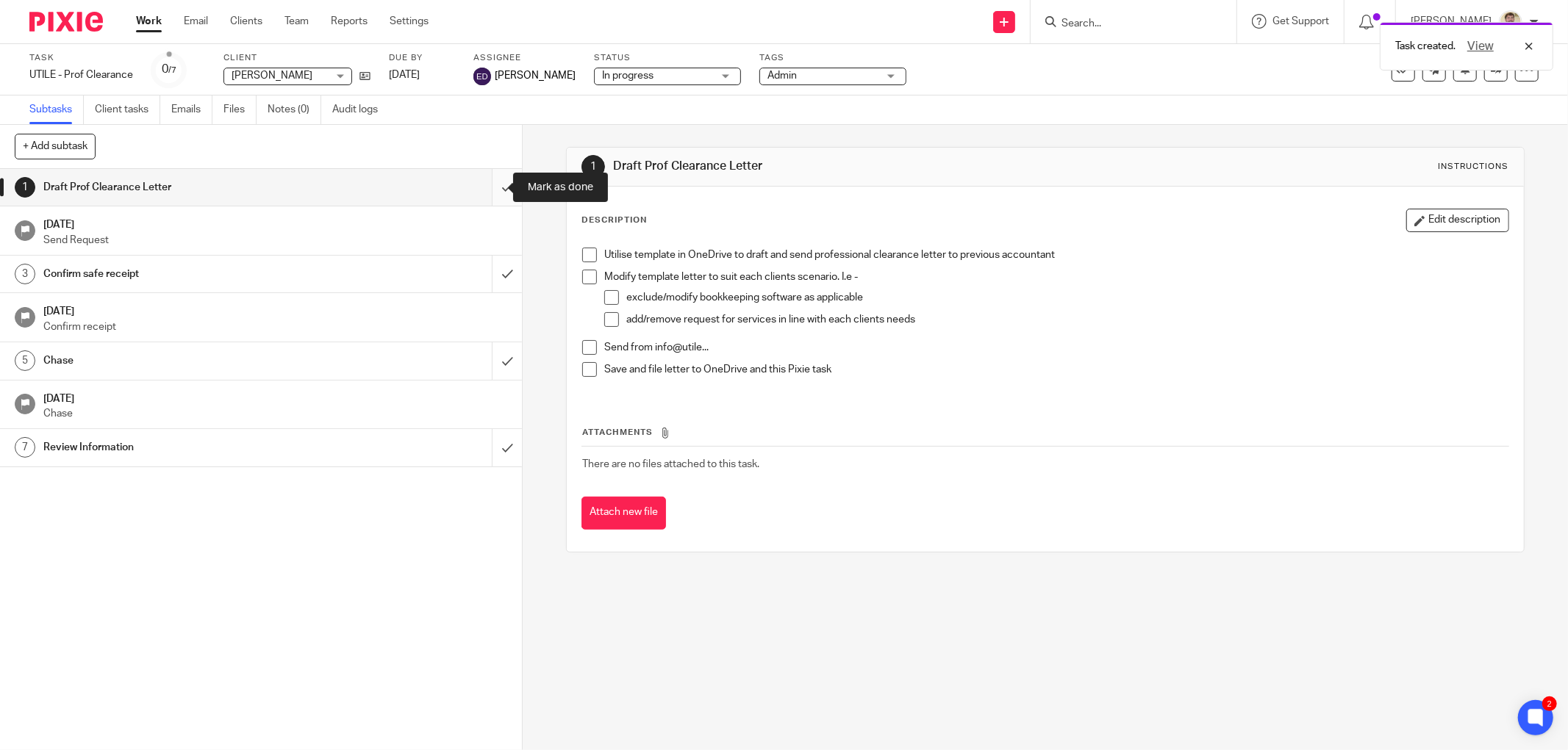
click at [489, 189] on input "submit" at bounding box center [261, 187] width 522 height 37
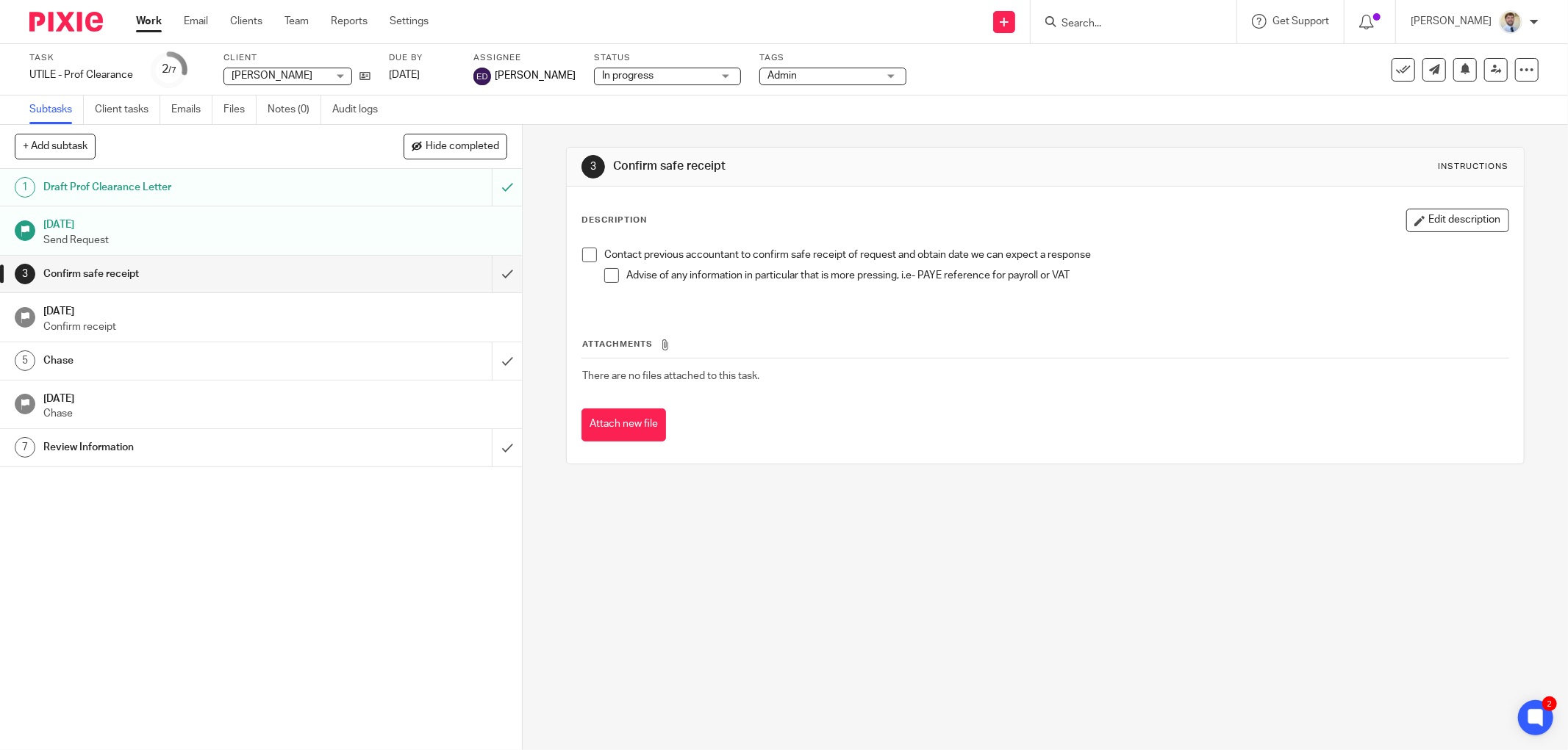
click at [779, 74] on span "Admin" at bounding box center [823, 76] width 110 height 15
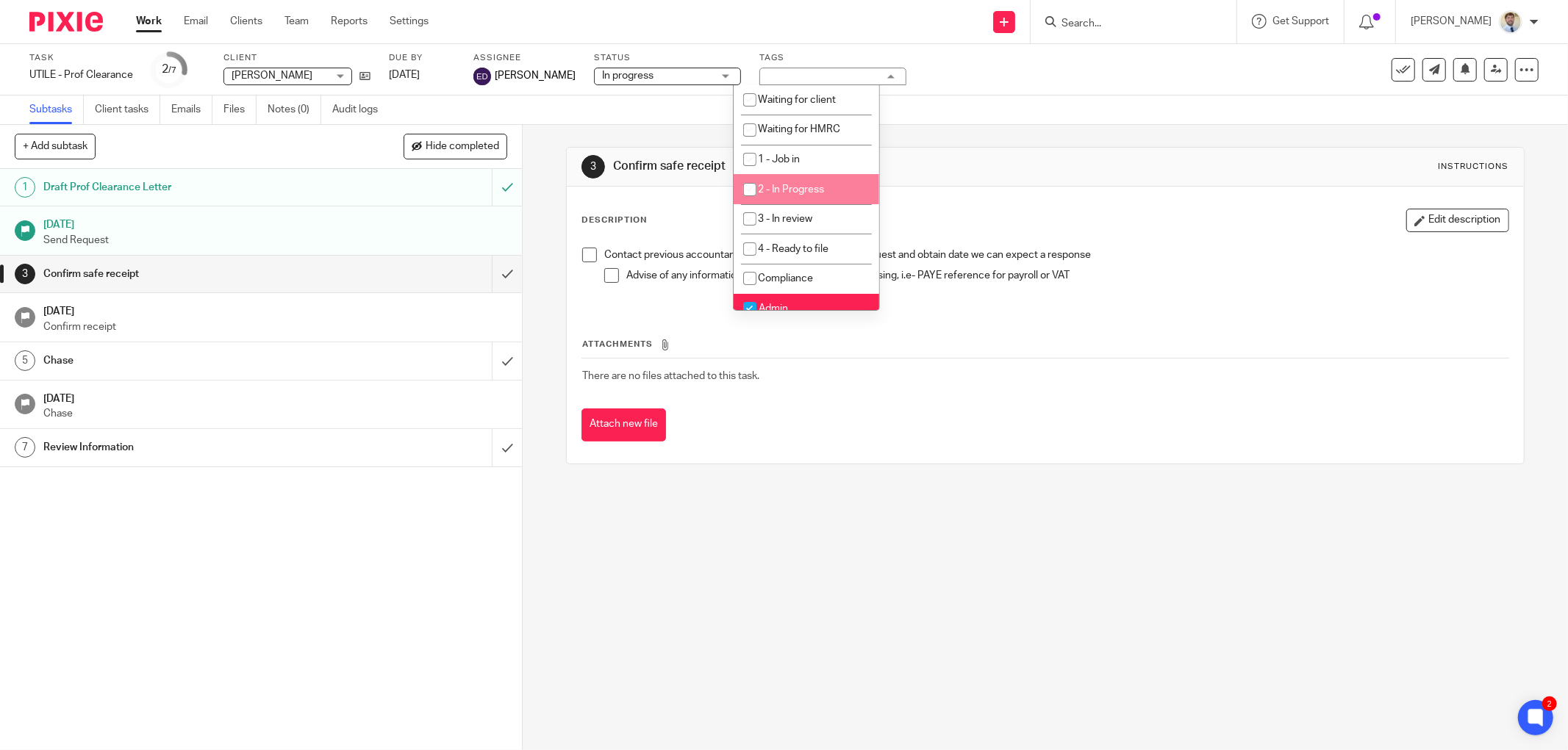
drag, startPoint x: 1053, startPoint y: 115, endPoint x: 1039, endPoint y: 108, distance: 15.7
click at [1039, 108] on div "Subtasks Client tasks Emails Files Notes (0) Audit logs" at bounding box center [784, 110] width 1568 height 30
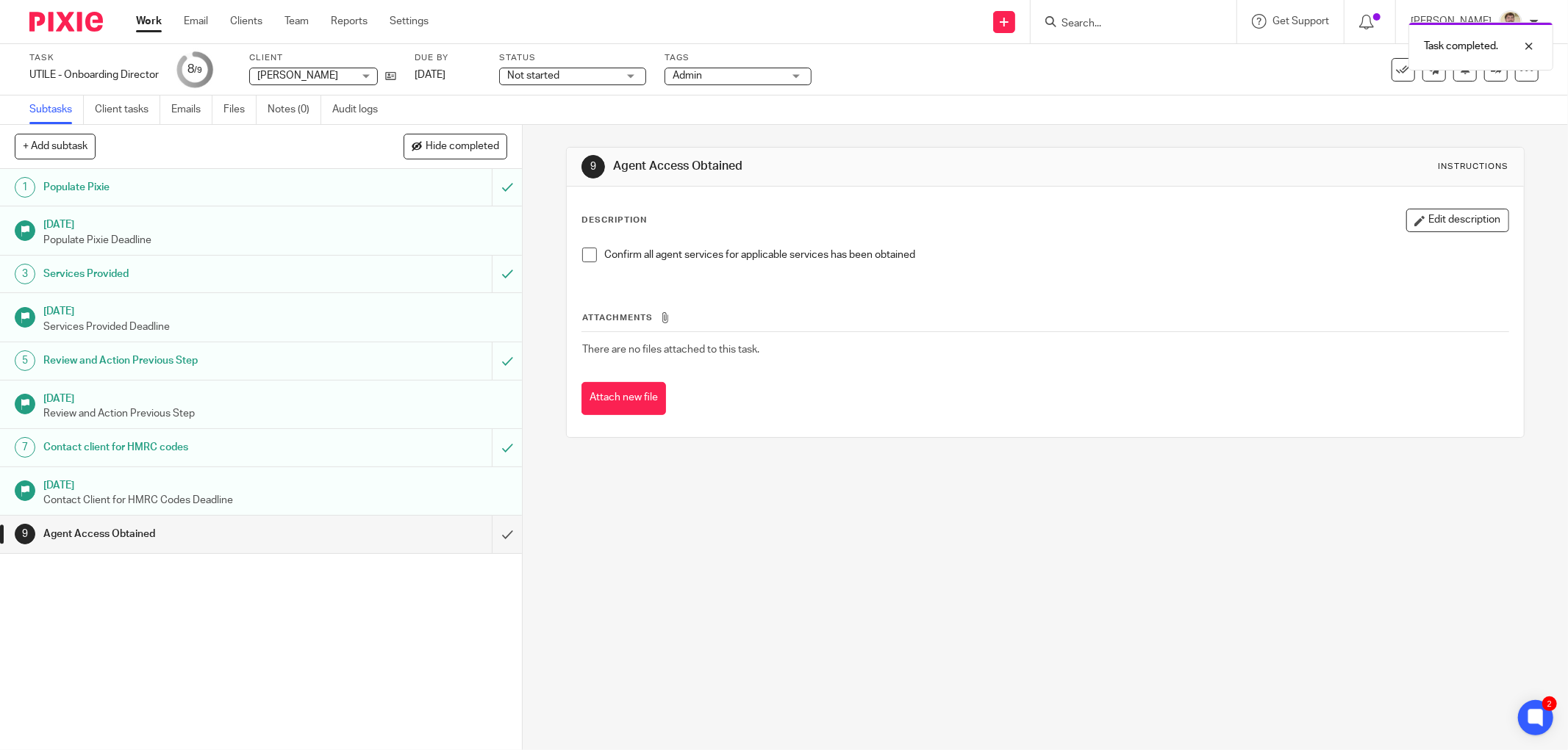
click at [733, 75] on span "Admin" at bounding box center [727, 76] width 110 height 15
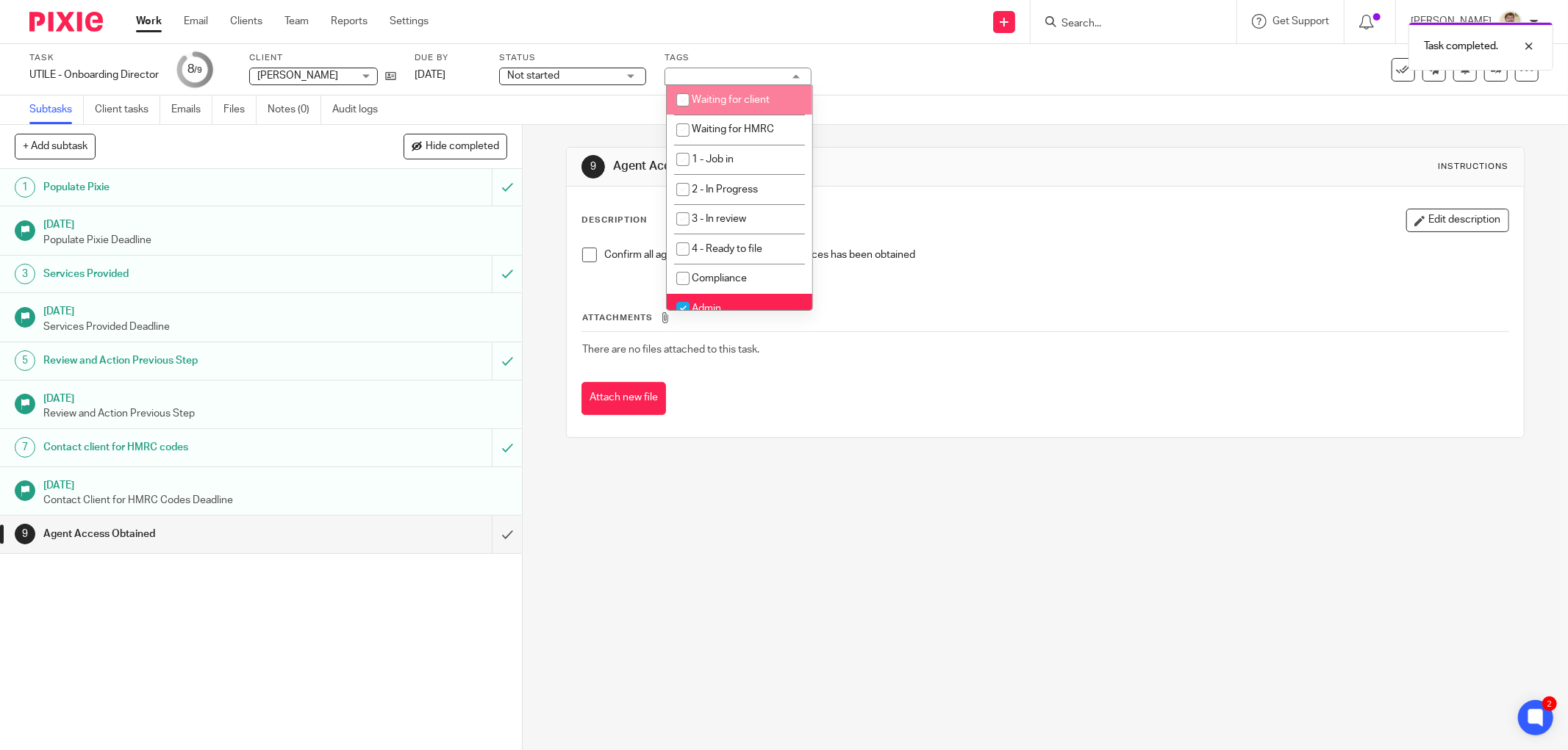
click at [730, 97] on span "Waiting for client" at bounding box center [731, 100] width 78 height 10
checkbox input "true"
click at [739, 127] on span "Waiting for HMRC" at bounding box center [733, 129] width 82 height 10
checkbox input "true"
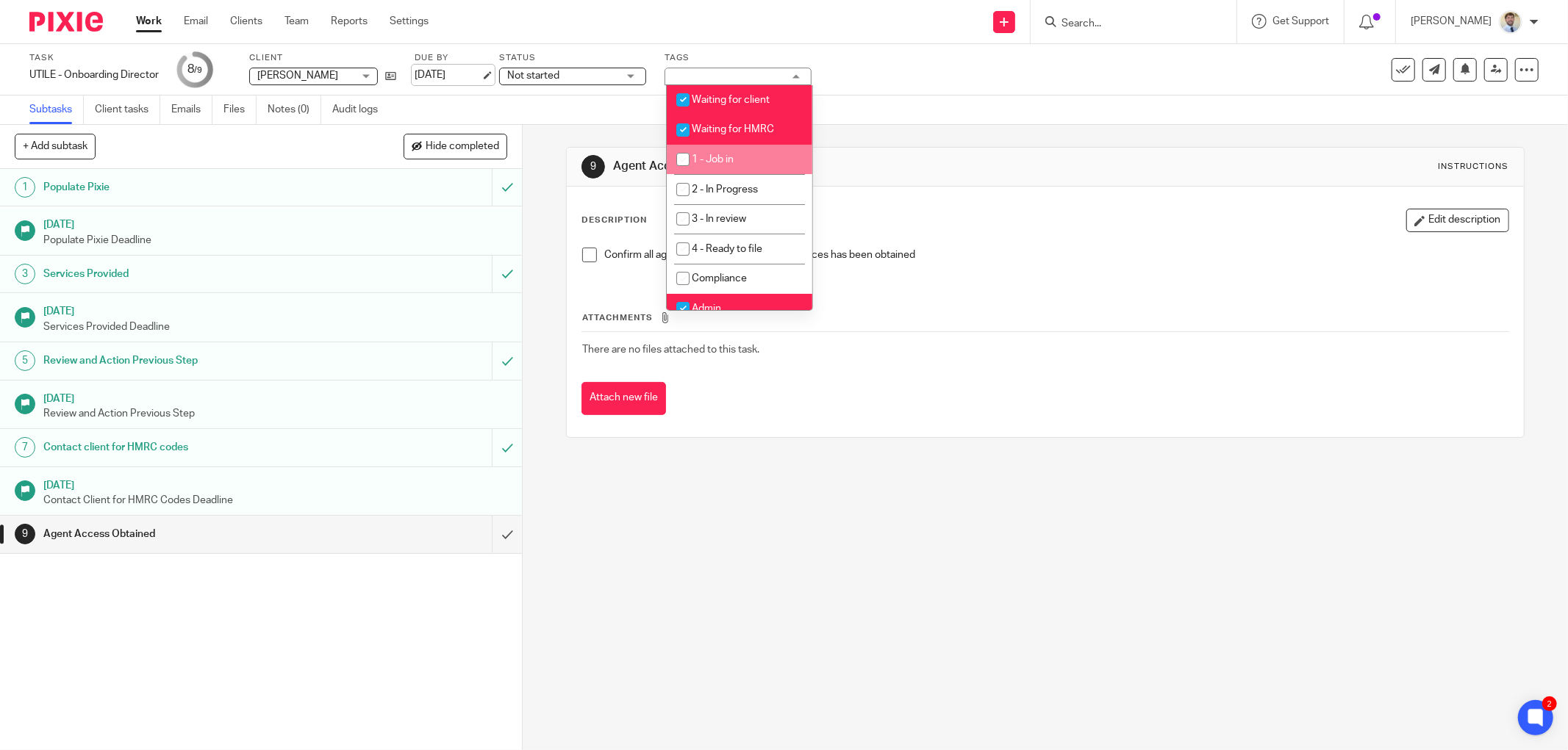
click at [481, 79] on link "10 Nov 2025" at bounding box center [448, 76] width 66 height 15
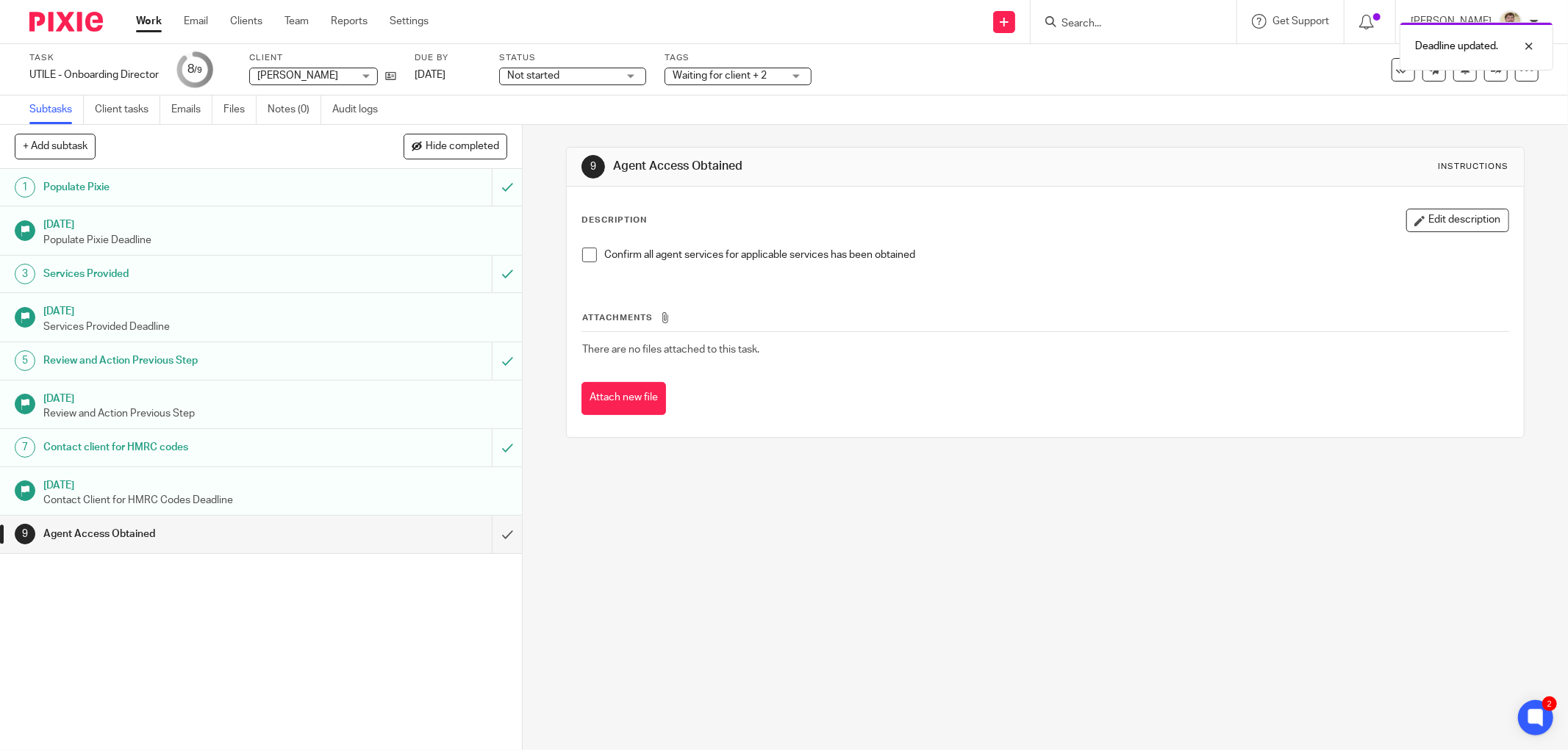
click at [537, 109] on div "Subtasks Client tasks Emails Files Notes (0) Audit logs" at bounding box center [784, 110] width 1568 height 30
drag, startPoint x: 387, startPoint y: 69, endPoint x: 402, endPoint y: 79, distance: 18.0
drag, startPoint x: 402, startPoint y: 79, endPoint x: 407, endPoint y: 90, distance: 12.1
click at [407, 90] on div "Task UTILE - Onboarding Director Save UTILE - Onboarding Director 8 /9 Client M…" at bounding box center [784, 70] width 1568 height 52
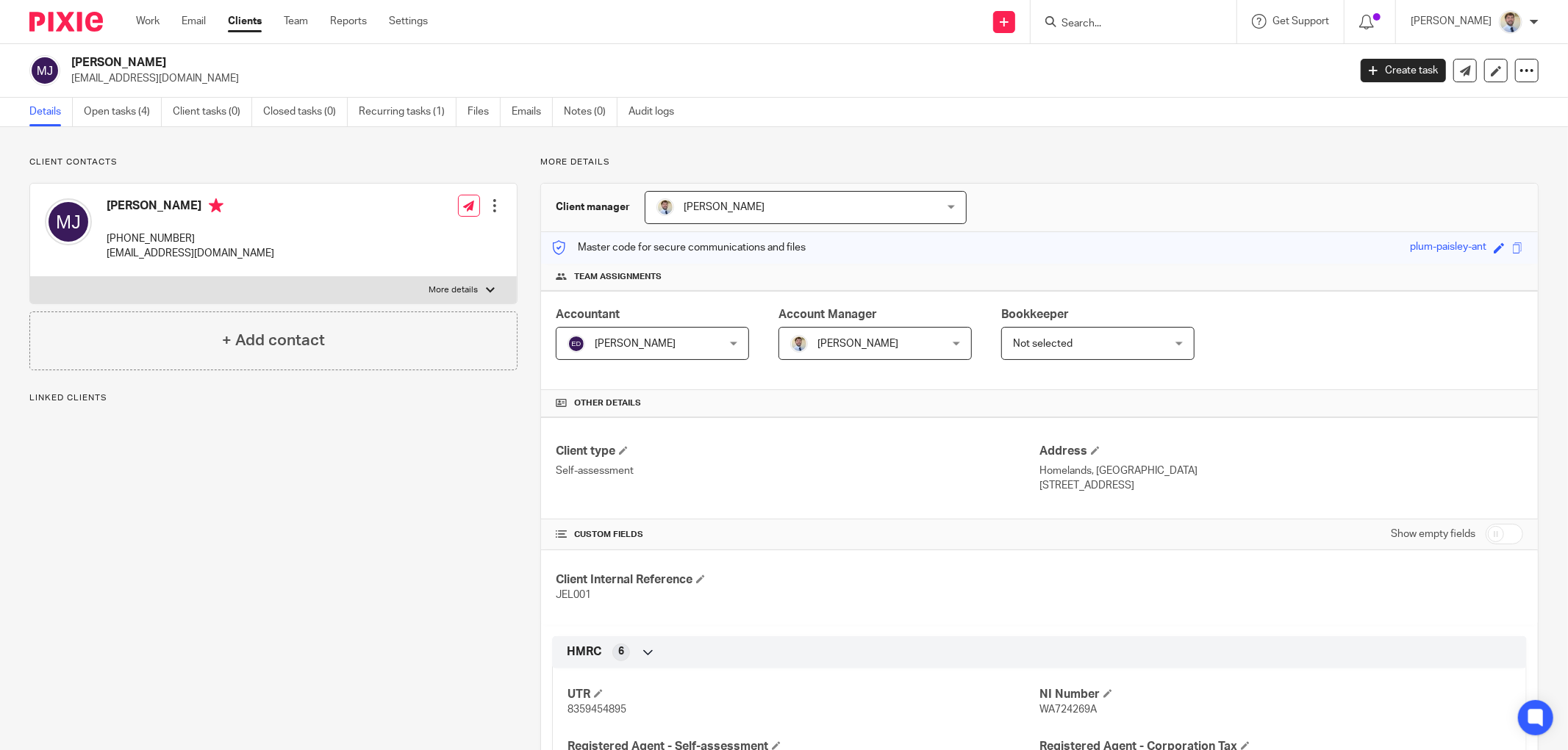
click at [97, 133] on div "Client contacts [PERSON_NAME] [PHONE_NUMBER] [EMAIL_ADDRESS][DOMAIN_NAME] Edit …" at bounding box center [784, 681] width 1568 height 1108
click at [103, 108] on link "Open tasks (4)" at bounding box center [123, 112] width 78 height 29
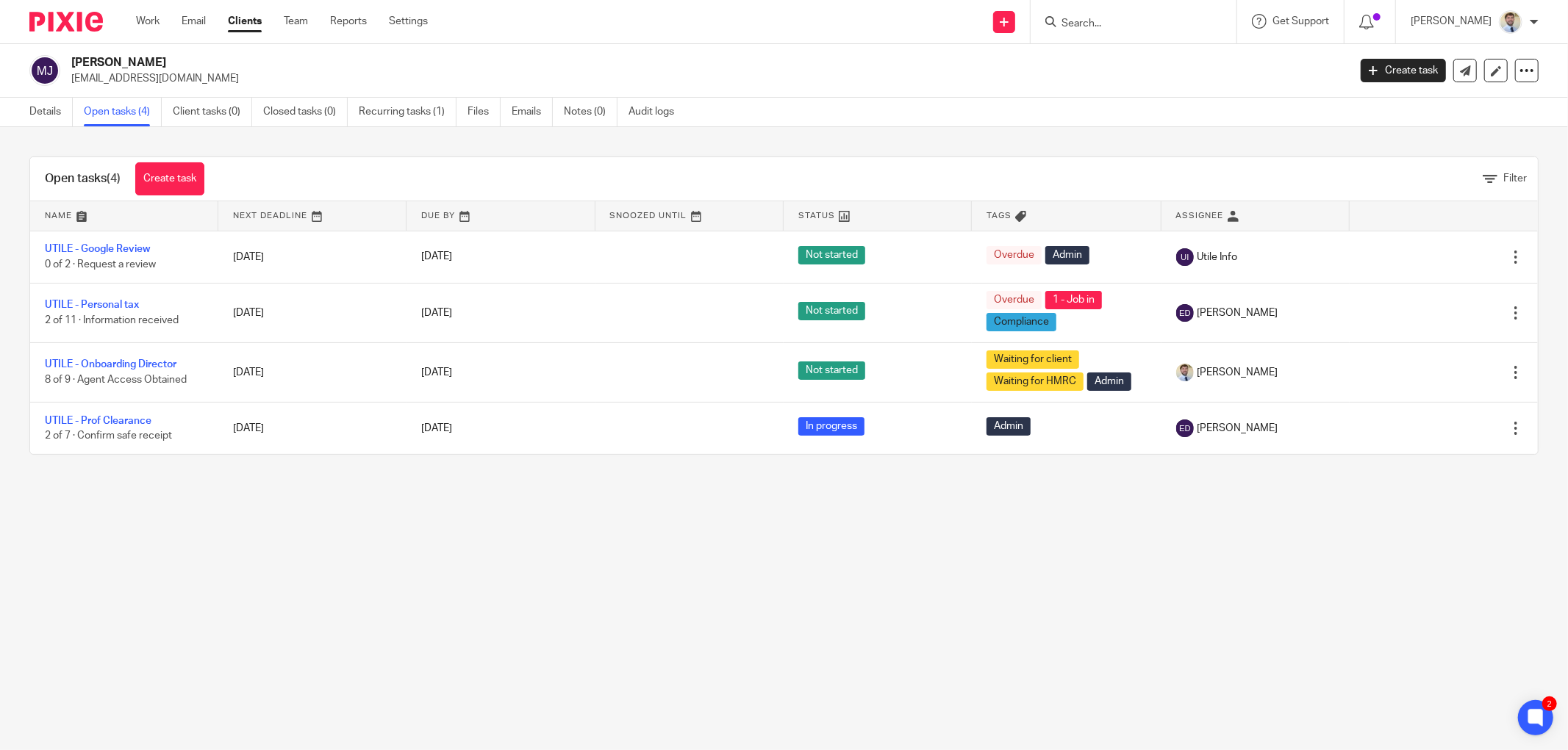
drag, startPoint x: 1078, startPoint y: 544, endPoint x: 518, endPoint y: 678, distance: 575.8
click at [1074, 544] on main "[PERSON_NAME] [EMAIL_ADDRESS][DOMAIN_NAME] Create task Update from Companies Ho…" at bounding box center [784, 375] width 1568 height 750
click at [558, 151] on div "Open tasks (4) Create task Filter Name Next Deadline Due By Snoozed Until Statu…" at bounding box center [784, 306] width 1568 height 357
